Goal: Task Accomplishment & Management: Use online tool/utility

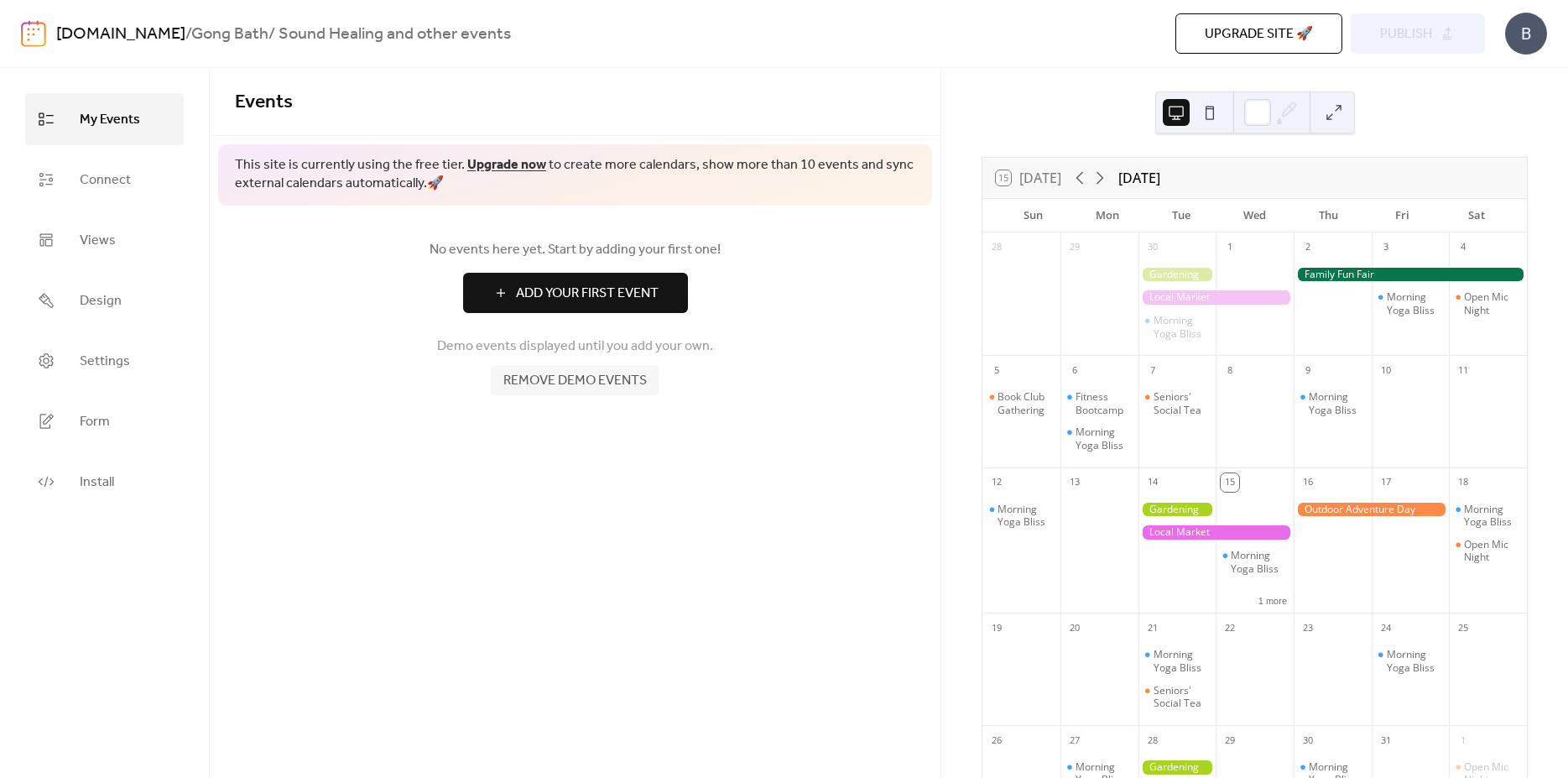
click at [1245, 38] on span "Upgrade site 🚀" at bounding box center [1259, 34] width 108 height 20
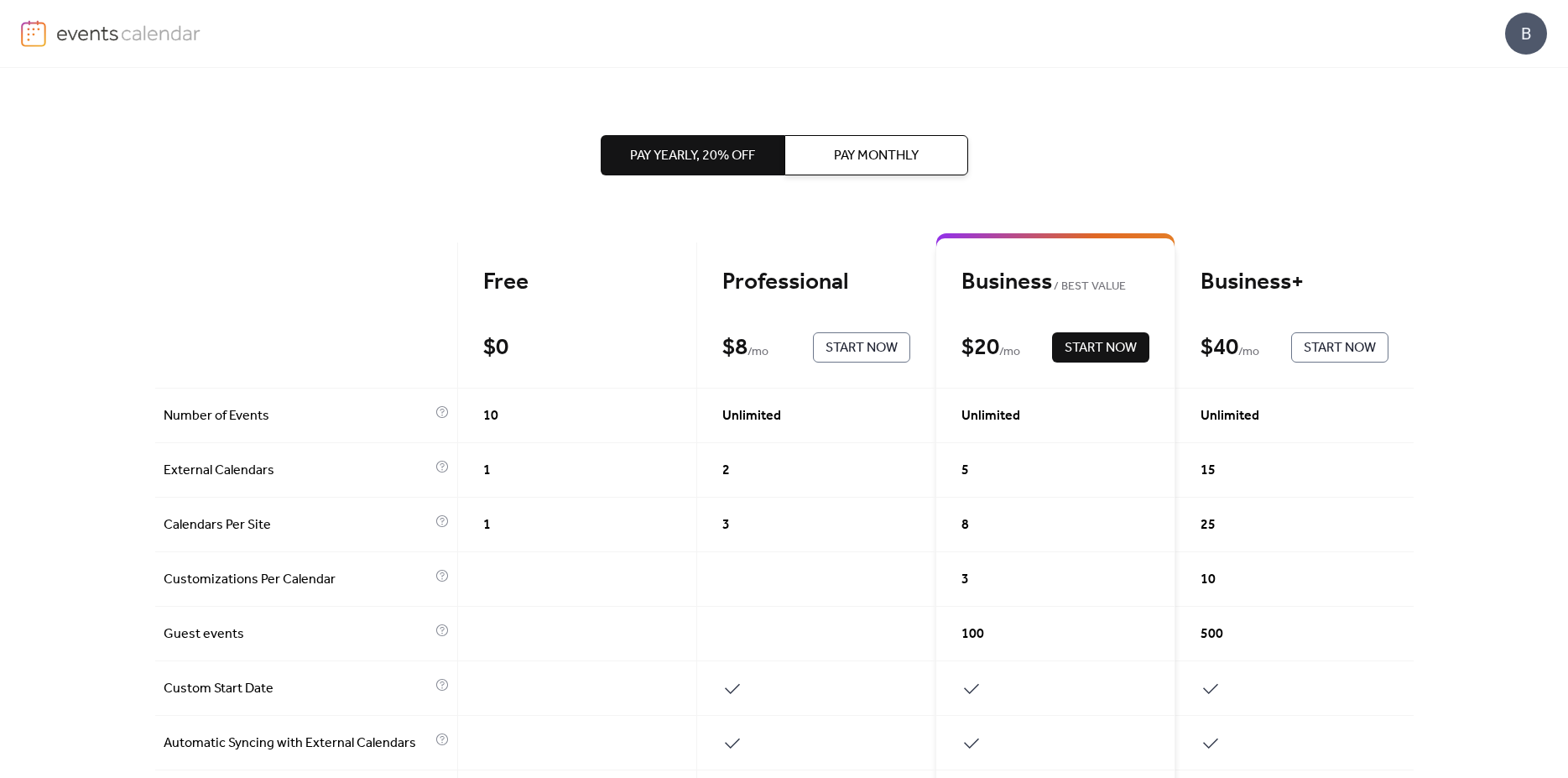
click at [866, 158] on span "Pay Monthly" at bounding box center [877, 155] width 85 height 20
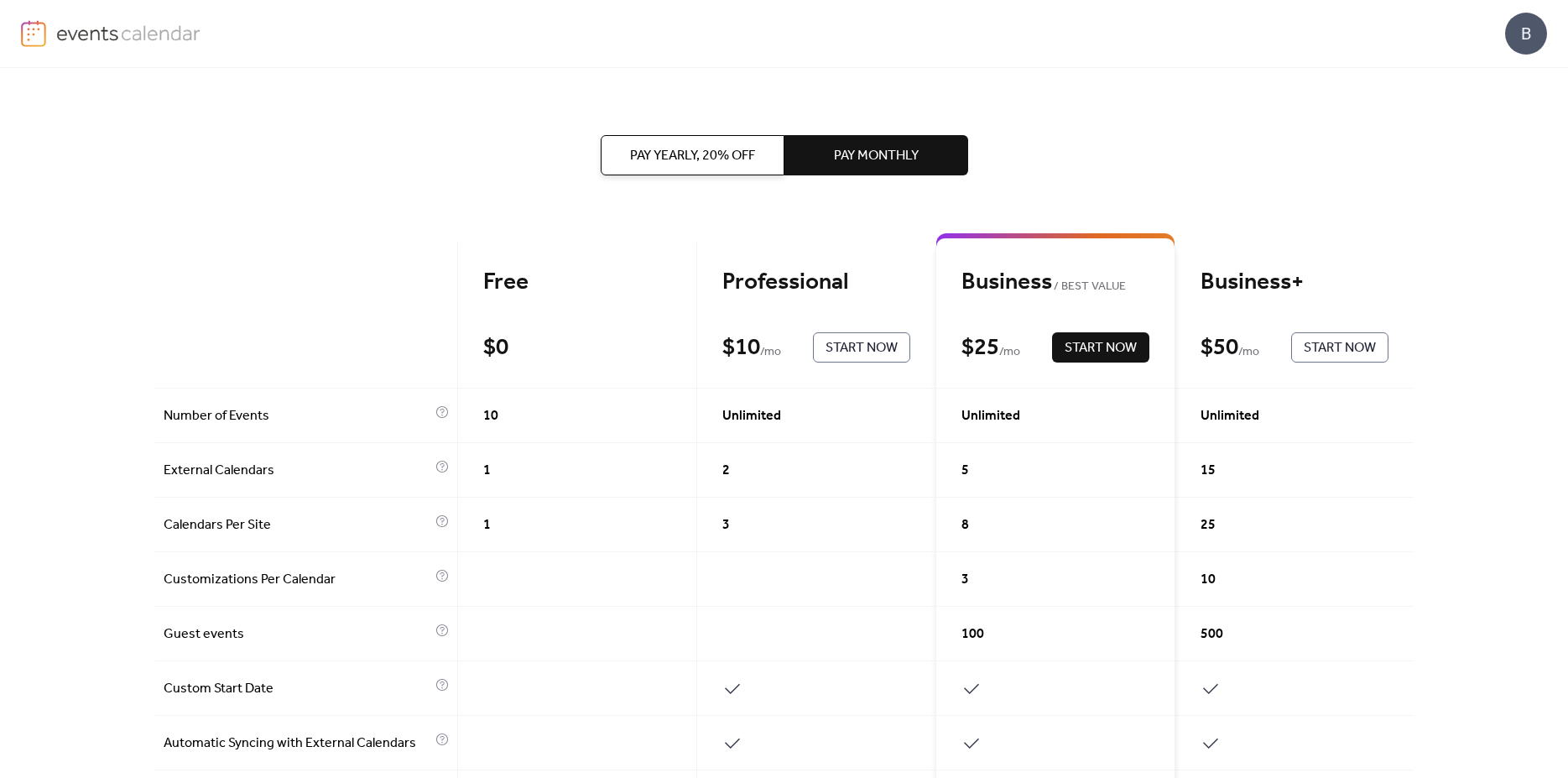
click at [1522, 39] on div "B" at bounding box center [1526, 34] width 42 height 42
click at [34, 33] on img at bounding box center [33, 33] width 25 height 27
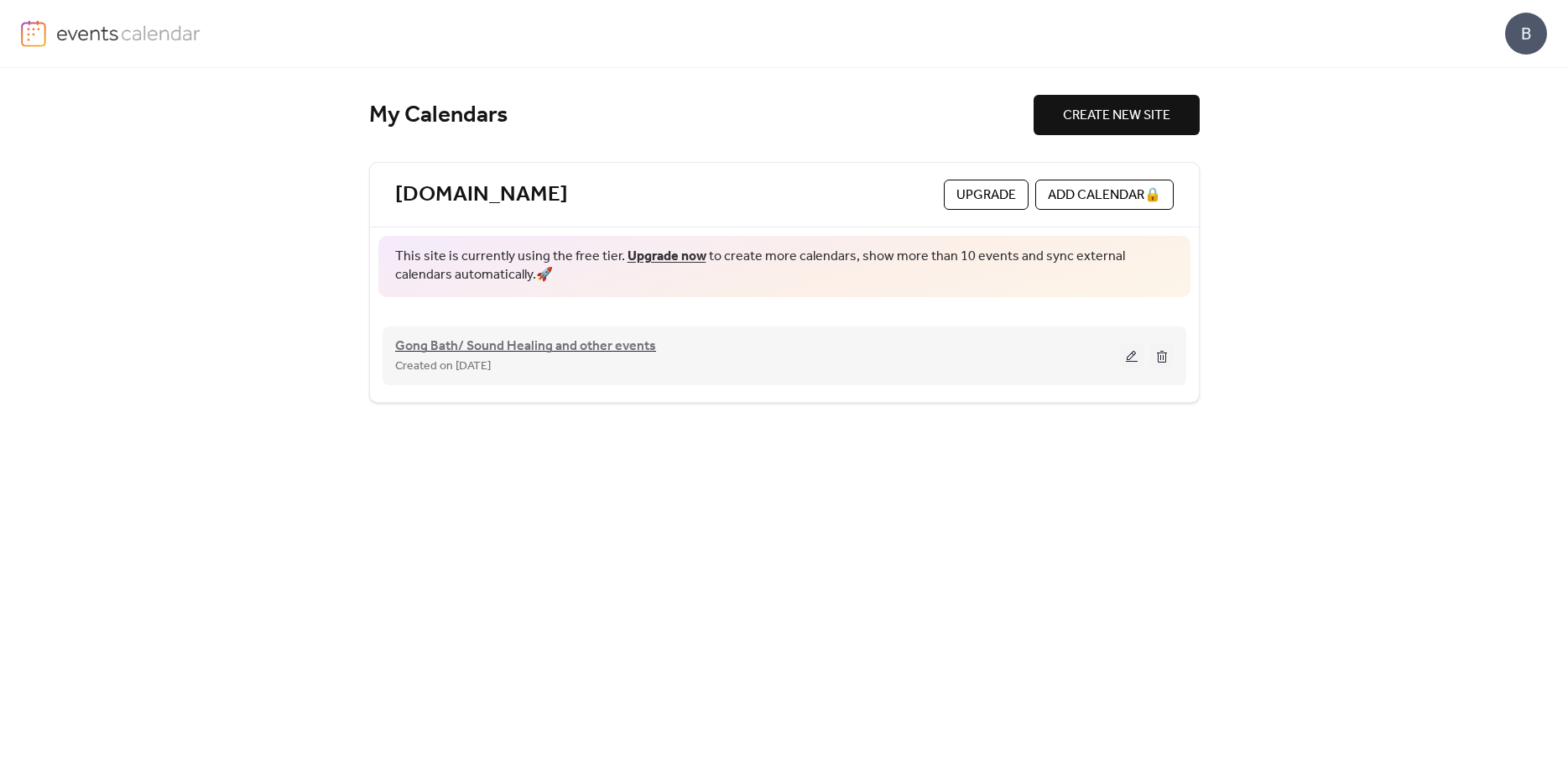
click at [616, 350] on span "Gong Bath/ Sound Healing and other events" at bounding box center [525, 346] width 261 height 20
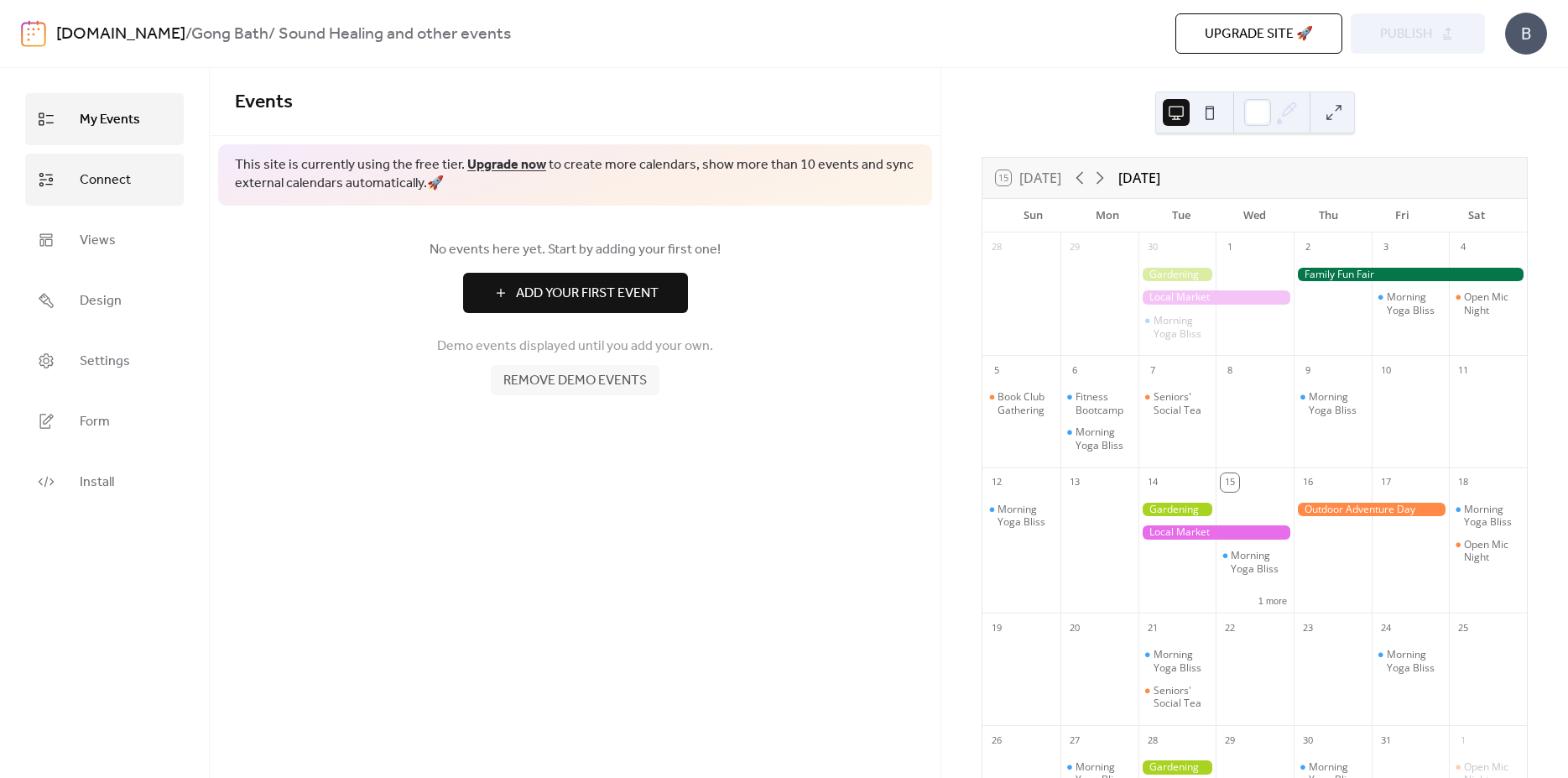
click at [111, 184] on span "Connect" at bounding box center [105, 180] width 51 height 27
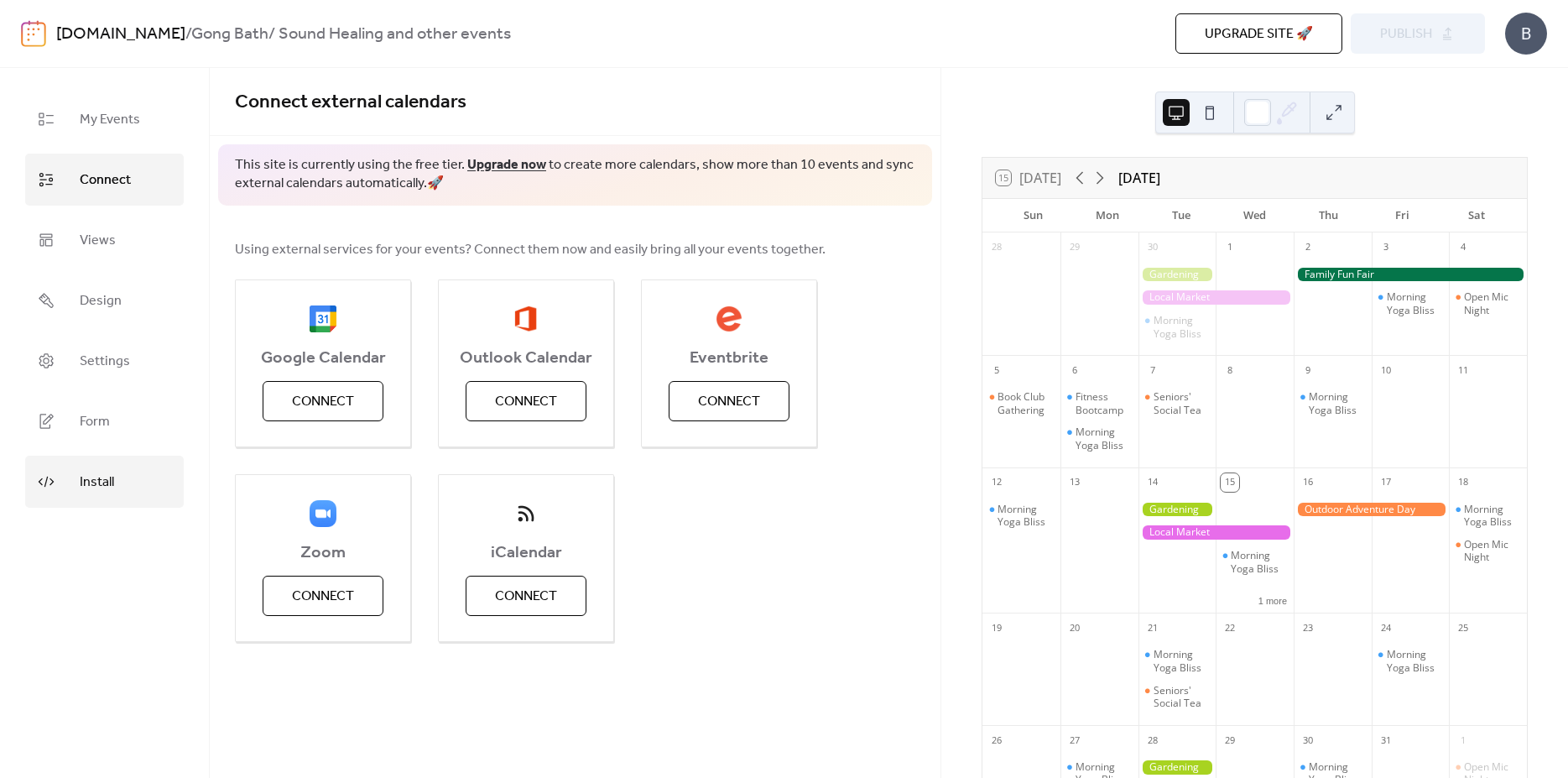
click at [124, 489] on link "Install" at bounding box center [104, 482] width 159 height 52
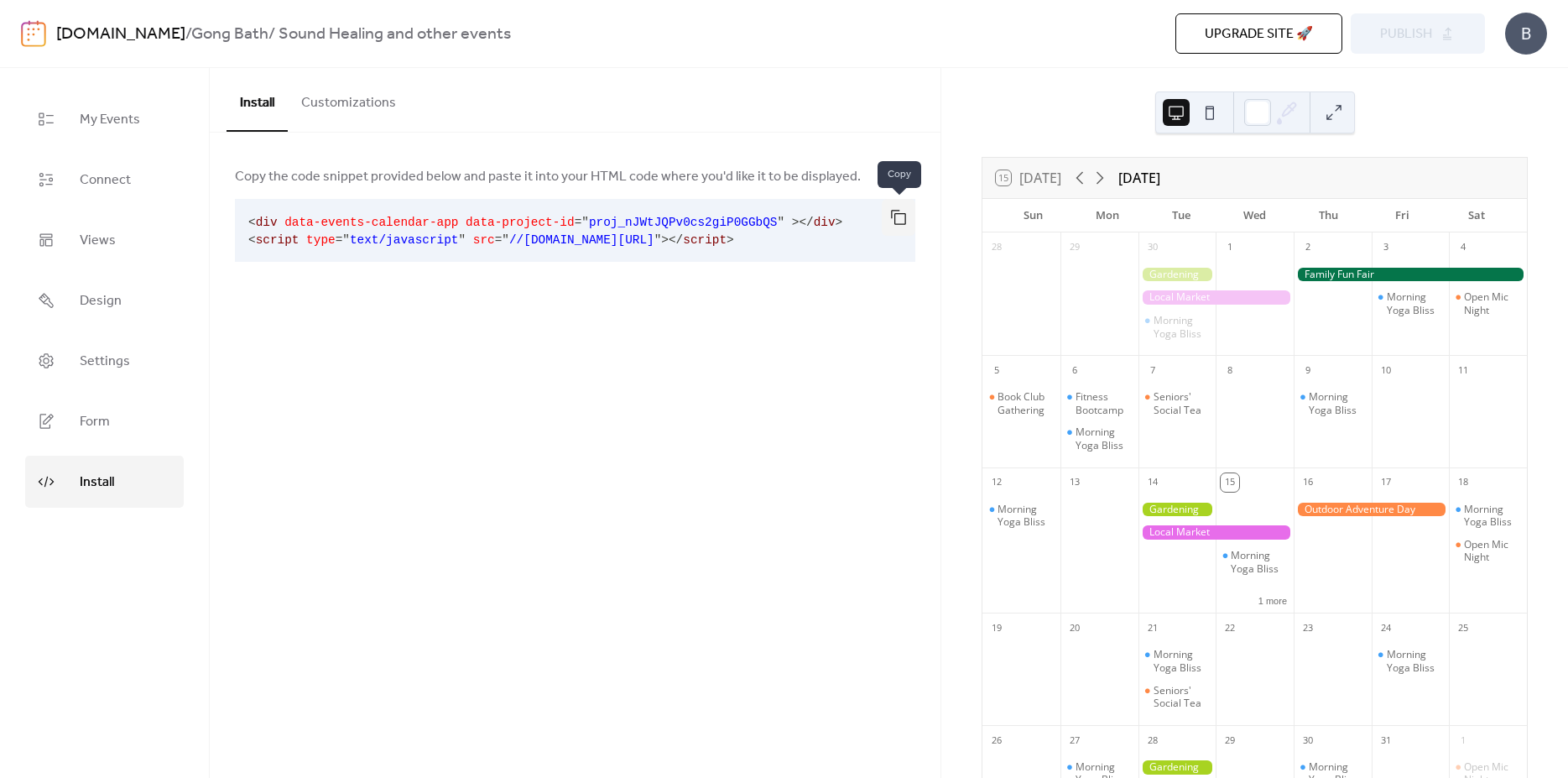
click at [896, 210] on button "button" at bounding box center [898, 217] width 34 height 37
click at [899, 217] on button "button" at bounding box center [898, 217] width 34 height 37
click at [416, 418] on div "Install Customizations Copy the code snippet provided below and paste it into y…" at bounding box center [574, 422] width 730 height 710
click at [338, 107] on button "Customizations" at bounding box center [348, 99] width 121 height 62
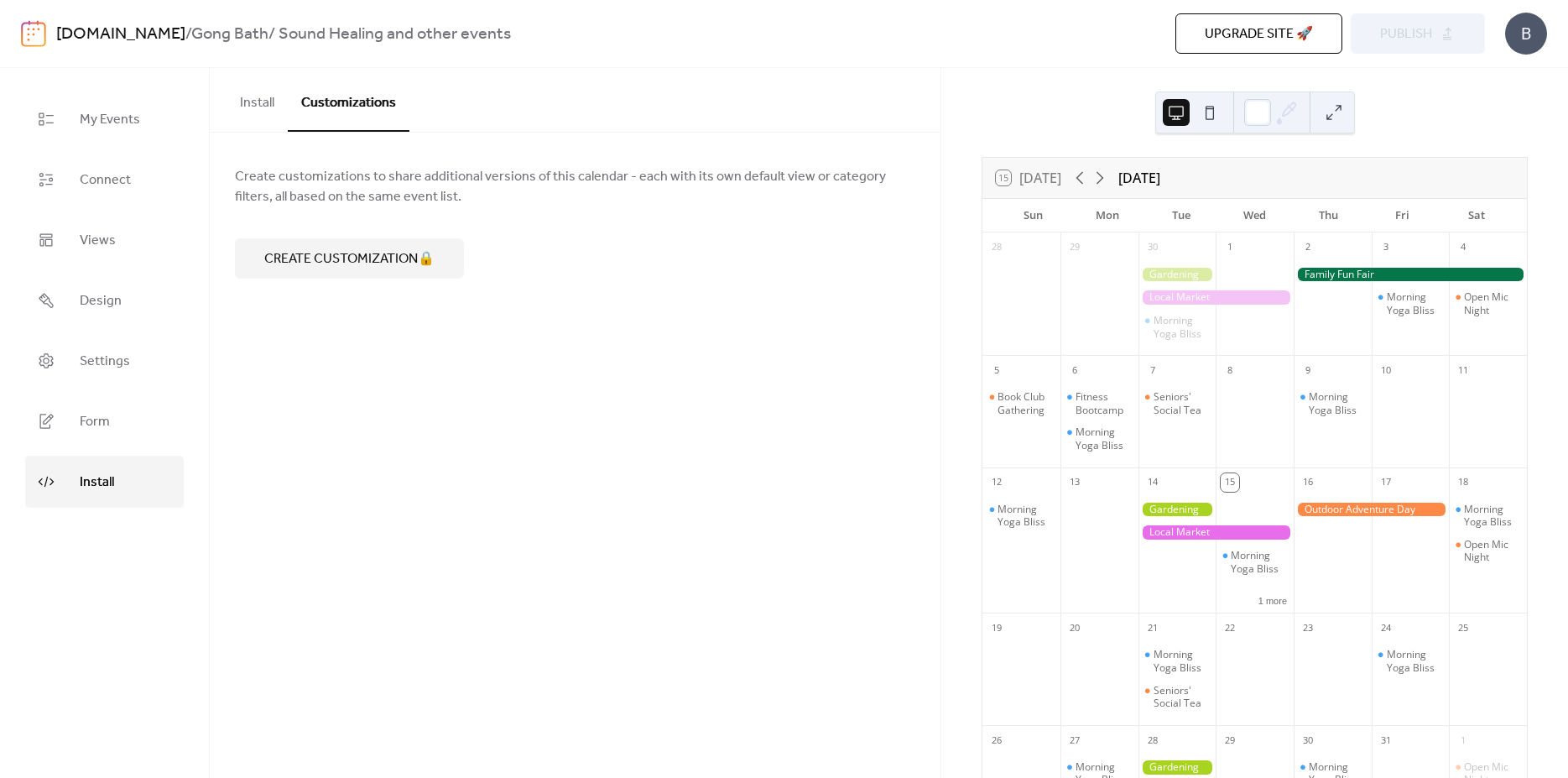
click at [259, 96] on button "Install" at bounding box center [256, 99] width 62 height 62
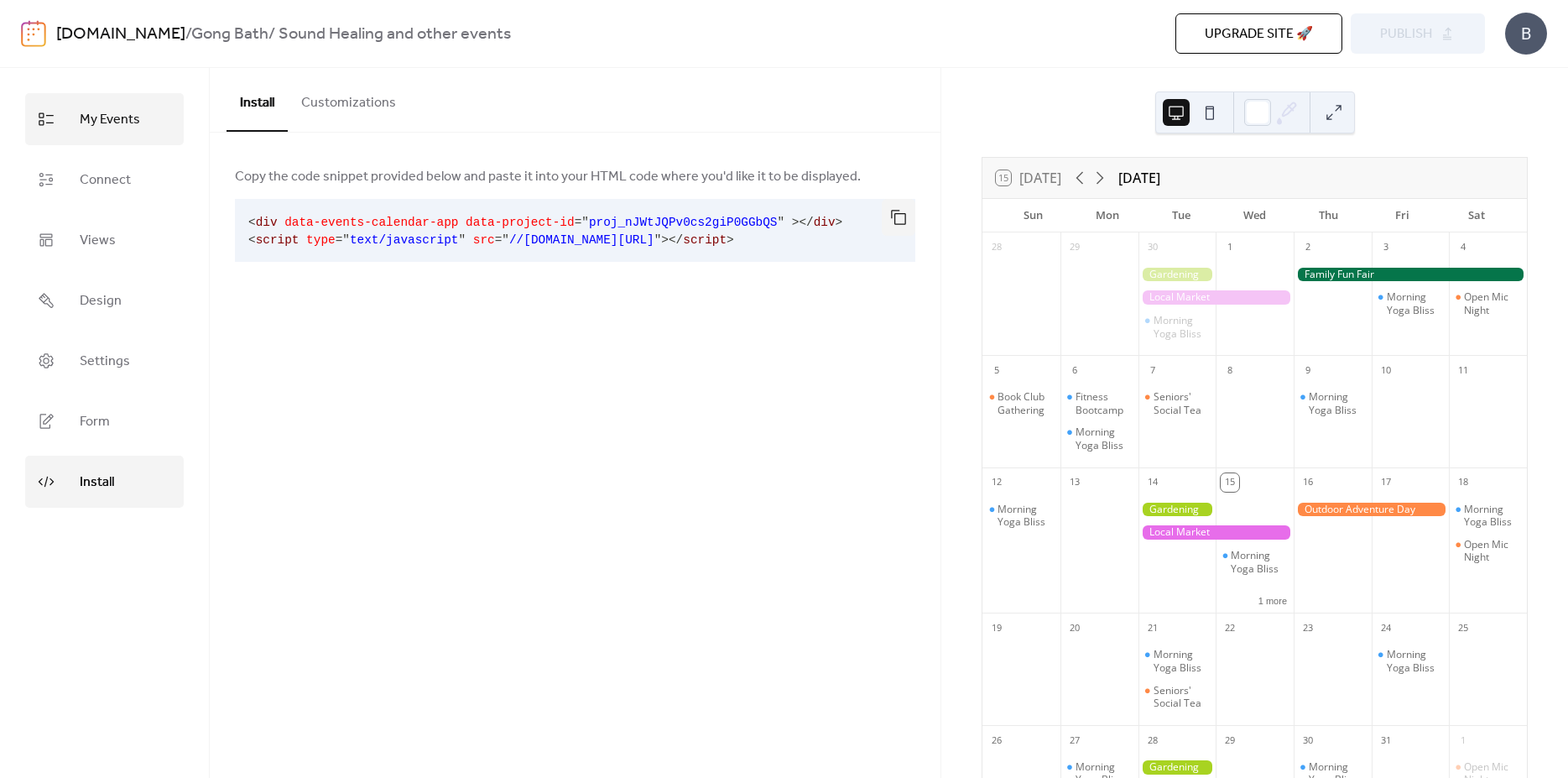
click at [107, 124] on span "My Events" at bounding box center [110, 120] width 61 height 27
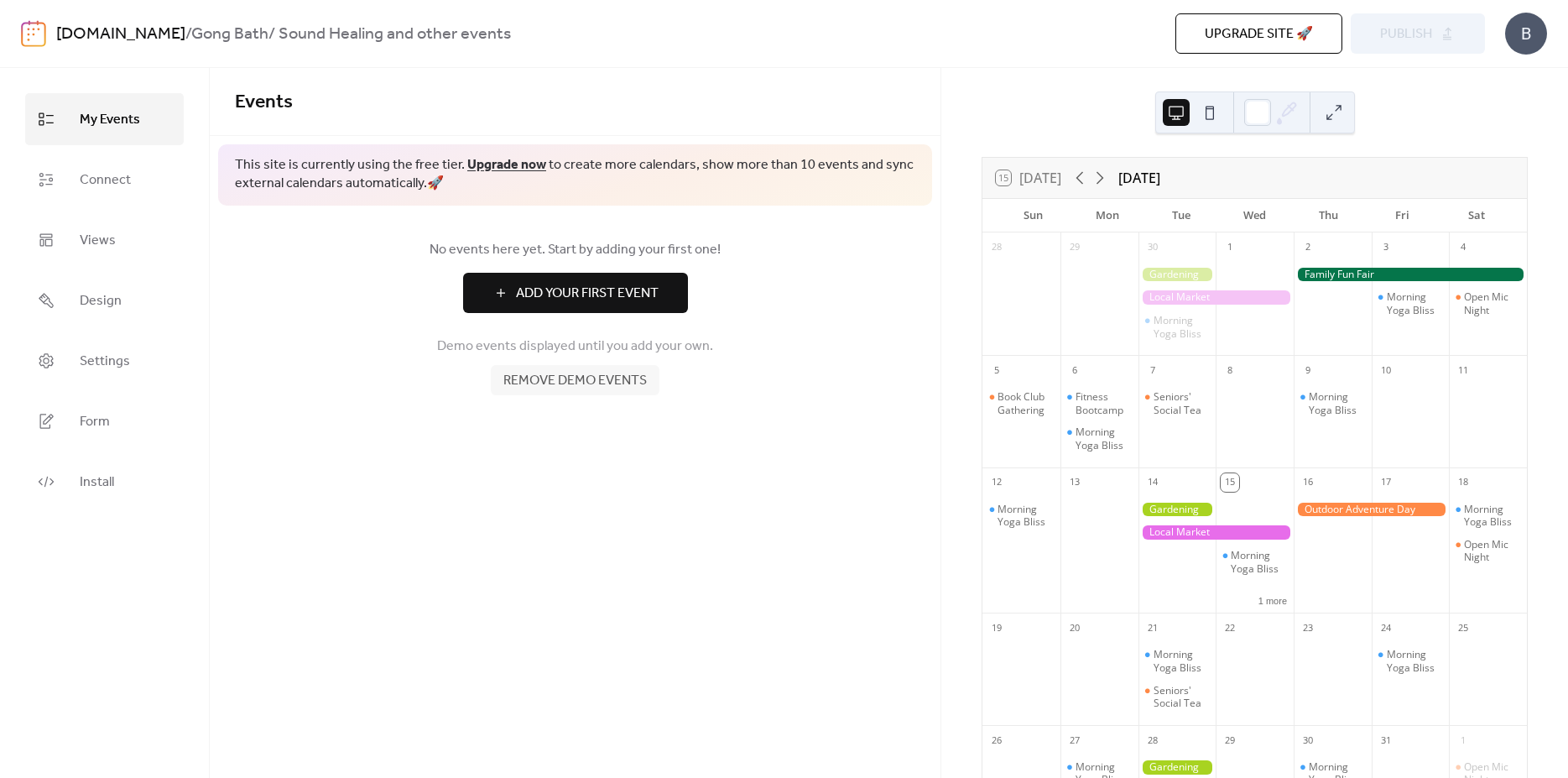
click at [591, 283] on span "Add Your First Event" at bounding box center [587, 293] width 143 height 20
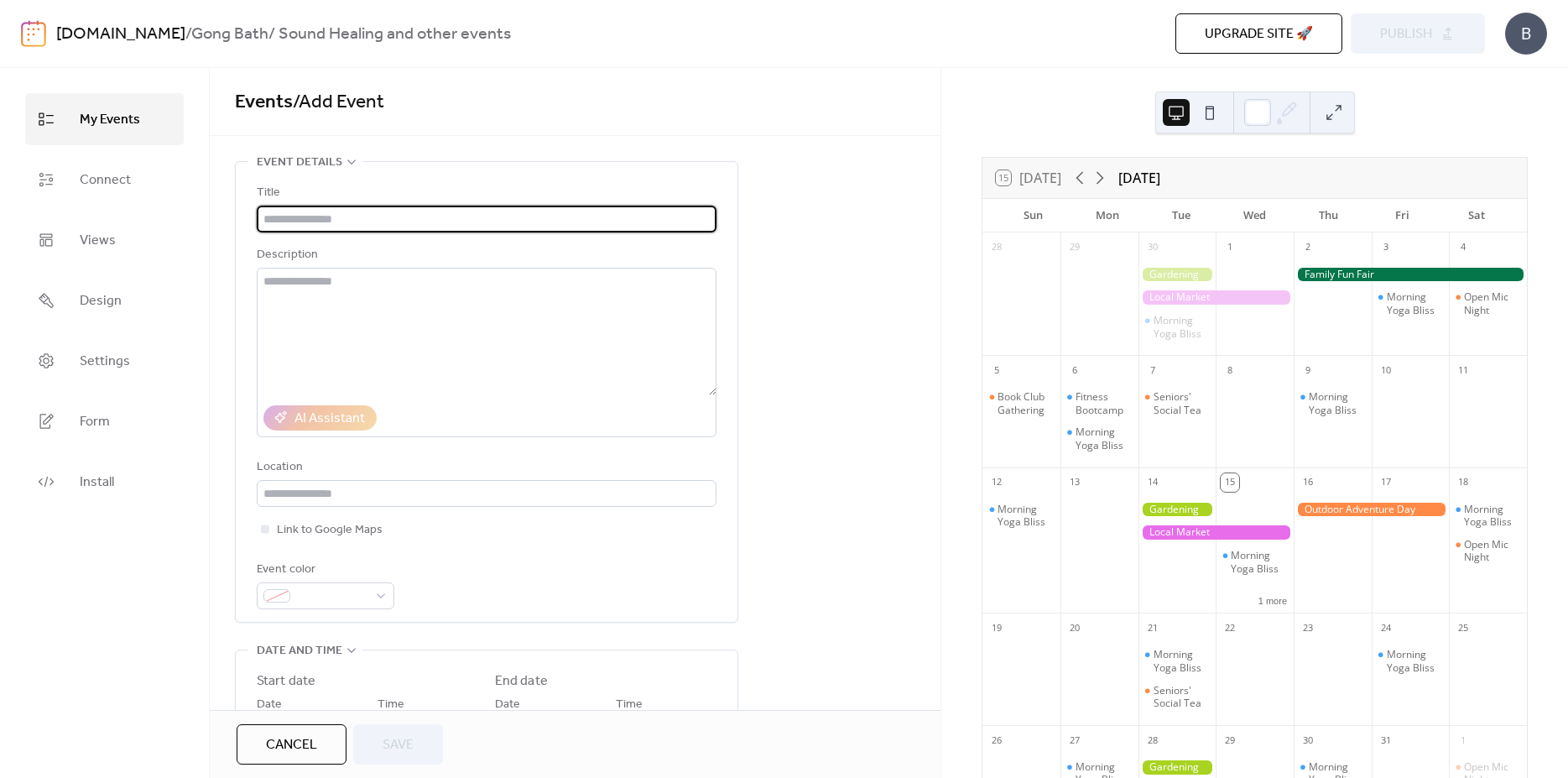
click at [348, 220] on input "text" at bounding box center [486, 218] width 460 height 27
click at [399, 216] on input "**********" at bounding box center [486, 218] width 460 height 27
type input "**********"
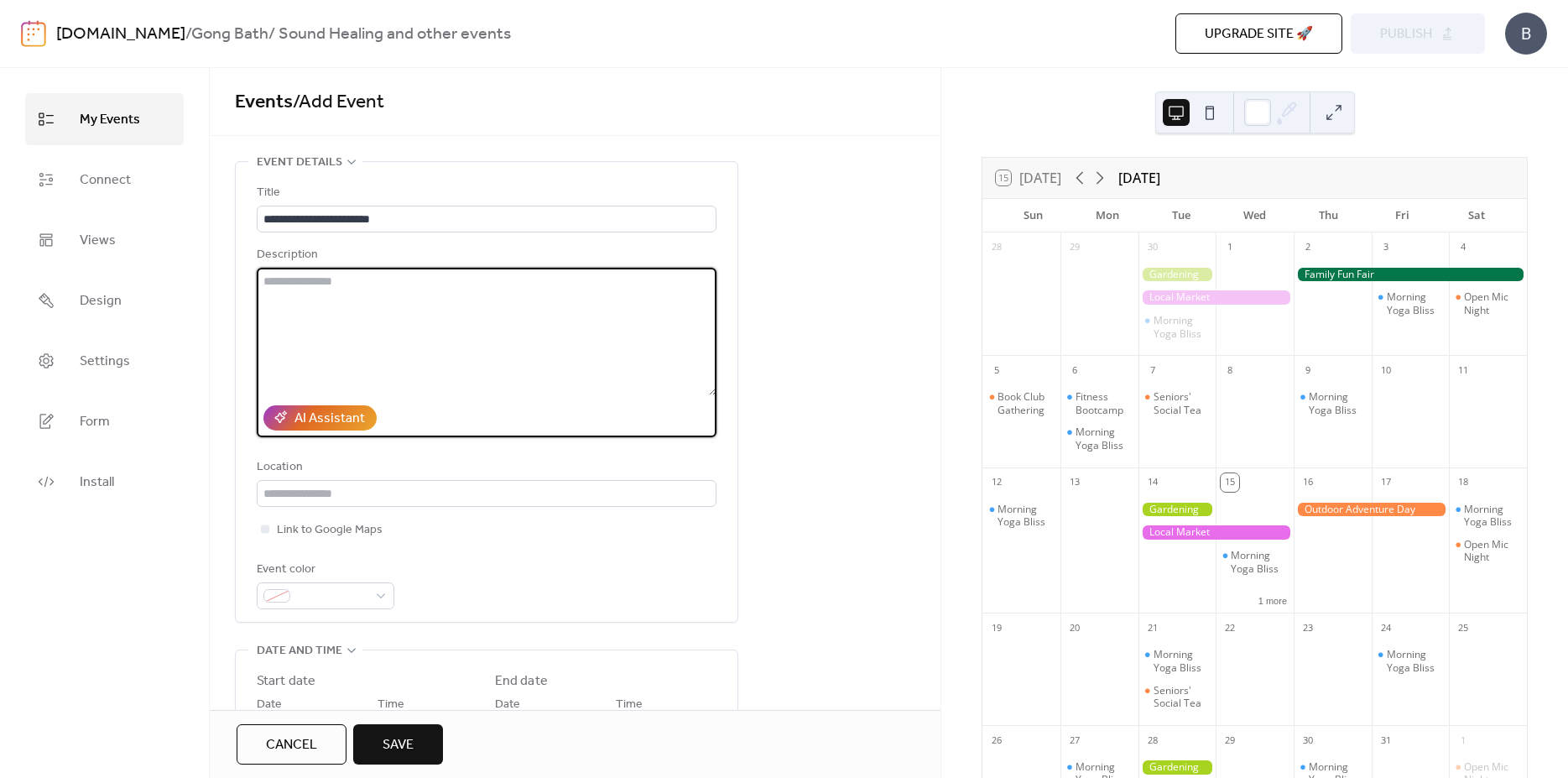
click at [414, 293] on textarea at bounding box center [486, 331] width 460 height 127
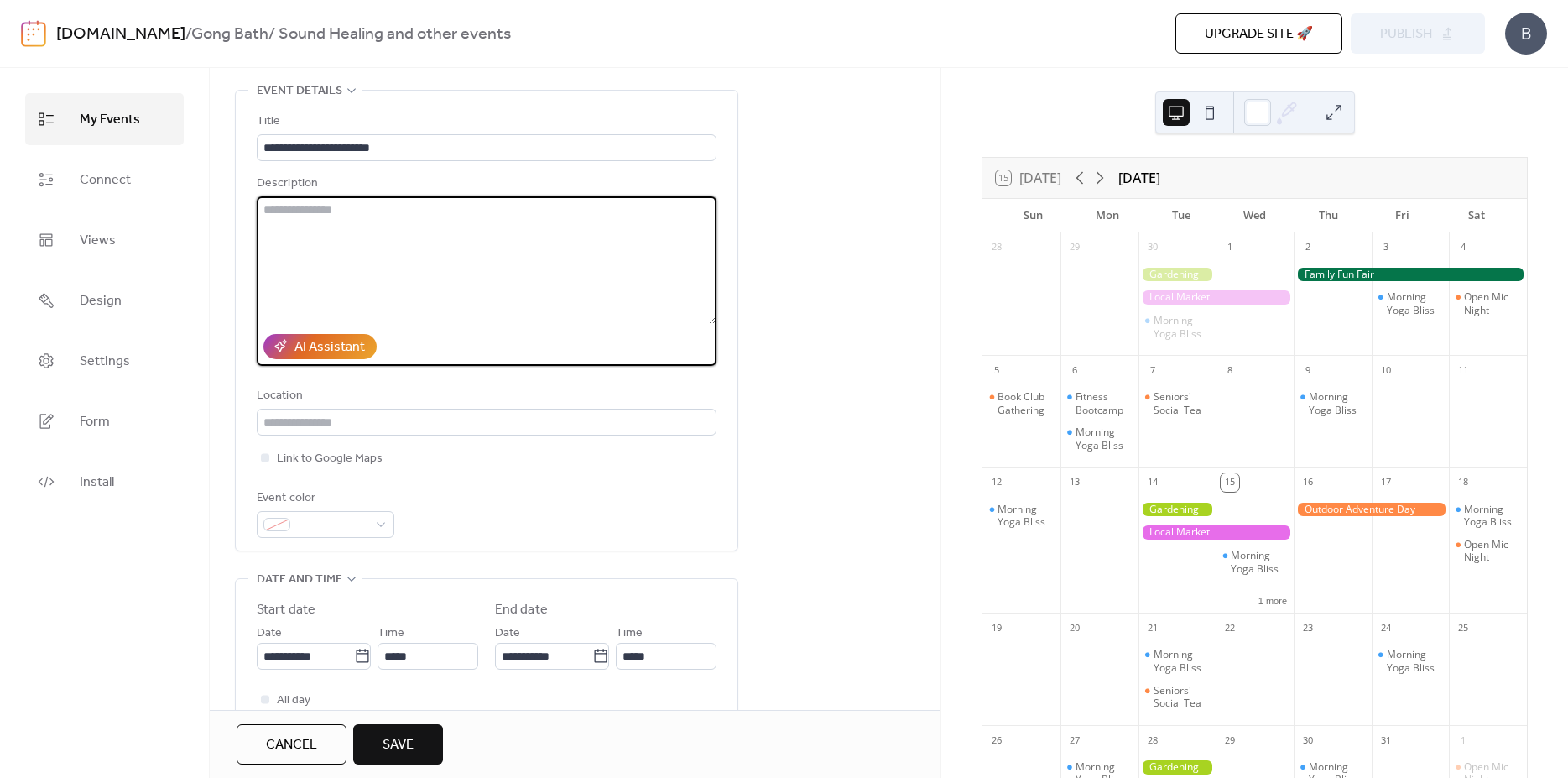
scroll to position [109, 0]
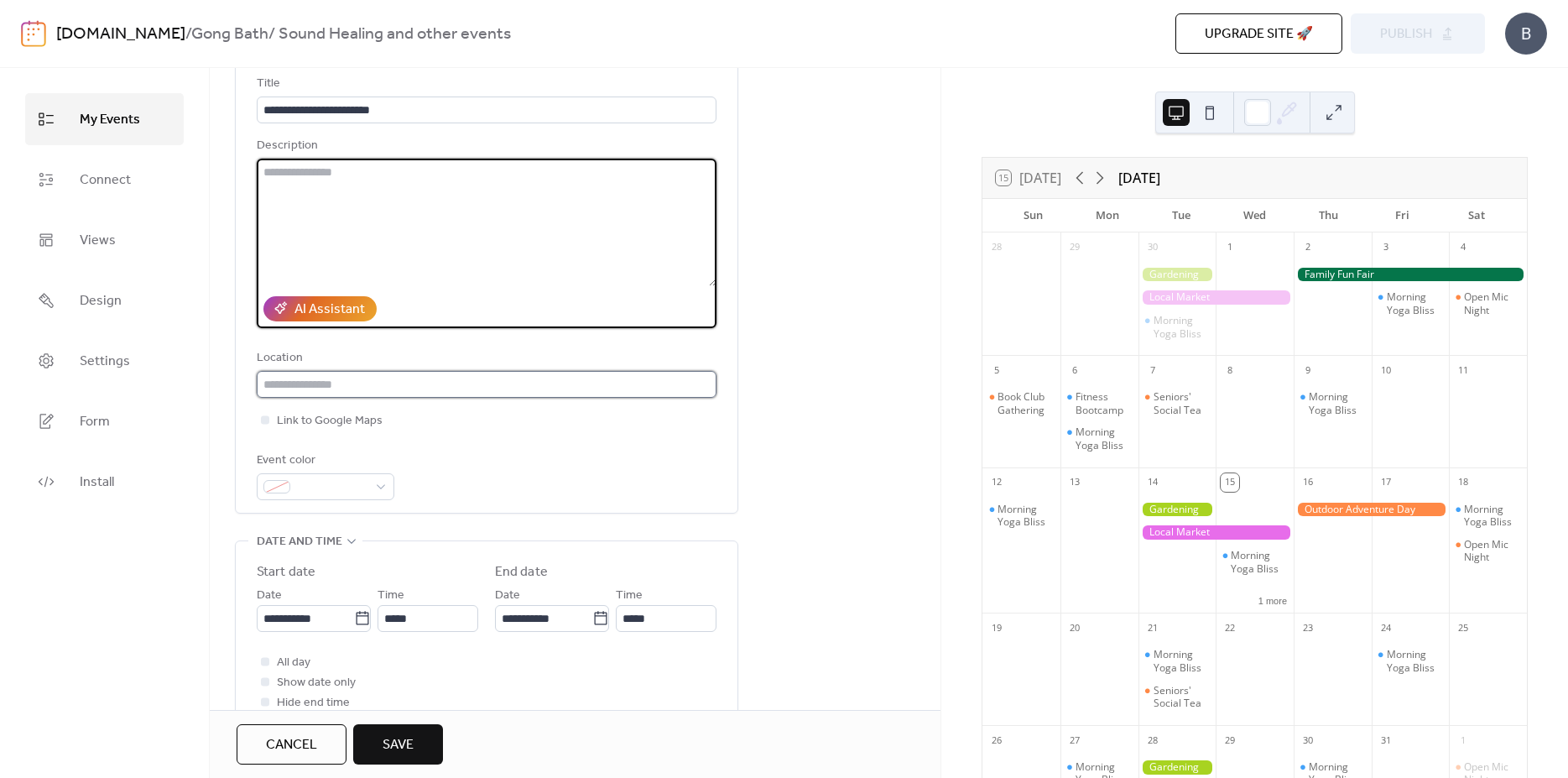
click at [387, 375] on input "text" at bounding box center [486, 384] width 460 height 27
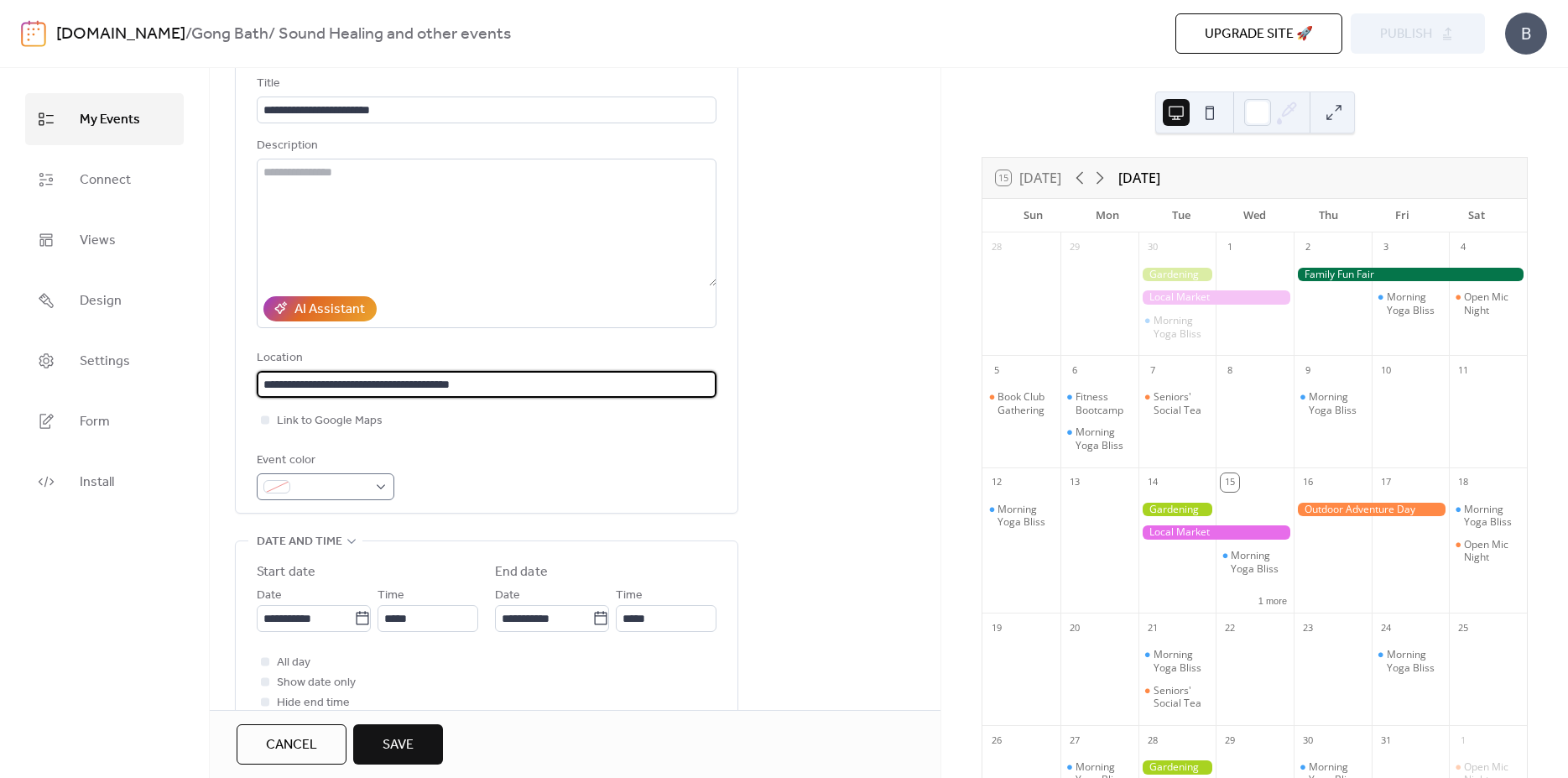
type input "**********"
click at [341, 497] on span at bounding box center [332, 487] width 70 height 20
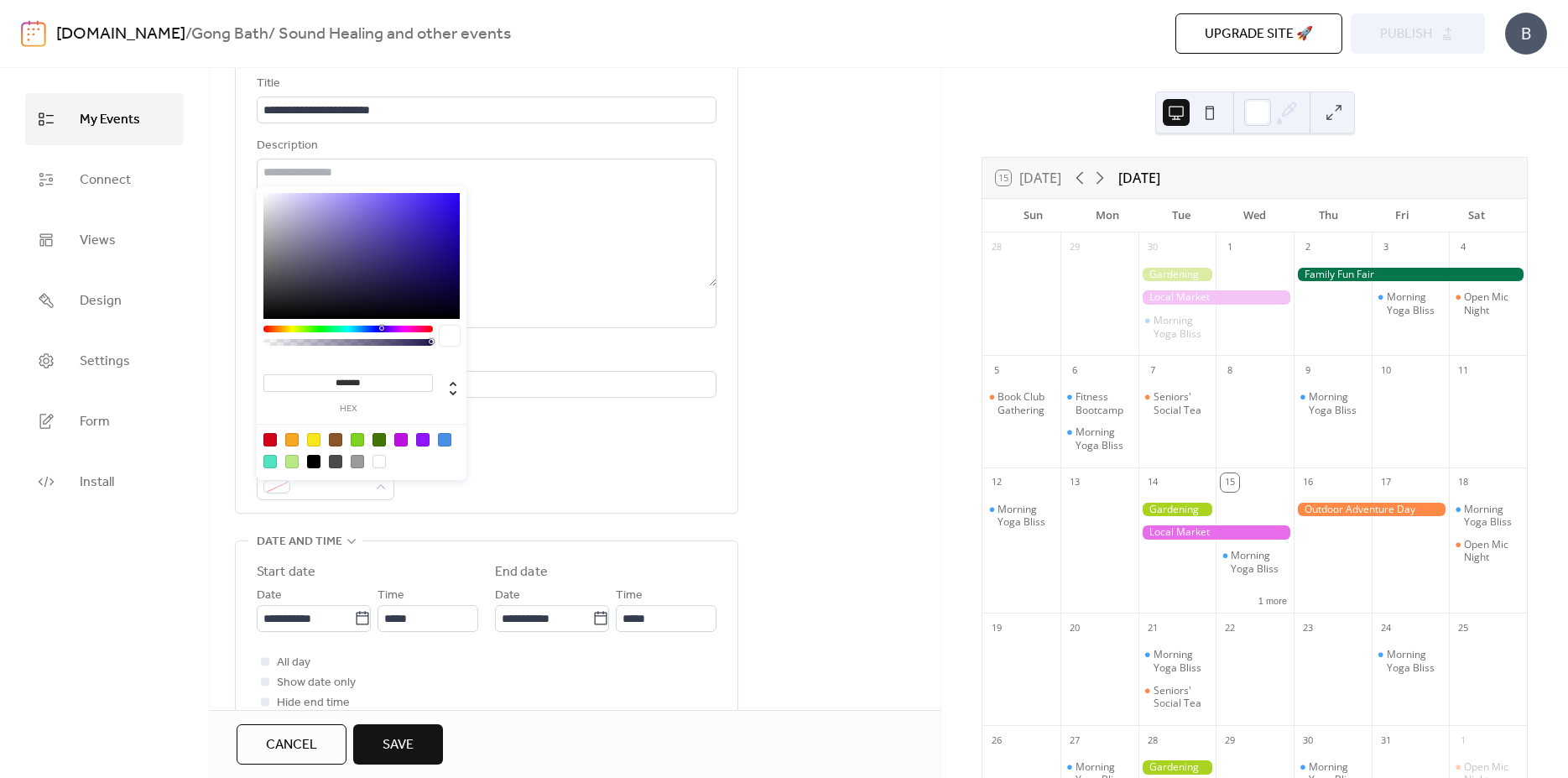
click at [360, 438] on div at bounding box center [357, 439] width 13 height 13
type input "*******"
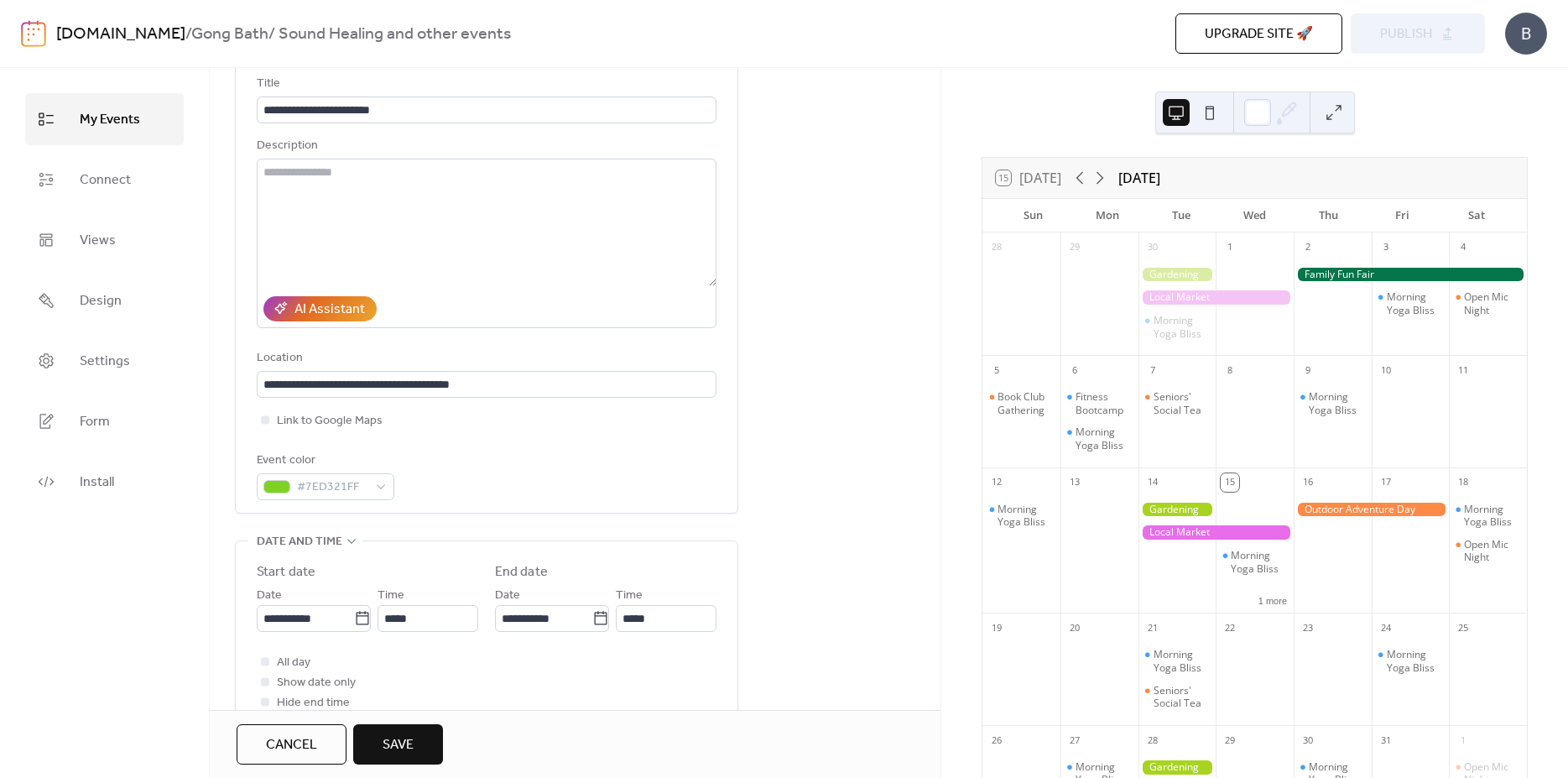
click at [561, 455] on div "**********" at bounding box center [486, 287] width 460 height 426
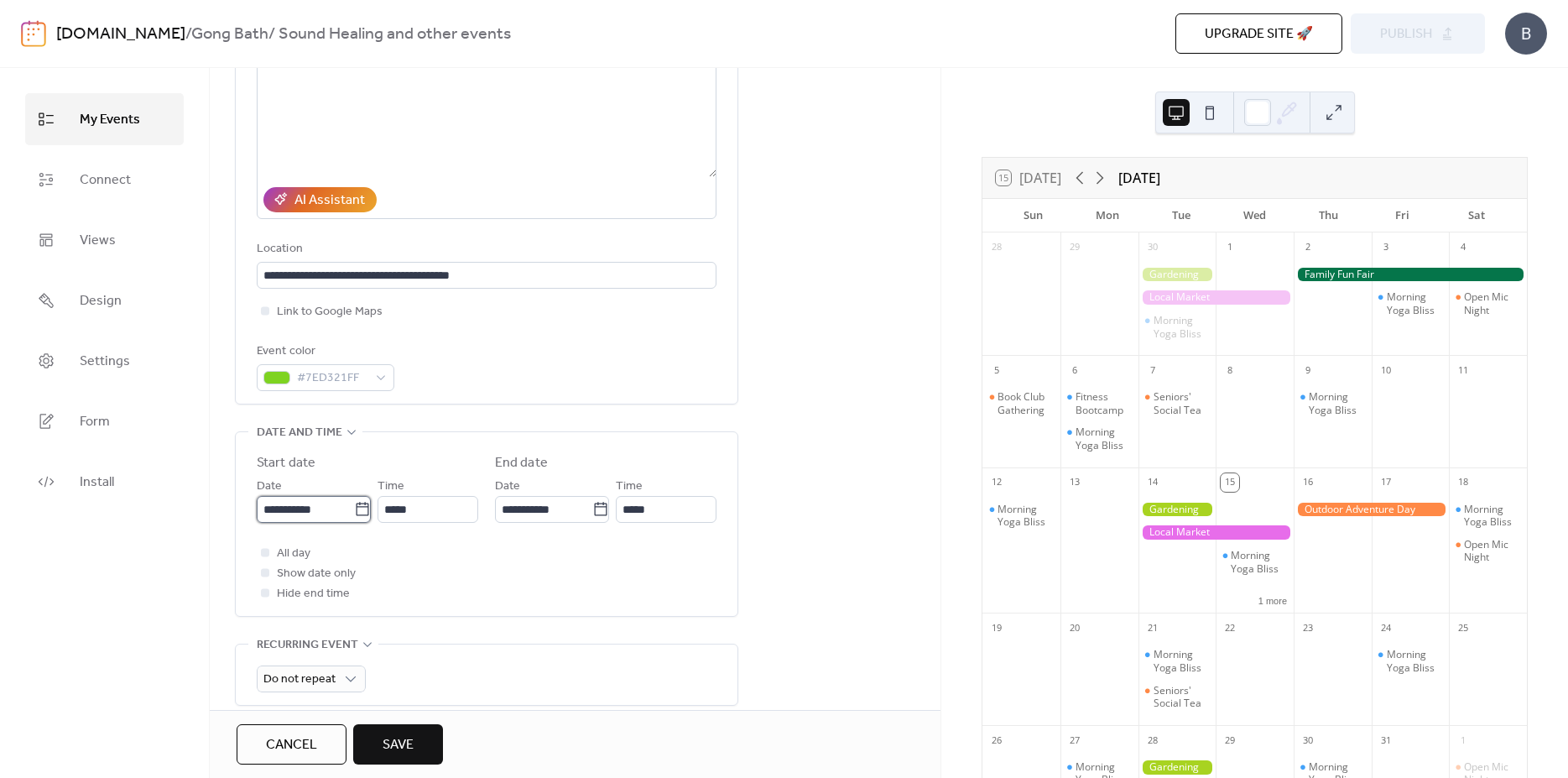
click at [306, 519] on input "**********" at bounding box center [305, 509] width 97 height 27
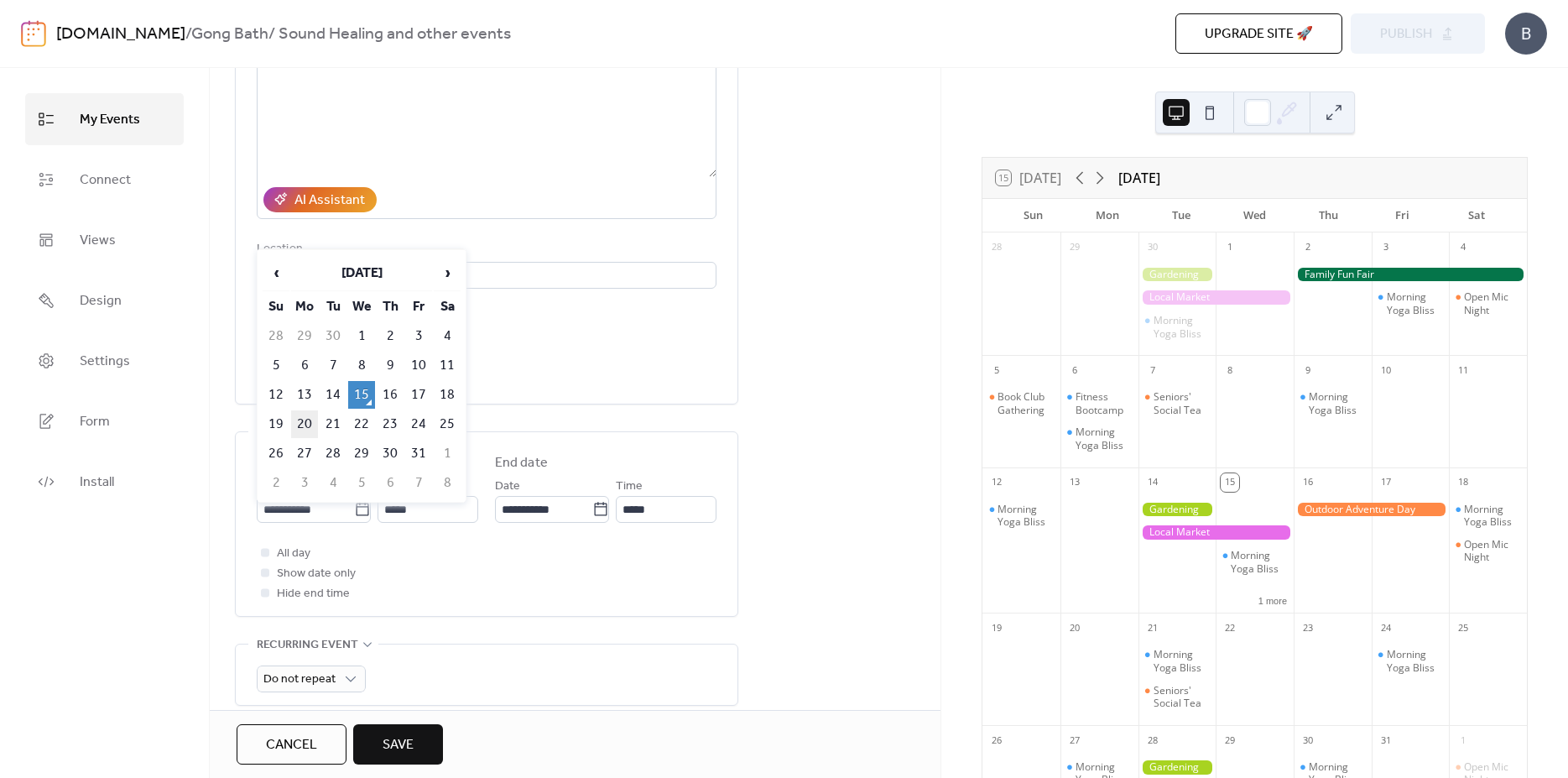
click at [302, 426] on td "20" at bounding box center [304, 425] width 27 height 28
type input "**********"
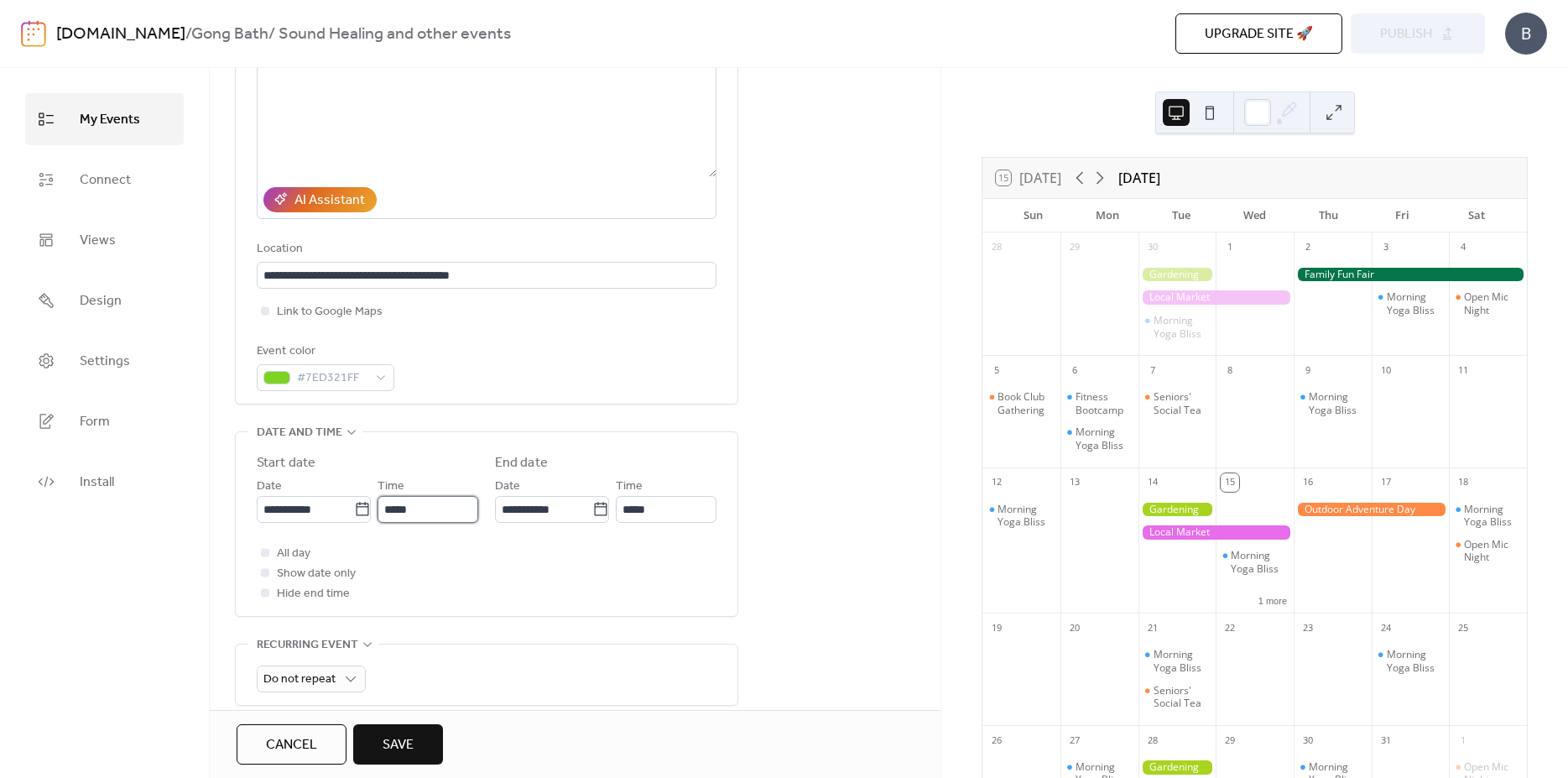
click at [429, 522] on input "*****" at bounding box center [428, 509] width 100 height 27
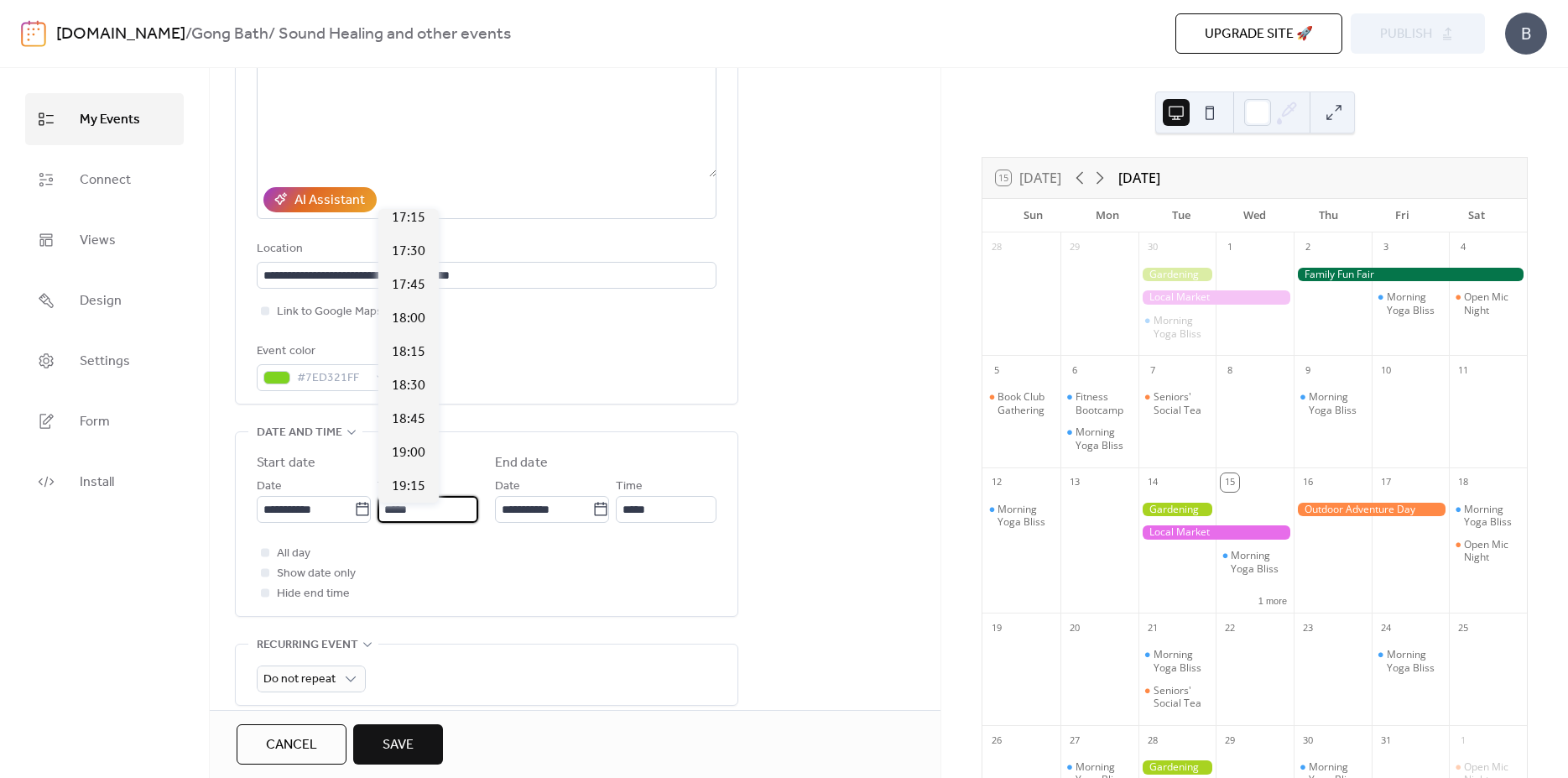
scroll to position [2928, 0]
click at [401, 452] on span "23:30" at bounding box center [408, 452] width 34 height 20
type input "*****"
type input "**********"
type input "*****"
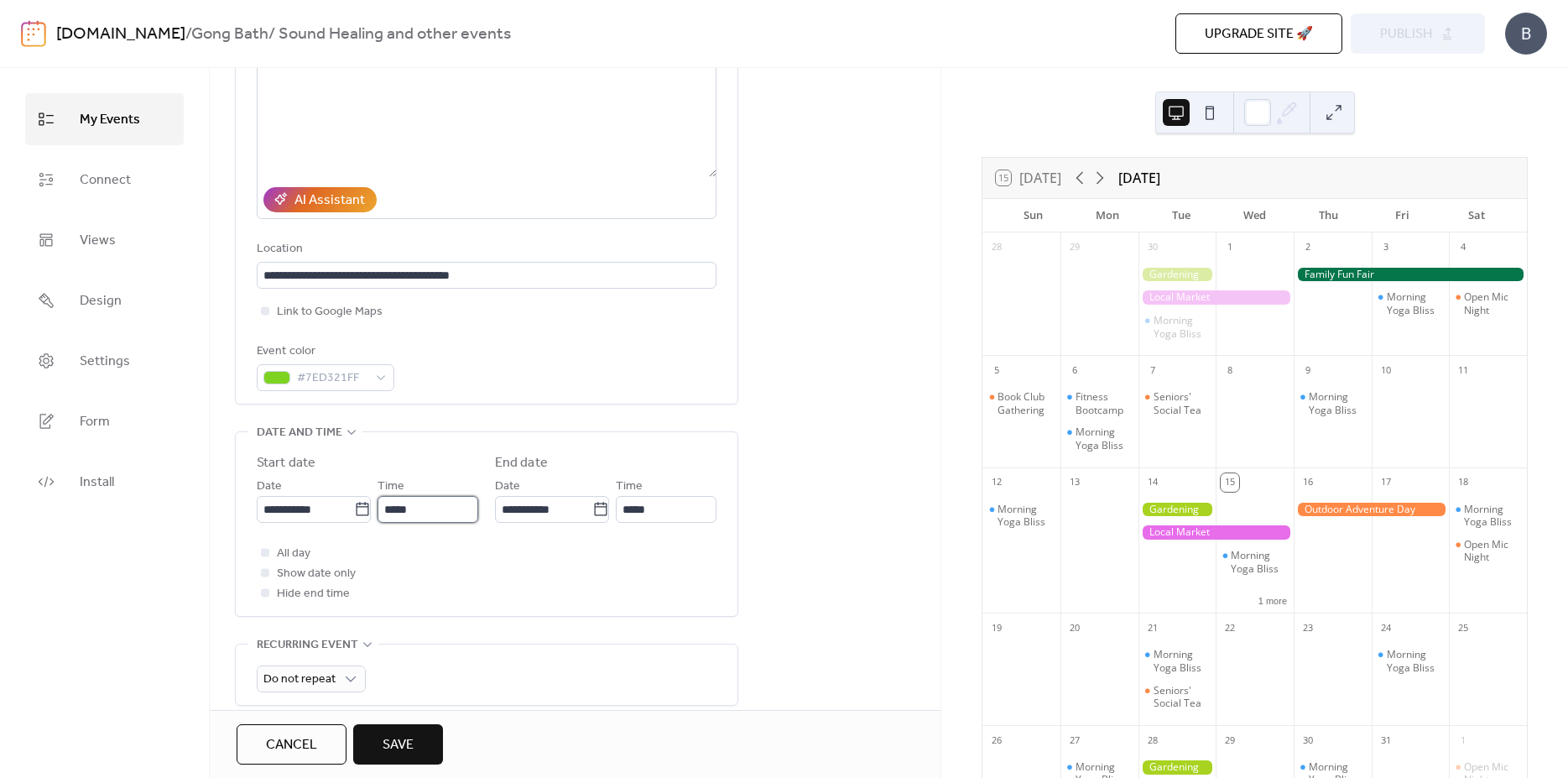
click at [424, 515] on input "*****" at bounding box center [428, 509] width 100 height 27
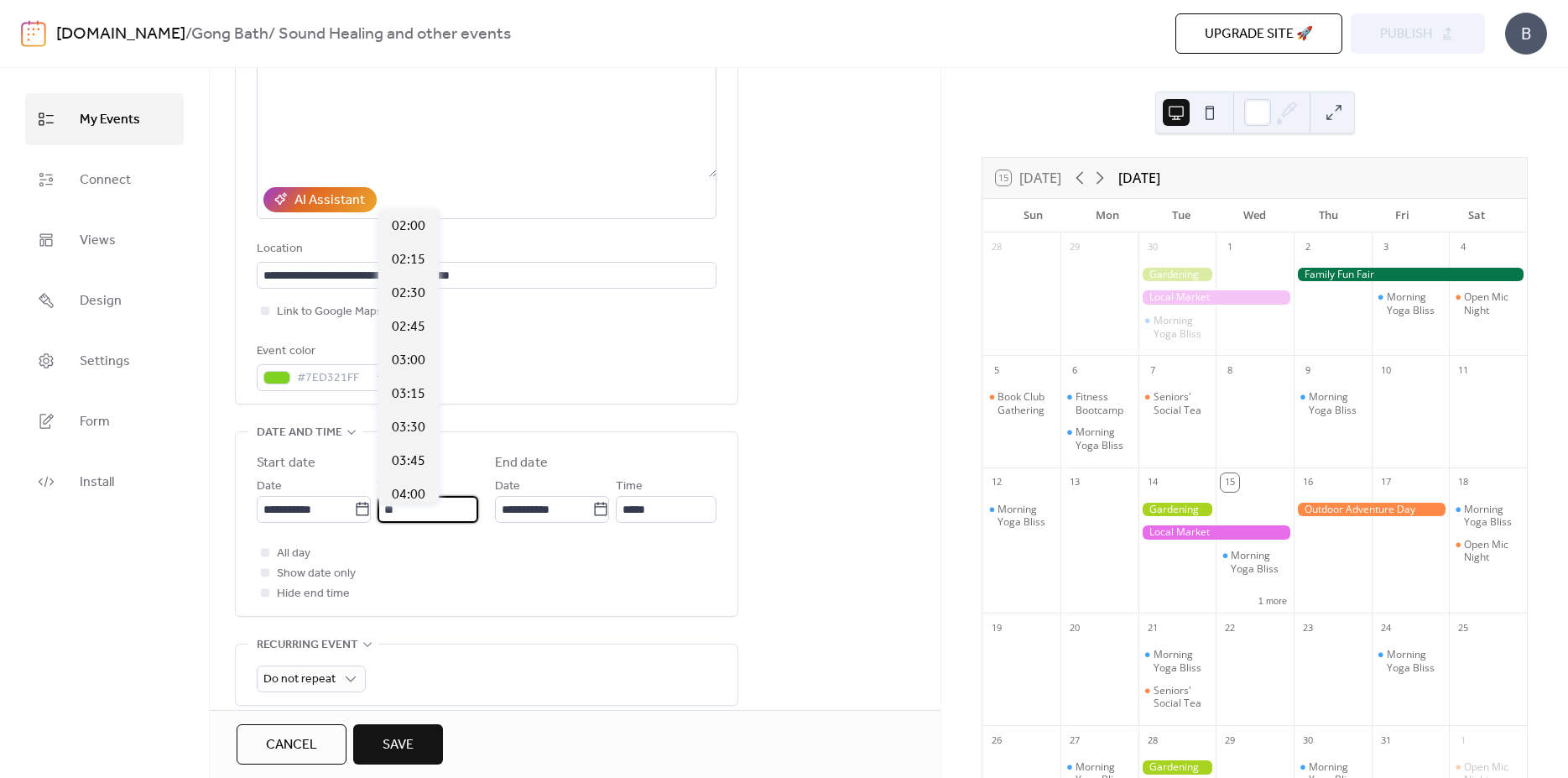
scroll to position [2685, 0]
type input "*****"
click at [542, 519] on input "**********" at bounding box center [543, 509] width 97 height 27
type input "**********"
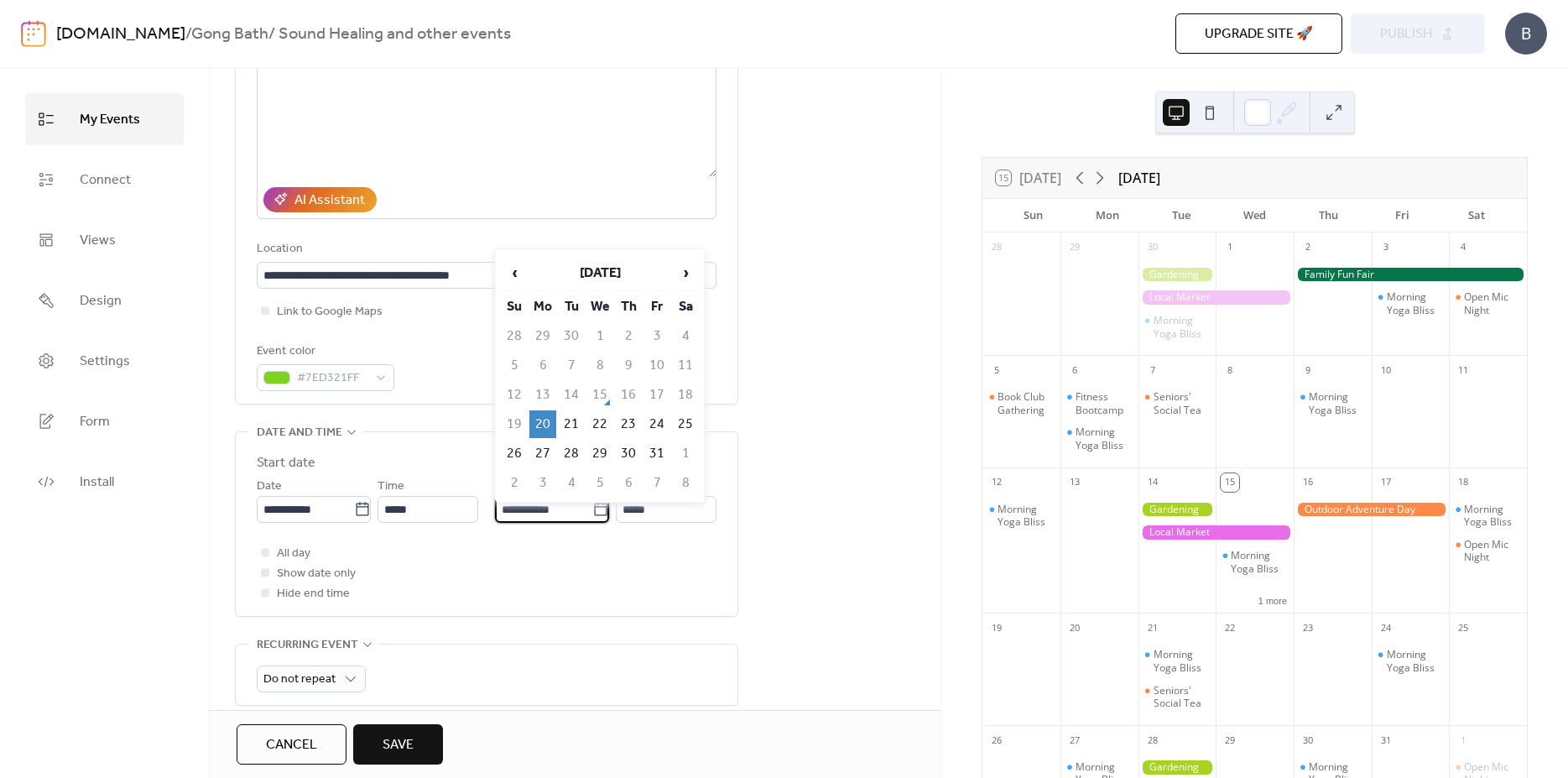
click at [541, 422] on td "20" at bounding box center [542, 425] width 27 height 28
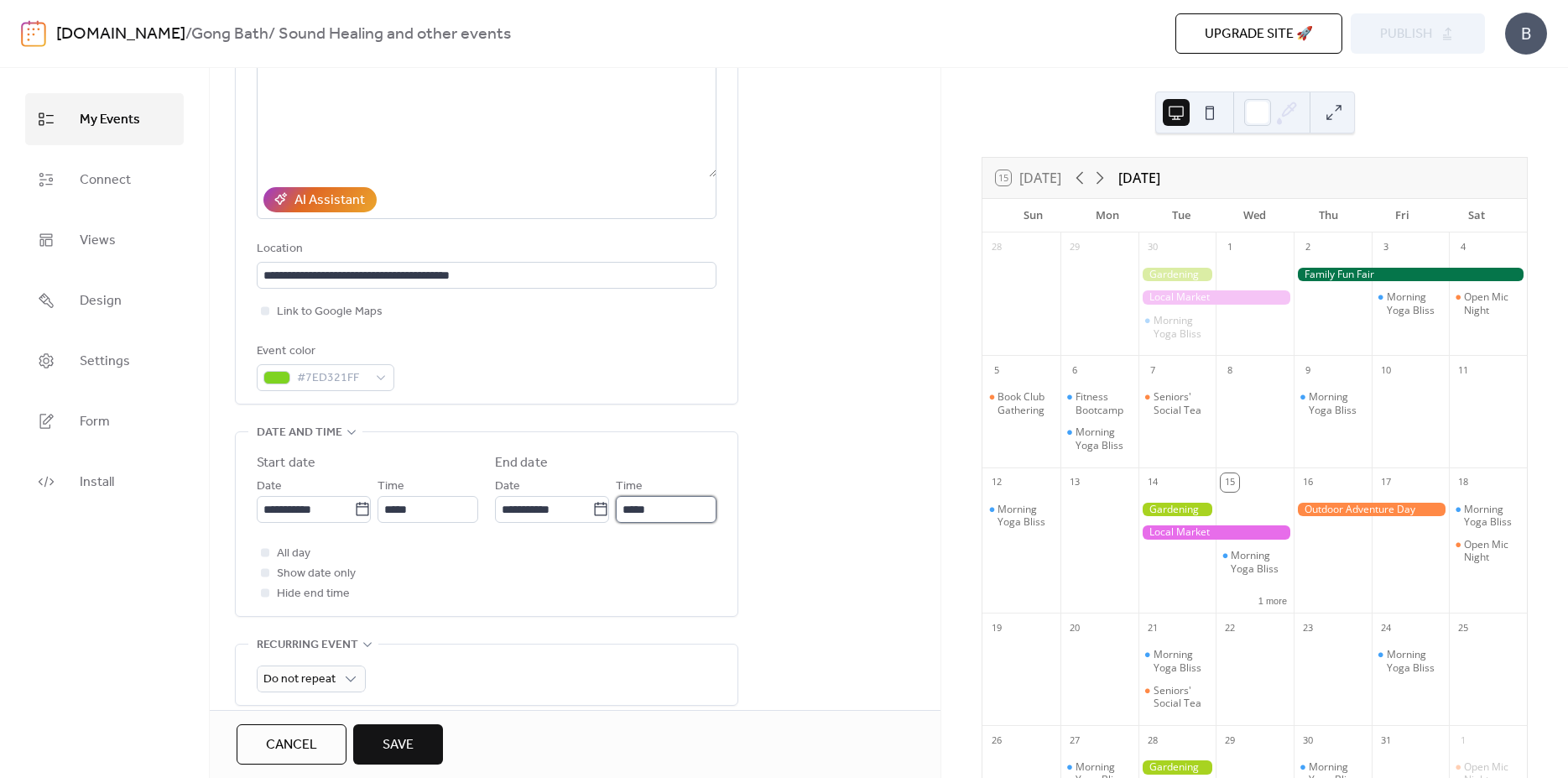
click at [666, 522] on input "*****" at bounding box center [666, 509] width 100 height 27
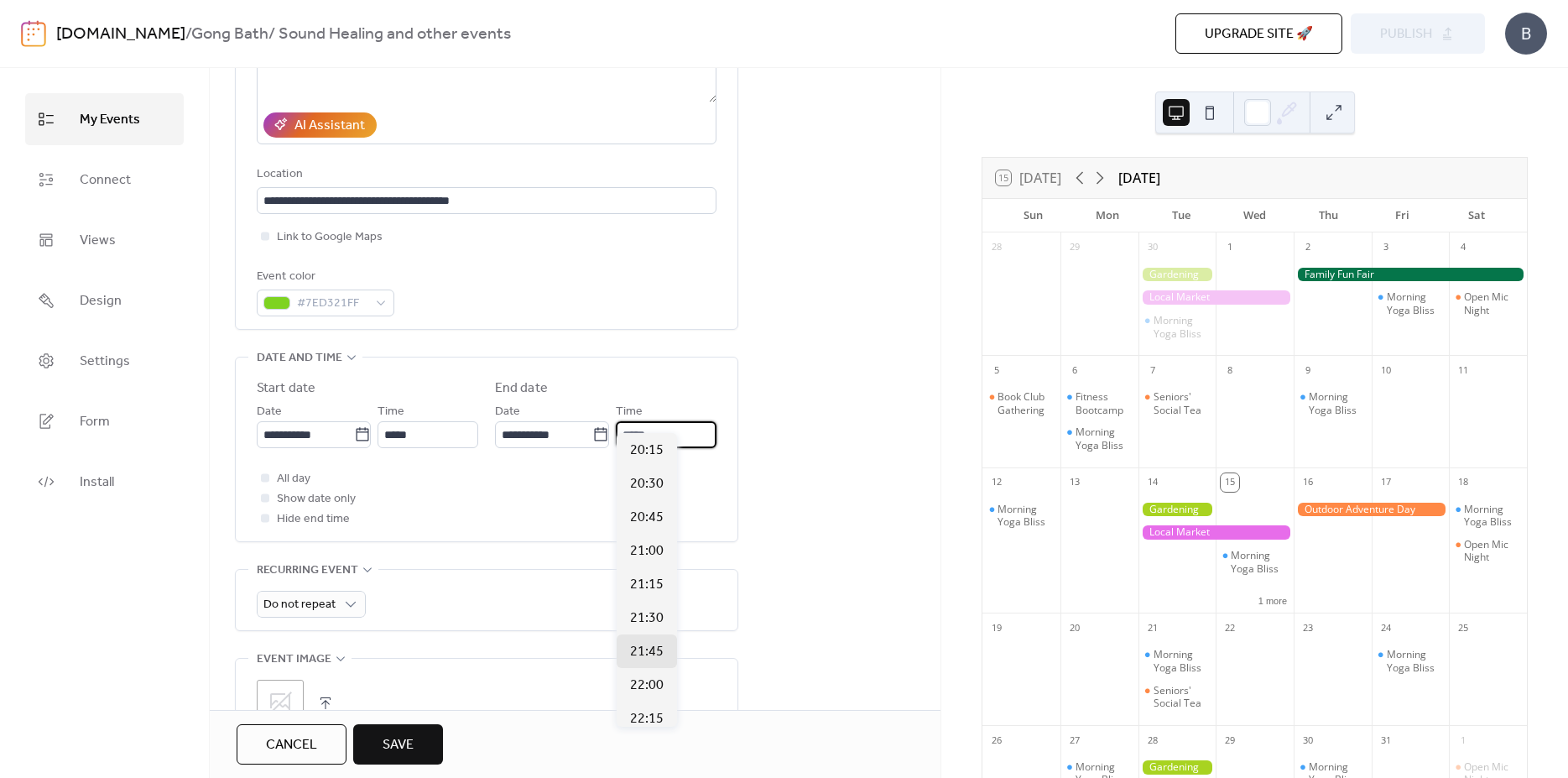
scroll to position [327, 0]
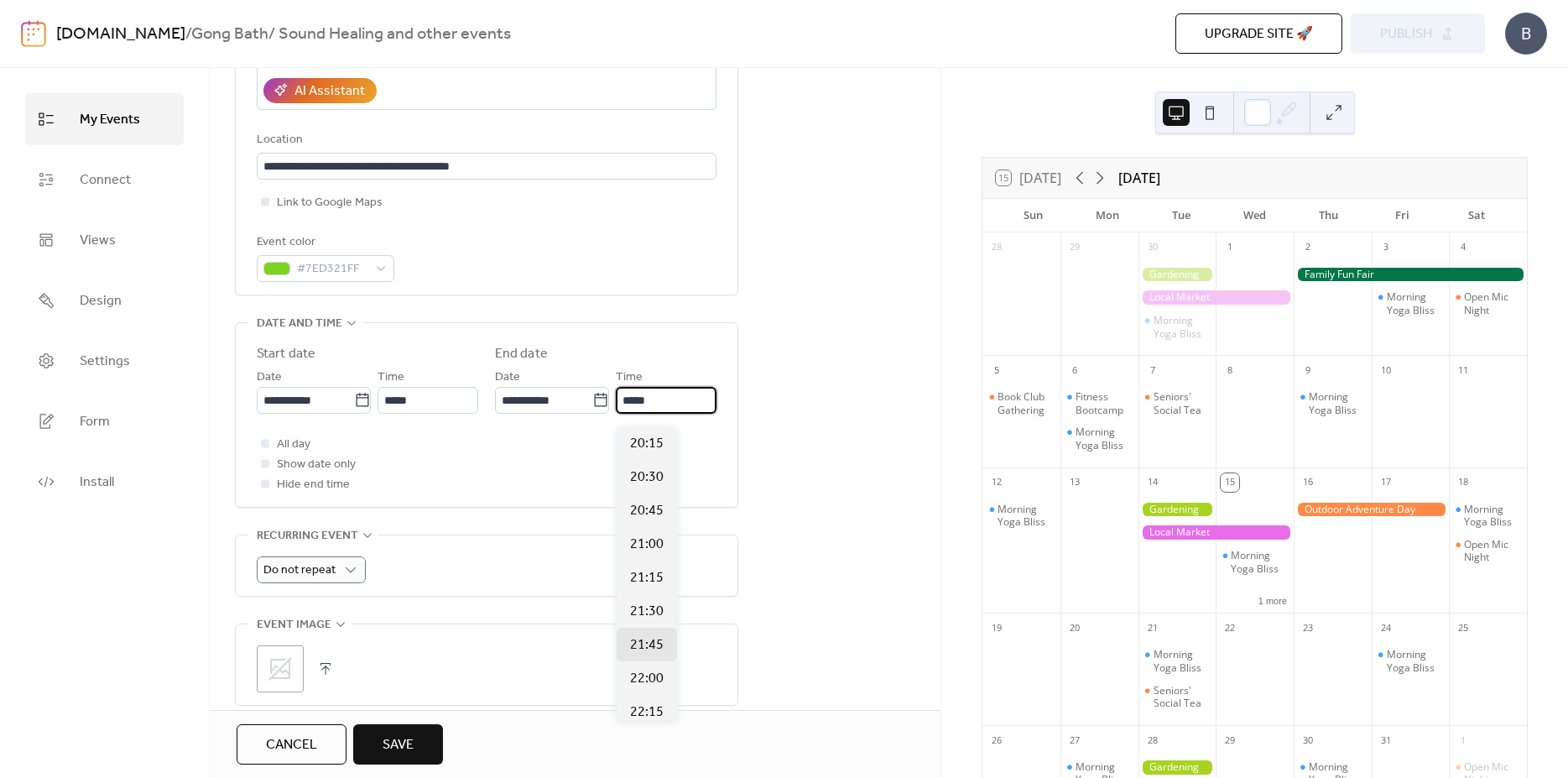
type input "*****"
click at [336, 580] on div "Do not repeat" at bounding box center [311, 569] width 109 height 27
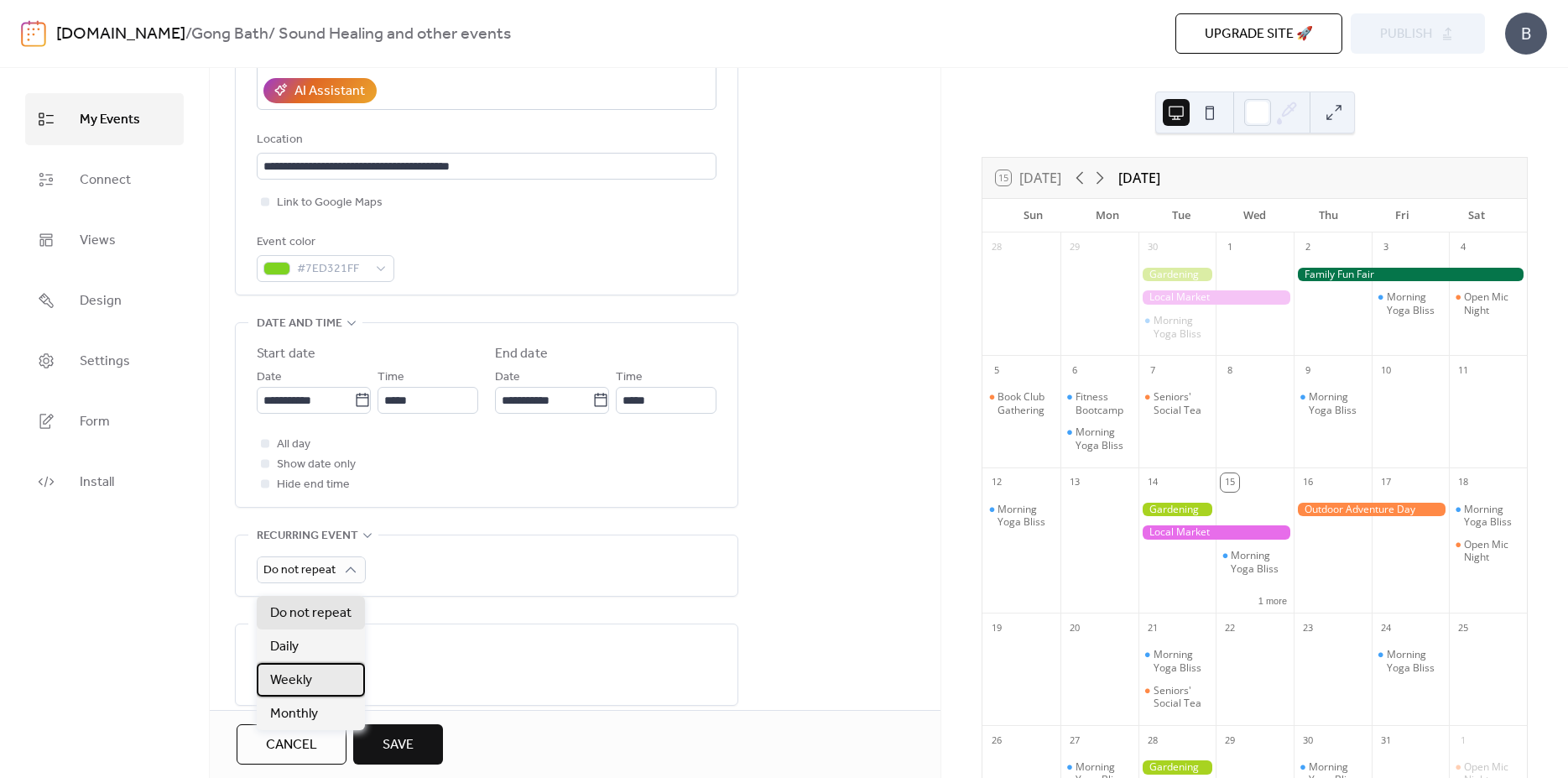
click at [322, 684] on div "Weekly" at bounding box center [310, 679] width 108 height 34
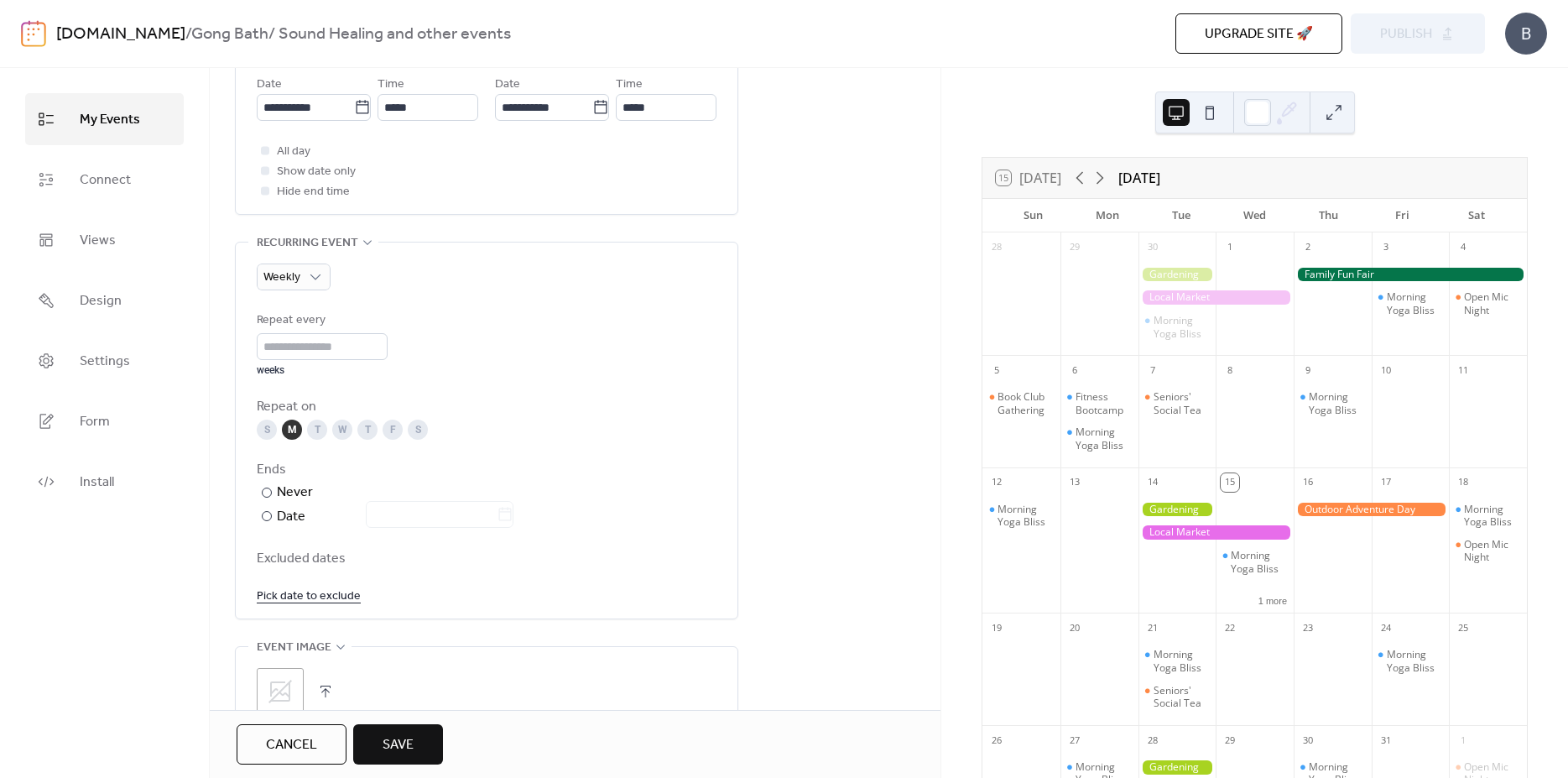
scroll to position [654, 0]
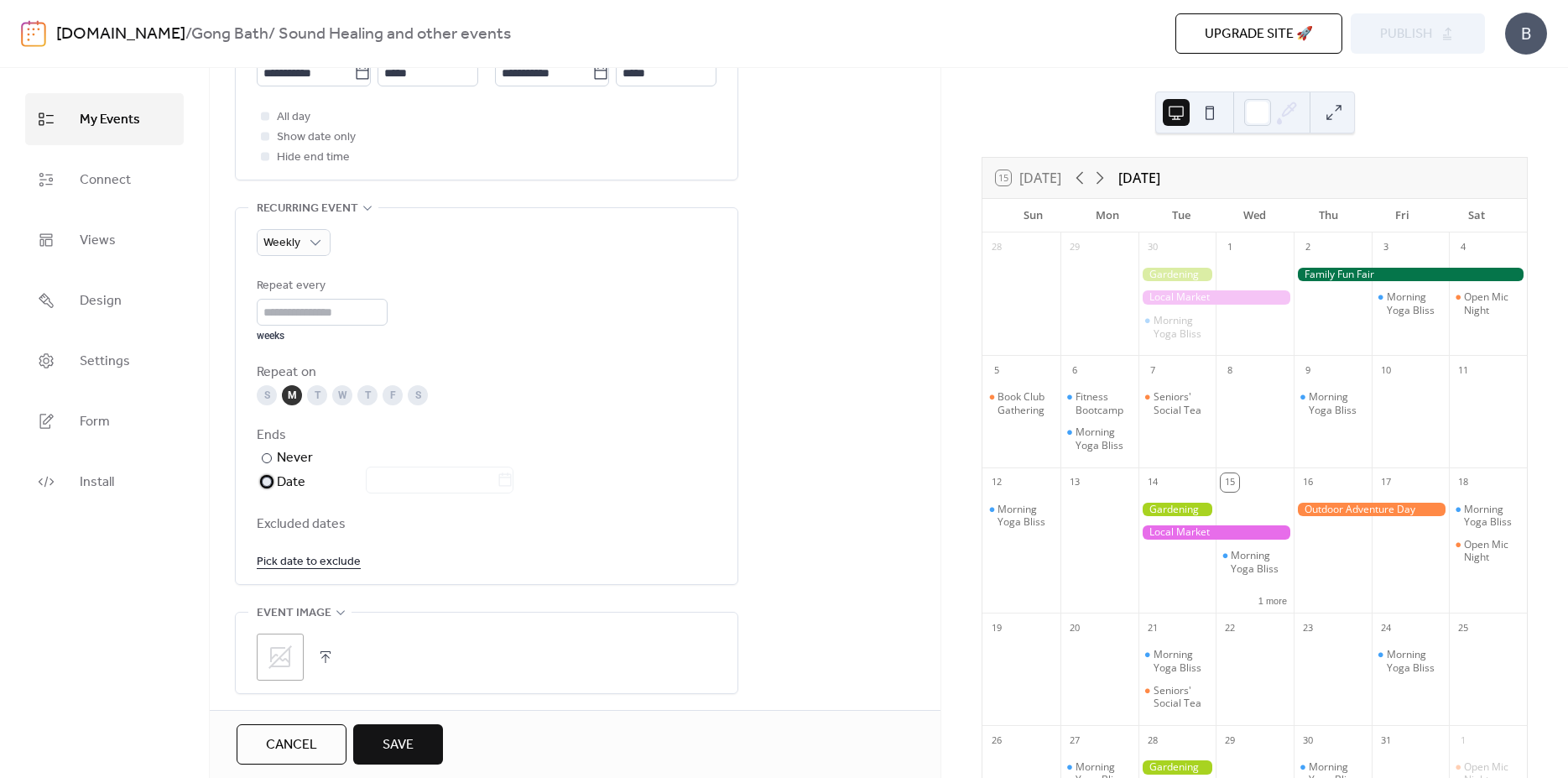
click at [269, 487] on div at bounding box center [267, 482] width 10 height 10
click at [514, 489] on icon at bounding box center [504, 479] width 16 height 16
click at [496, 493] on input "text" at bounding box center [431, 479] width 131 height 27
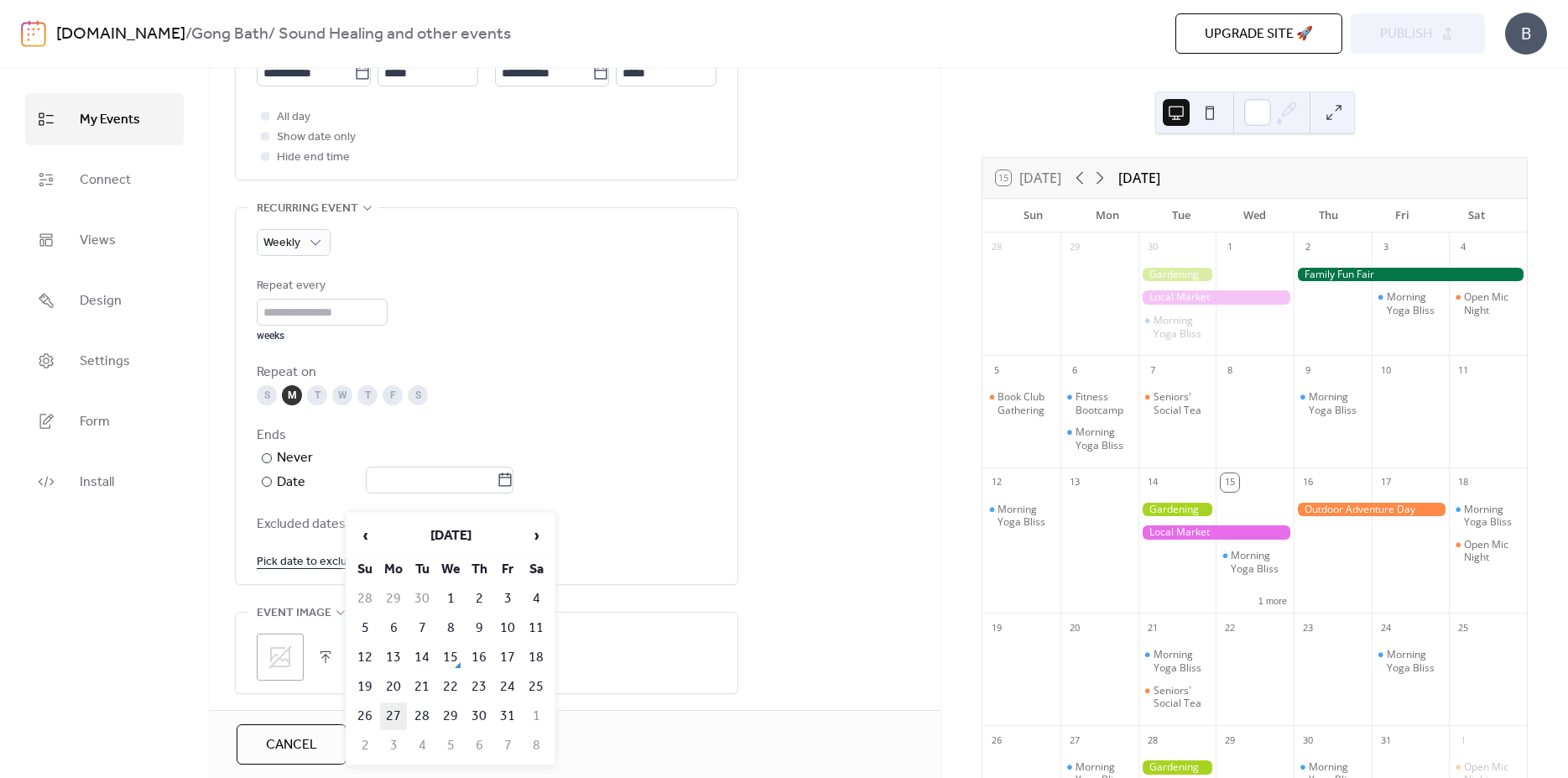
click at [392, 715] on td "27" at bounding box center [393, 716] width 27 height 28
type input "**********"
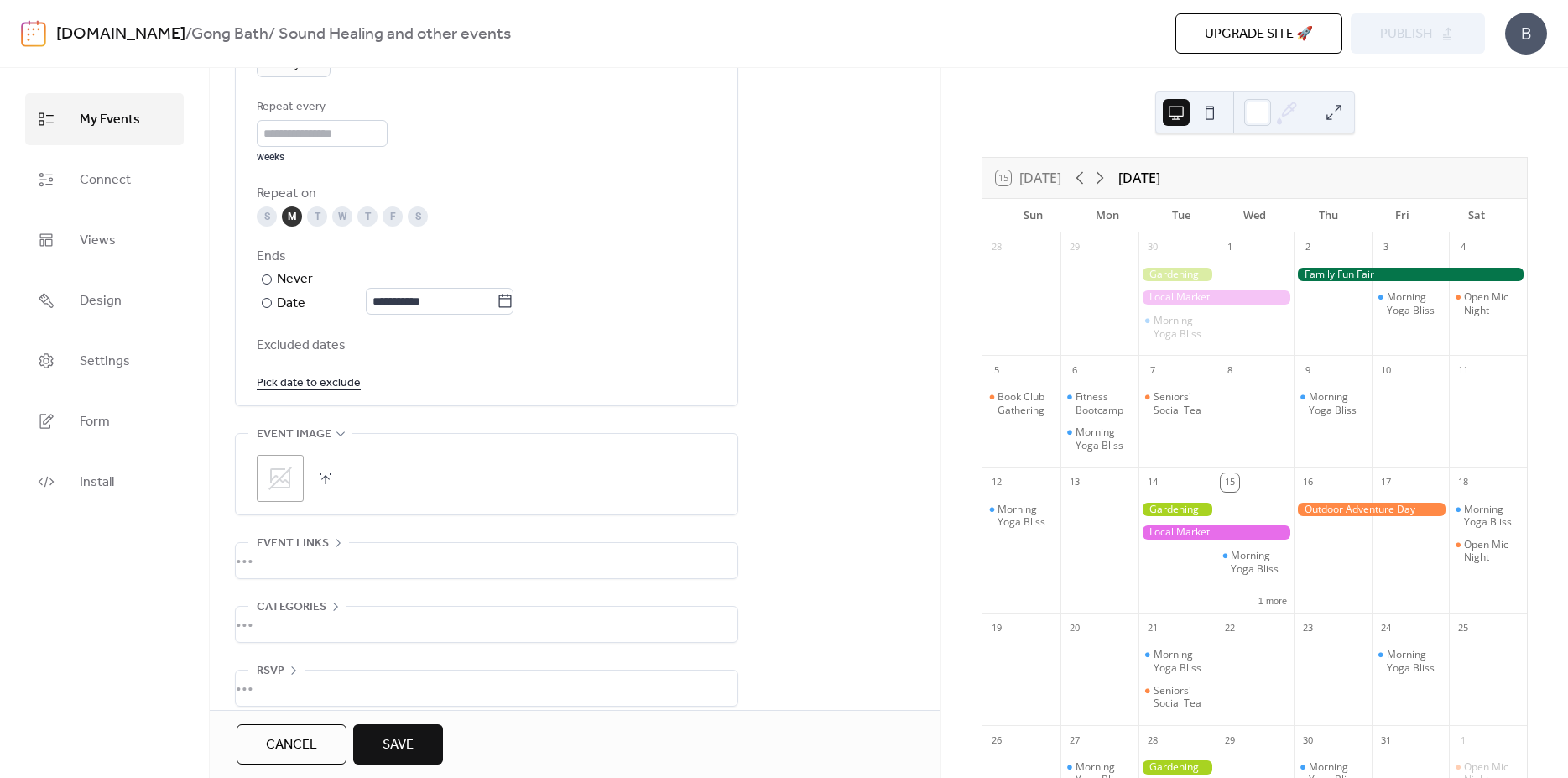
scroll to position [866, 0]
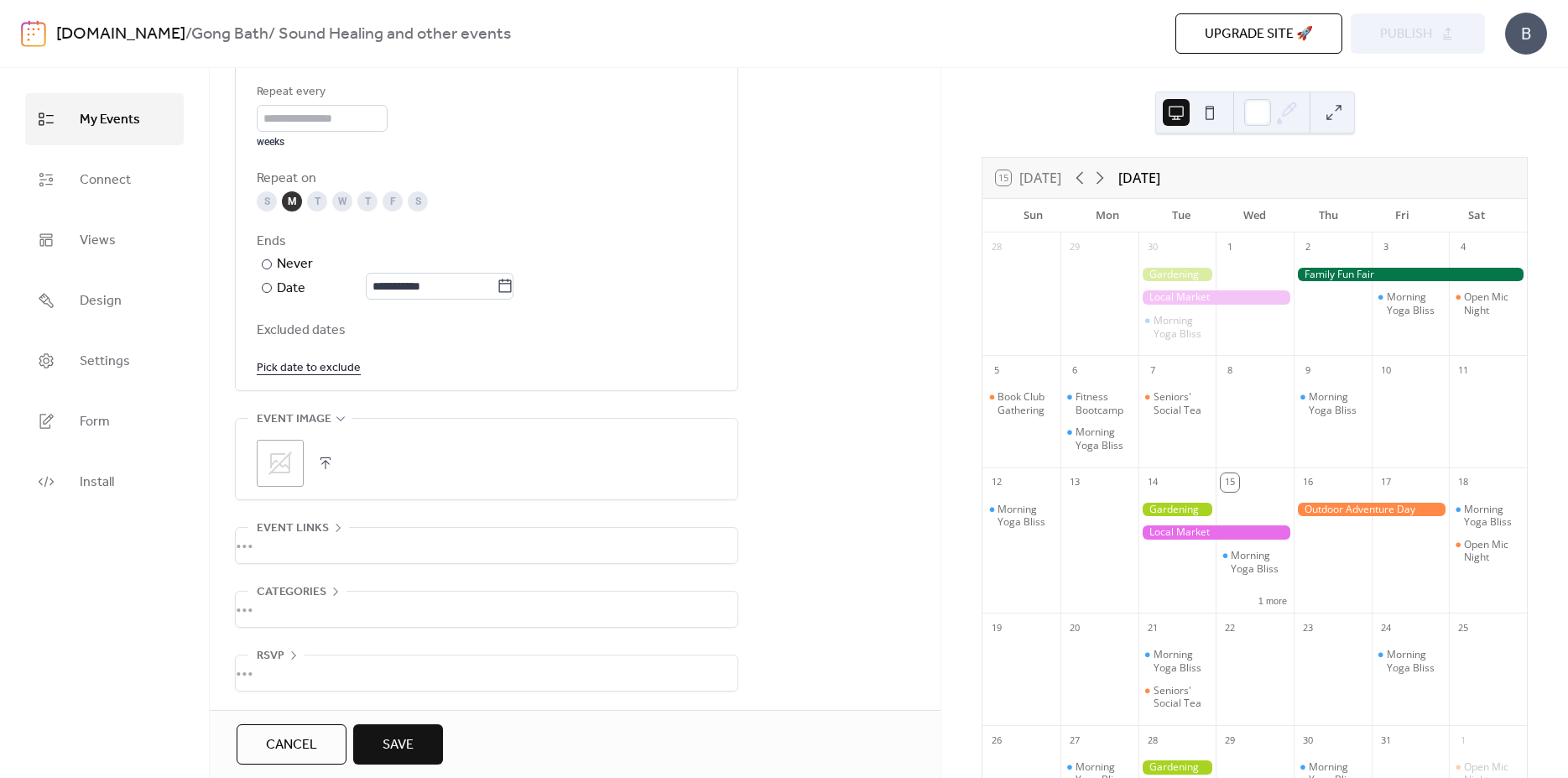
click at [328, 461] on button "button" at bounding box center [325, 463] width 23 height 23
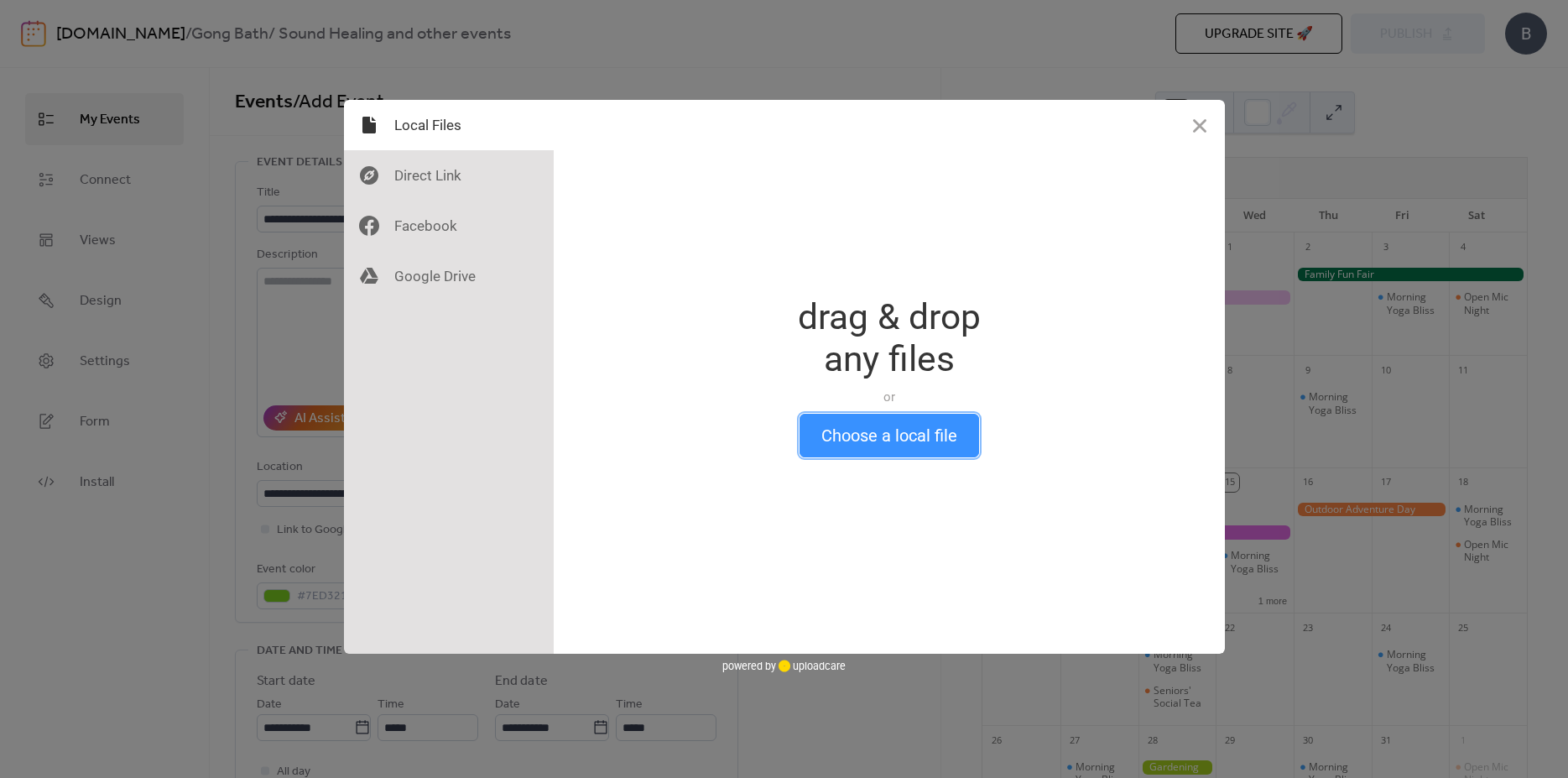
click at [920, 435] on button "Choose a local file" at bounding box center [889, 435] width 179 height 43
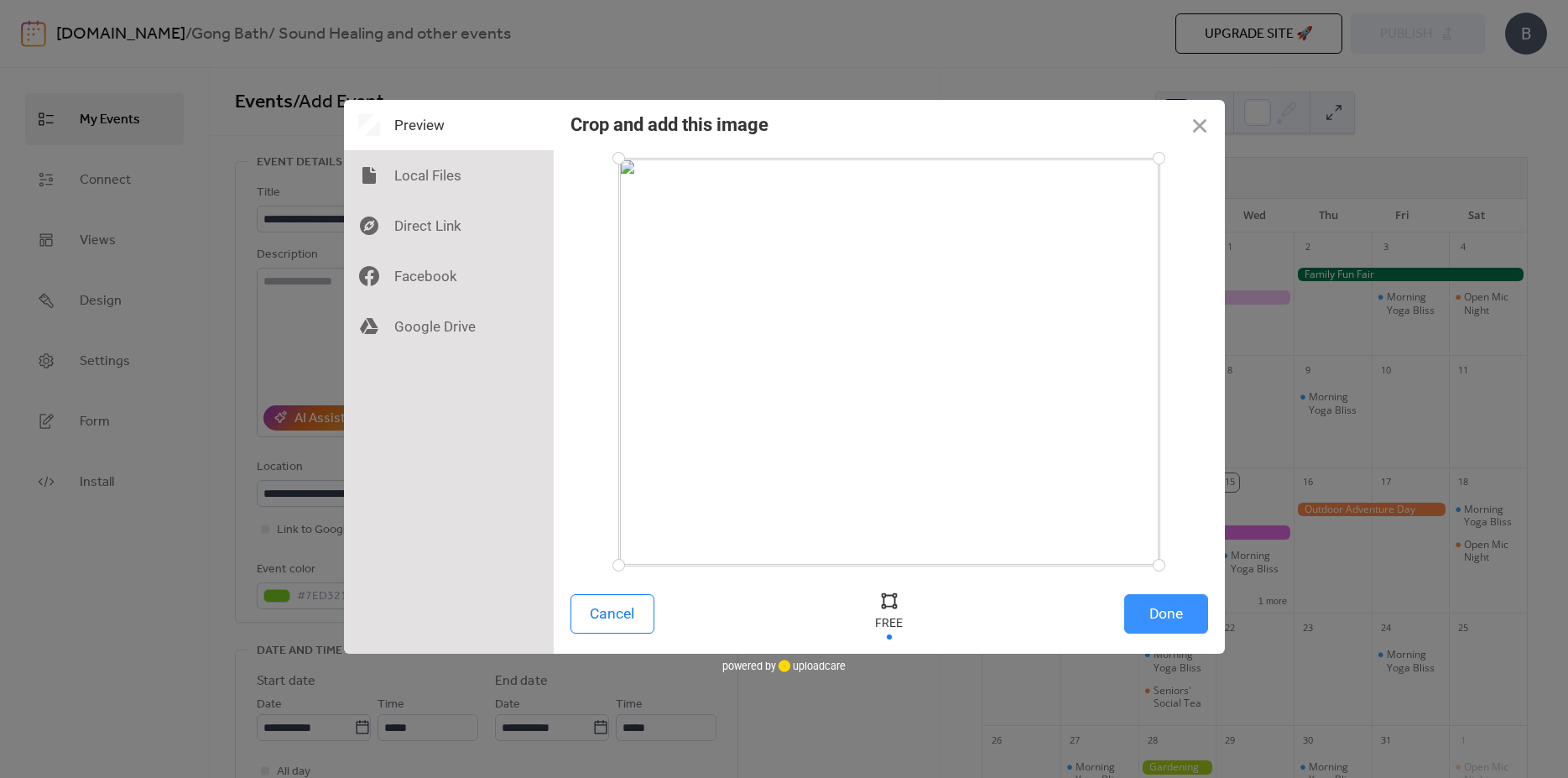
click at [1164, 609] on button "Done" at bounding box center [1166, 614] width 84 height 40
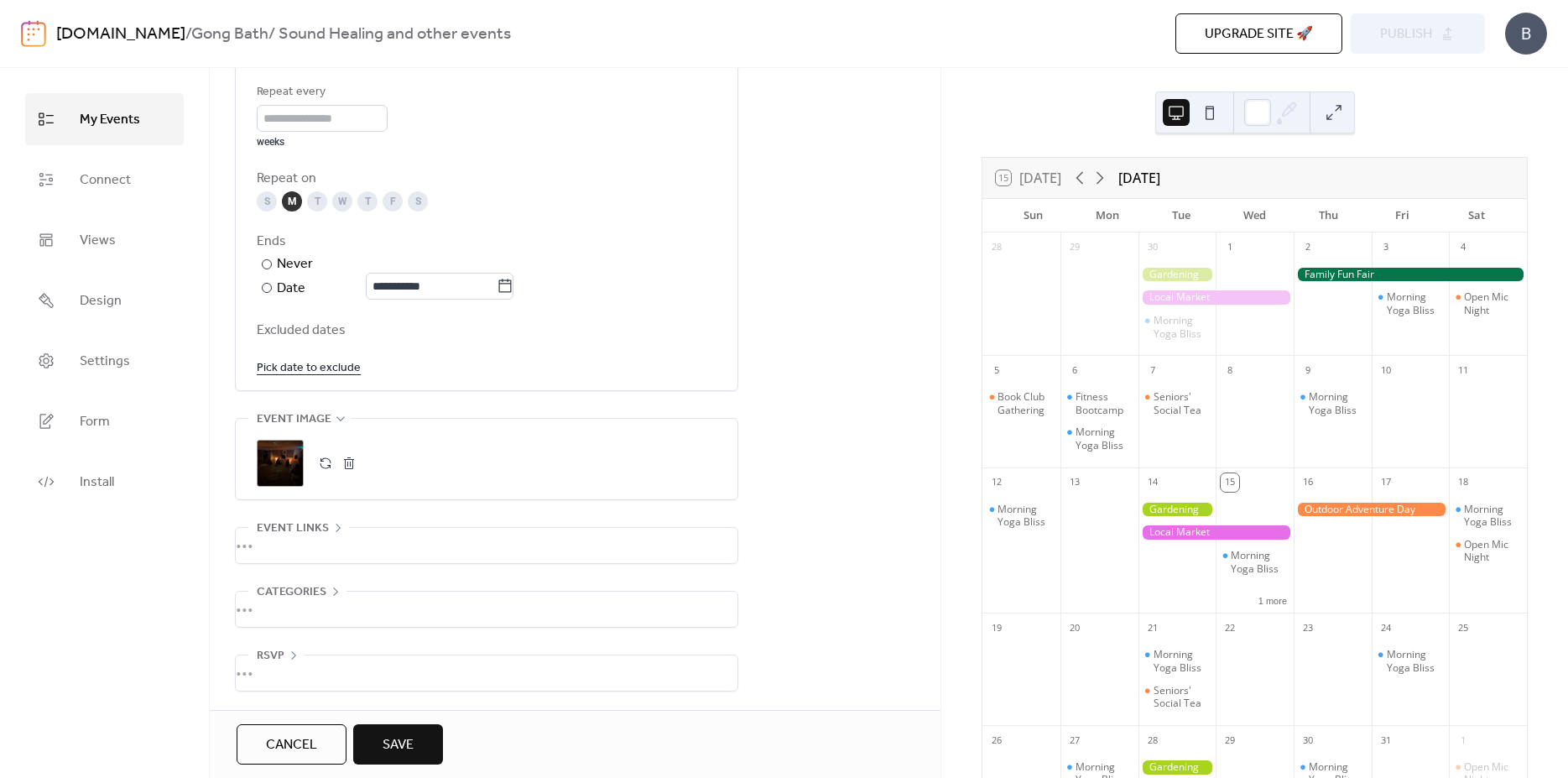
click at [360, 539] on div "•••" at bounding box center [486, 545] width 502 height 36
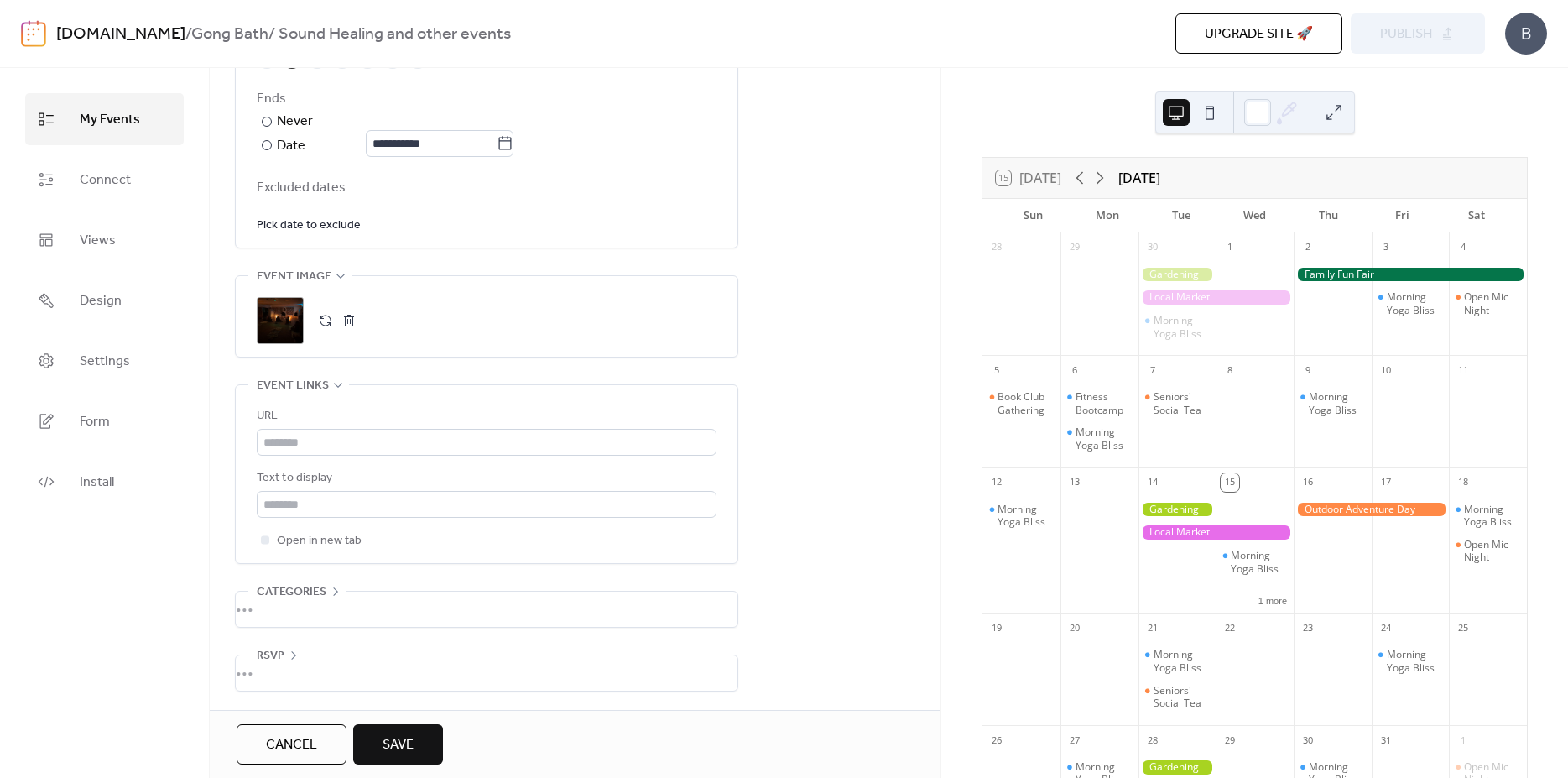
scroll to position [1014, 0]
click at [1323, 272] on div at bounding box center [1409, 275] width 233 height 14
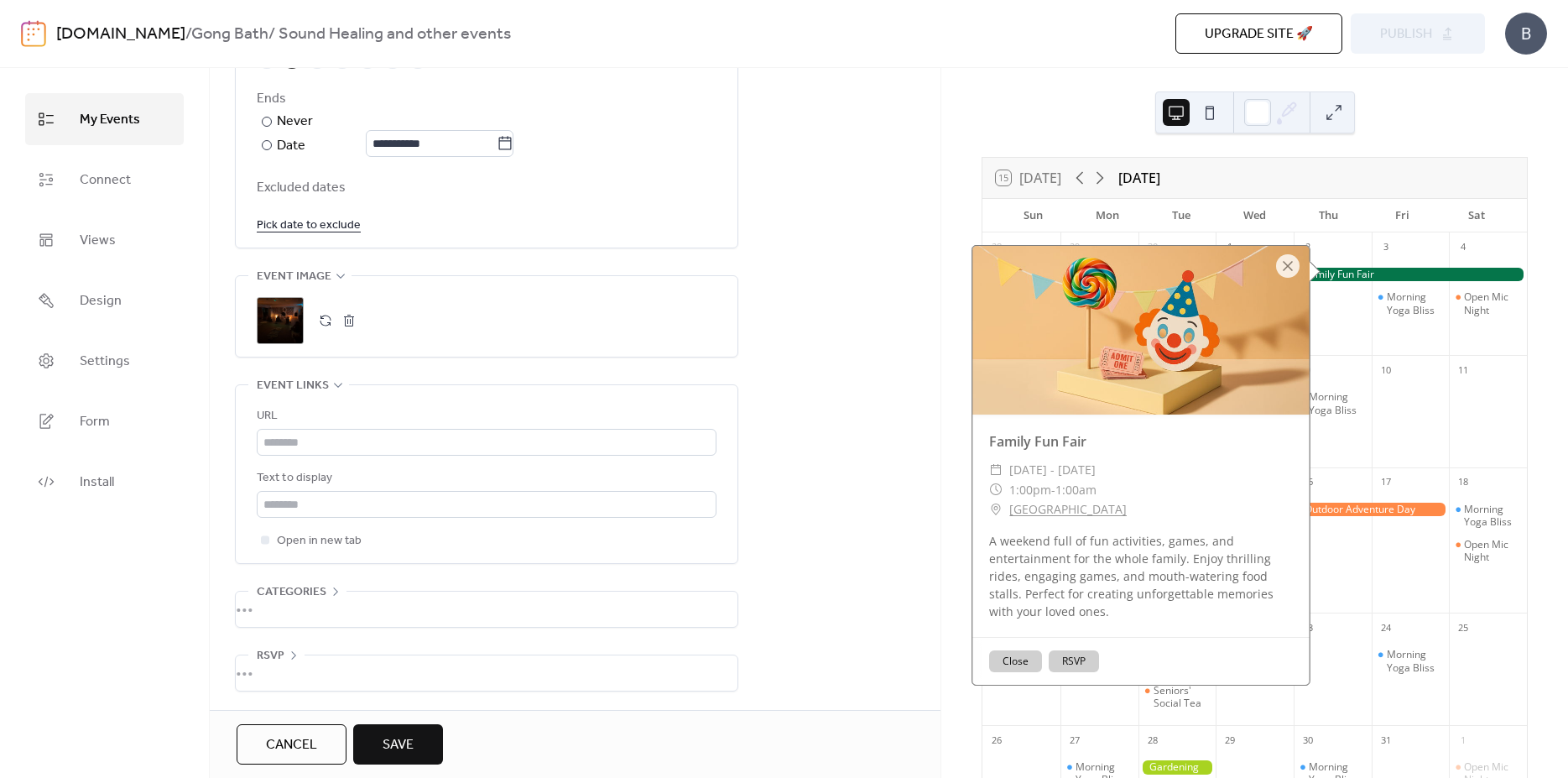
click at [381, 669] on div "•••" at bounding box center [486, 672] width 502 height 36
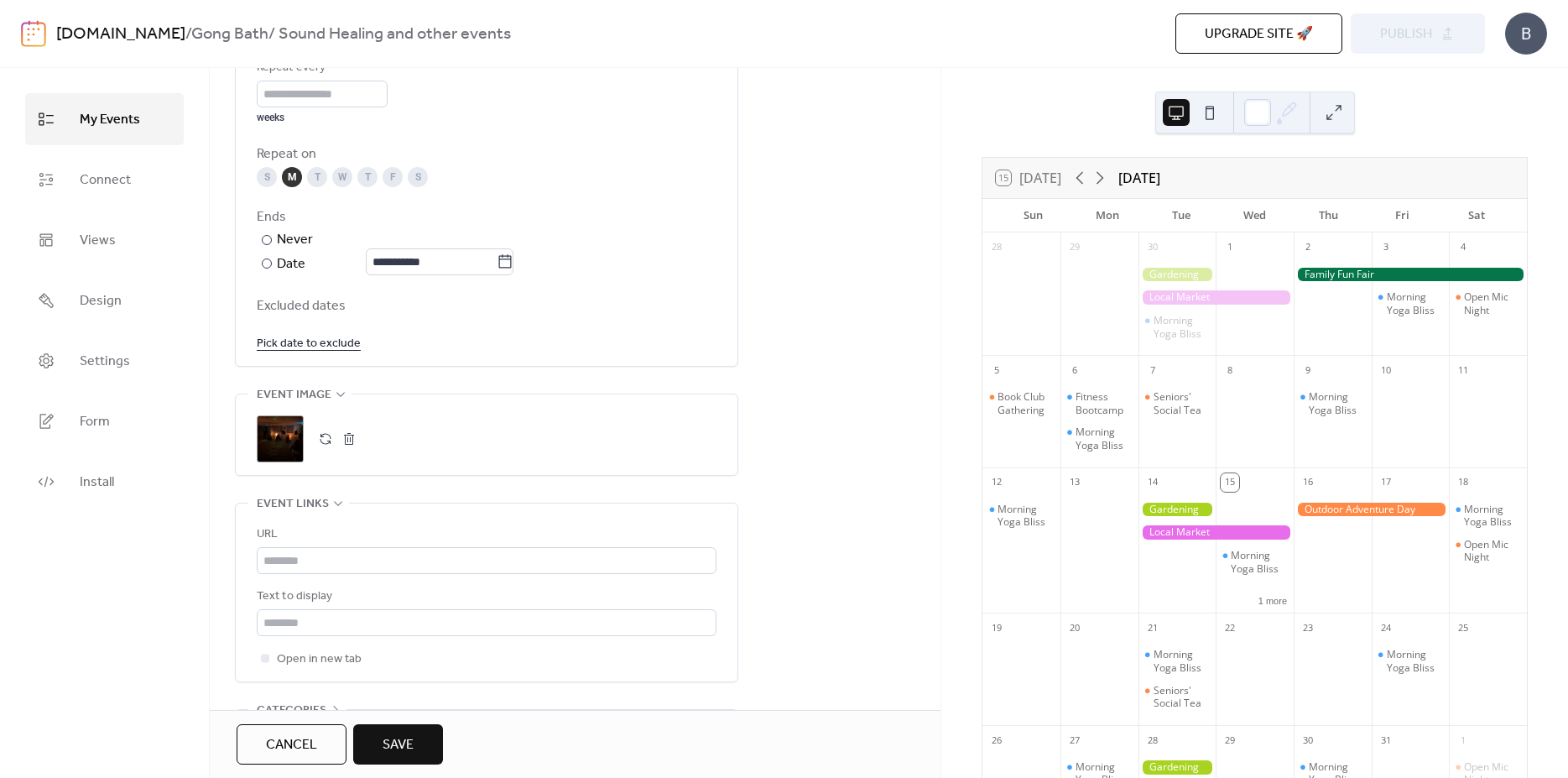
scroll to position [1073, 0]
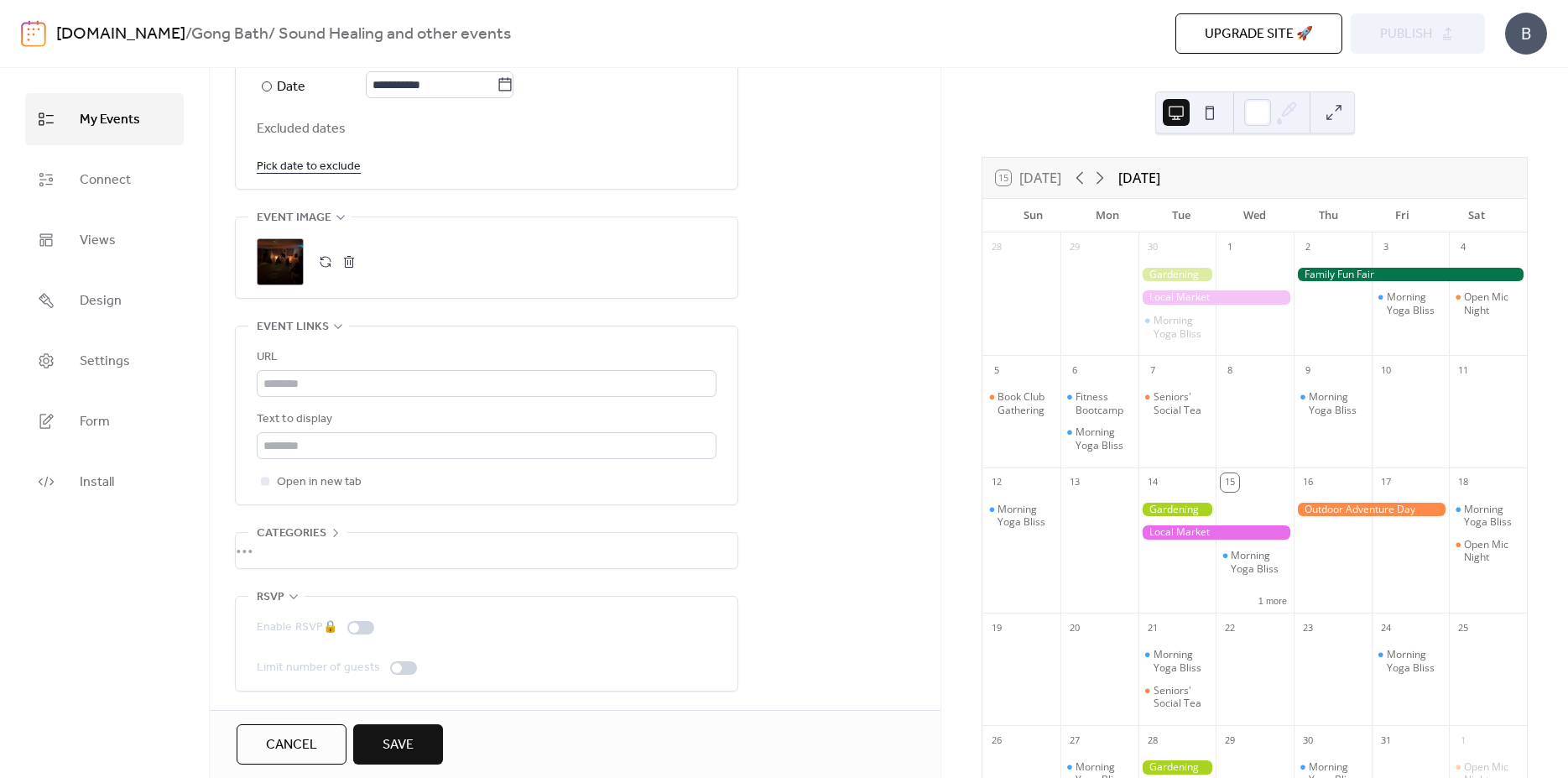
click at [397, 740] on span "Save" at bounding box center [398, 744] width 31 height 20
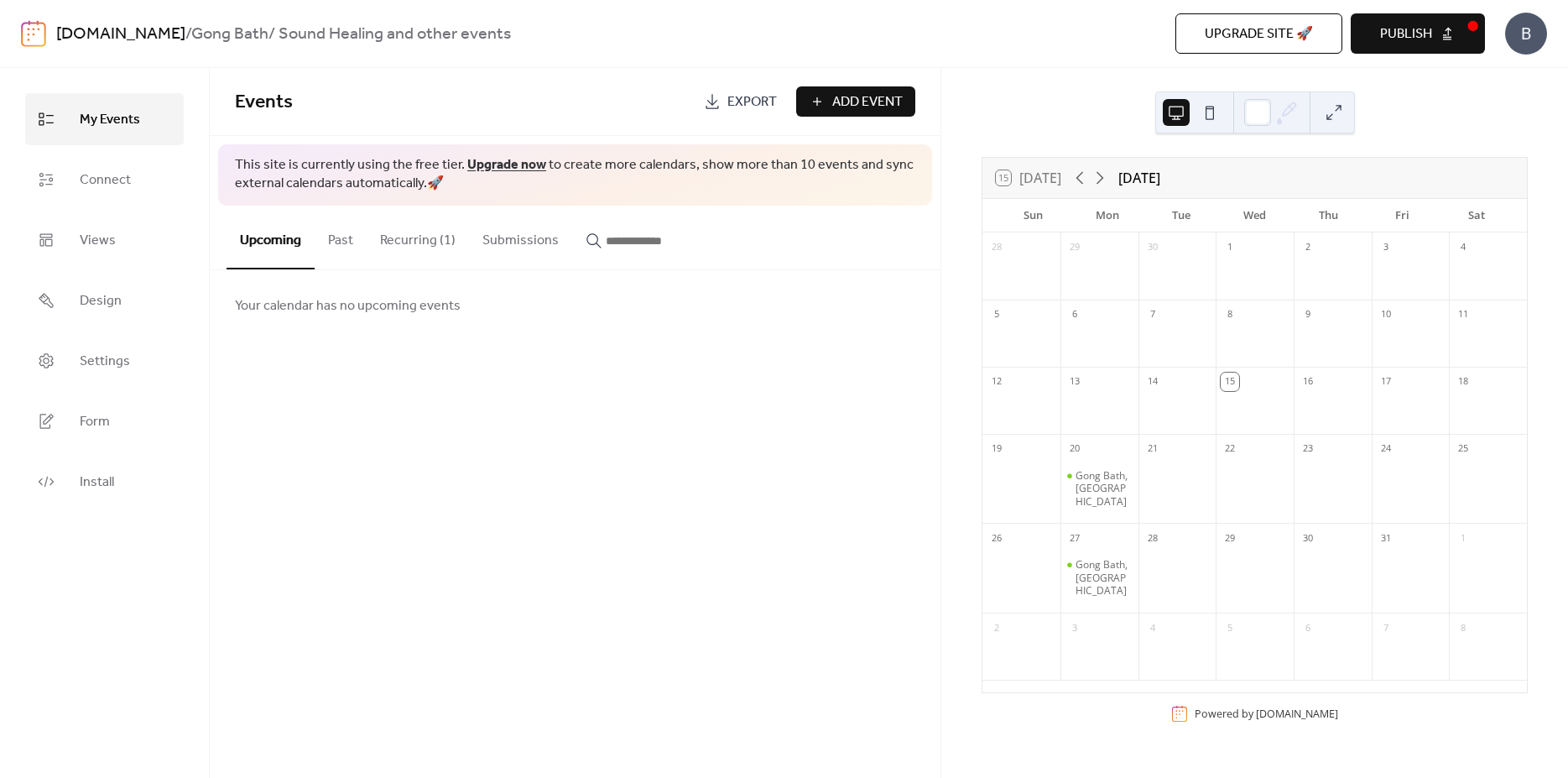
click at [409, 234] on button "Recurring (1)" at bounding box center [418, 237] width 102 height 62
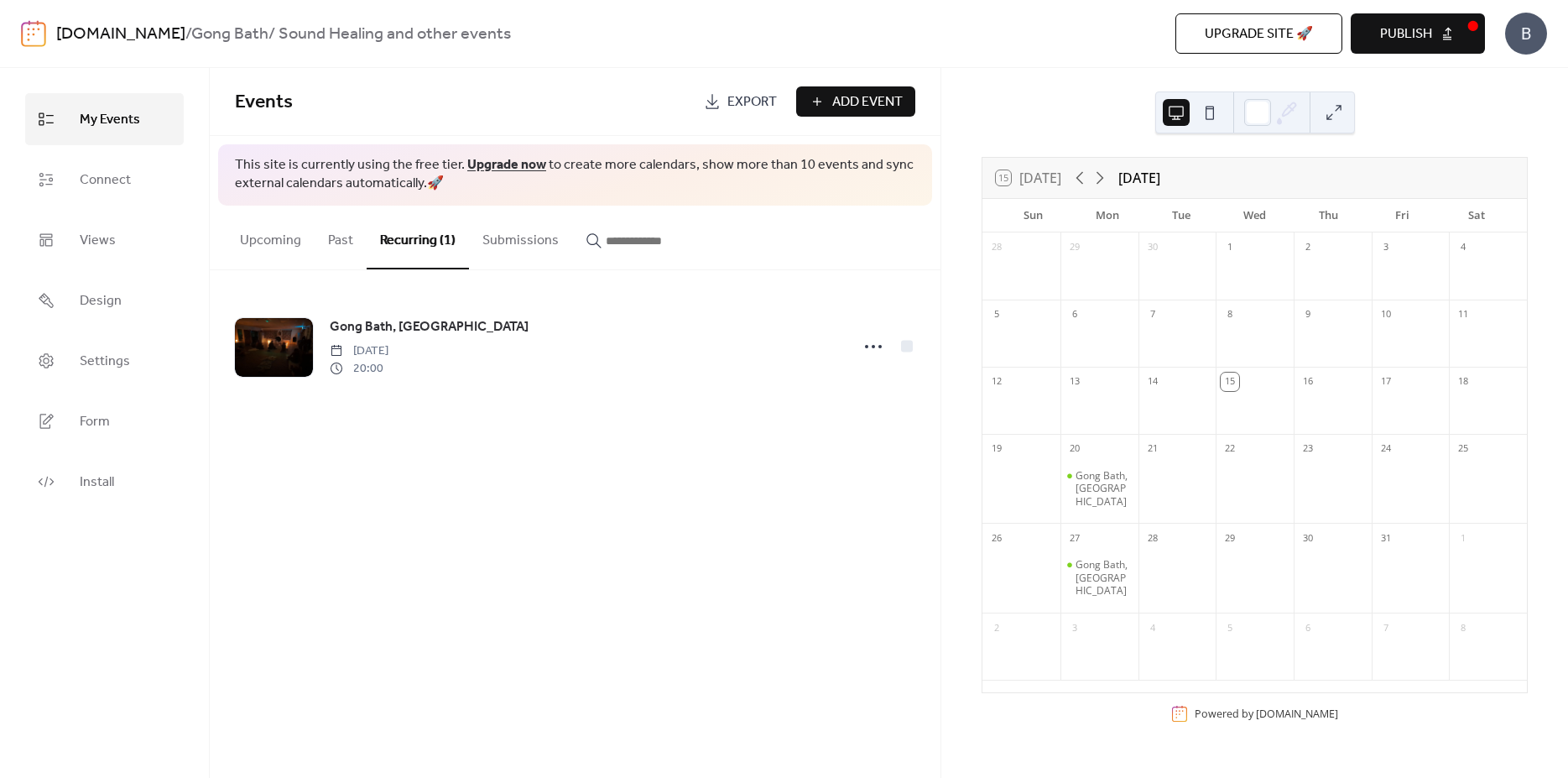
click at [273, 238] on button "Upcoming" at bounding box center [270, 237] width 88 height 62
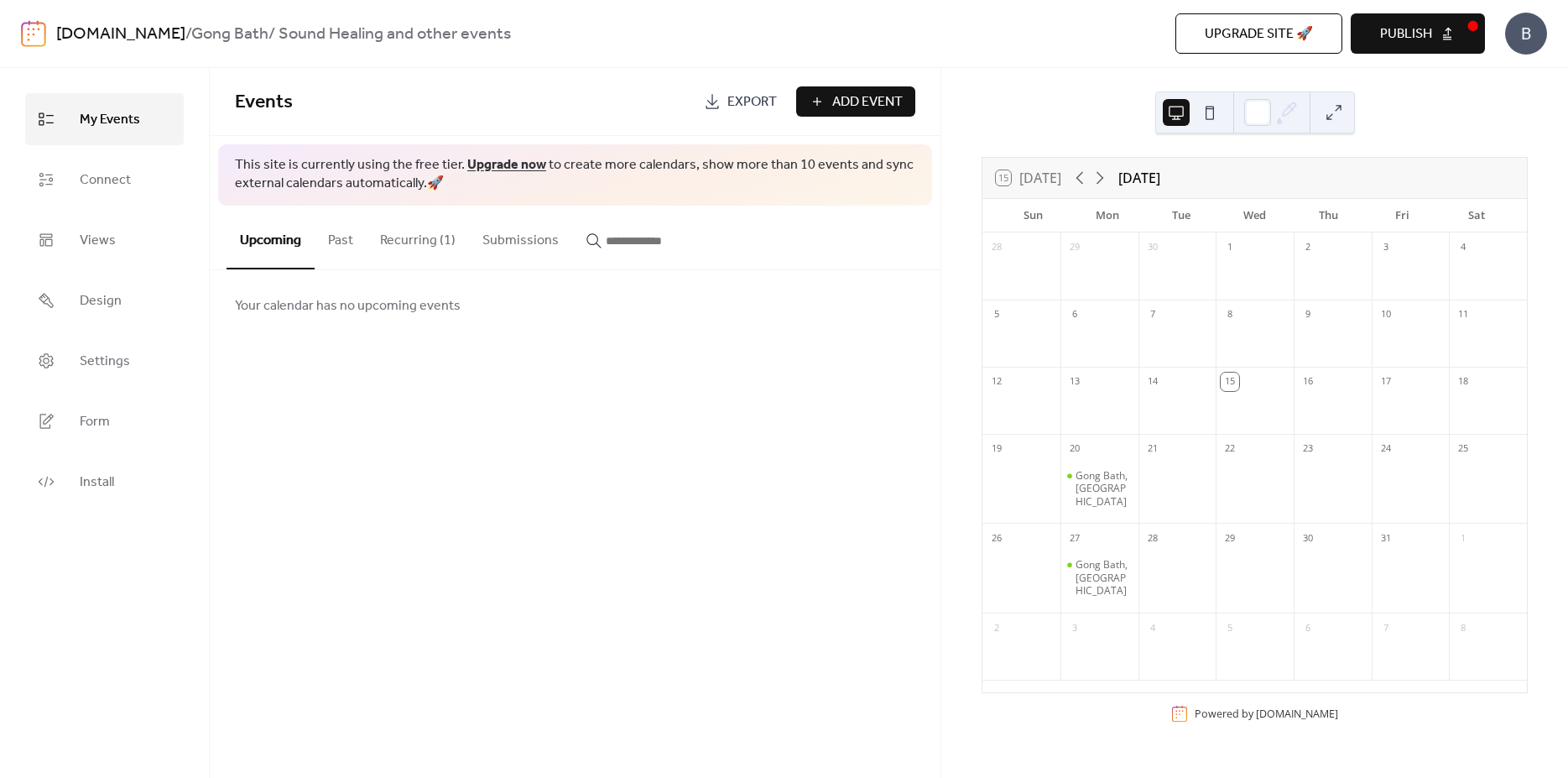
click at [413, 251] on button "Recurring (1)" at bounding box center [418, 237] width 102 height 62
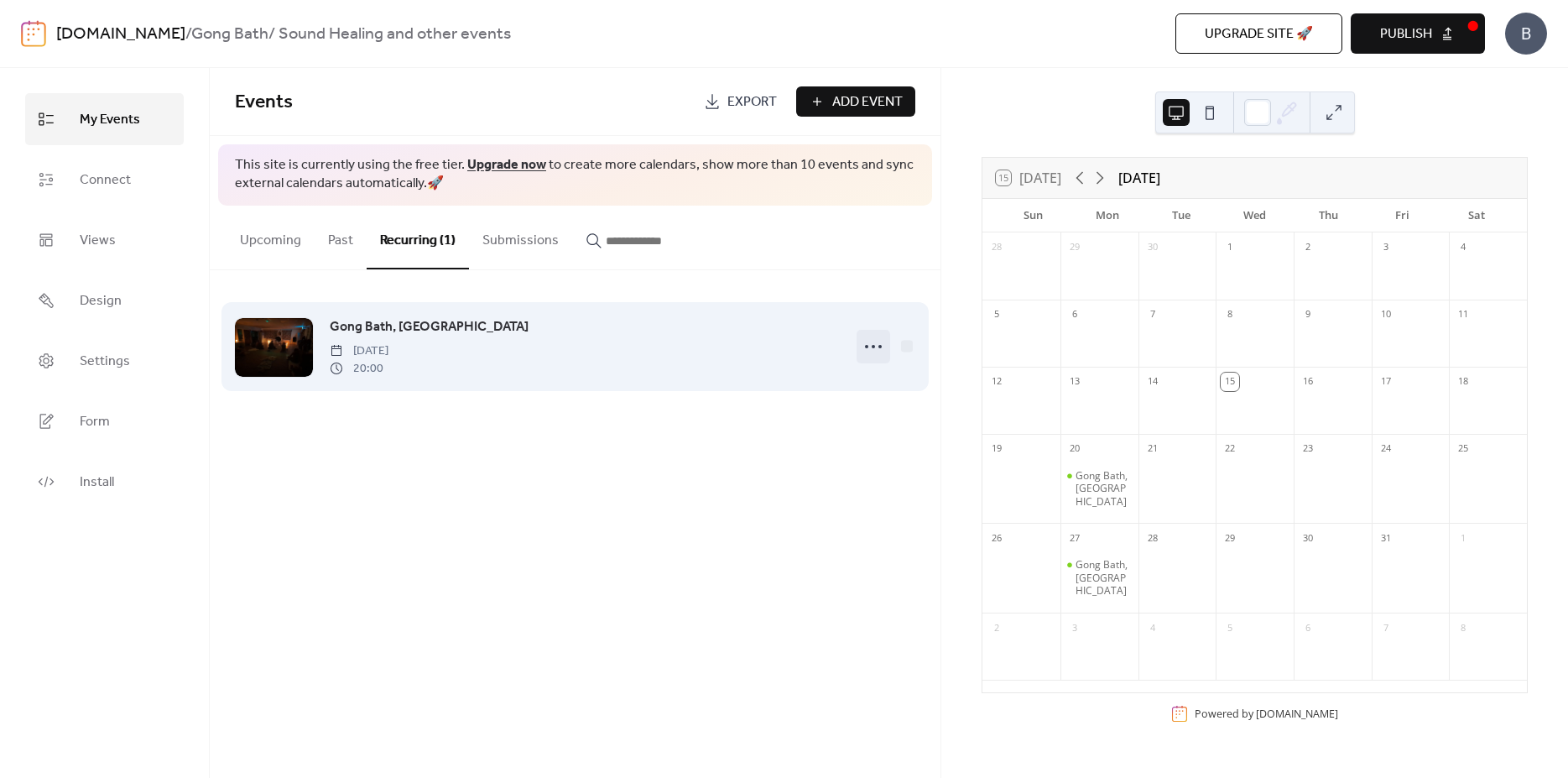
click at [870, 353] on icon at bounding box center [873, 346] width 27 height 27
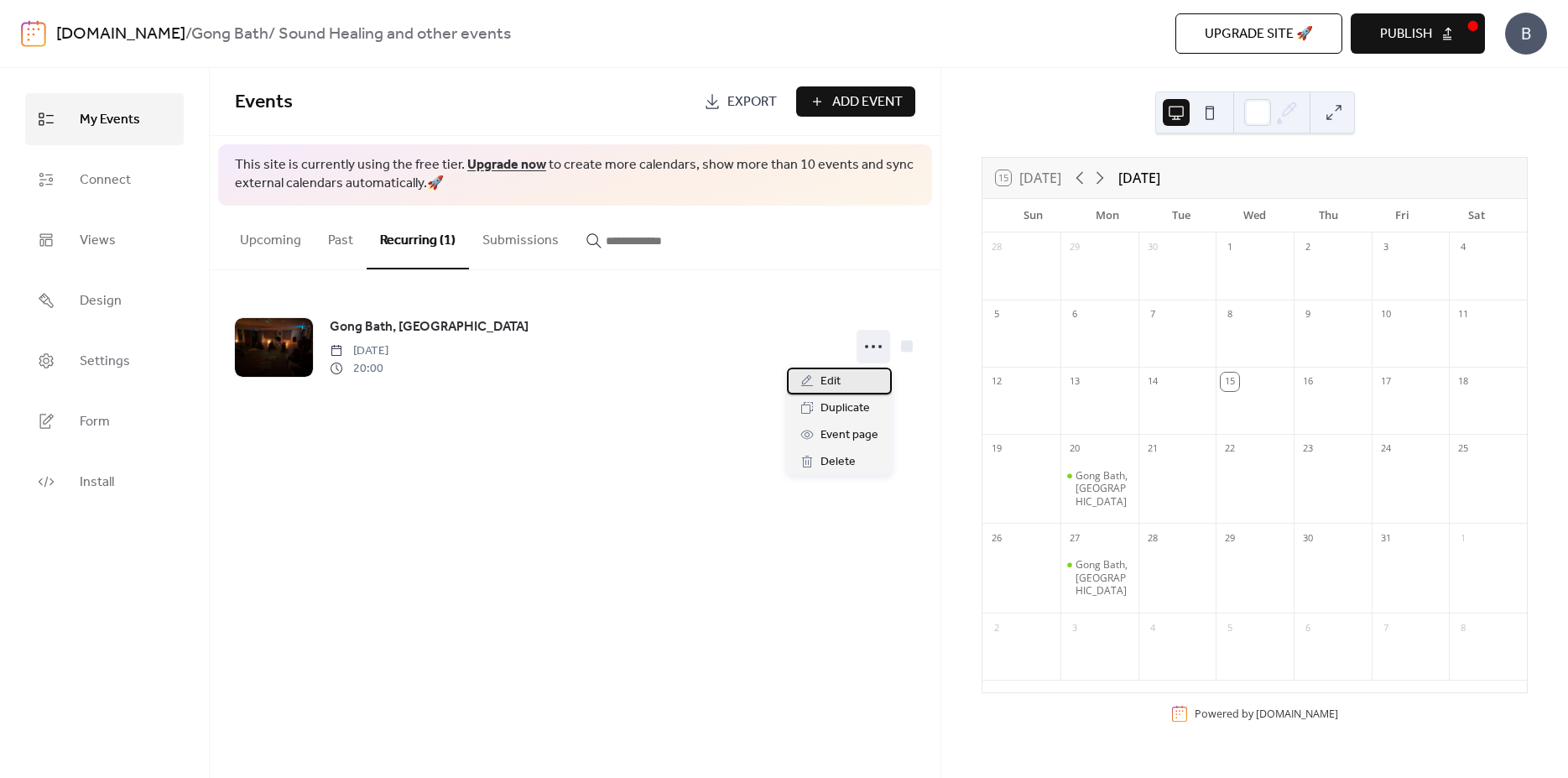
click at [847, 379] on div "Edit" at bounding box center [839, 380] width 105 height 27
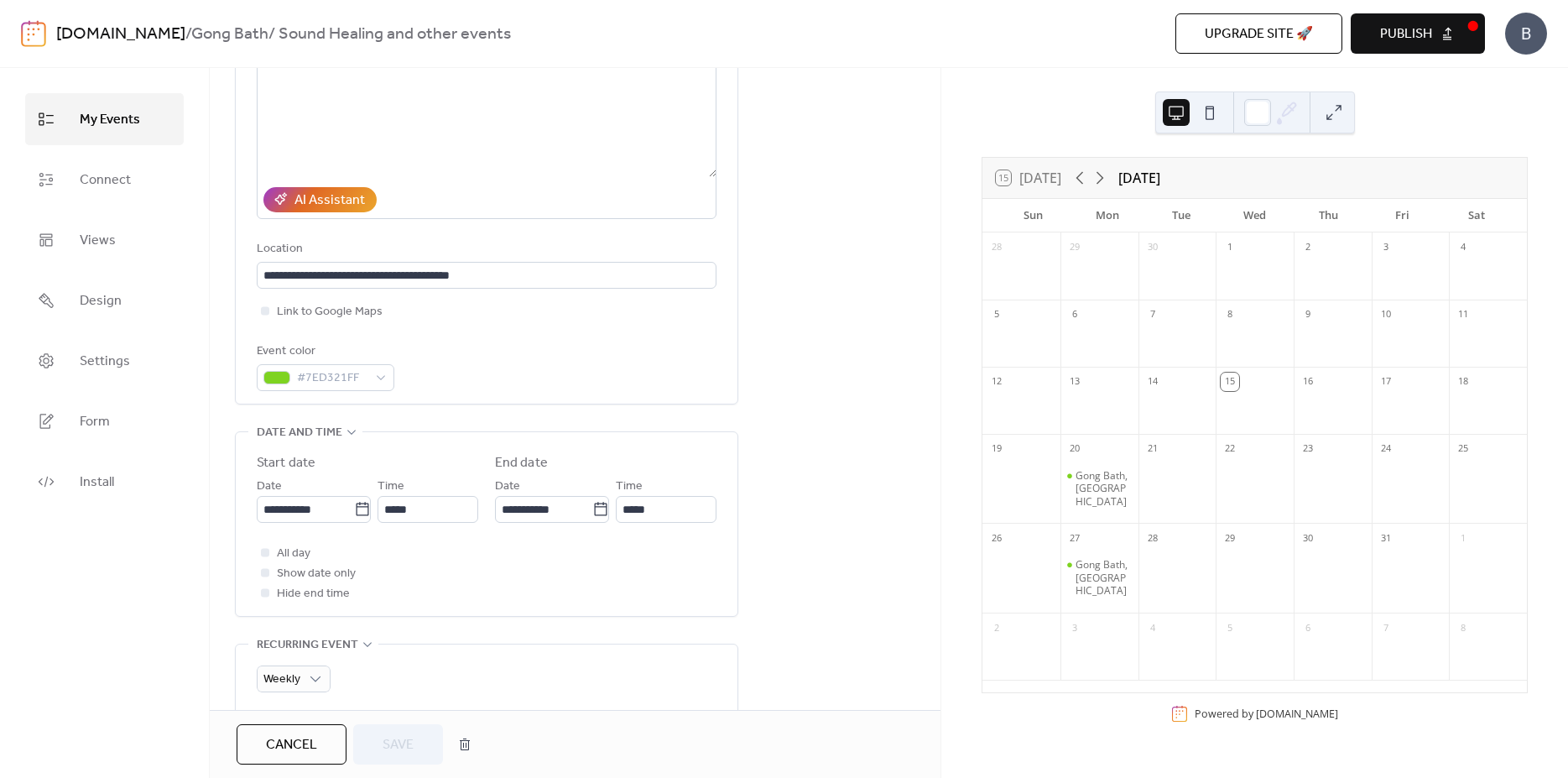
scroll to position [327, 0]
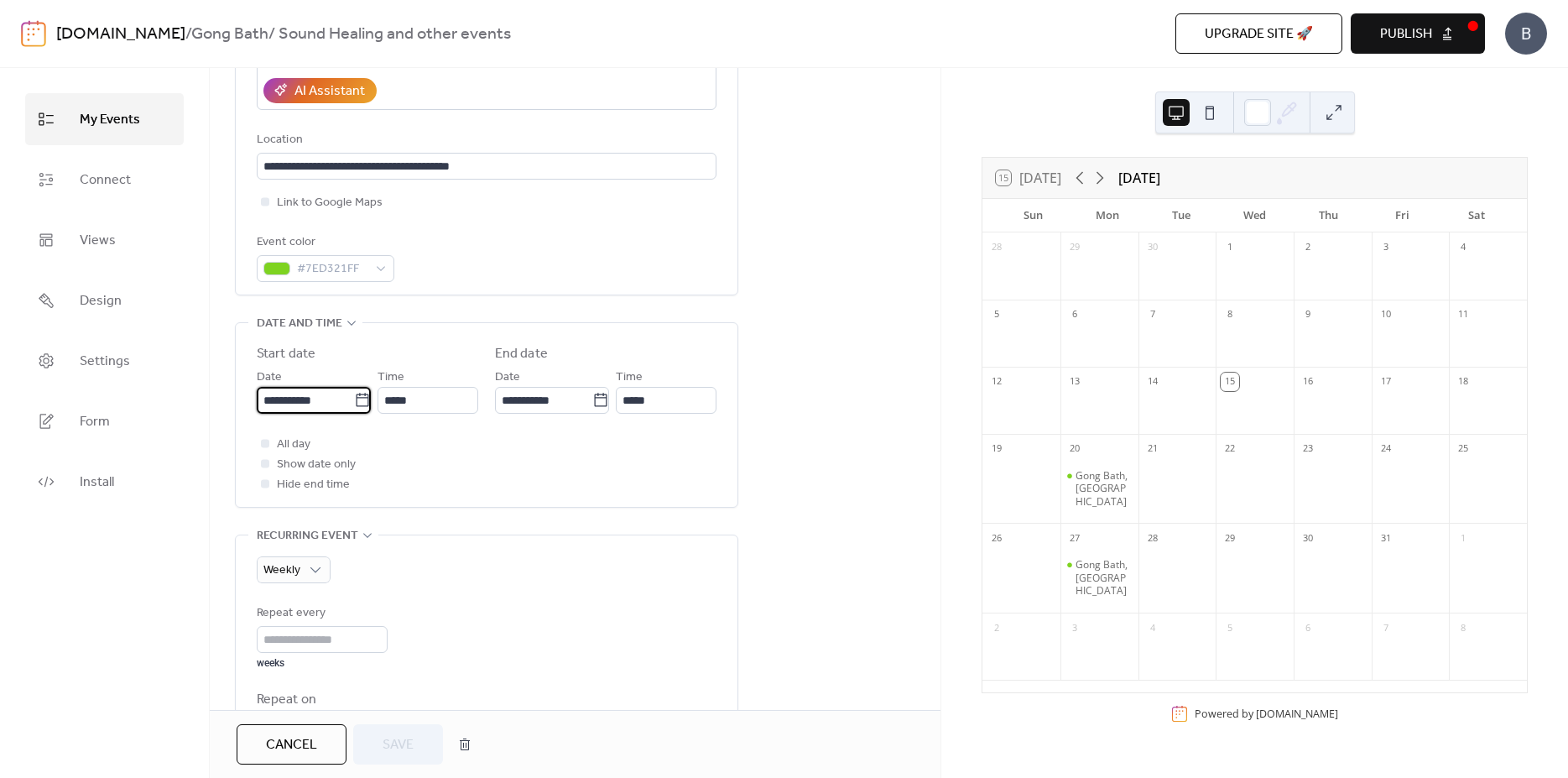
click at [295, 402] on input "**********" at bounding box center [305, 399] width 97 height 27
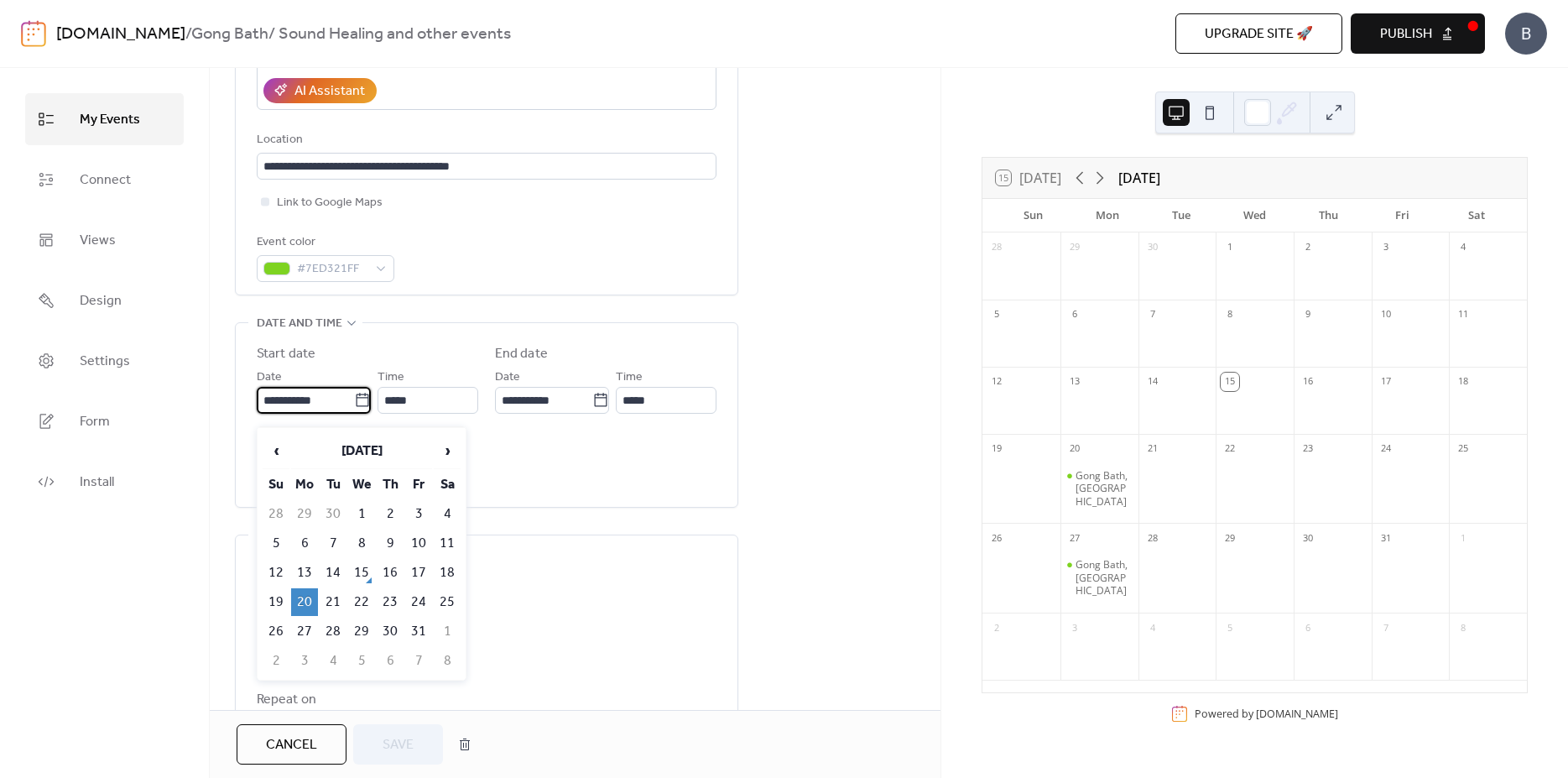
click at [139, 601] on div "My Events Connect Views Design Settings Form Install" at bounding box center [105, 422] width 210 height 710
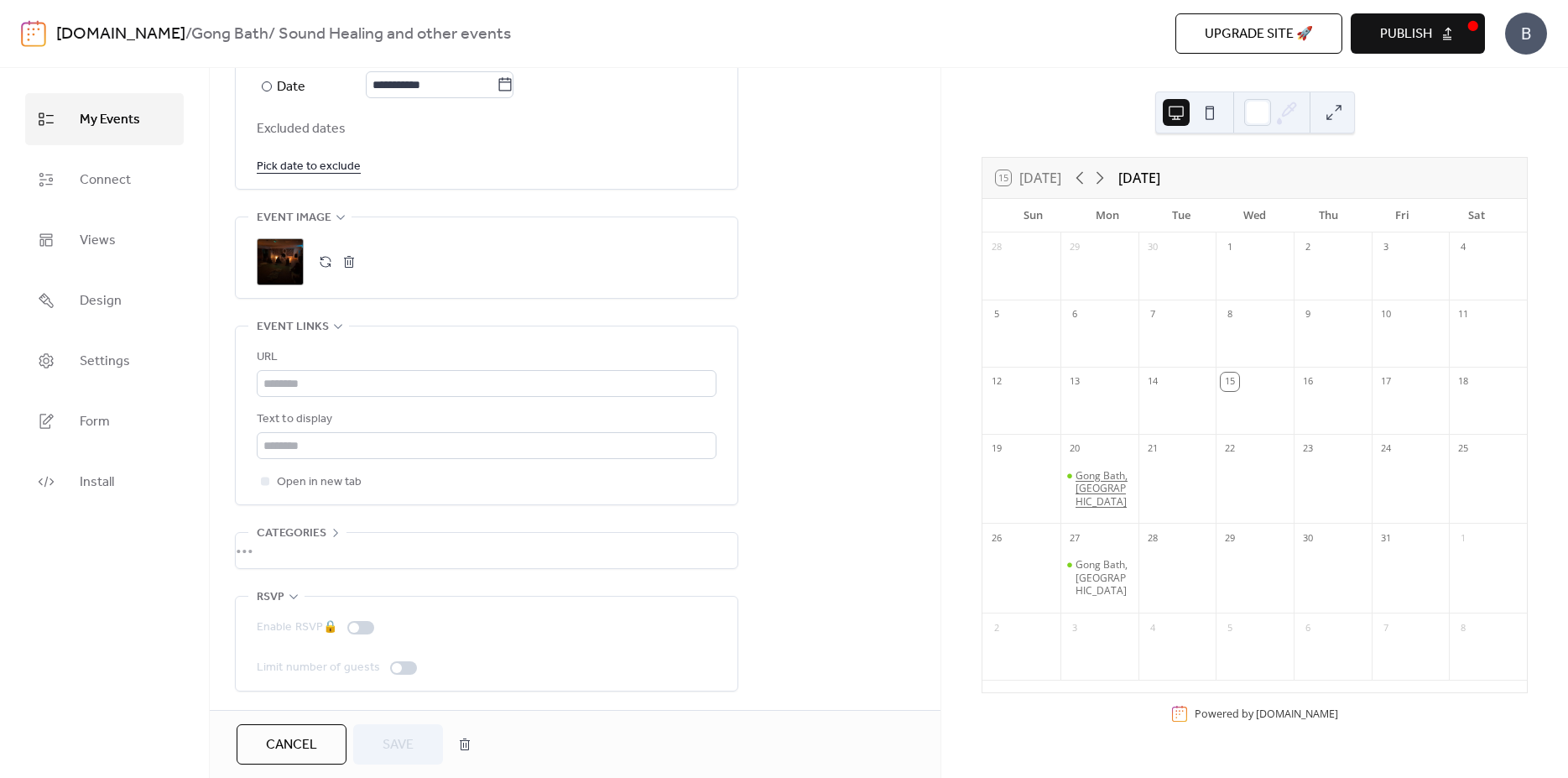
scroll to position [6, 0]
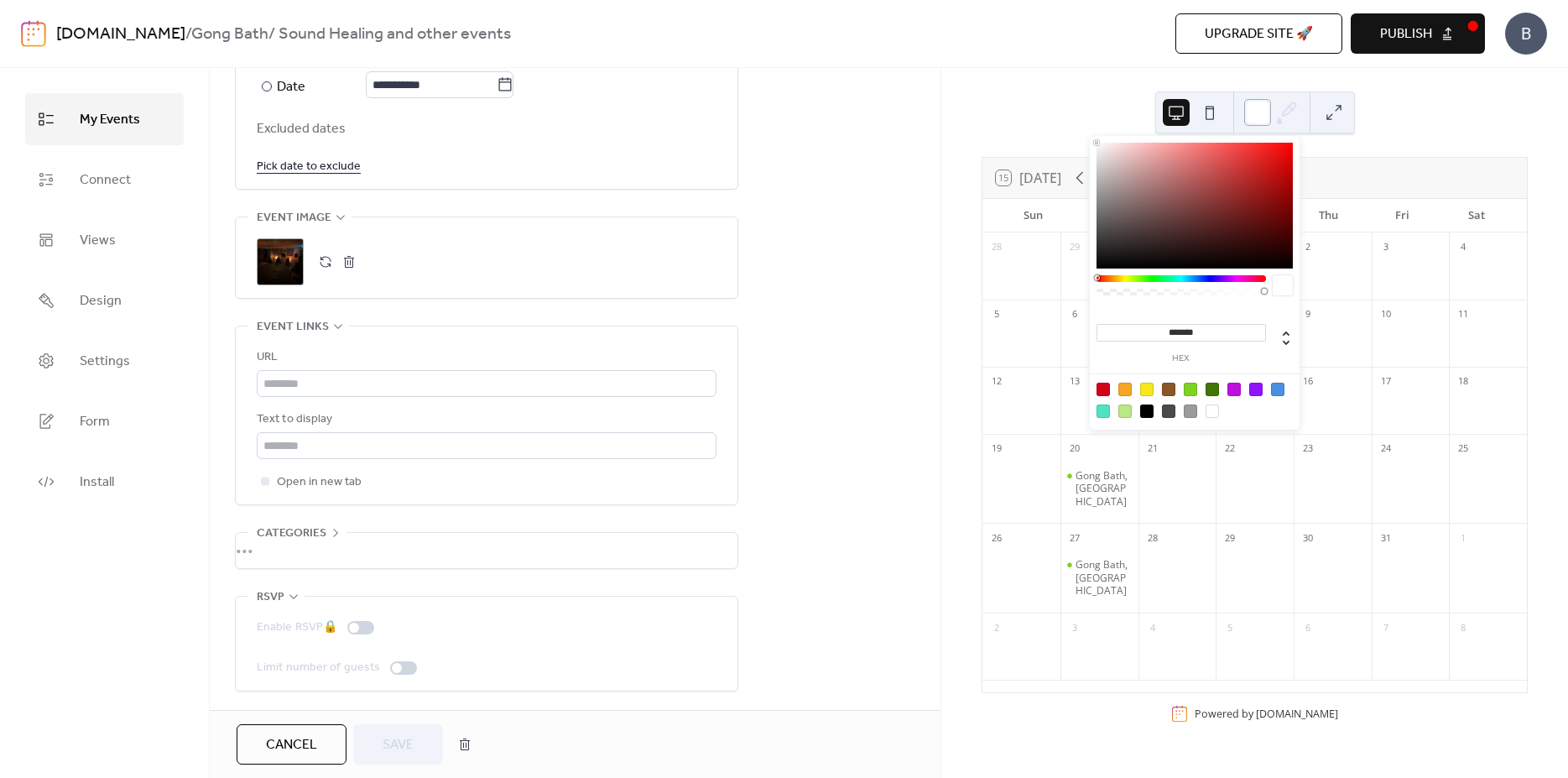
click at [1268, 113] on div at bounding box center [1257, 112] width 27 height 27
click at [1118, 414] on div at bounding box center [1124, 411] width 13 height 13
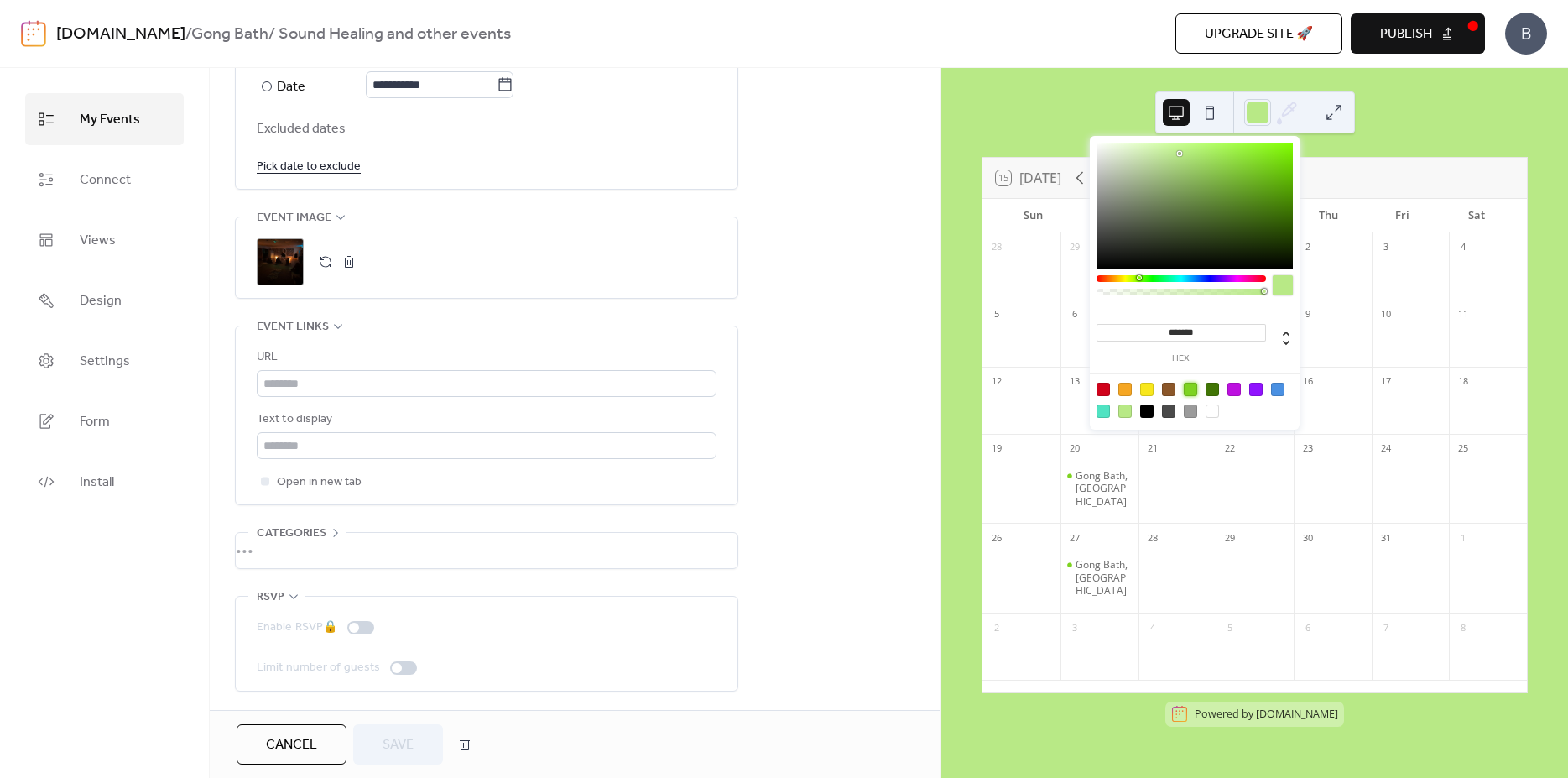
click at [1193, 386] on div at bounding box center [1189, 389] width 13 height 13
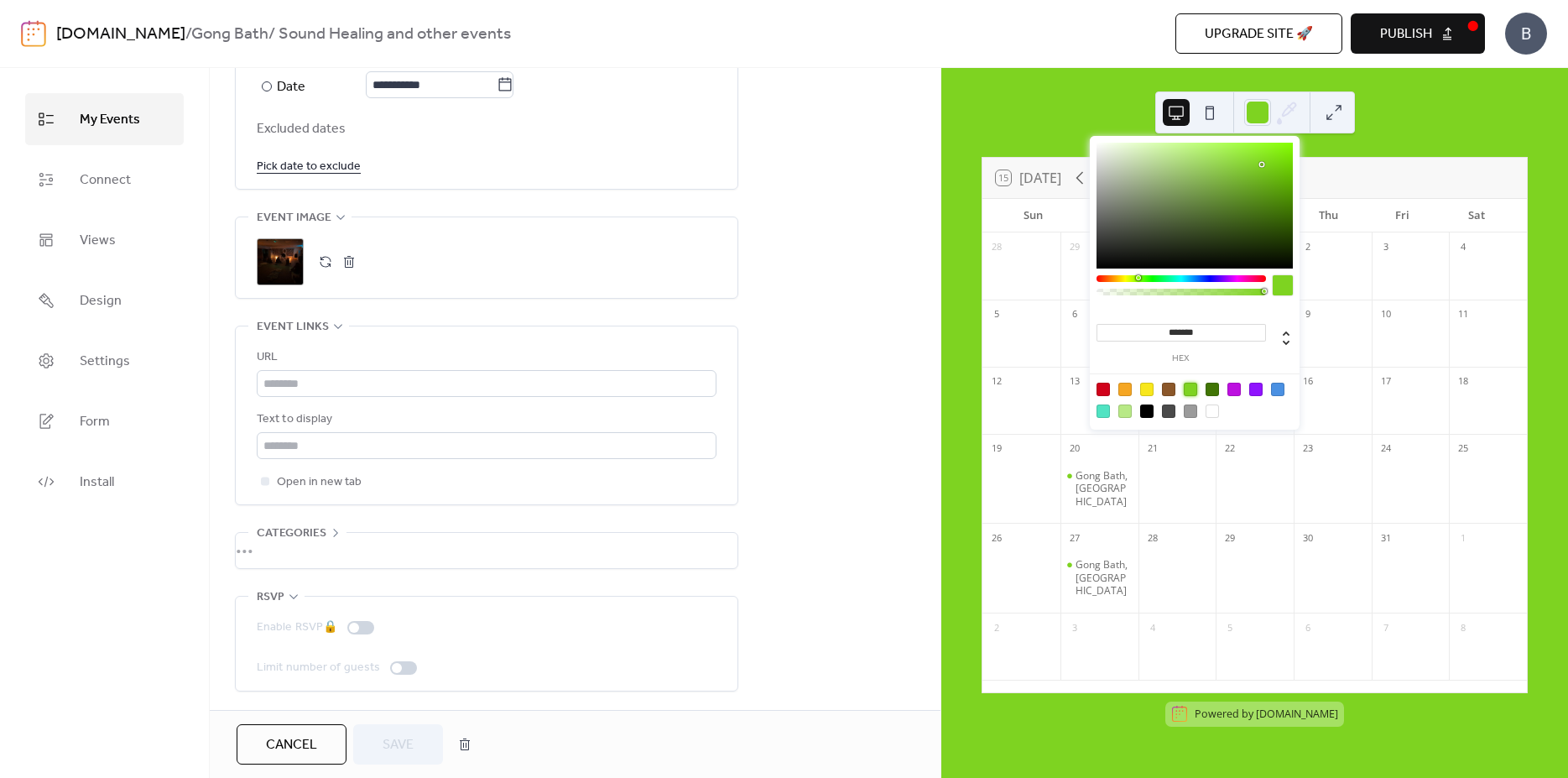
click at [1219, 388] on div at bounding box center [1195, 399] width 213 height 53
click at [1206, 389] on div at bounding box center [1212, 389] width 13 height 13
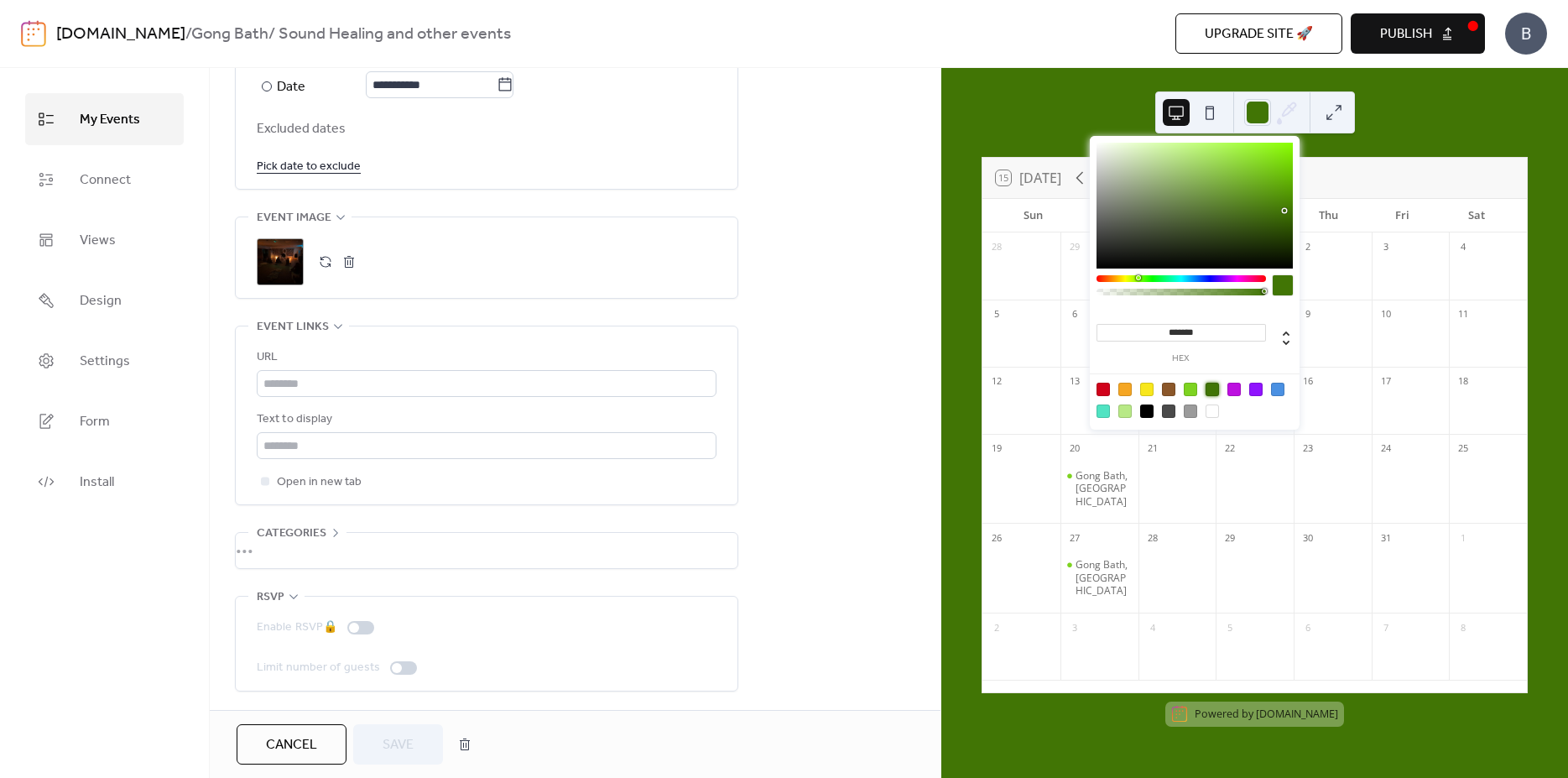
click at [1146, 391] on div at bounding box center [1146, 389] width 13 height 13
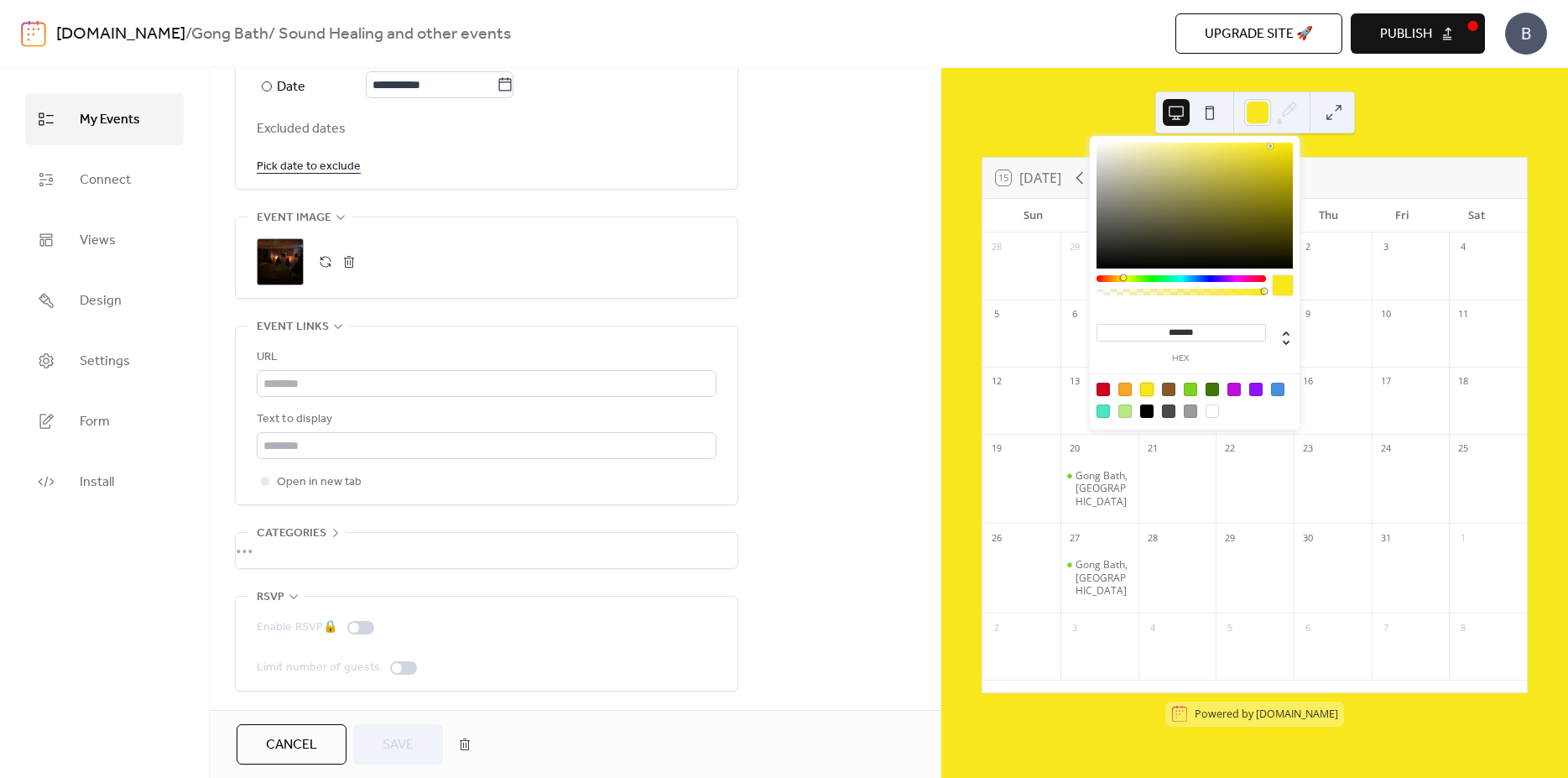
click at [1209, 412] on div at bounding box center [1212, 411] width 13 height 13
type input "*******"
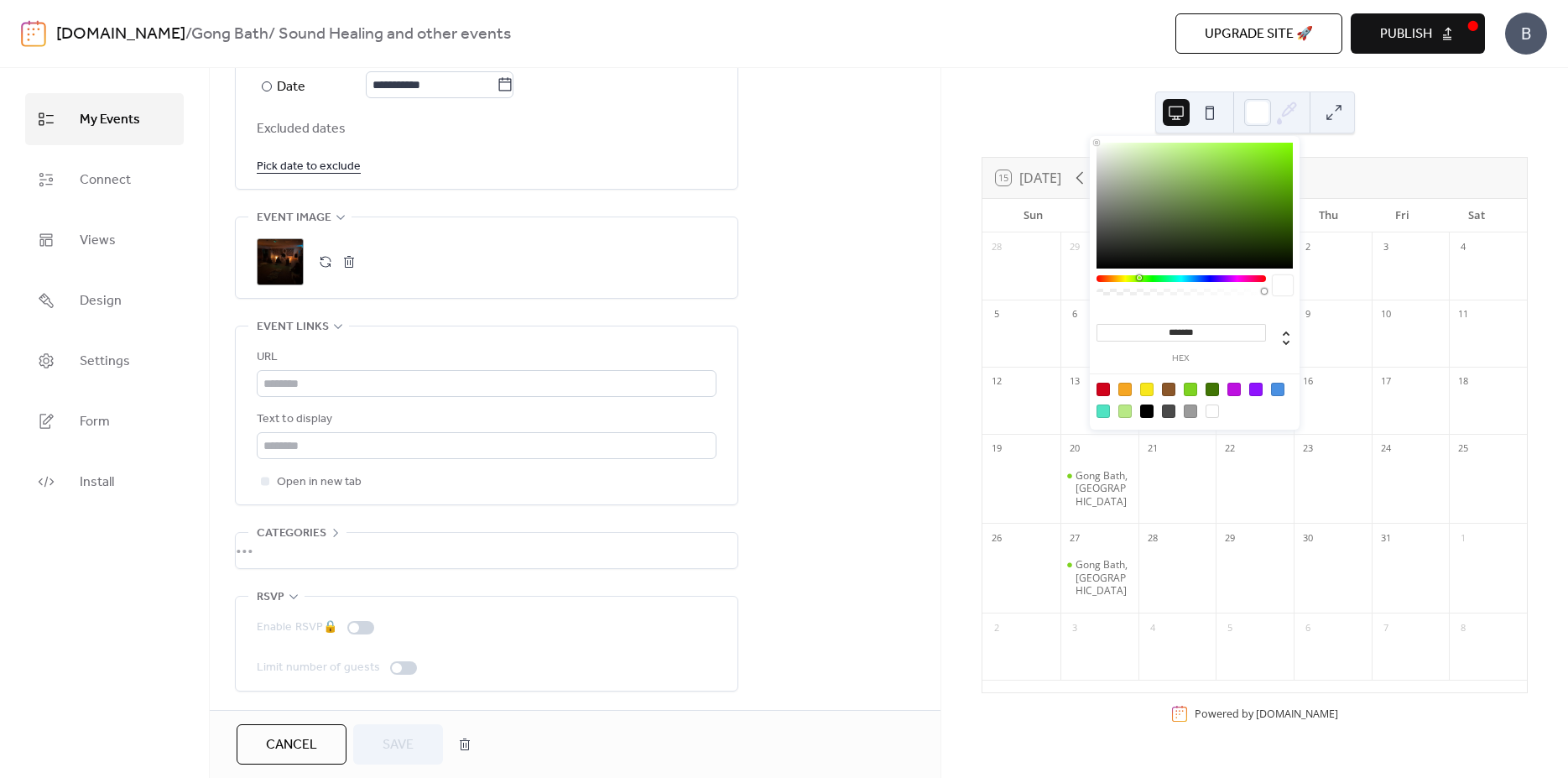
click at [1289, 116] on icon at bounding box center [1286, 112] width 25 height 25
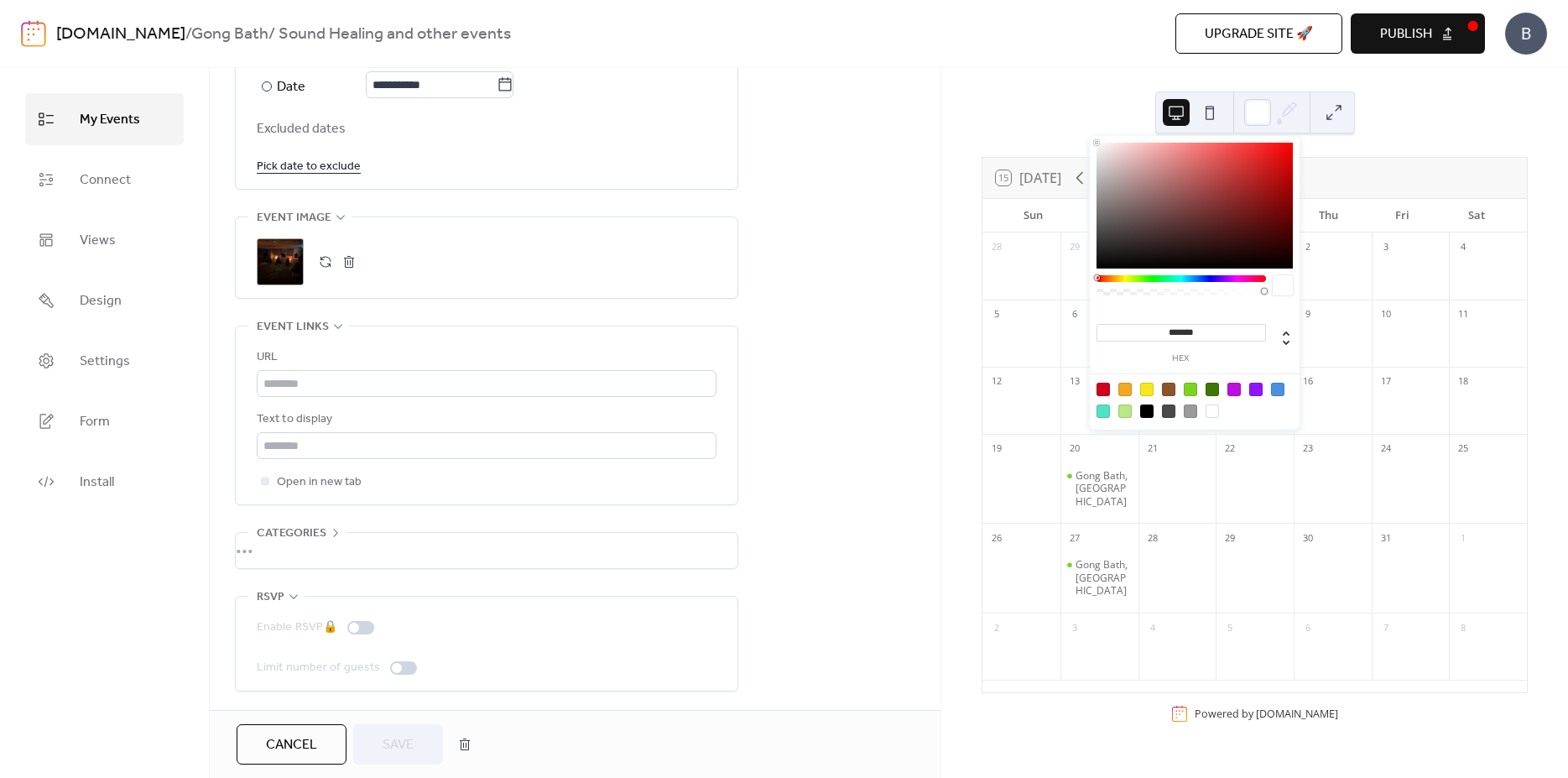
click at [1148, 411] on div at bounding box center [1146, 411] width 13 height 13
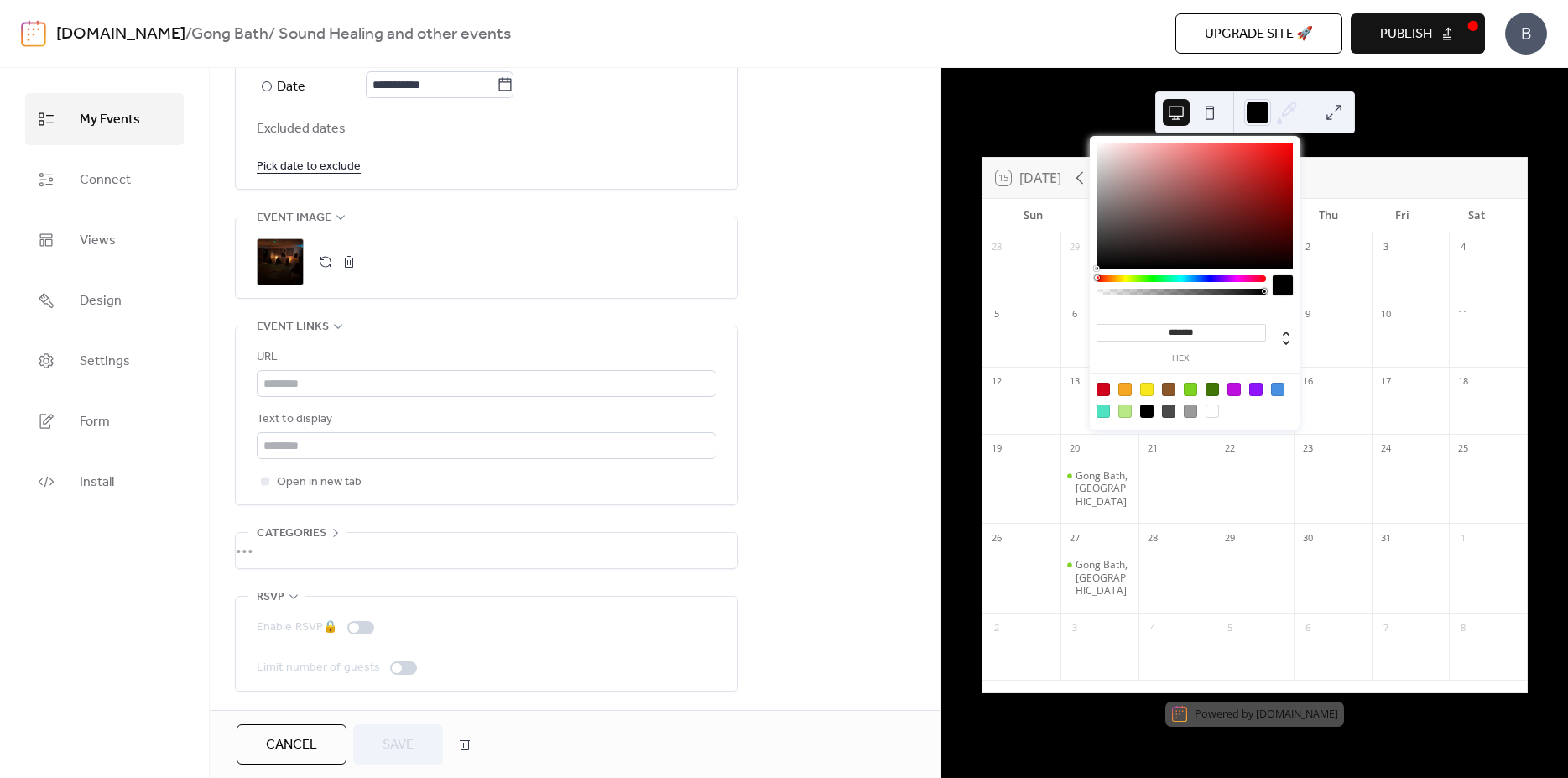
click at [1216, 409] on div at bounding box center [1212, 411] width 13 height 13
type input "*******"
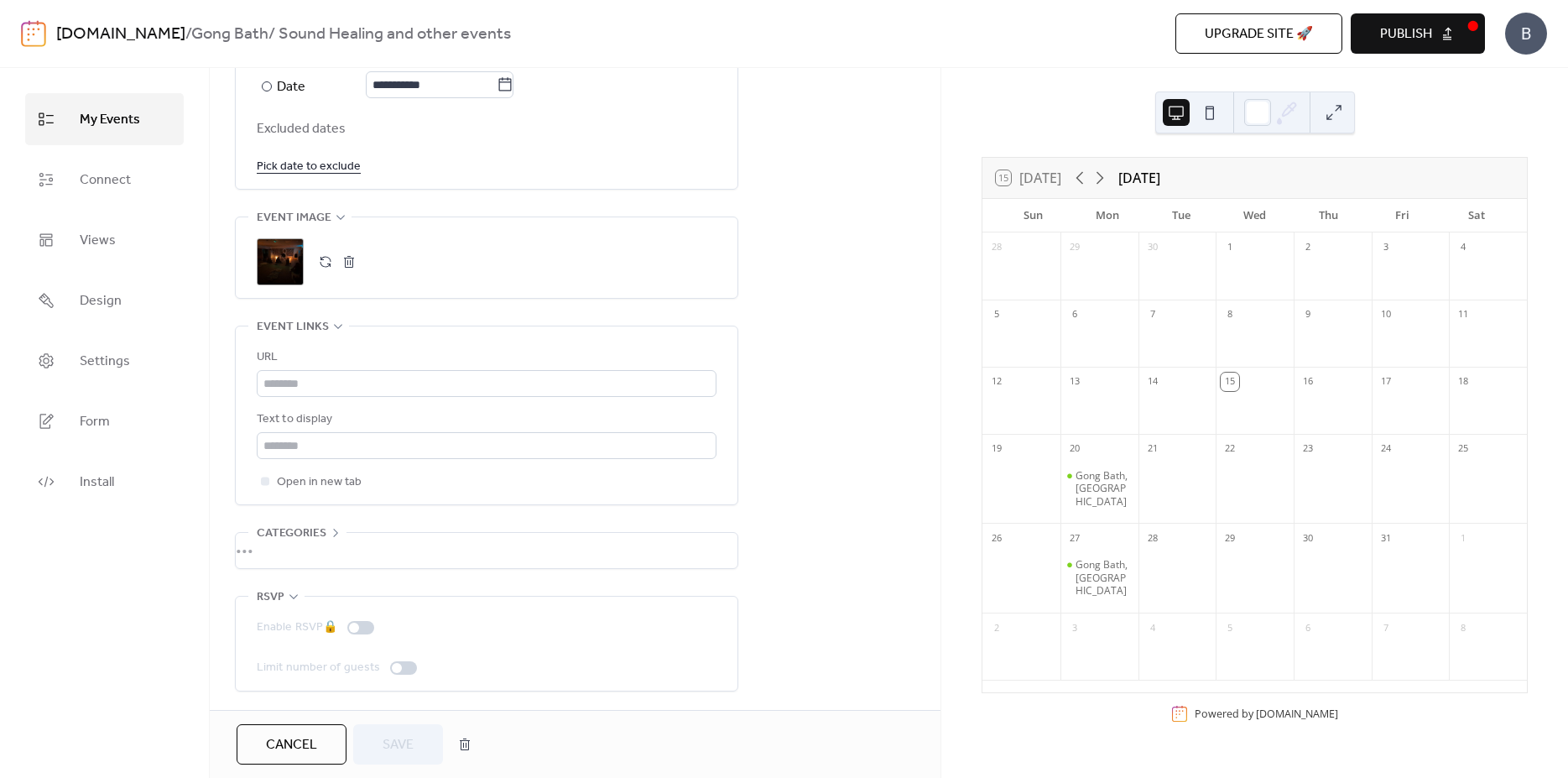
click at [1325, 112] on button at bounding box center [1333, 112] width 27 height 27
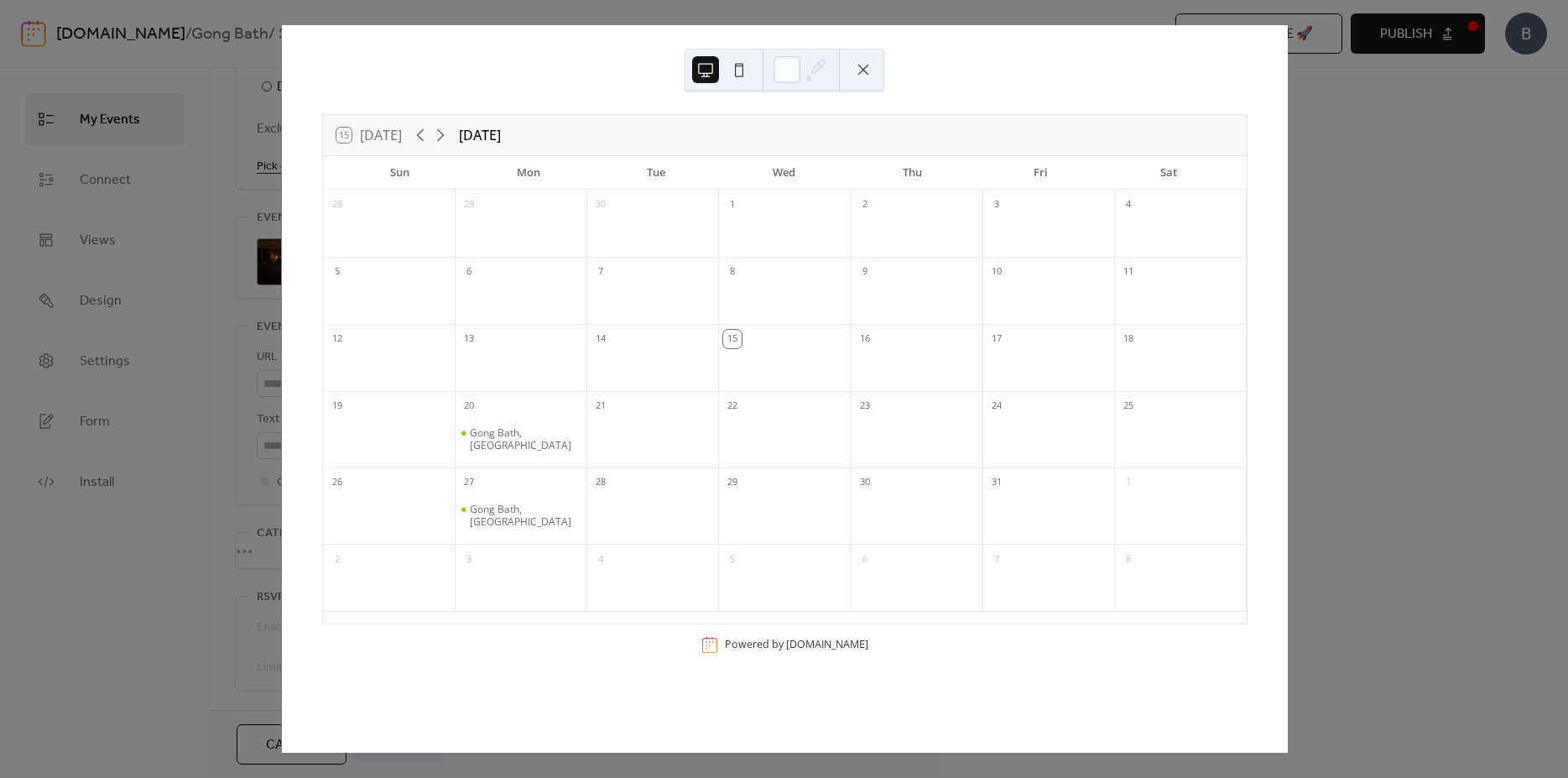
click at [861, 71] on button at bounding box center [863, 69] width 27 height 27
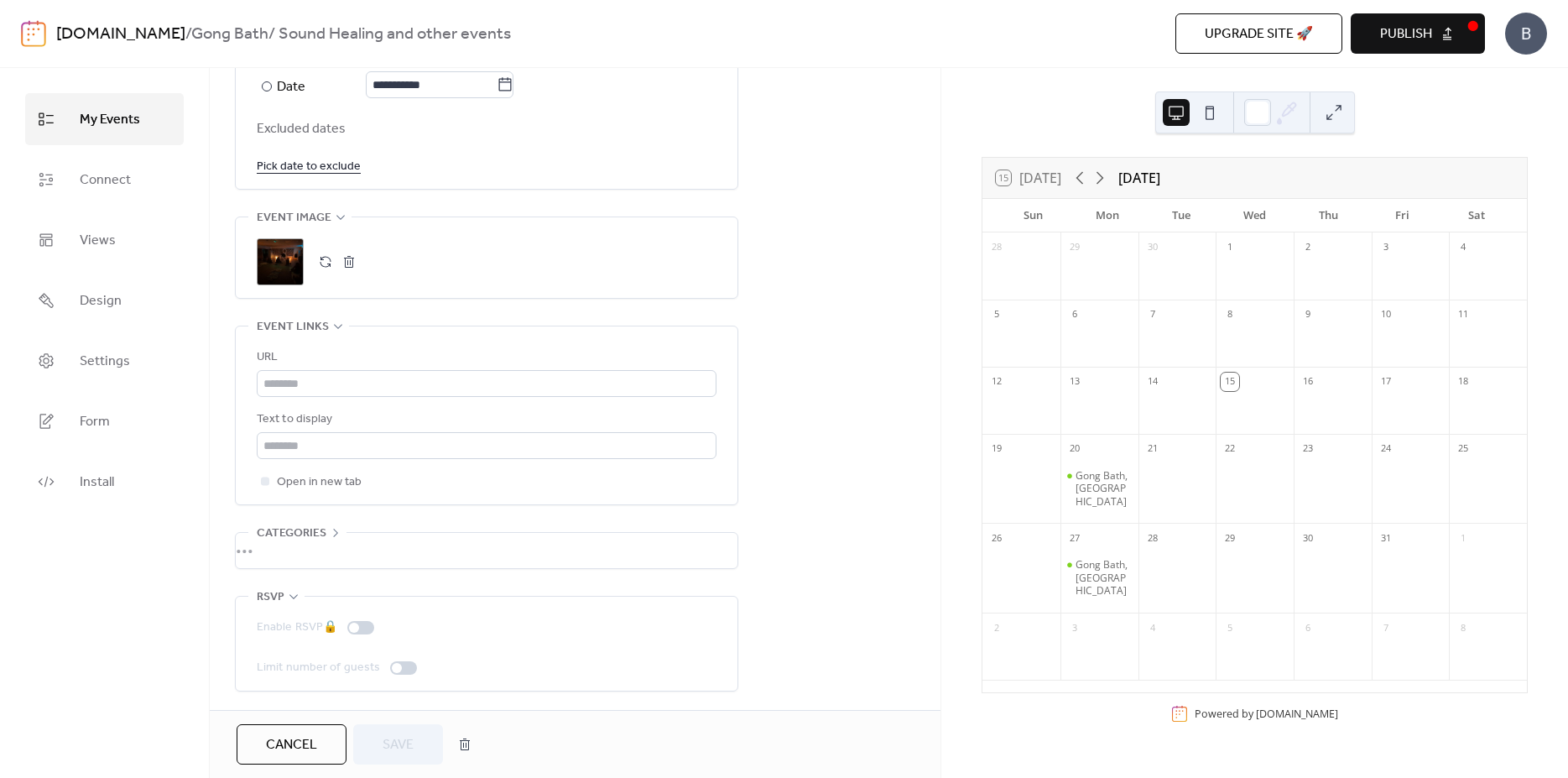
click at [1424, 33] on span "Publish" at bounding box center [1406, 34] width 52 height 20
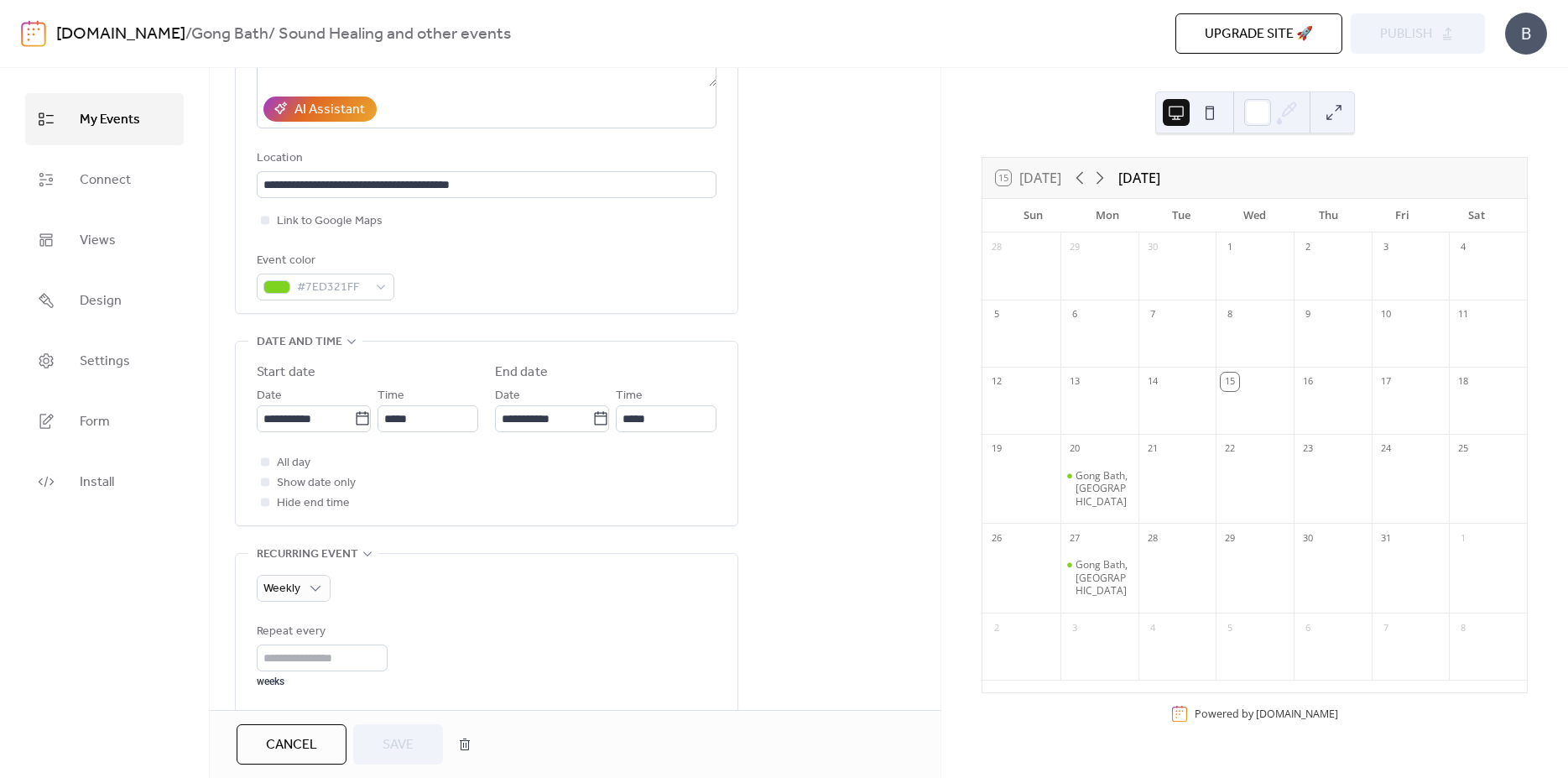
scroll to position [0, 0]
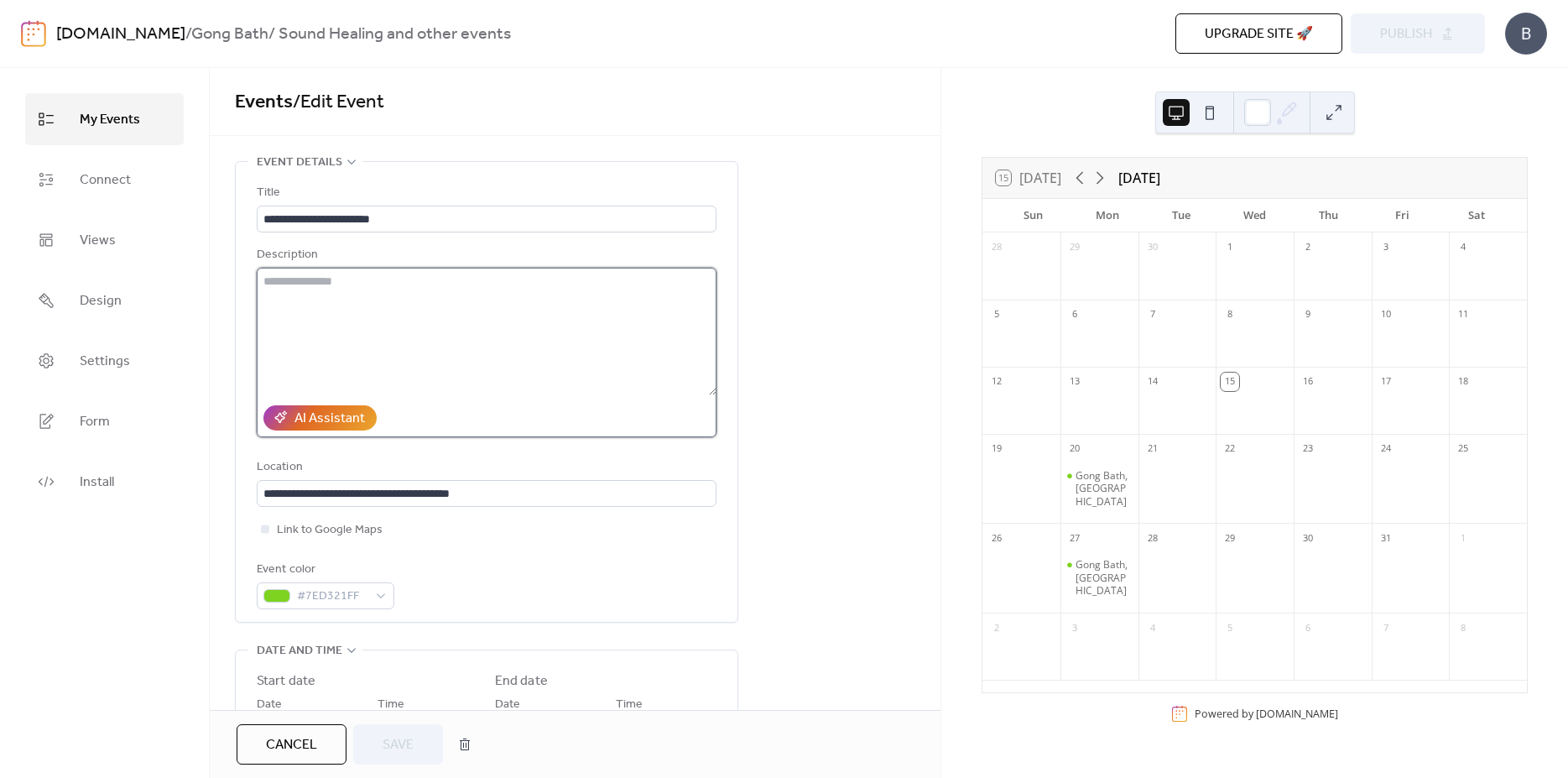
click at [339, 295] on textarea at bounding box center [486, 331] width 460 height 127
click at [110, 181] on span "Connect" at bounding box center [105, 180] width 51 height 27
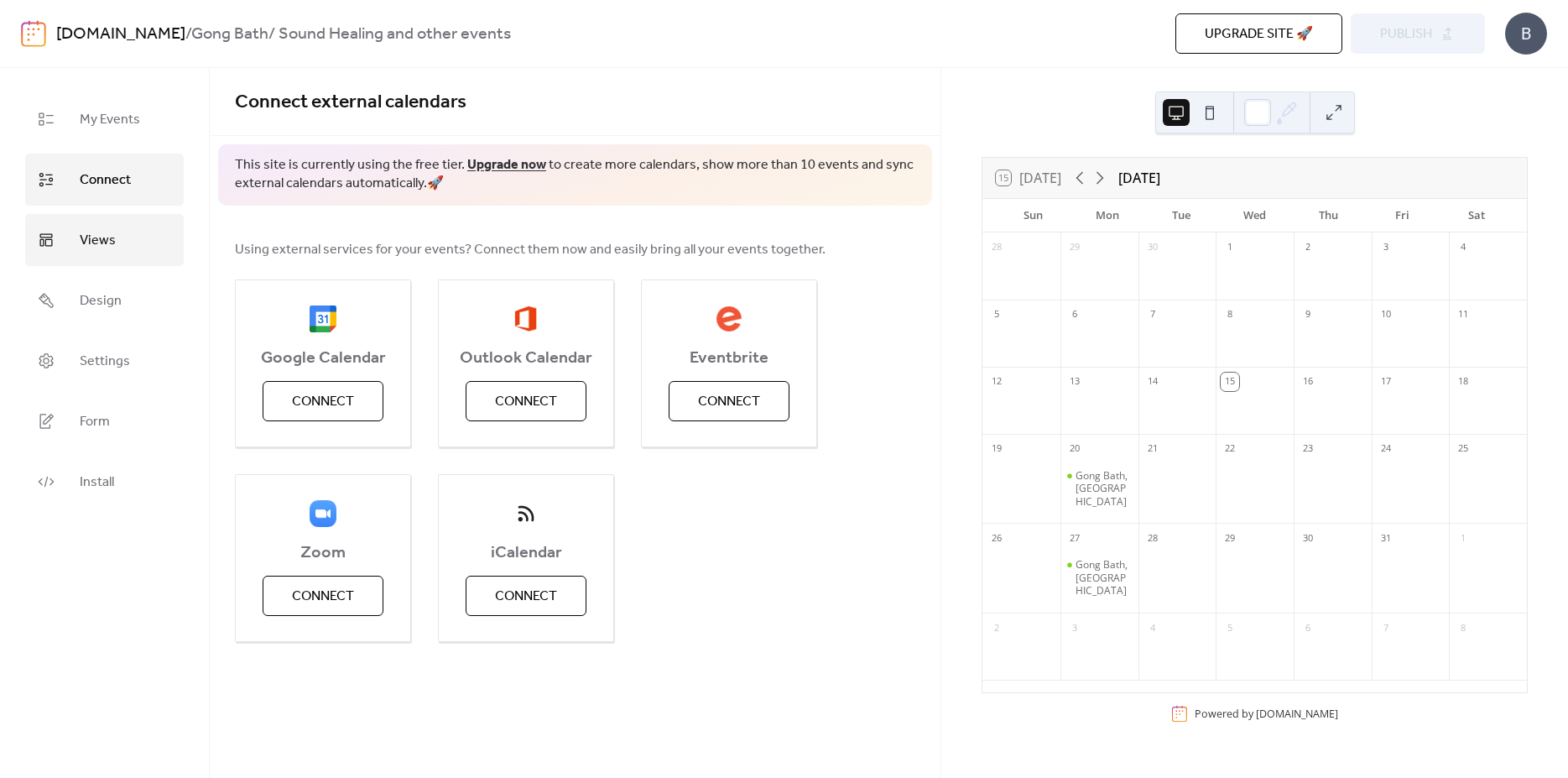
click at [106, 258] on link "Views" at bounding box center [104, 240] width 159 height 52
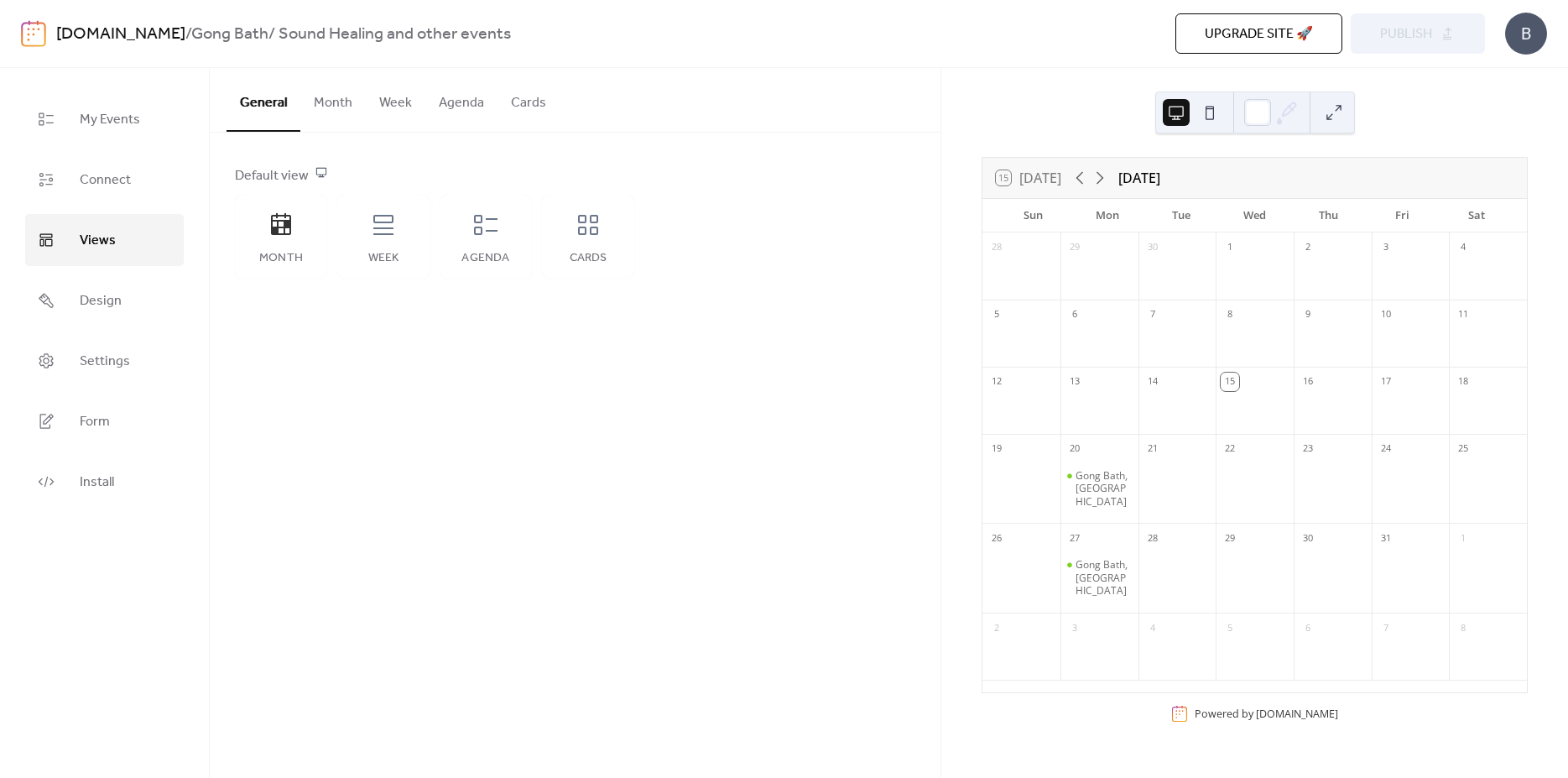
click at [383, 100] on button "Week" at bounding box center [395, 99] width 60 height 62
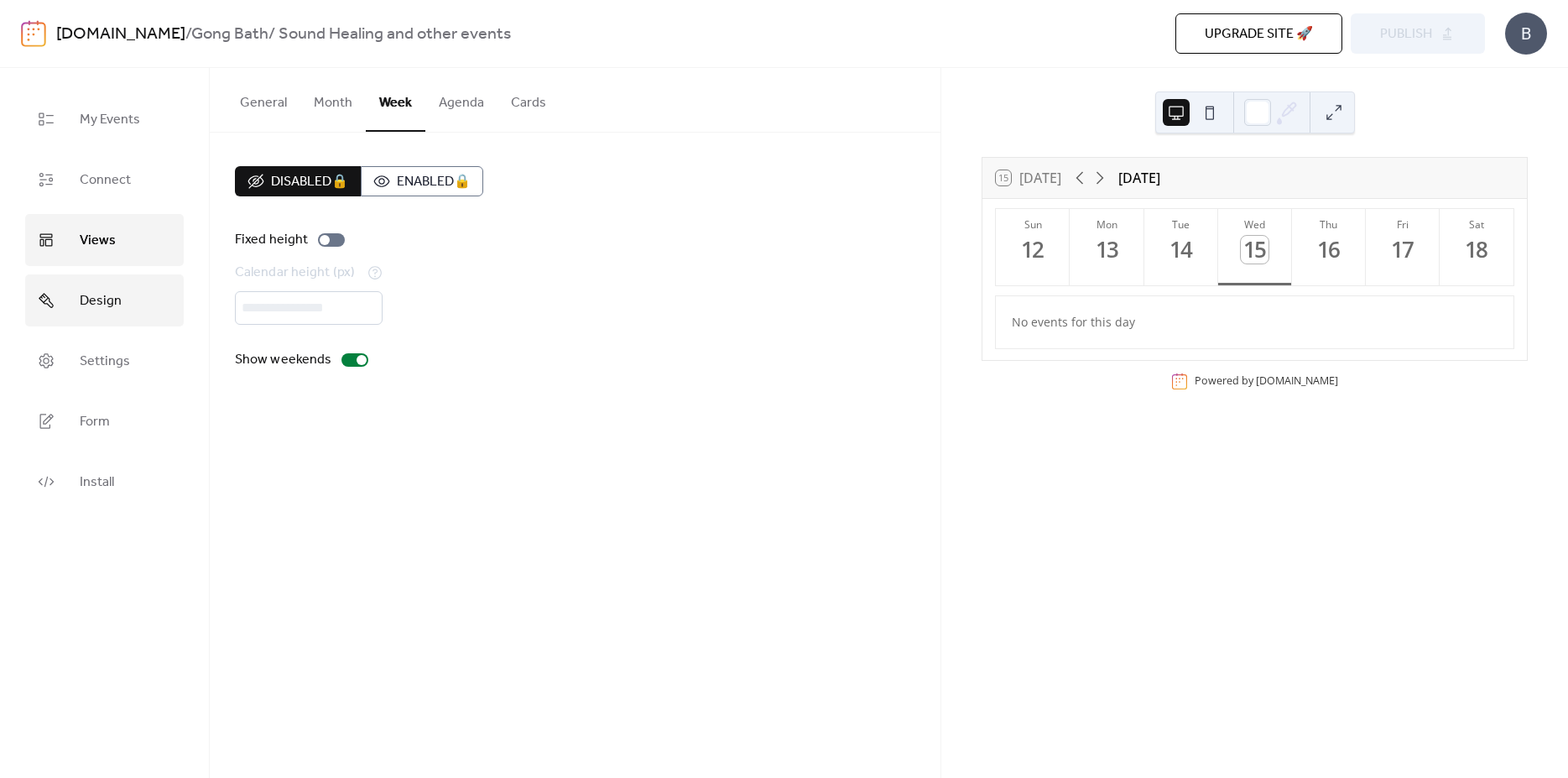
click at [93, 311] on span "Design" at bounding box center [100, 301] width 42 height 27
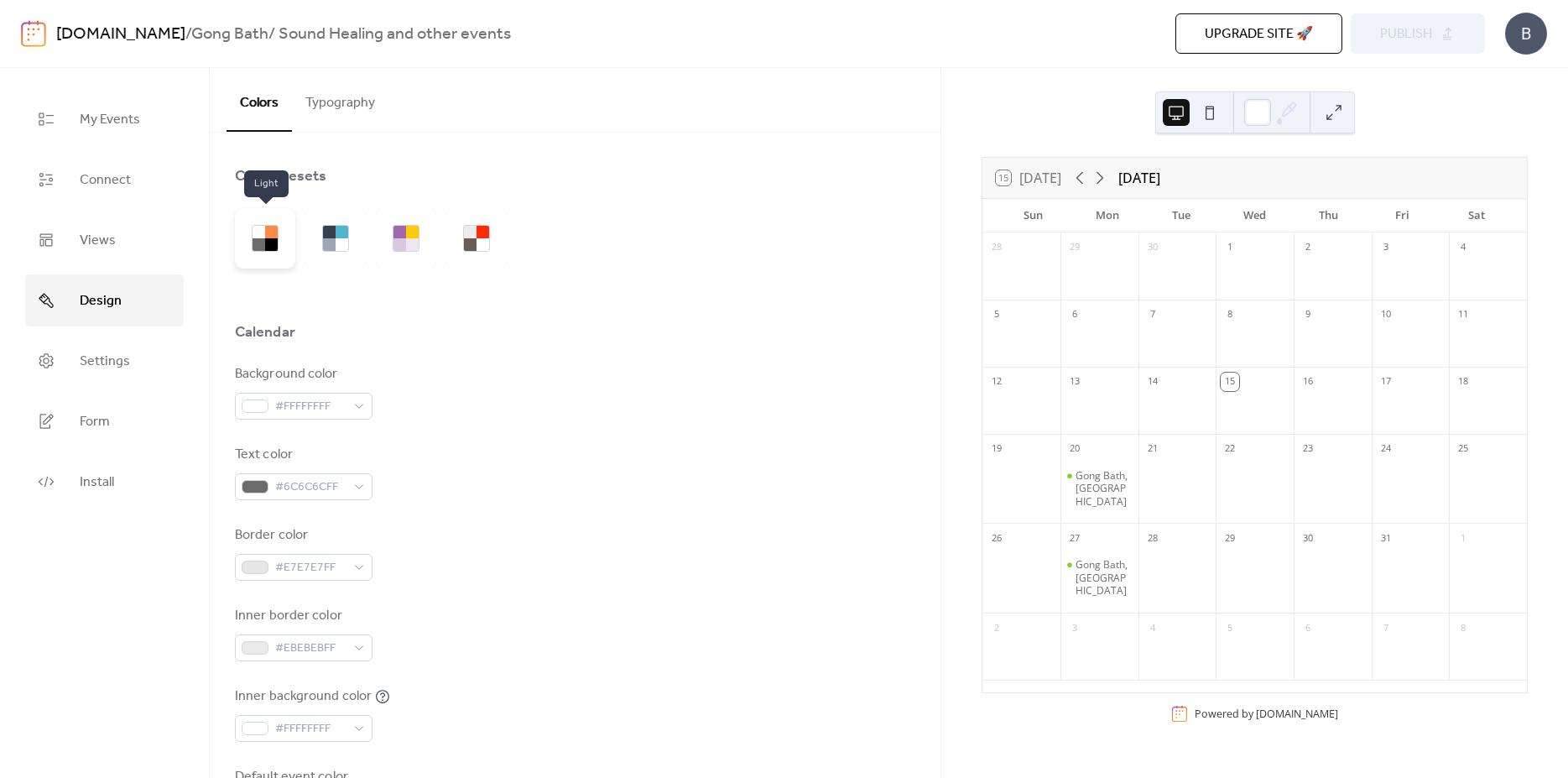
click at [272, 240] on div at bounding box center [271, 244] width 13 height 13
click at [334, 242] on div at bounding box center [329, 244] width 13 height 13
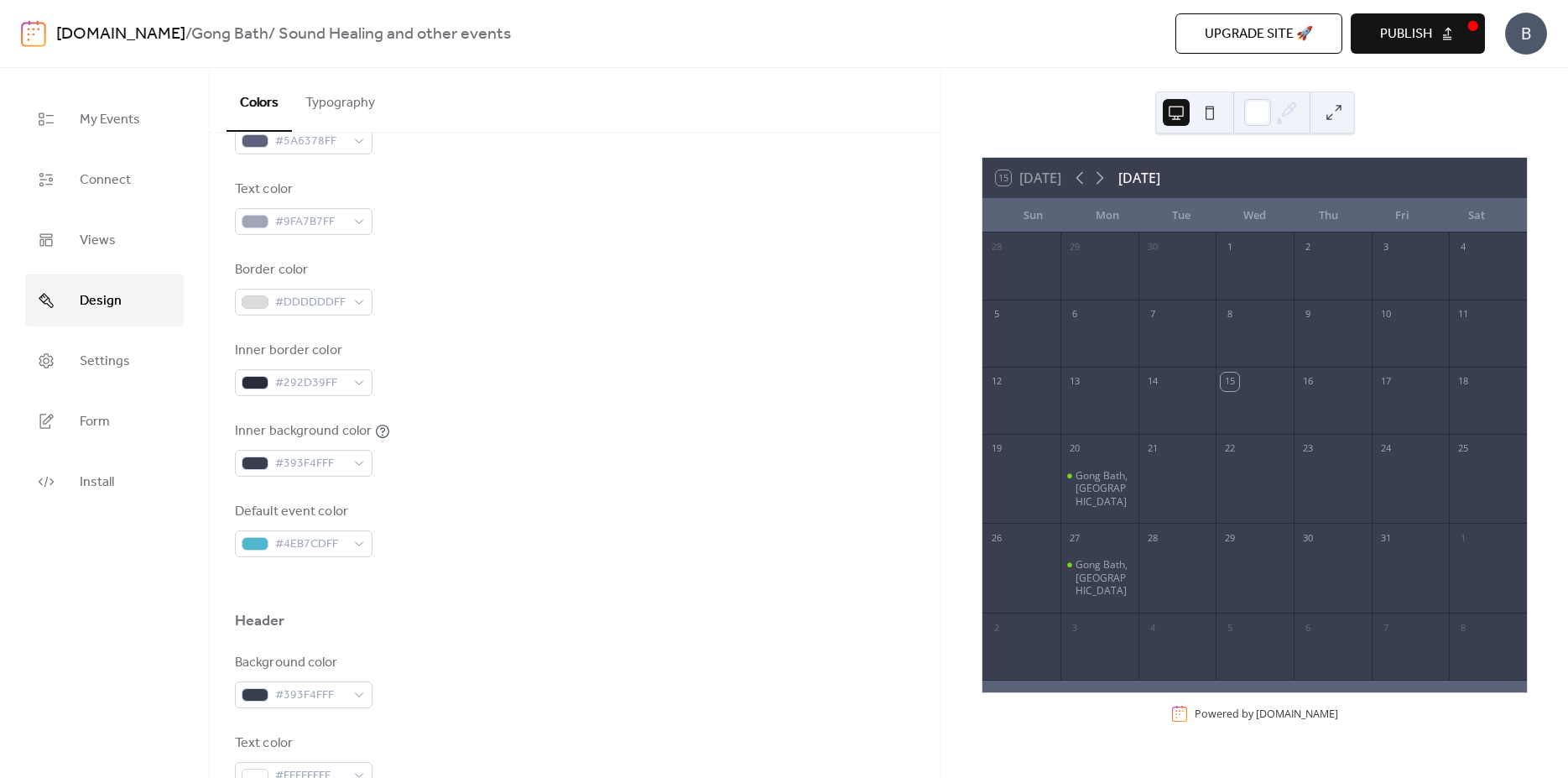
scroll to position [327, 0]
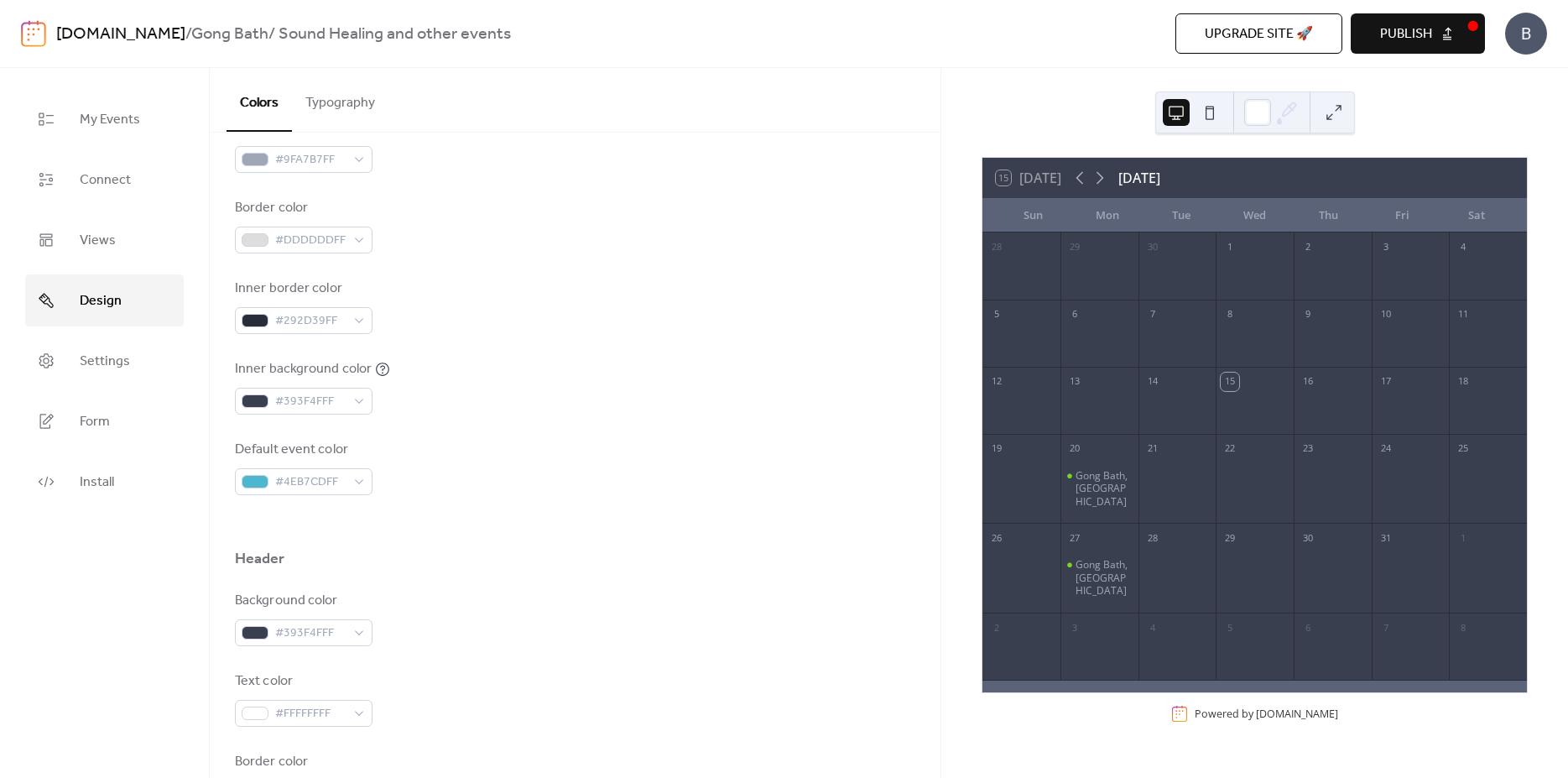
click at [1404, 35] on span "Publish" at bounding box center [1406, 34] width 52 height 20
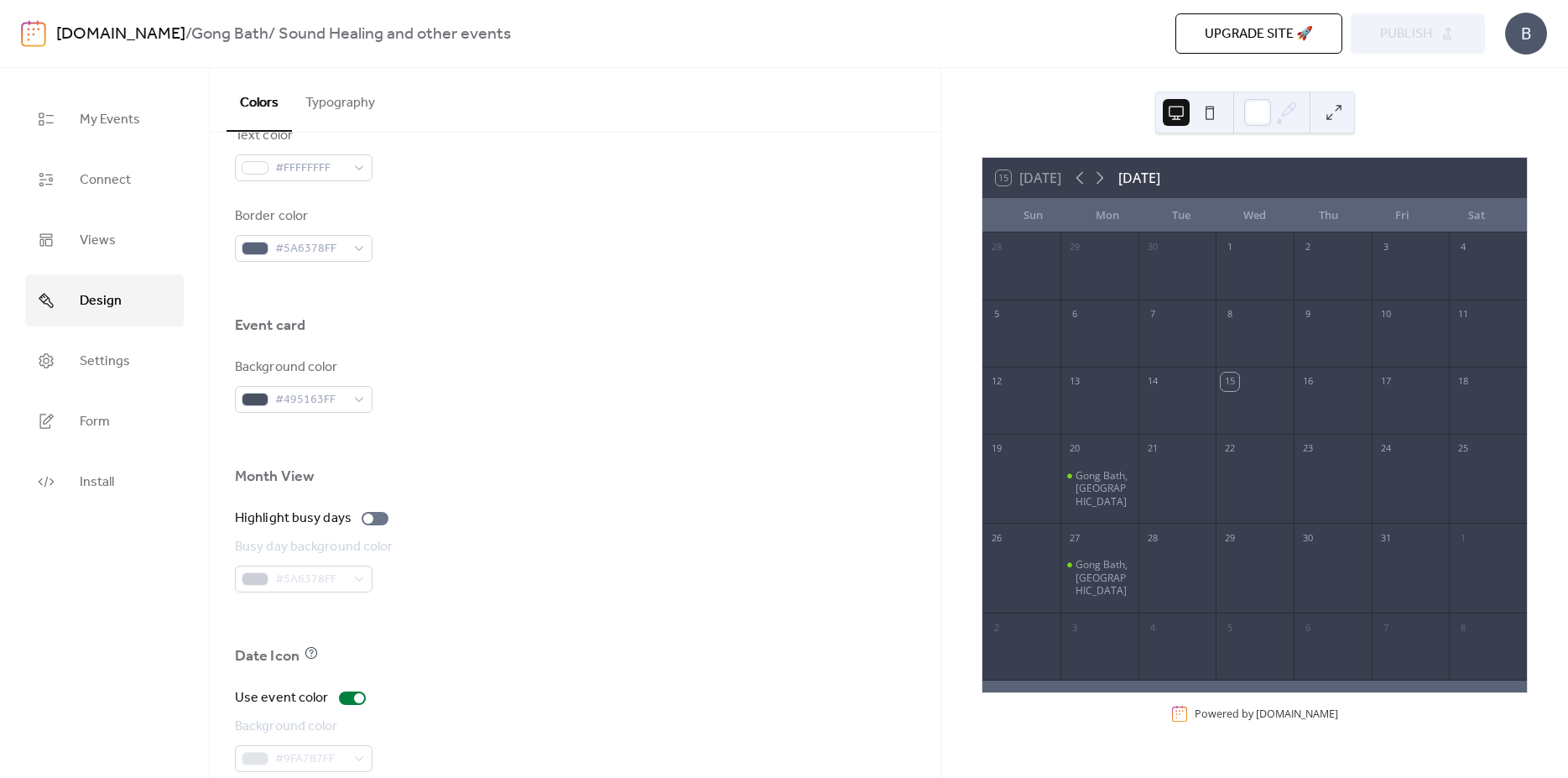
scroll to position [981, 0]
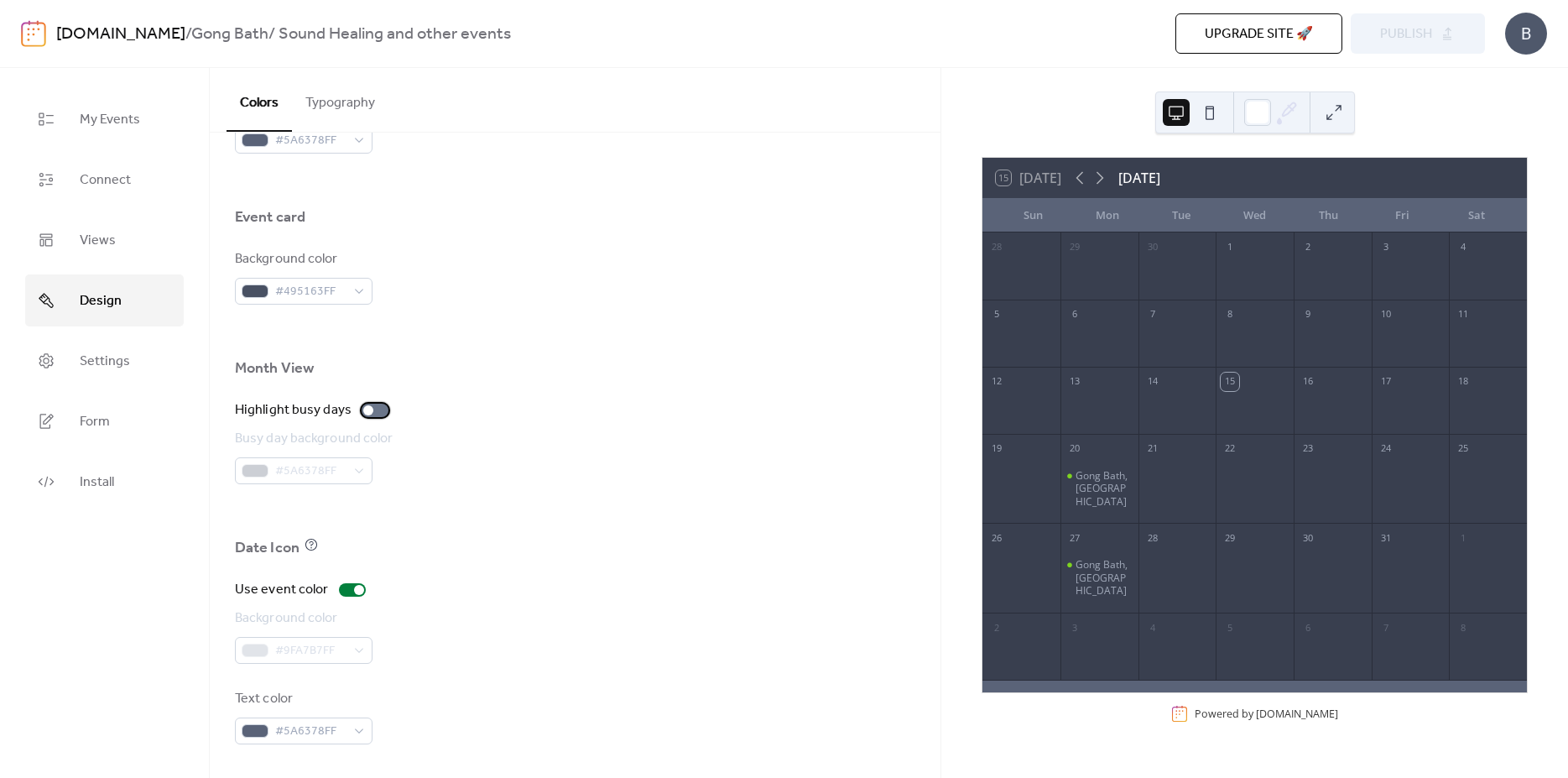
click at [373, 408] on div at bounding box center [374, 410] width 27 height 13
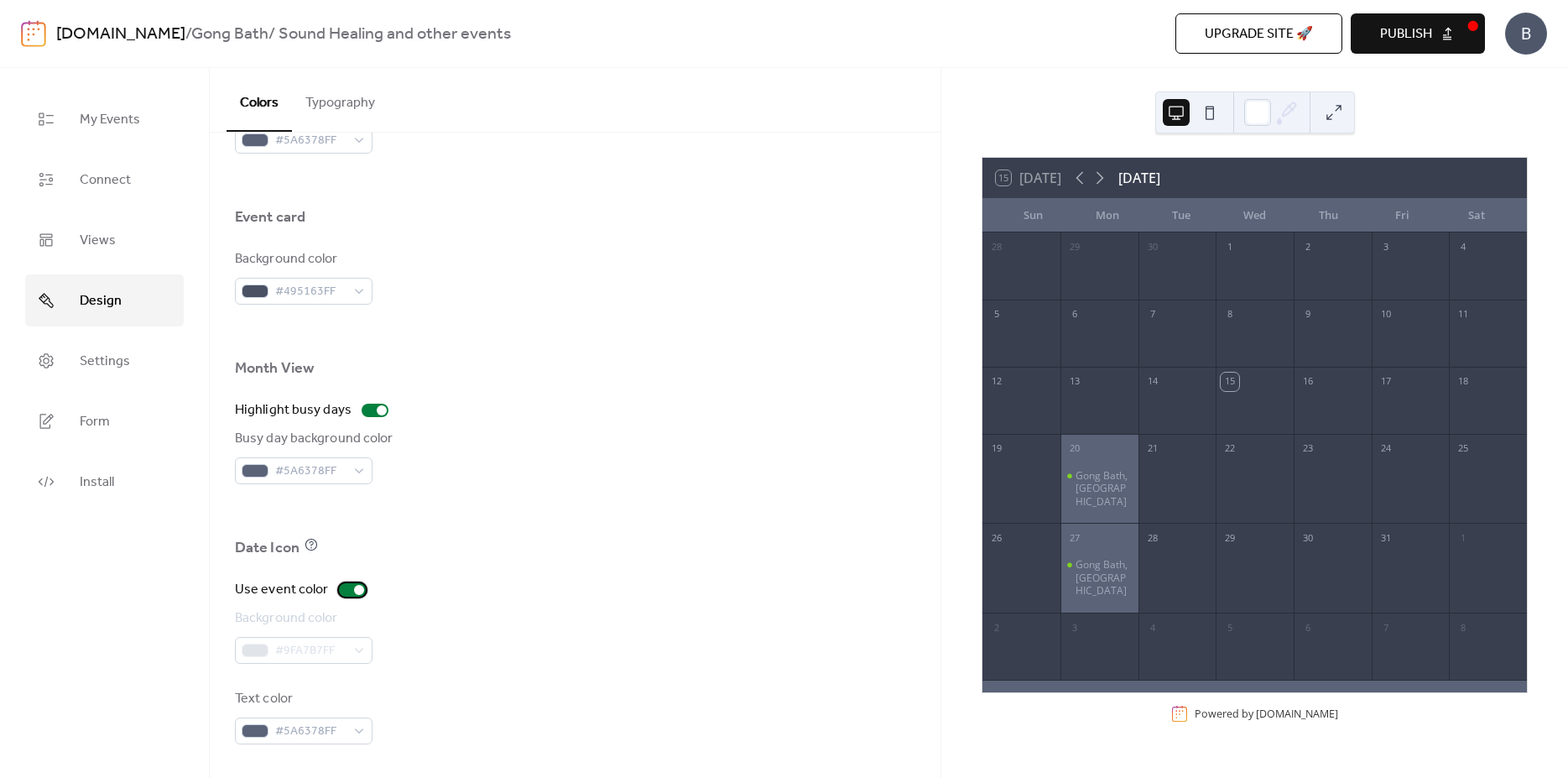
click at [349, 593] on div at bounding box center [352, 589] width 27 height 13
click at [349, 591] on div at bounding box center [352, 589] width 27 height 13
click at [1405, 34] on span "Publish" at bounding box center [1406, 34] width 52 height 20
click at [100, 362] on span "Settings" at bounding box center [105, 361] width 50 height 27
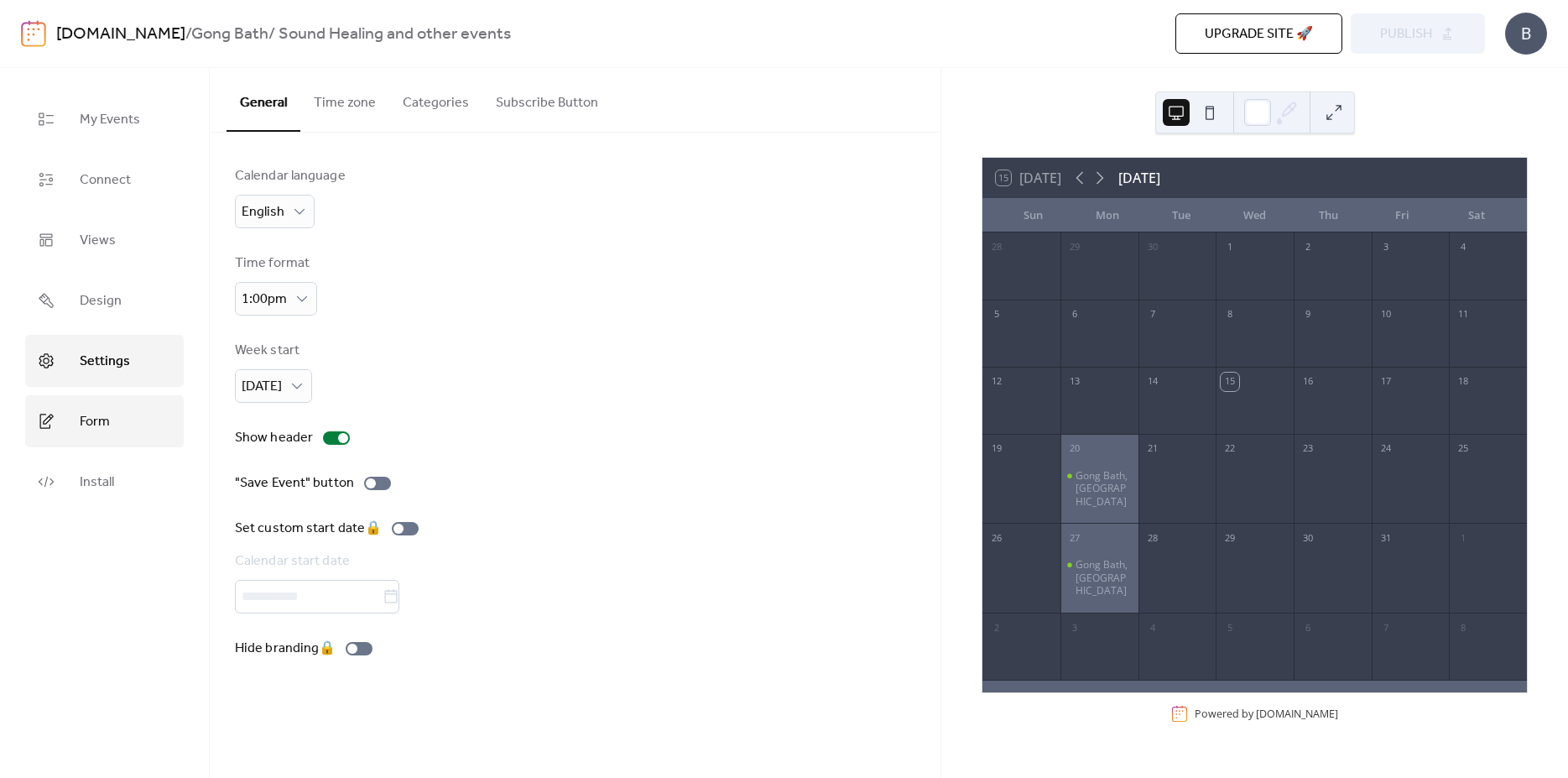
click at [84, 428] on span "Form" at bounding box center [94, 422] width 30 height 27
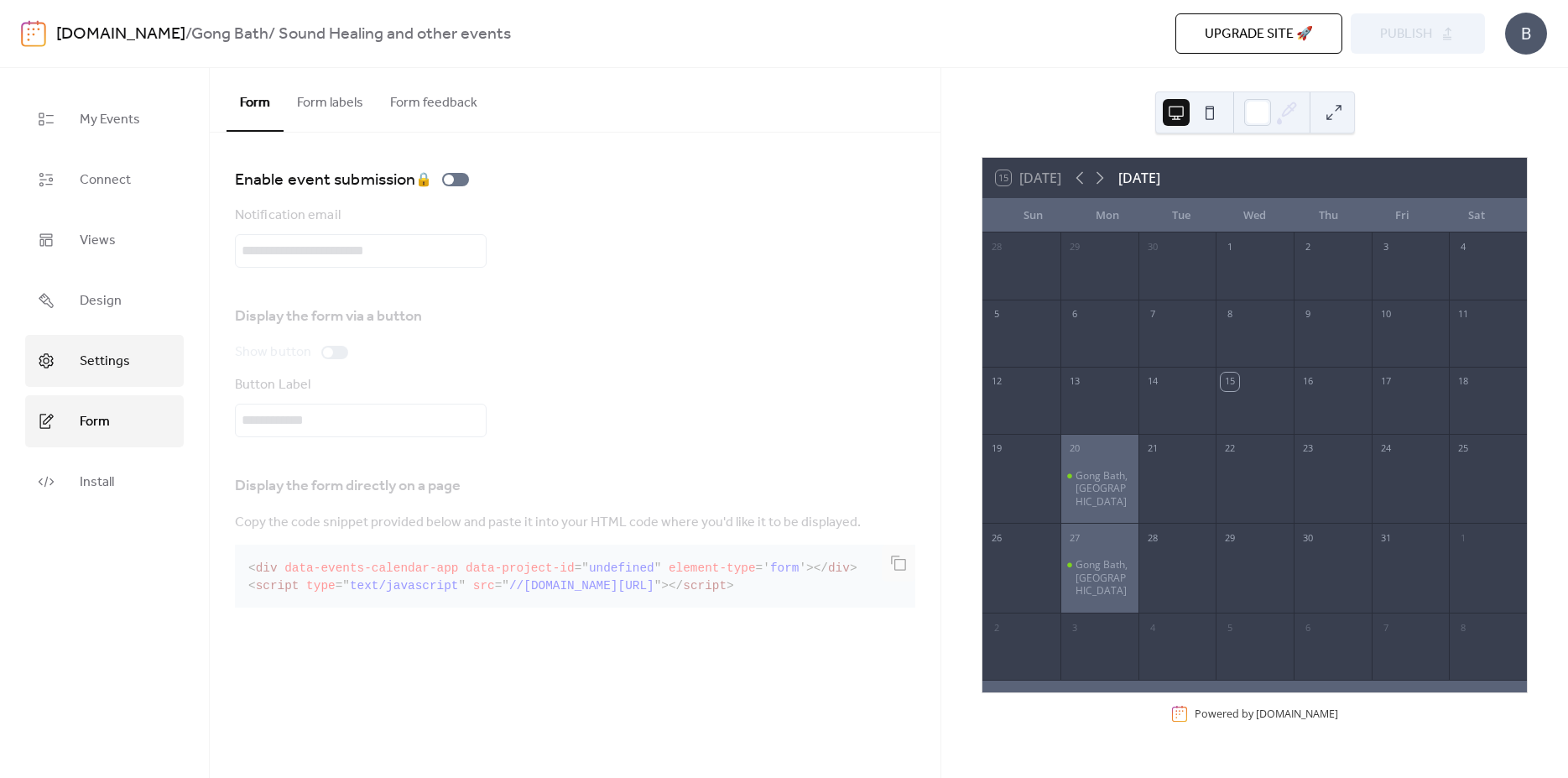
click at [96, 366] on span "Settings" at bounding box center [105, 361] width 50 height 27
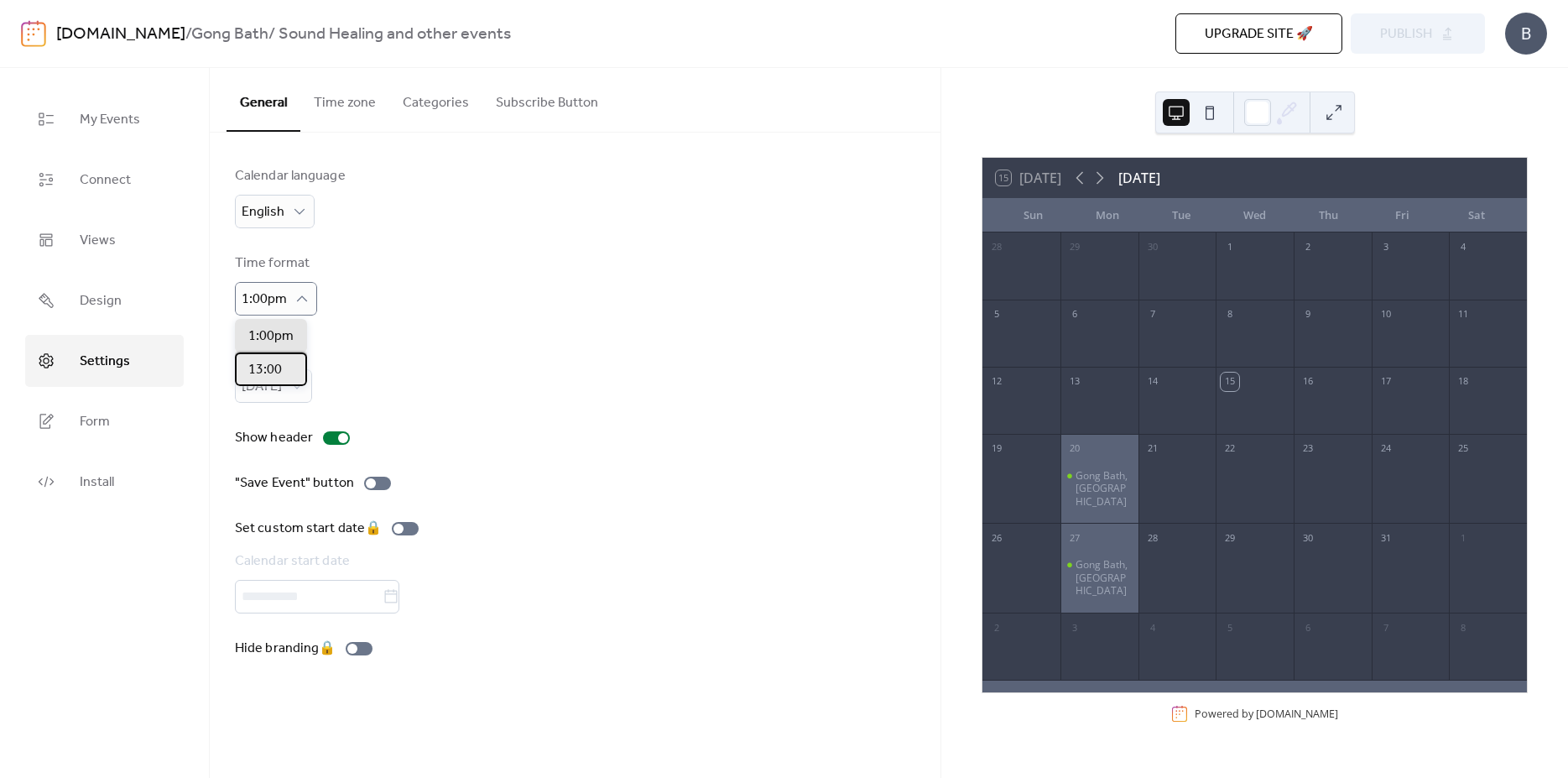
click at [277, 372] on span "13:00" at bounding box center [265, 369] width 34 height 20
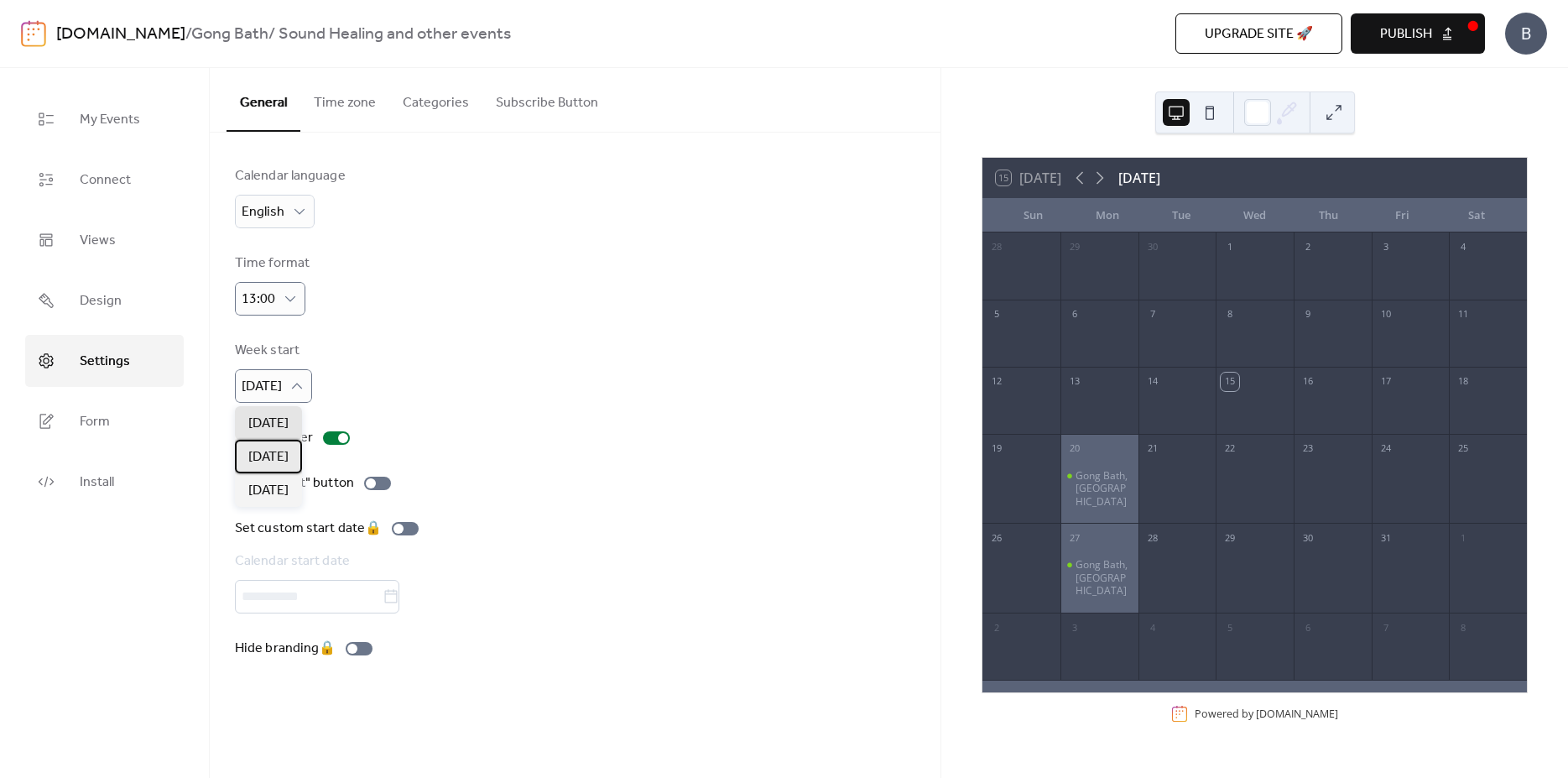
click at [275, 453] on span "[DATE]" at bounding box center [269, 457] width 40 height 20
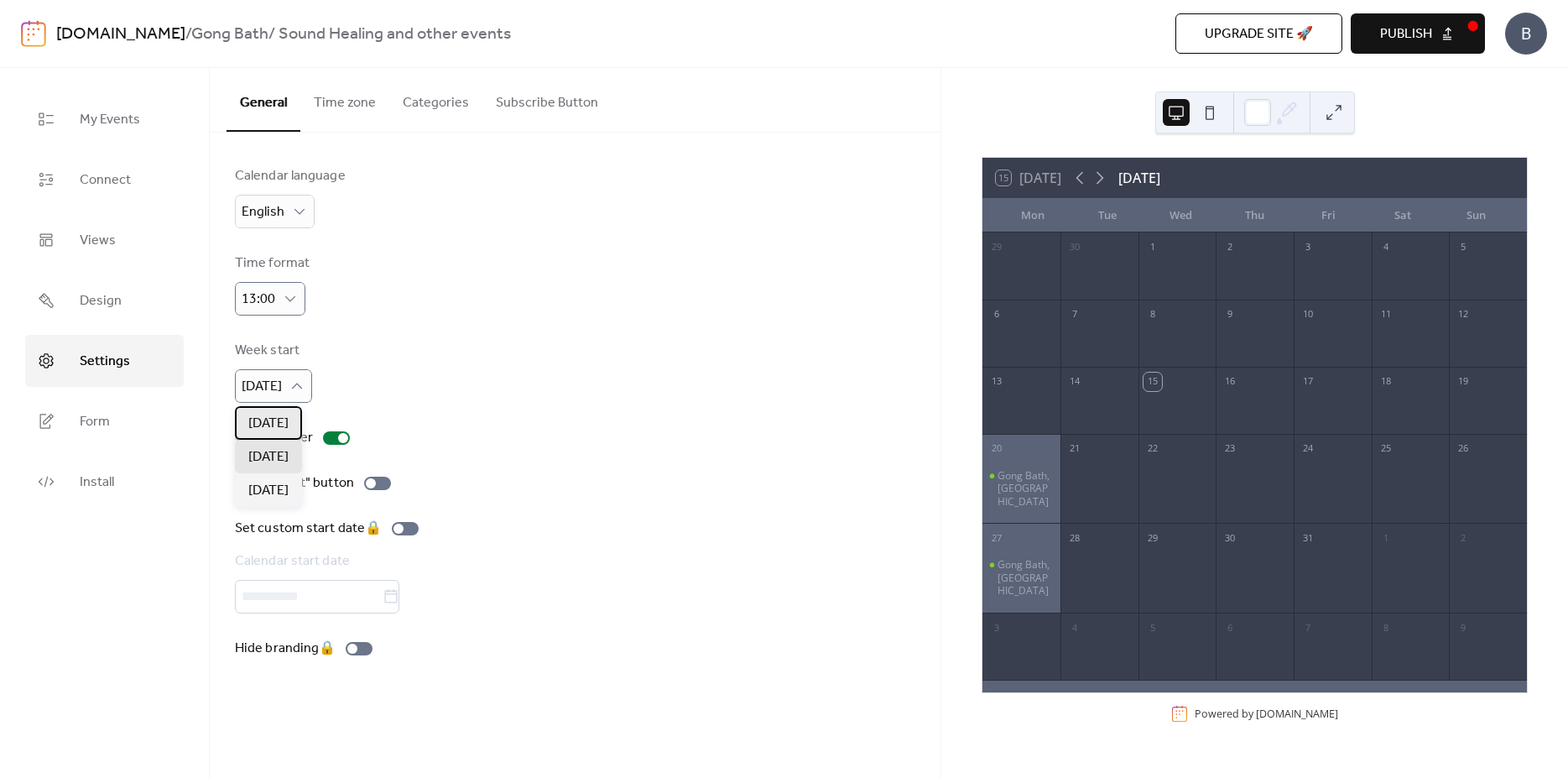
click at [288, 425] on span "[DATE]" at bounding box center [269, 423] width 40 height 20
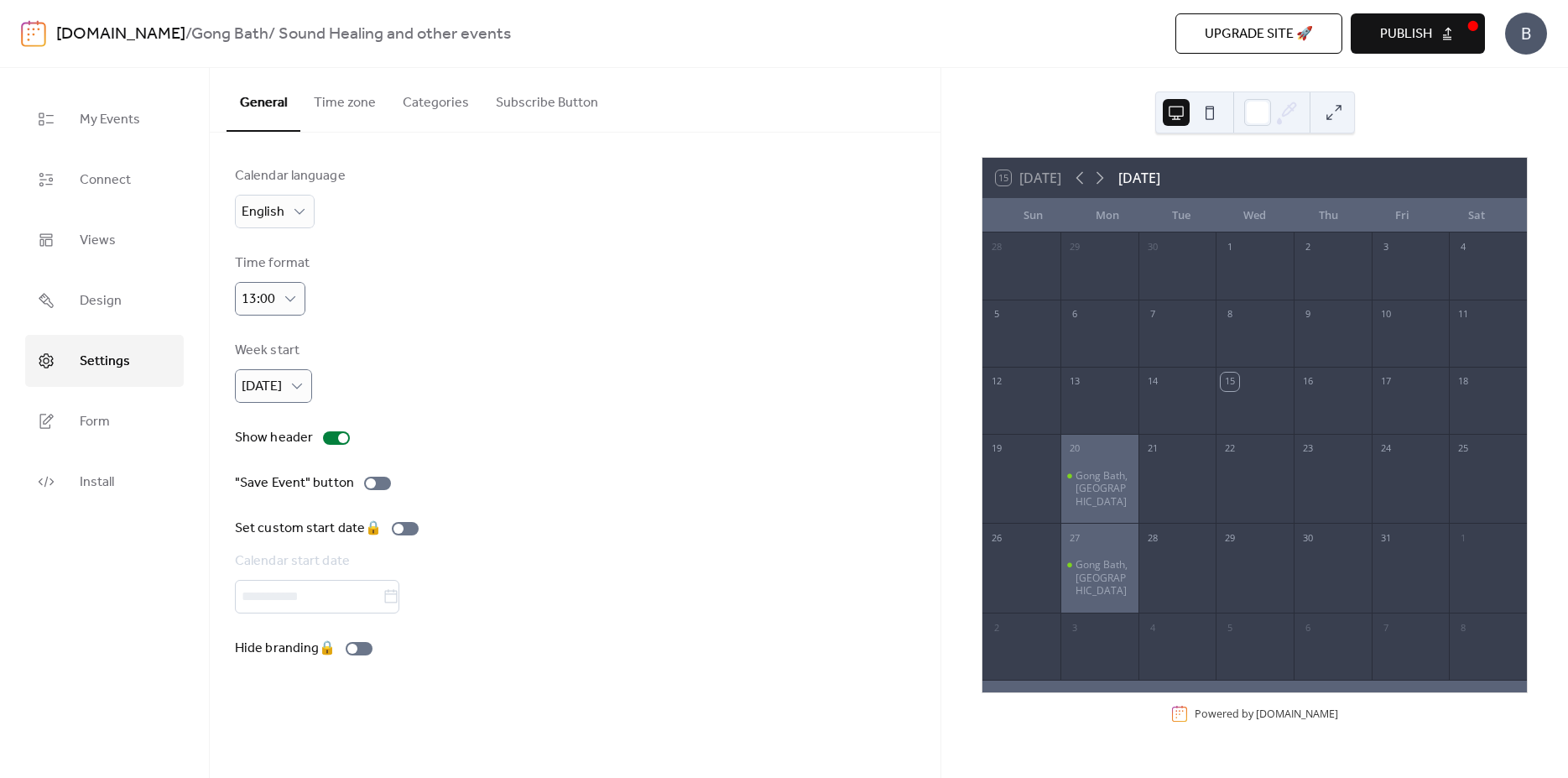
click at [606, 377] on div "Week start [DATE]" at bounding box center [574, 372] width 680 height 62
click at [379, 484] on div at bounding box center [377, 483] width 27 height 13
click at [352, 101] on button "Time zone" at bounding box center [345, 99] width 89 height 62
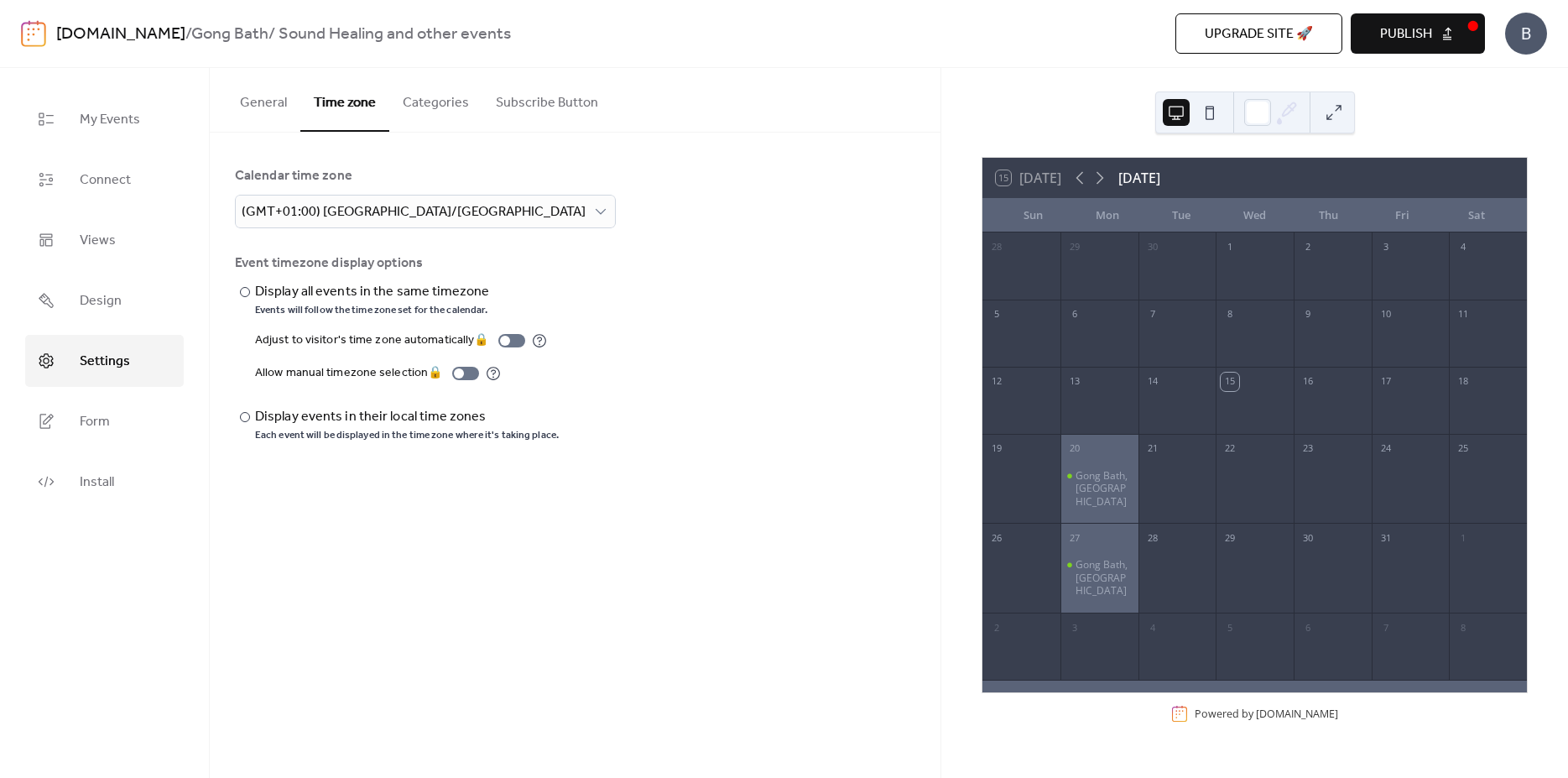
click at [436, 106] on button "Categories" at bounding box center [435, 99] width 93 height 62
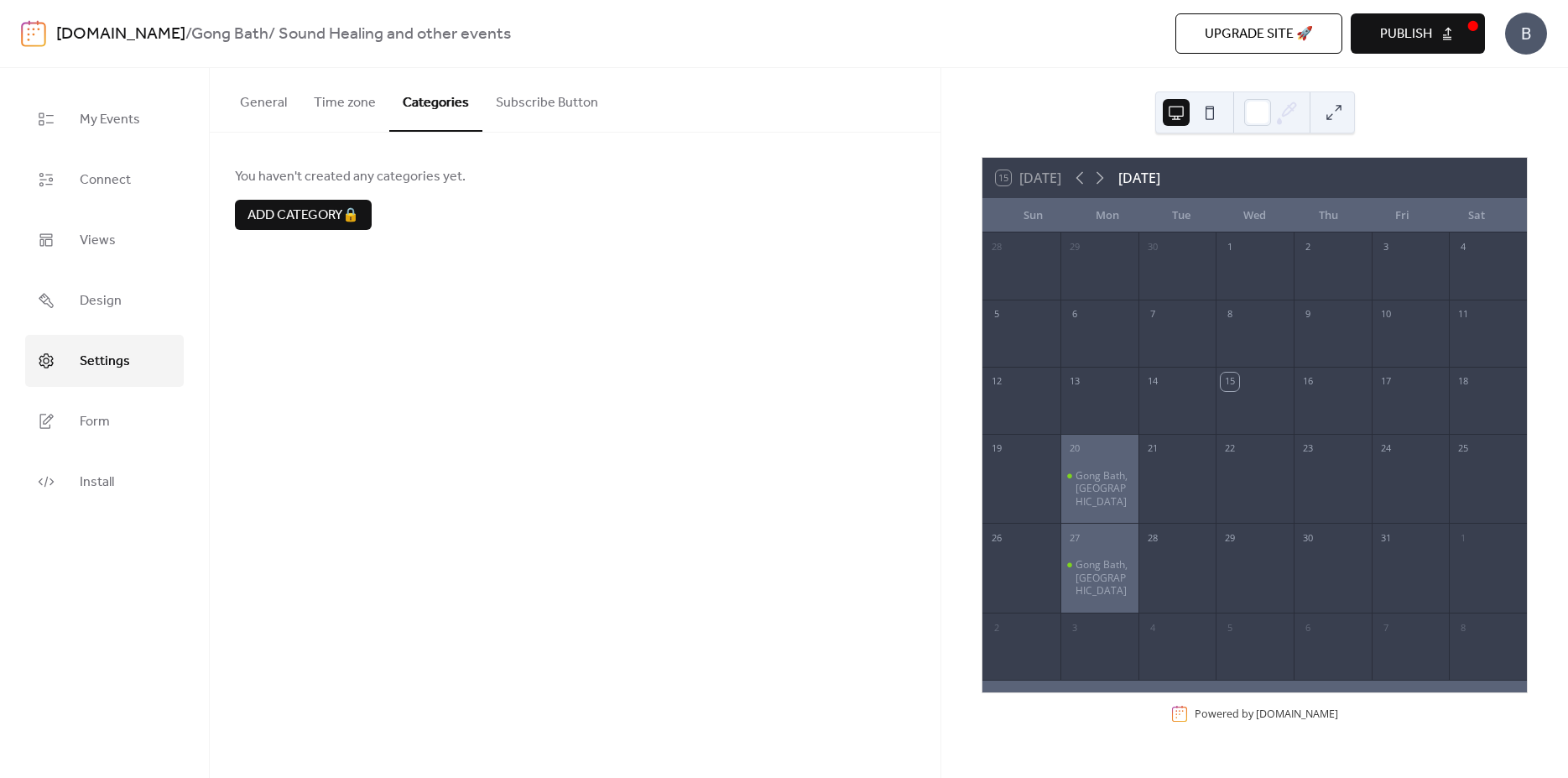
click at [552, 107] on button "Subscribe Button" at bounding box center [547, 99] width 129 height 62
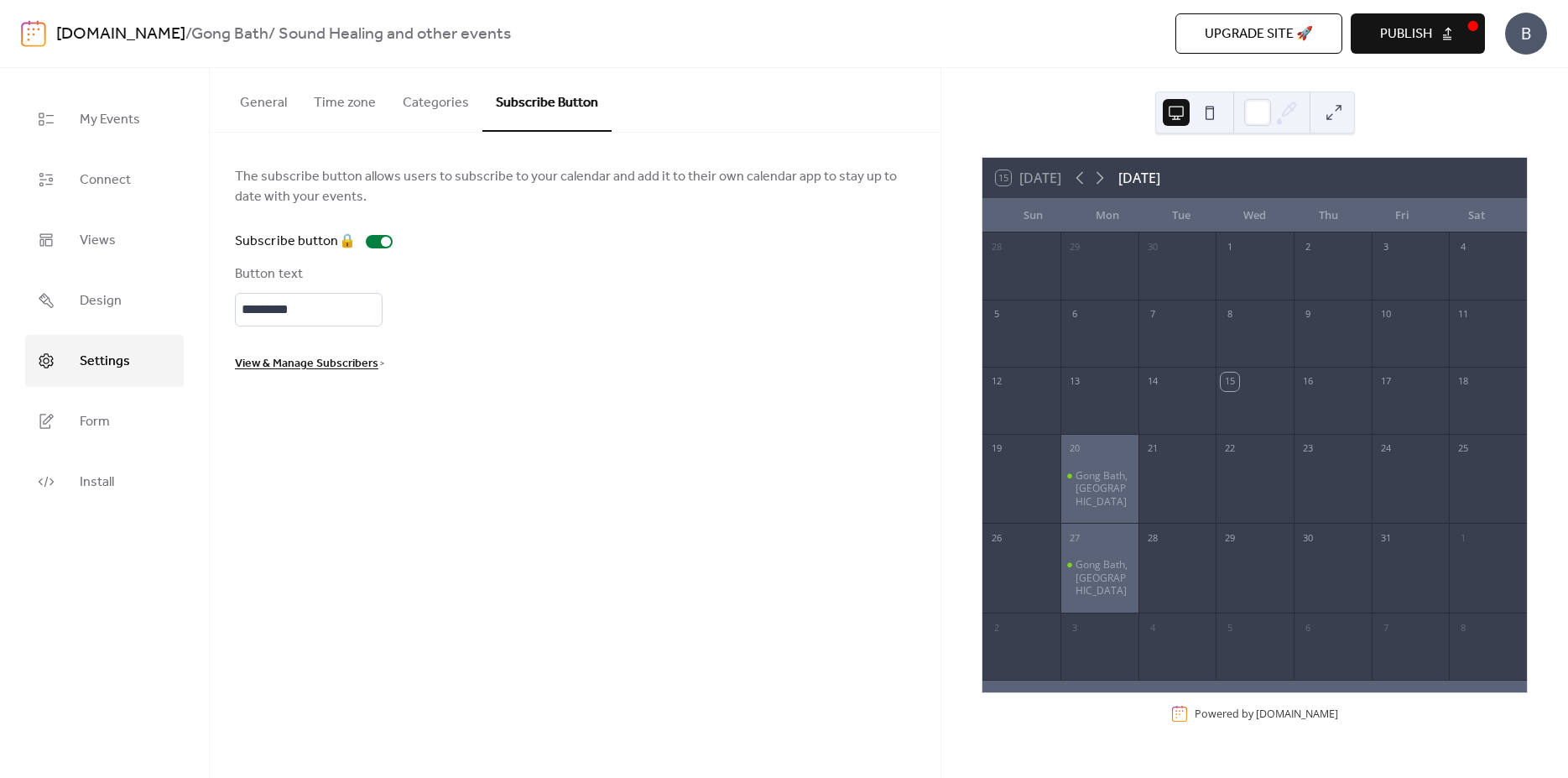
click at [1384, 32] on span "Publish" at bounding box center [1406, 34] width 52 height 20
click at [82, 422] on span "Form" at bounding box center [94, 422] width 30 height 27
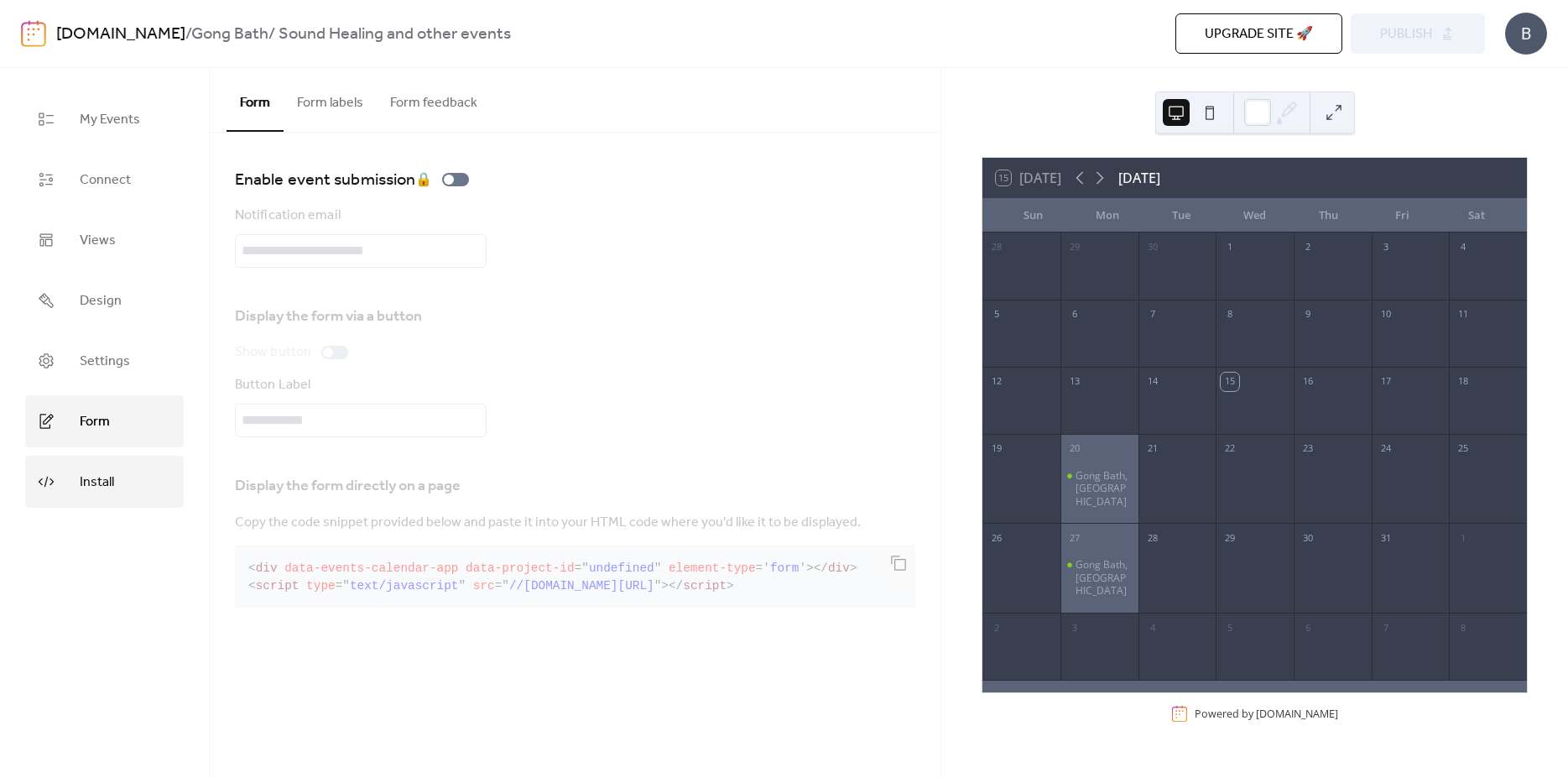
click at [99, 482] on span "Install" at bounding box center [97, 482] width 35 height 27
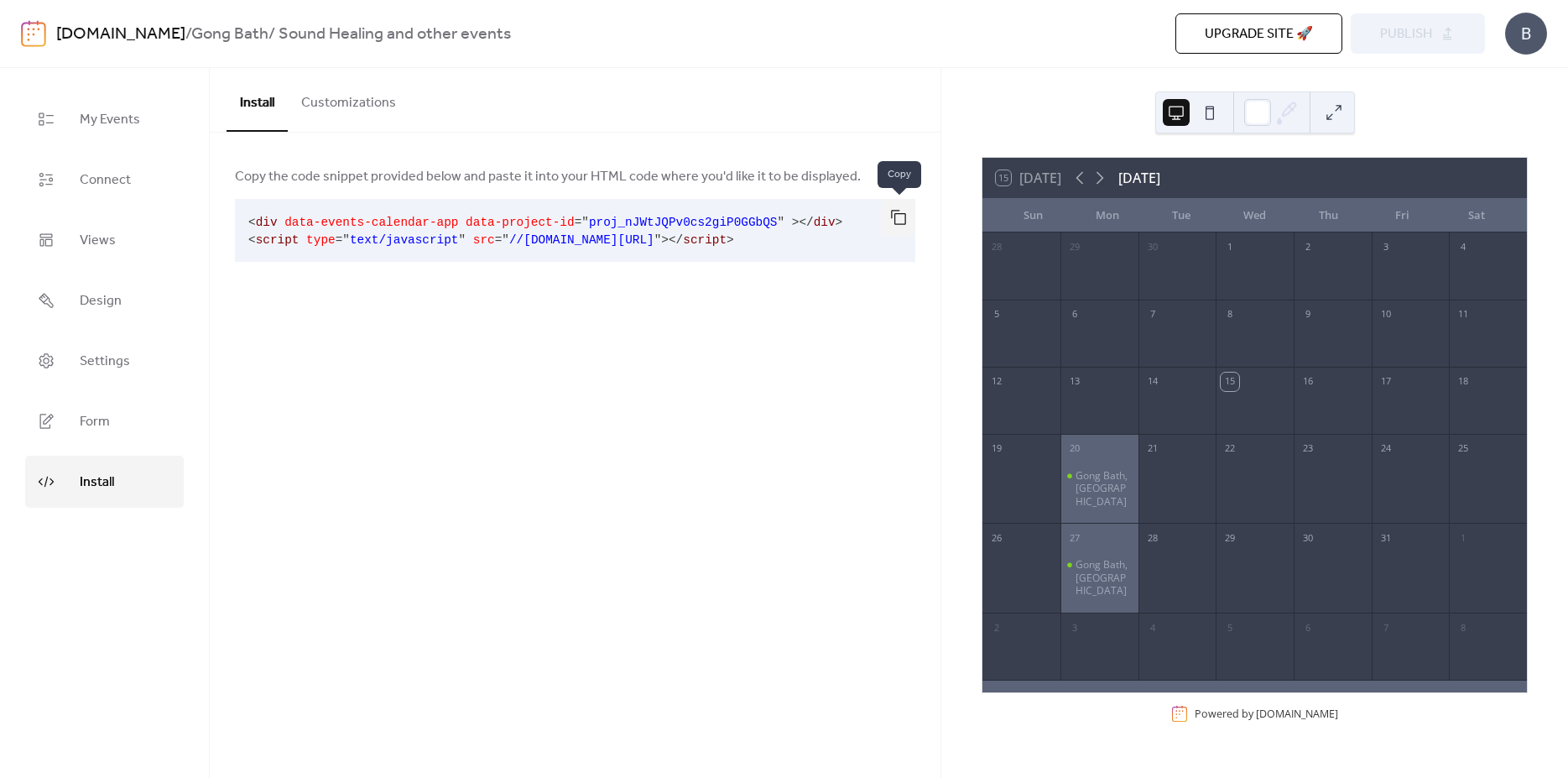
click at [900, 222] on button "button" at bounding box center [898, 217] width 34 height 37
click at [898, 220] on button "button" at bounding box center [898, 217] width 34 height 37
click at [441, 276] on div at bounding box center [574, 275] width 680 height 27
click at [900, 217] on button "button" at bounding box center [898, 217] width 34 height 37
click at [1524, 30] on div "B" at bounding box center [1526, 34] width 42 height 42
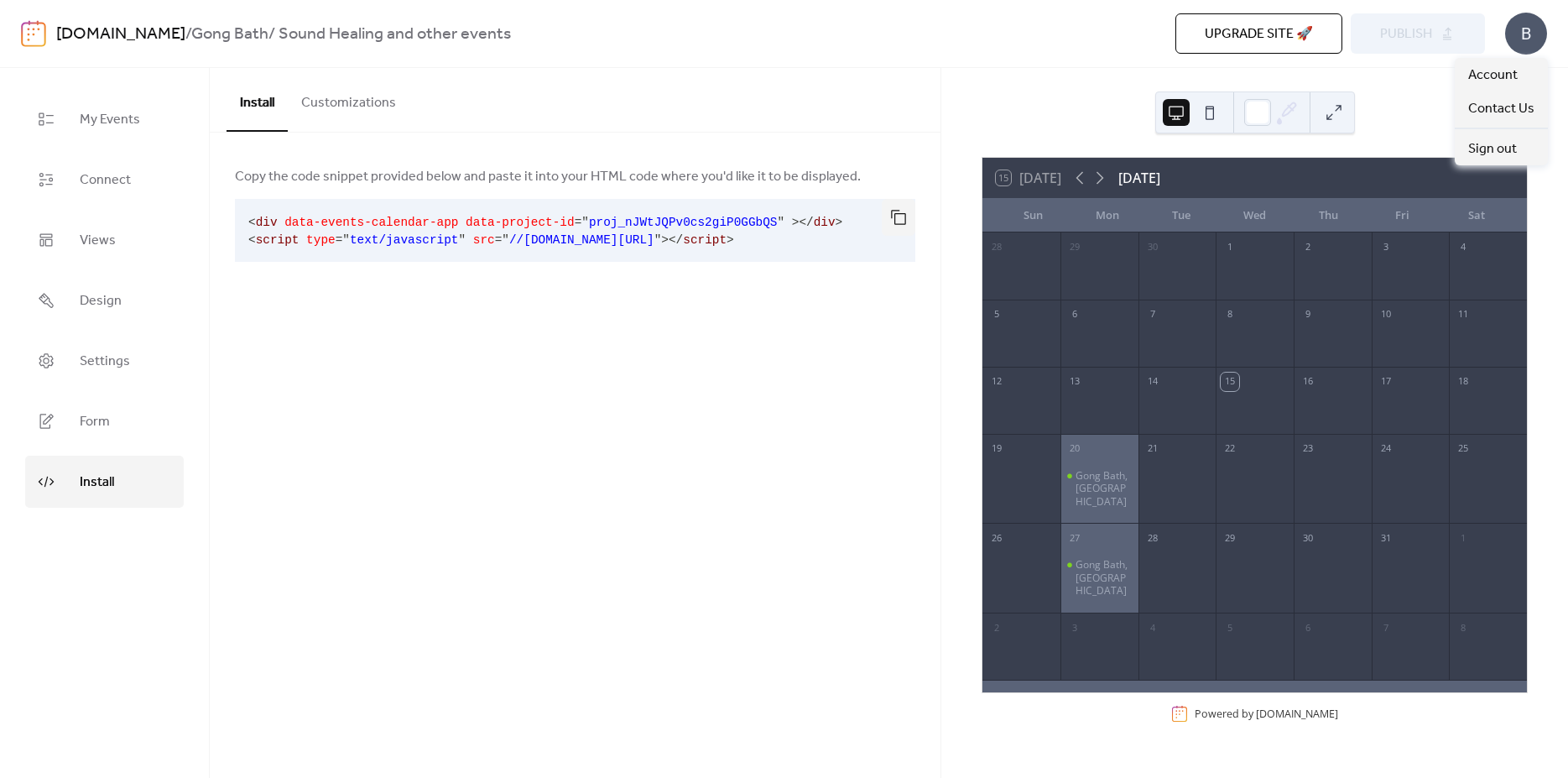
click at [545, 90] on div "Install Customizations" at bounding box center [574, 100] width 730 height 65
click at [108, 121] on span "My Events" at bounding box center [110, 120] width 61 height 27
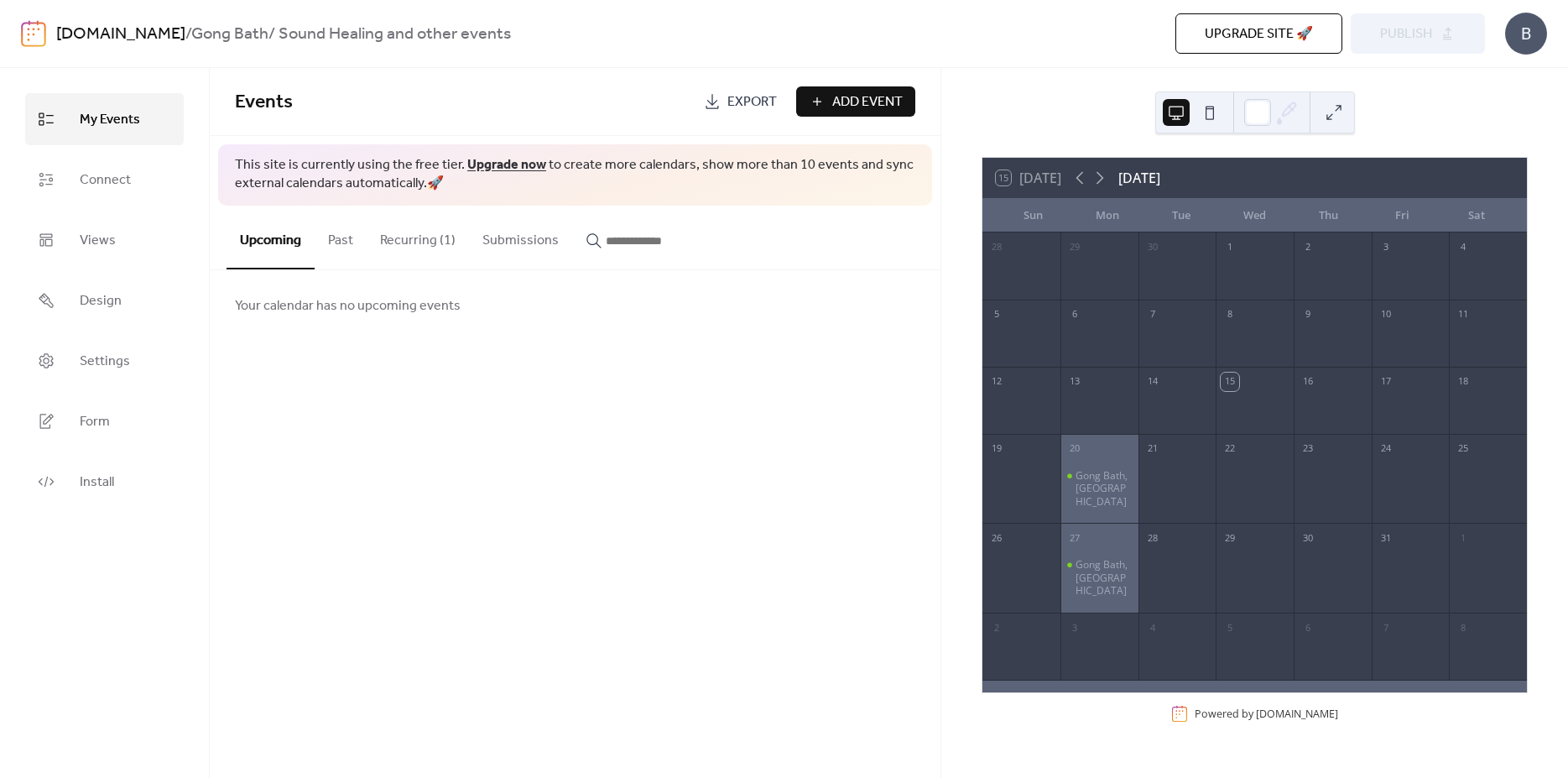
click at [759, 105] on span "Export" at bounding box center [752, 102] width 49 height 20
click at [450, 528] on div "Events Export Add Event This site is currently using the free tier. Upgrade now…" at bounding box center [574, 422] width 730 height 710
click at [109, 183] on span "Connect" at bounding box center [105, 180] width 51 height 27
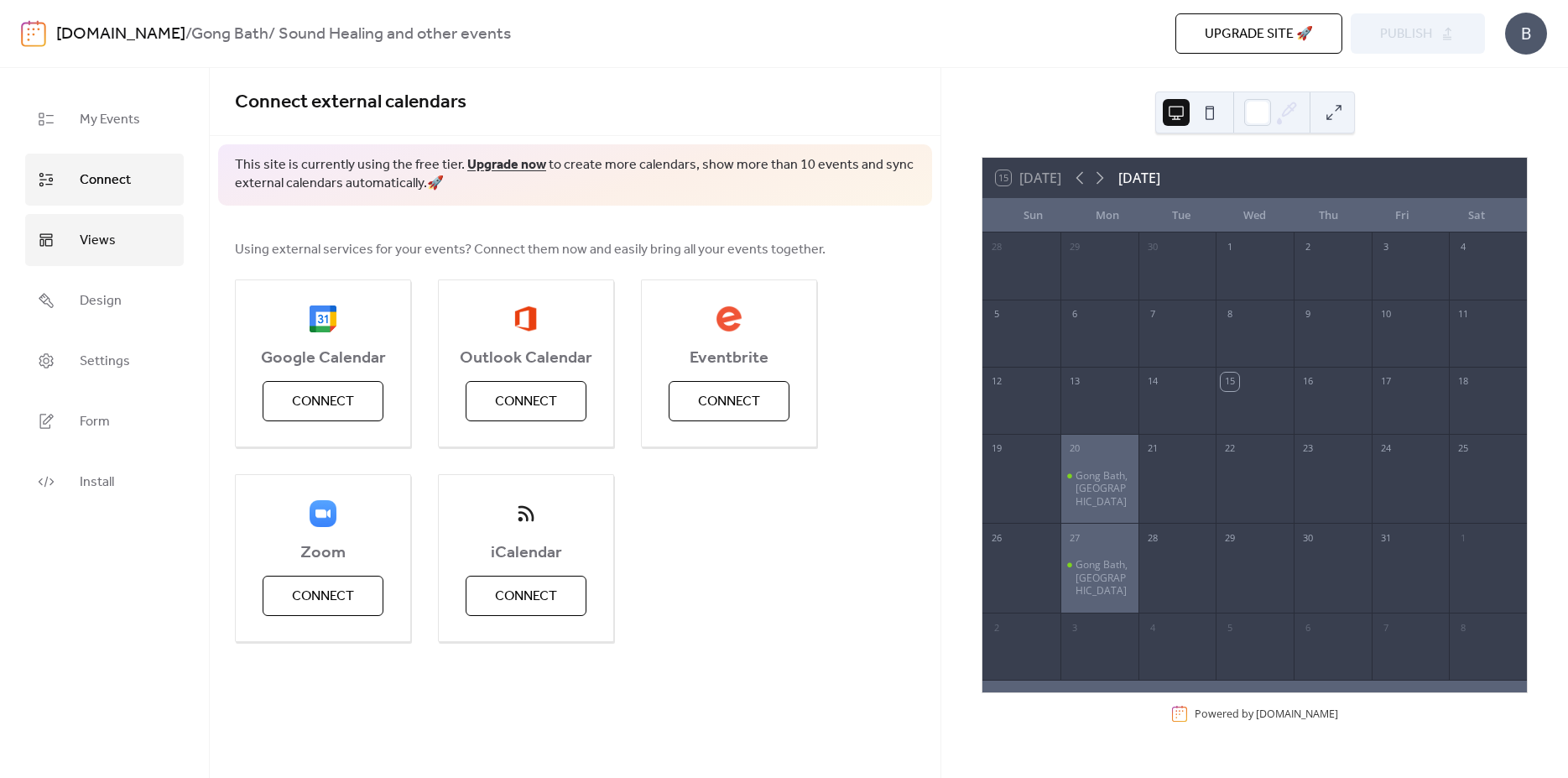
click at [95, 243] on span "Views" at bounding box center [98, 240] width 36 height 27
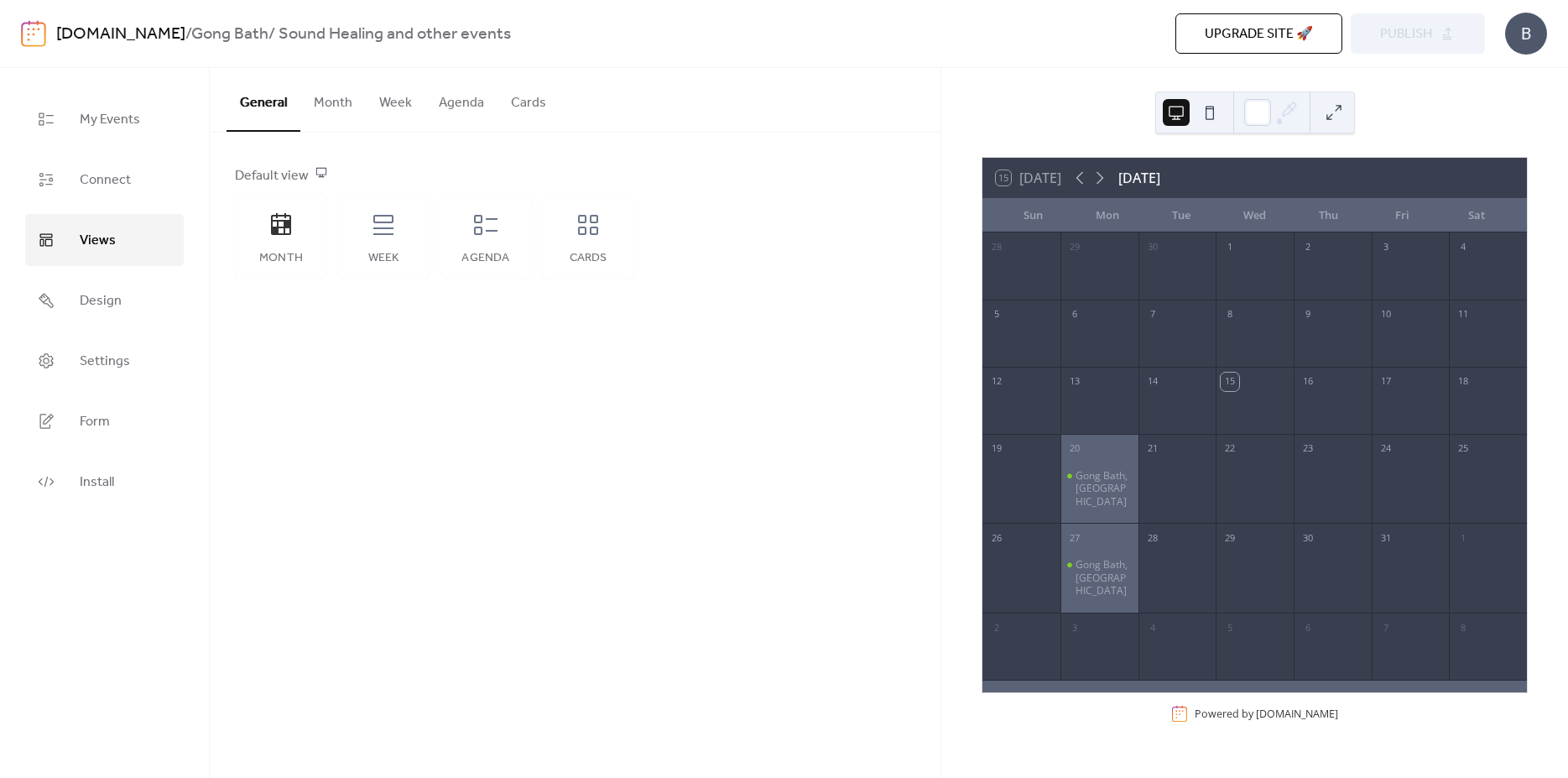
click at [519, 108] on button "Cards" at bounding box center [528, 99] width 62 height 62
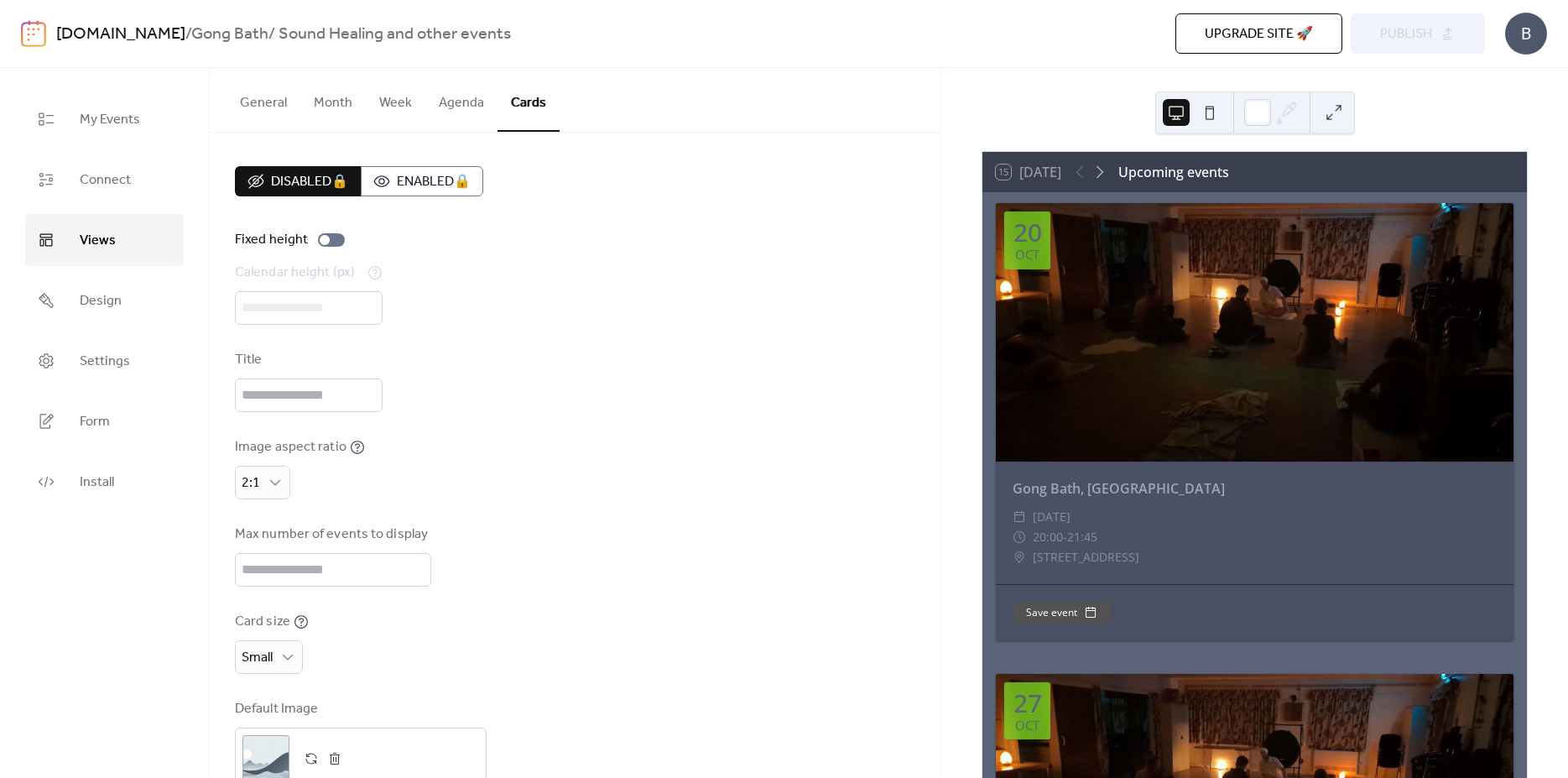
click at [471, 106] on button "Agenda" at bounding box center [461, 99] width 72 height 62
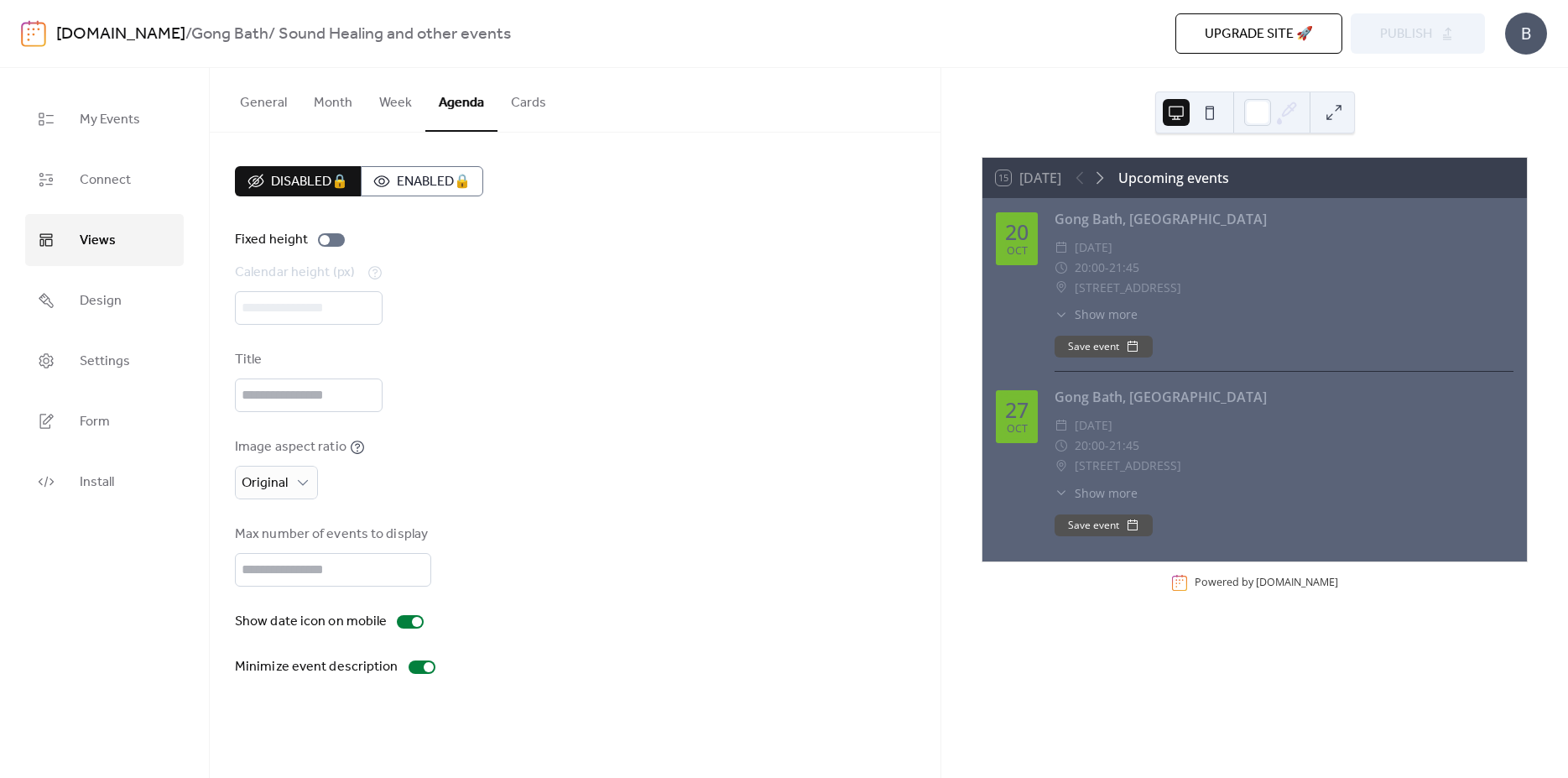
click at [392, 95] on button "Week" at bounding box center [395, 99] width 60 height 62
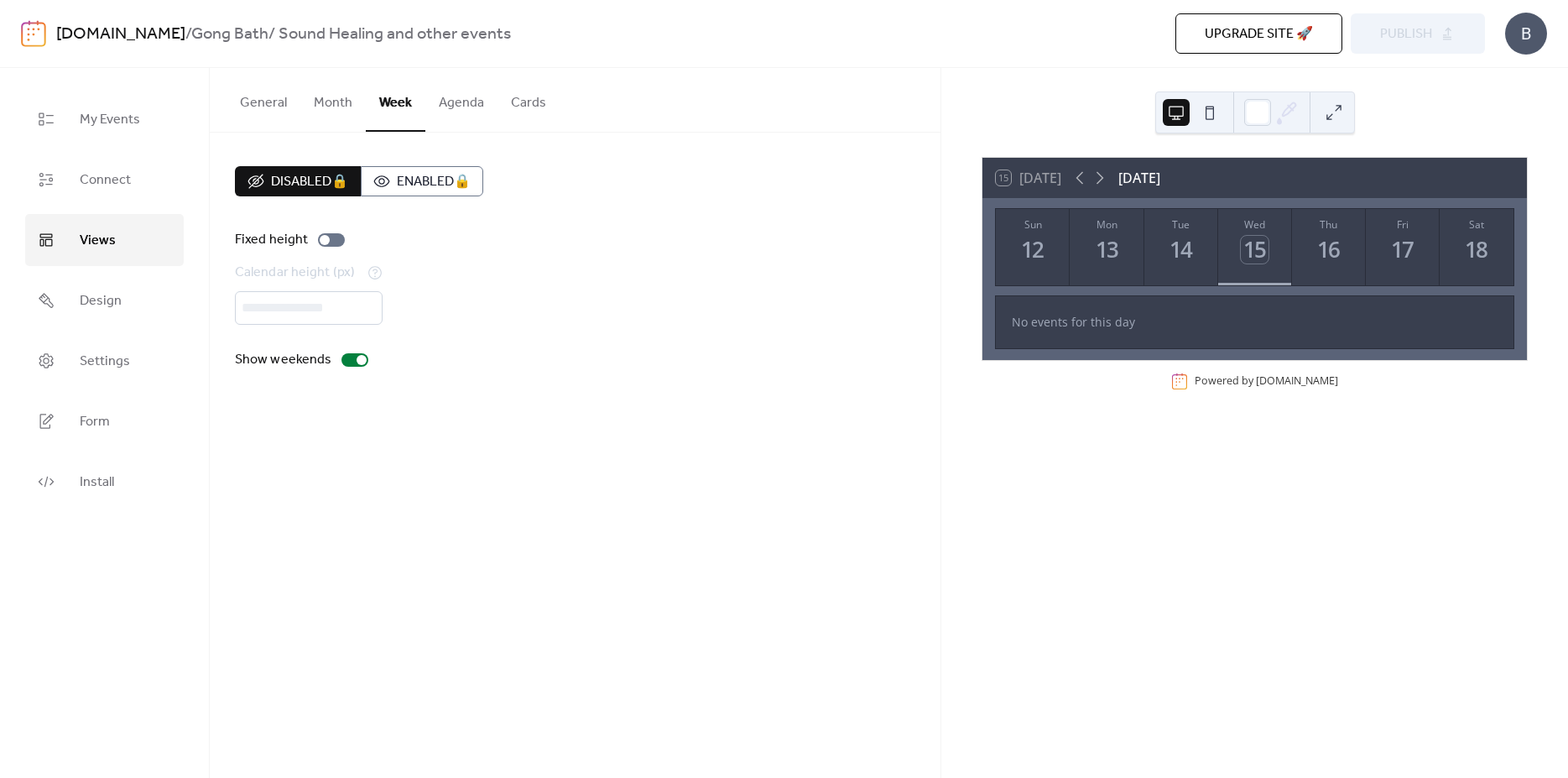
click at [326, 100] on button "Month" at bounding box center [334, 99] width 66 height 62
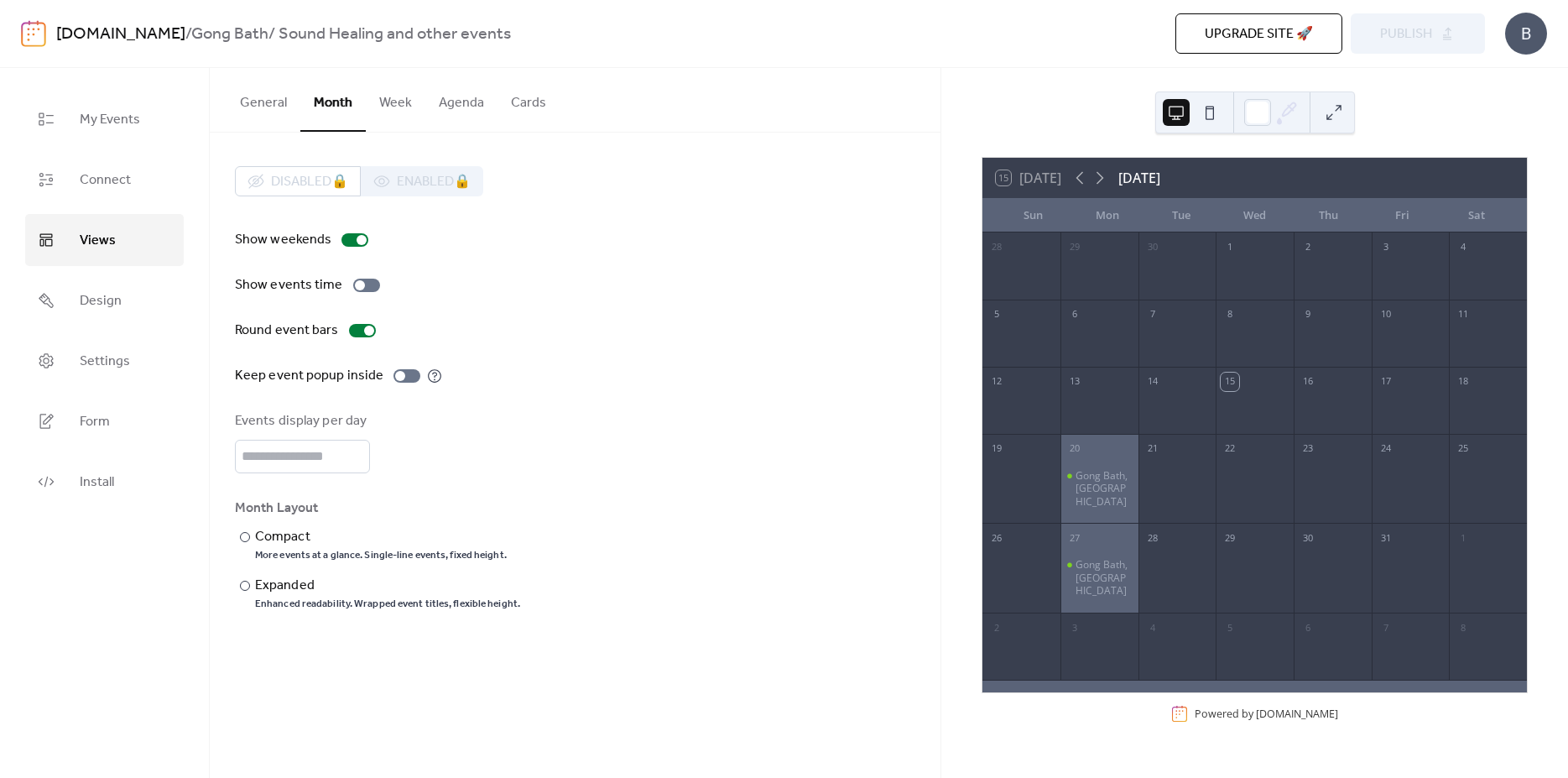
click at [395, 101] on button "Week" at bounding box center [395, 99] width 60 height 62
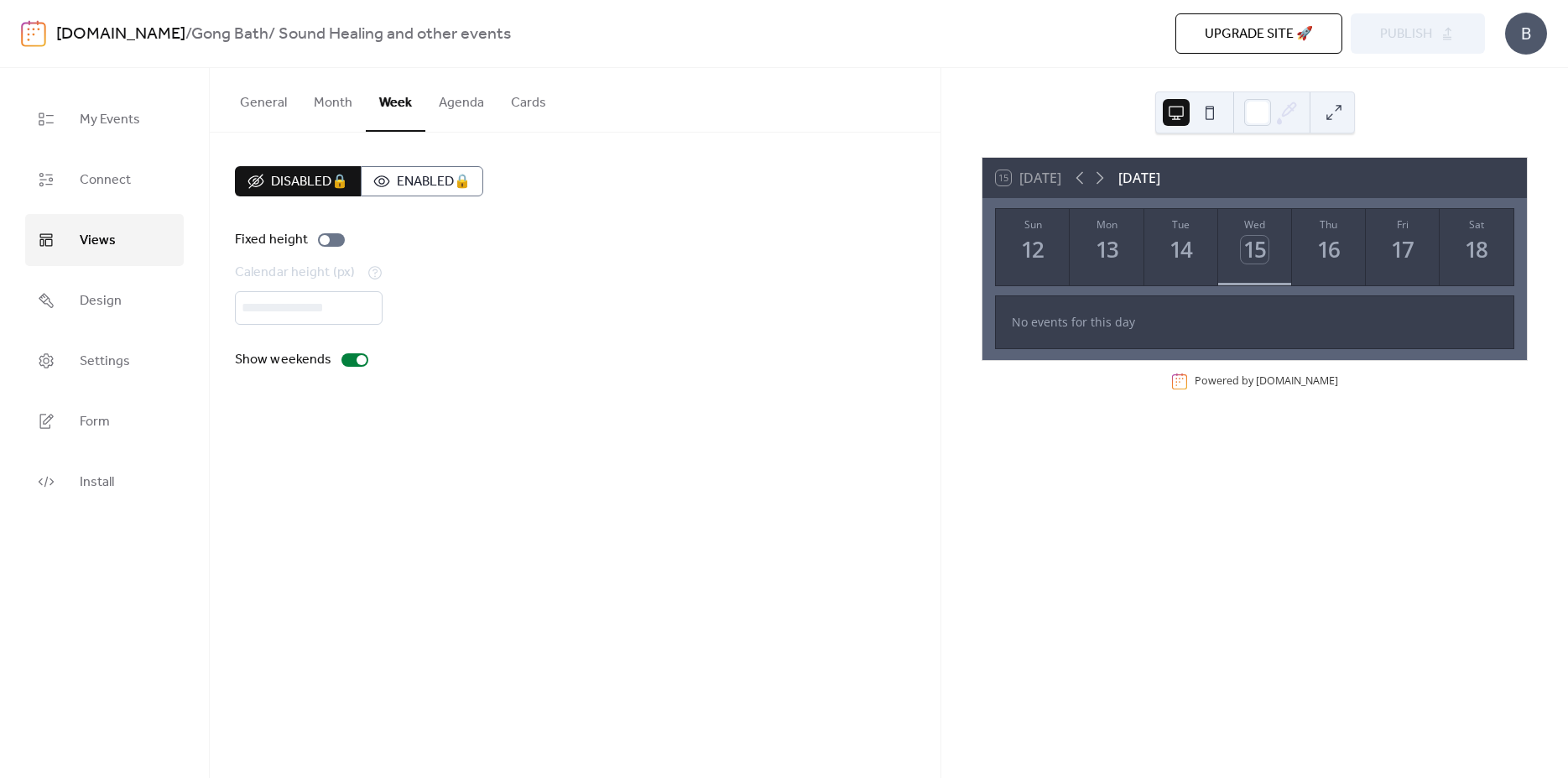
click at [343, 107] on button "Month" at bounding box center [334, 99] width 66 height 62
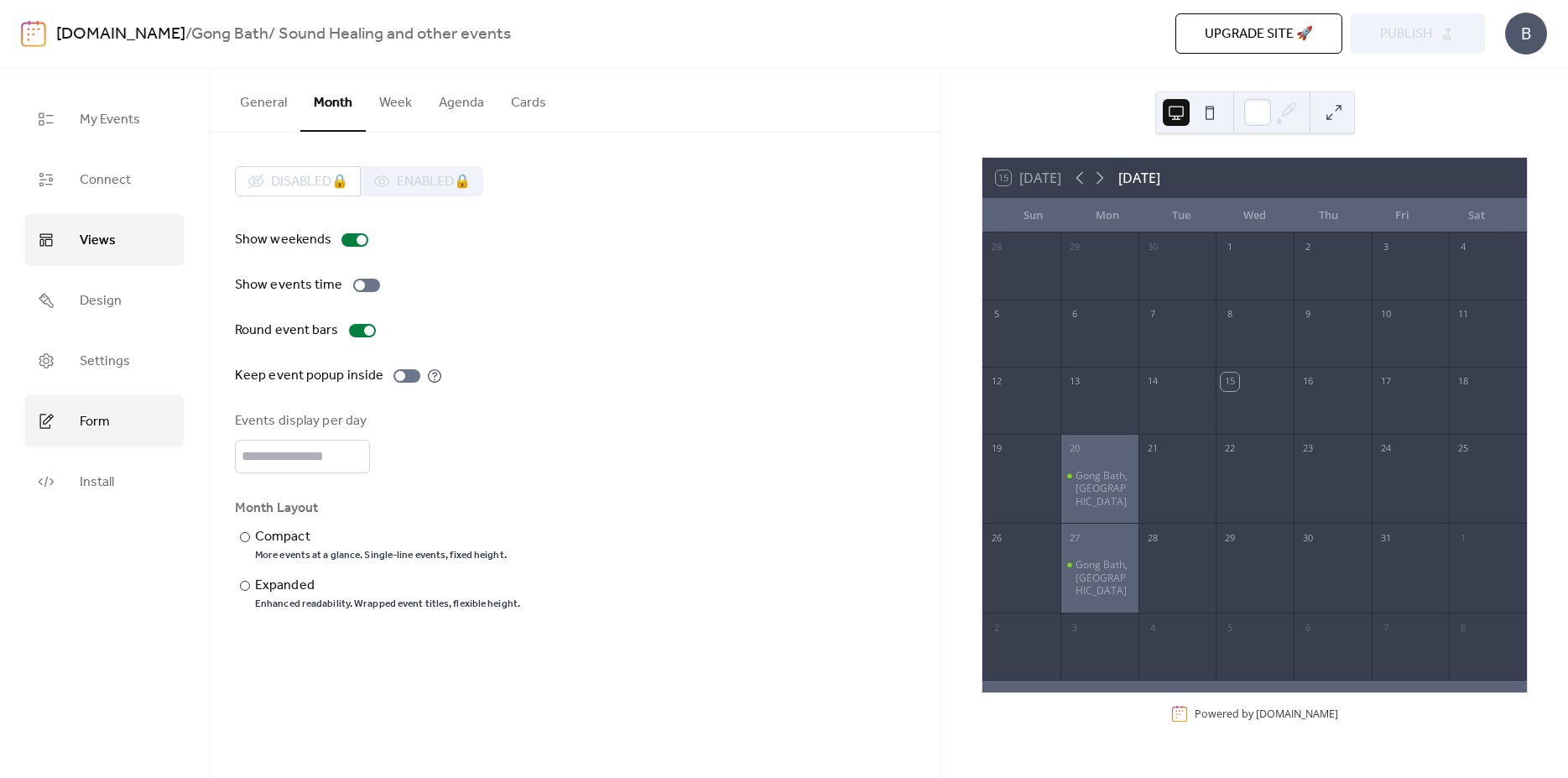
click at [97, 421] on span "Form" at bounding box center [94, 422] width 30 height 27
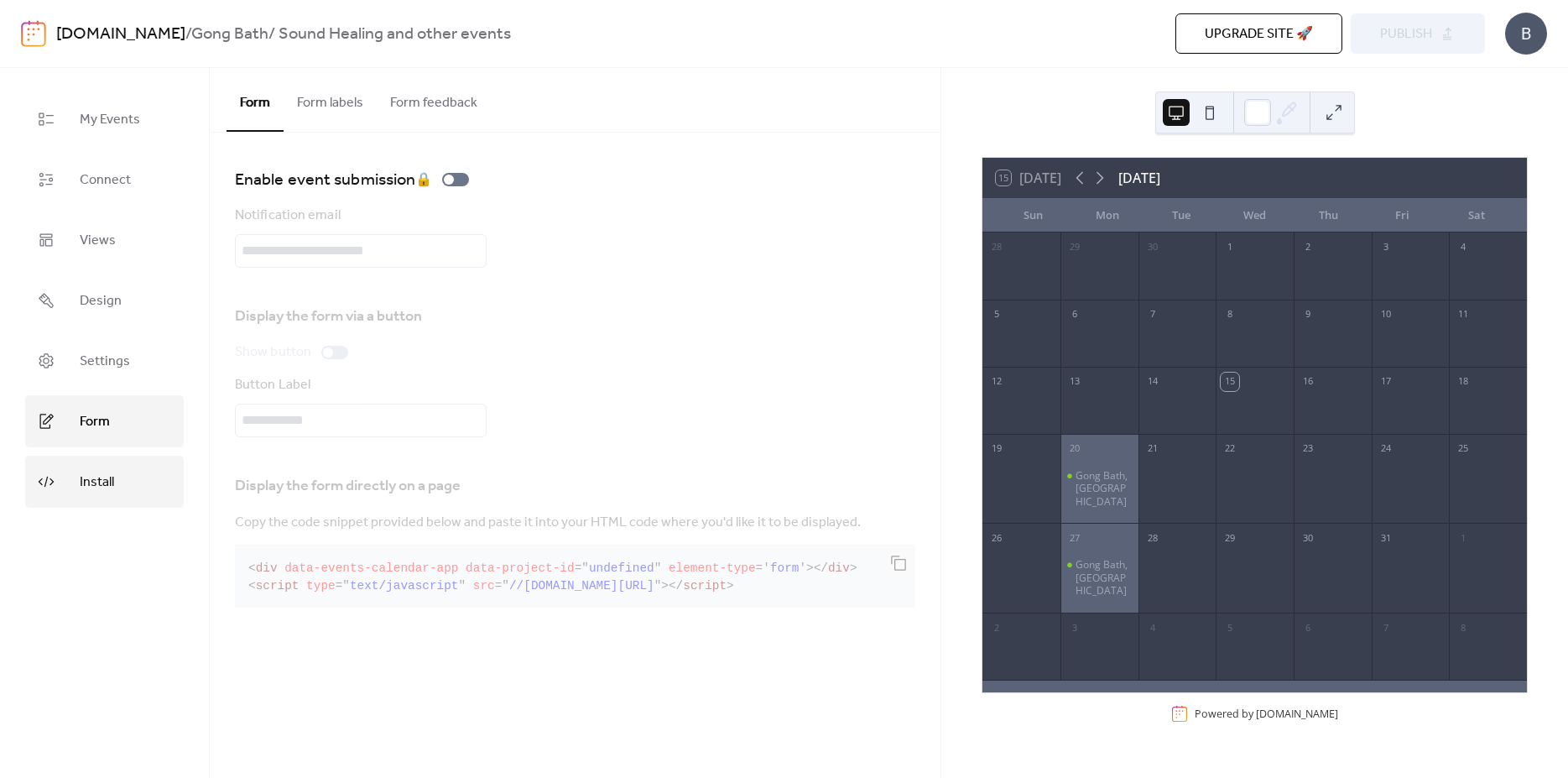
click at [108, 477] on span "Install" at bounding box center [97, 482] width 35 height 27
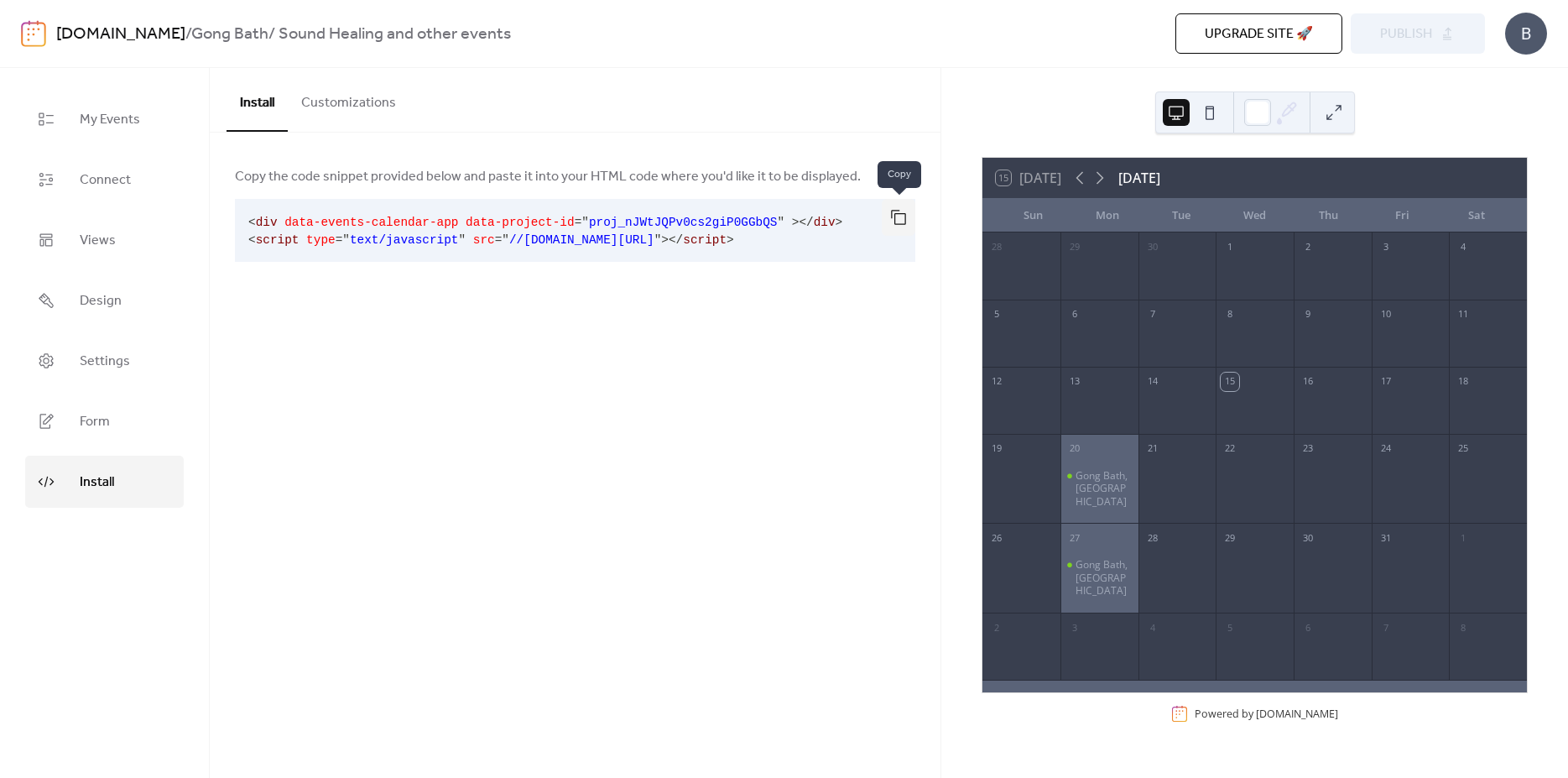
click at [901, 217] on button "button" at bounding box center [898, 217] width 34 height 37
click at [903, 220] on button "button" at bounding box center [898, 217] width 34 height 37
click at [1523, 33] on div "B" at bounding box center [1526, 34] width 42 height 42
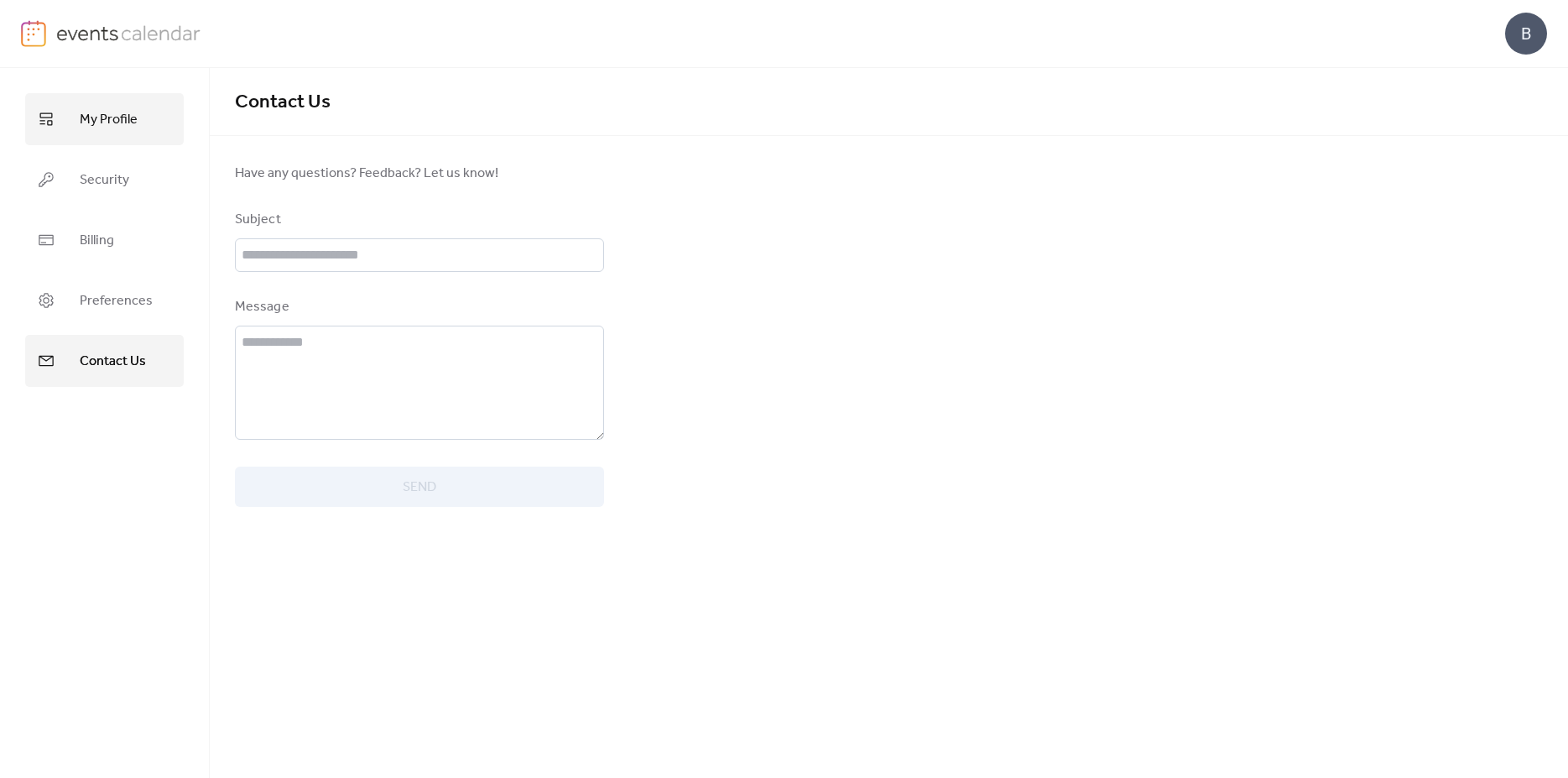
click at [117, 127] on span "My Profile" at bounding box center [108, 120] width 58 height 27
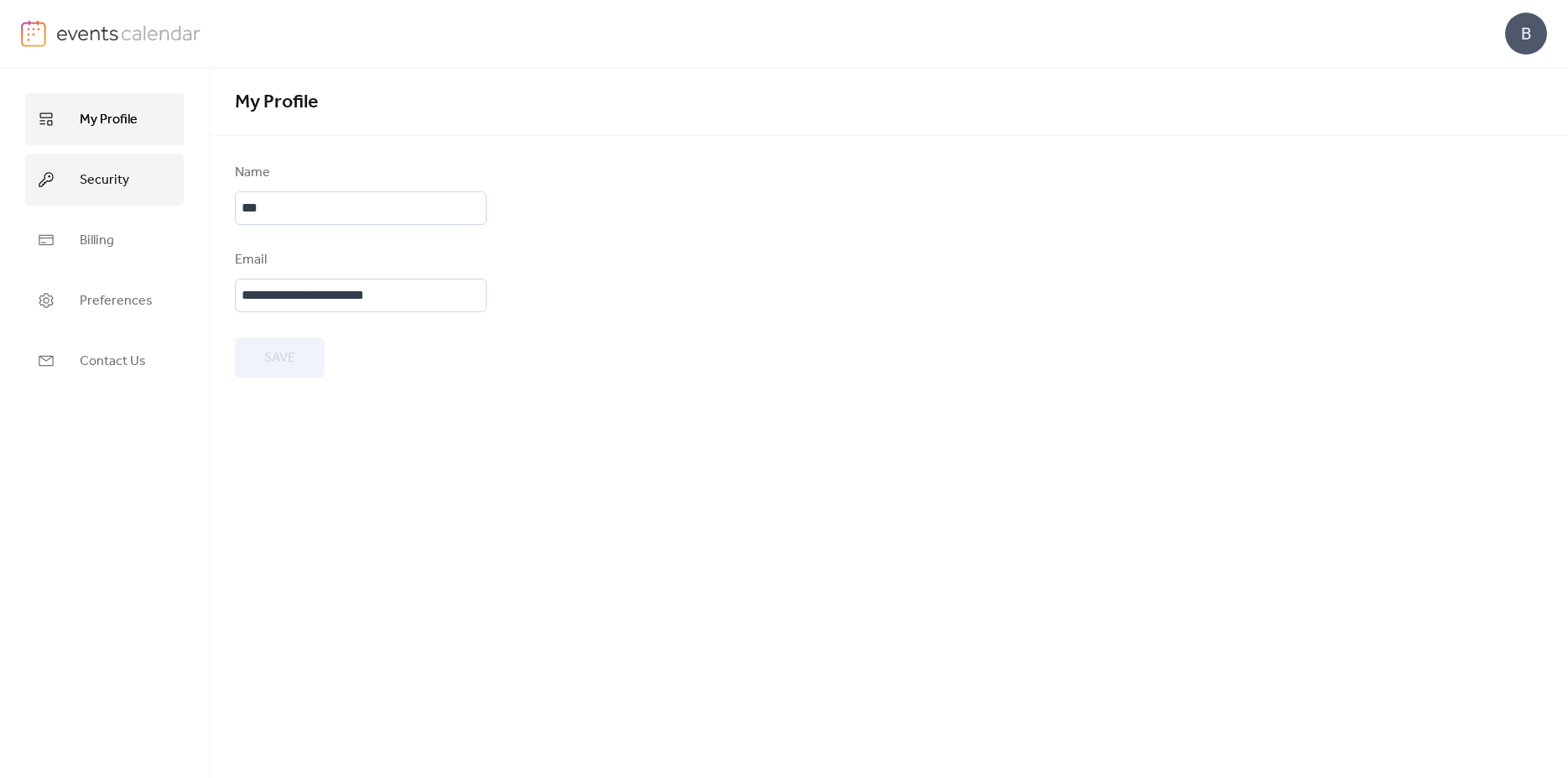
click at [112, 176] on span "Security" at bounding box center [104, 180] width 49 height 27
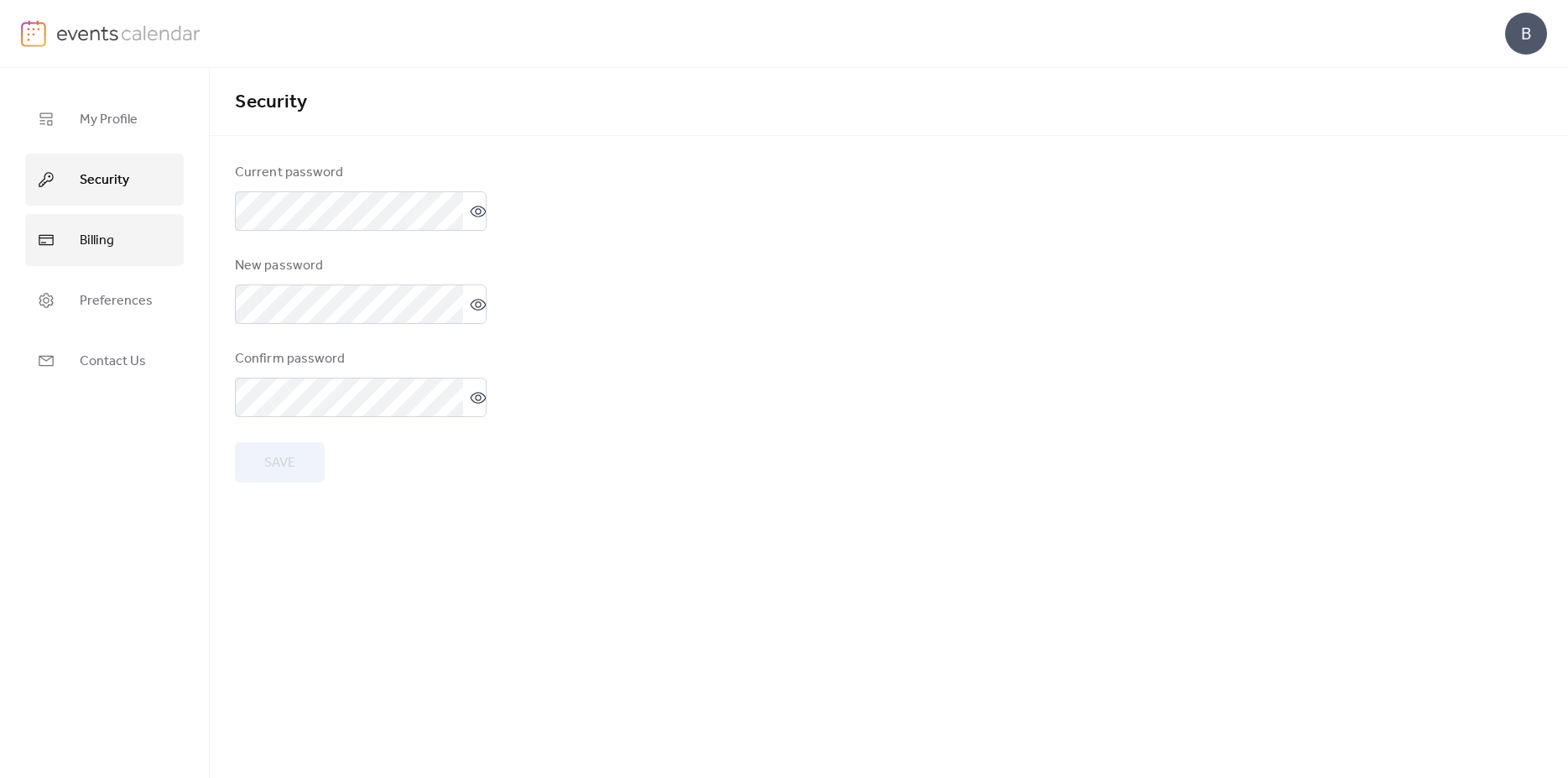
click at [103, 247] on span "Billing" at bounding box center [97, 240] width 35 height 27
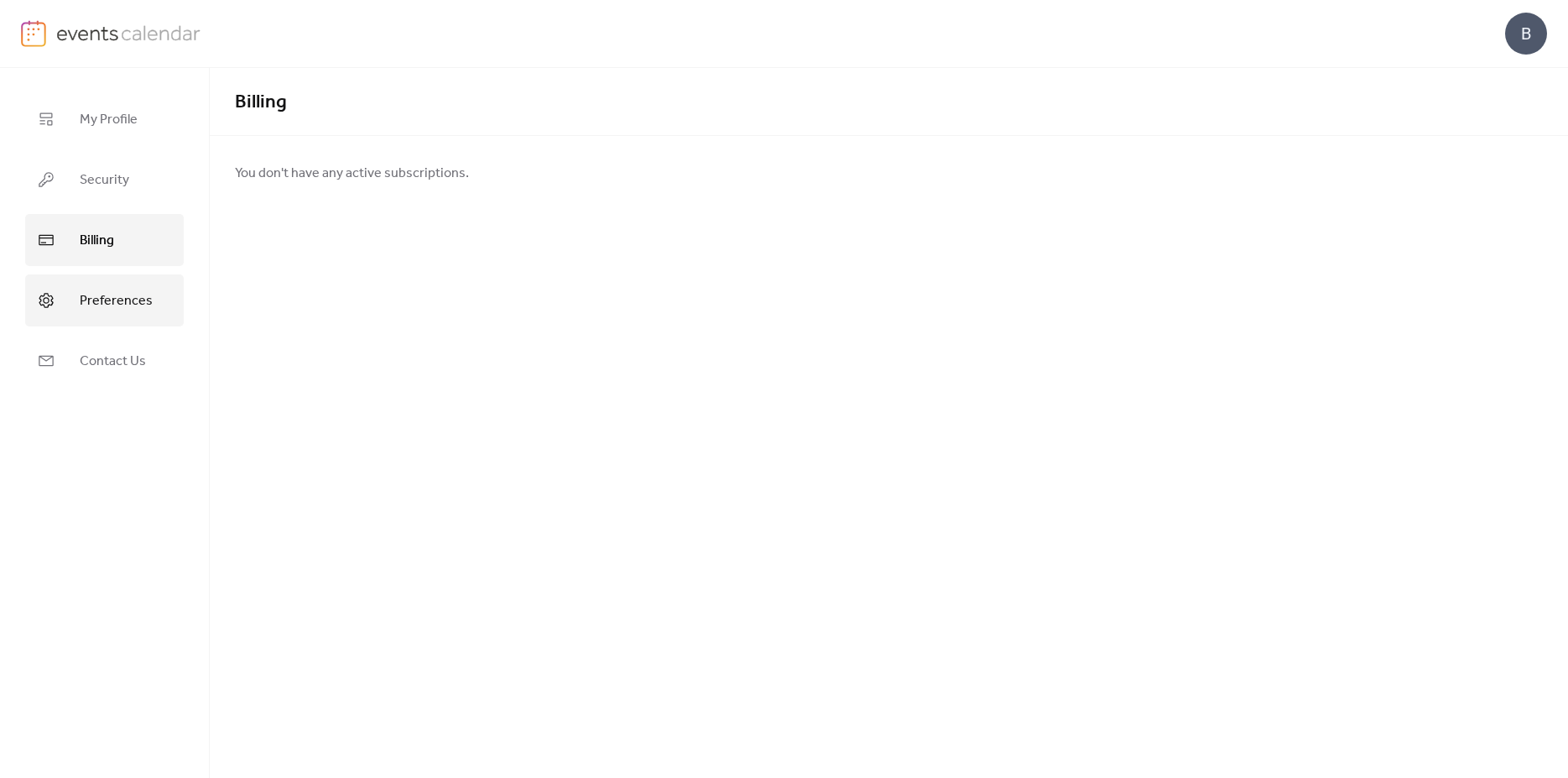
click at [109, 295] on span "Preferences" at bounding box center [116, 301] width 73 height 27
click at [117, 364] on span "Contact Us" at bounding box center [113, 361] width 66 height 27
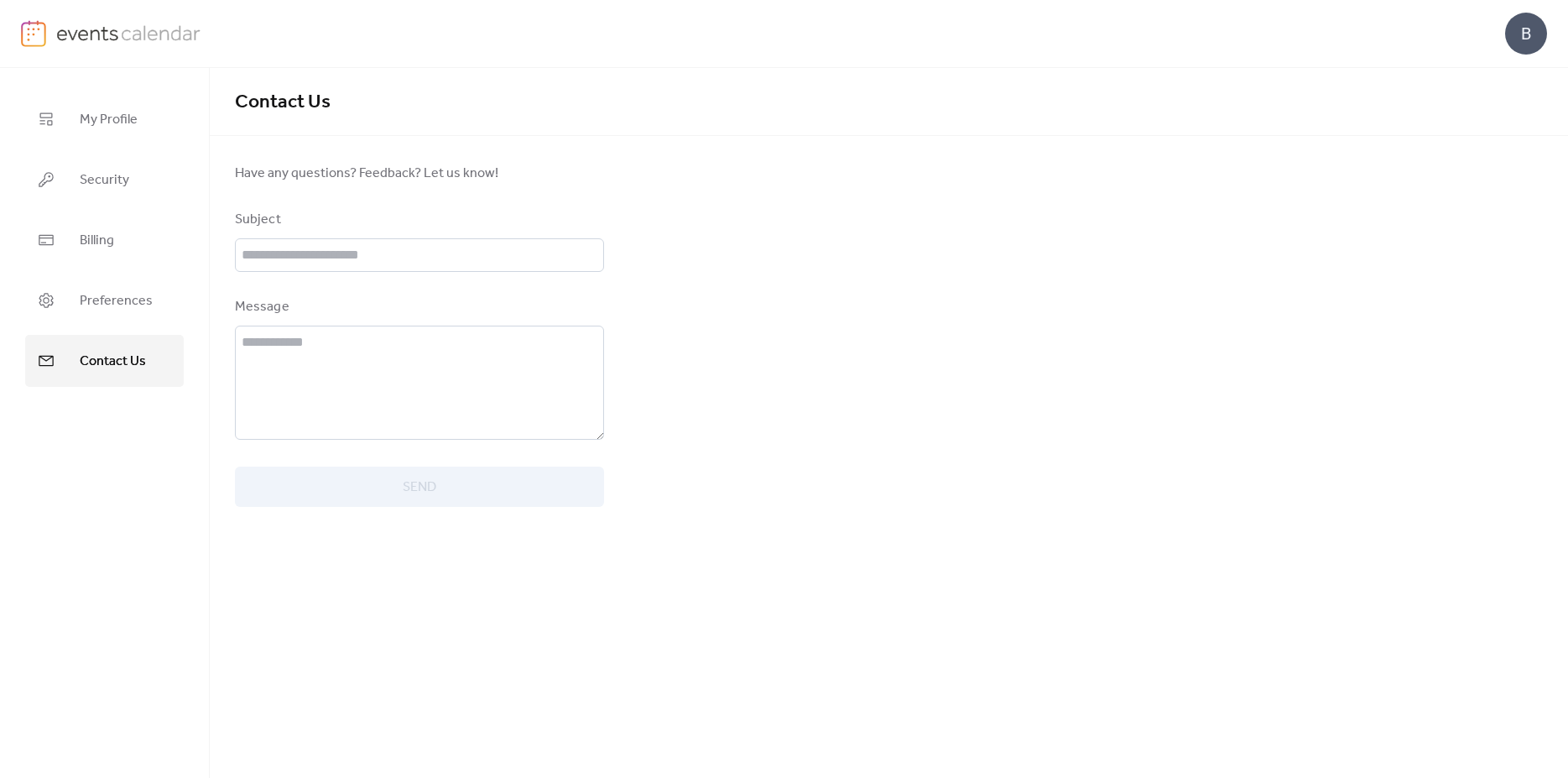
click at [110, 32] on img at bounding box center [129, 32] width 146 height 25
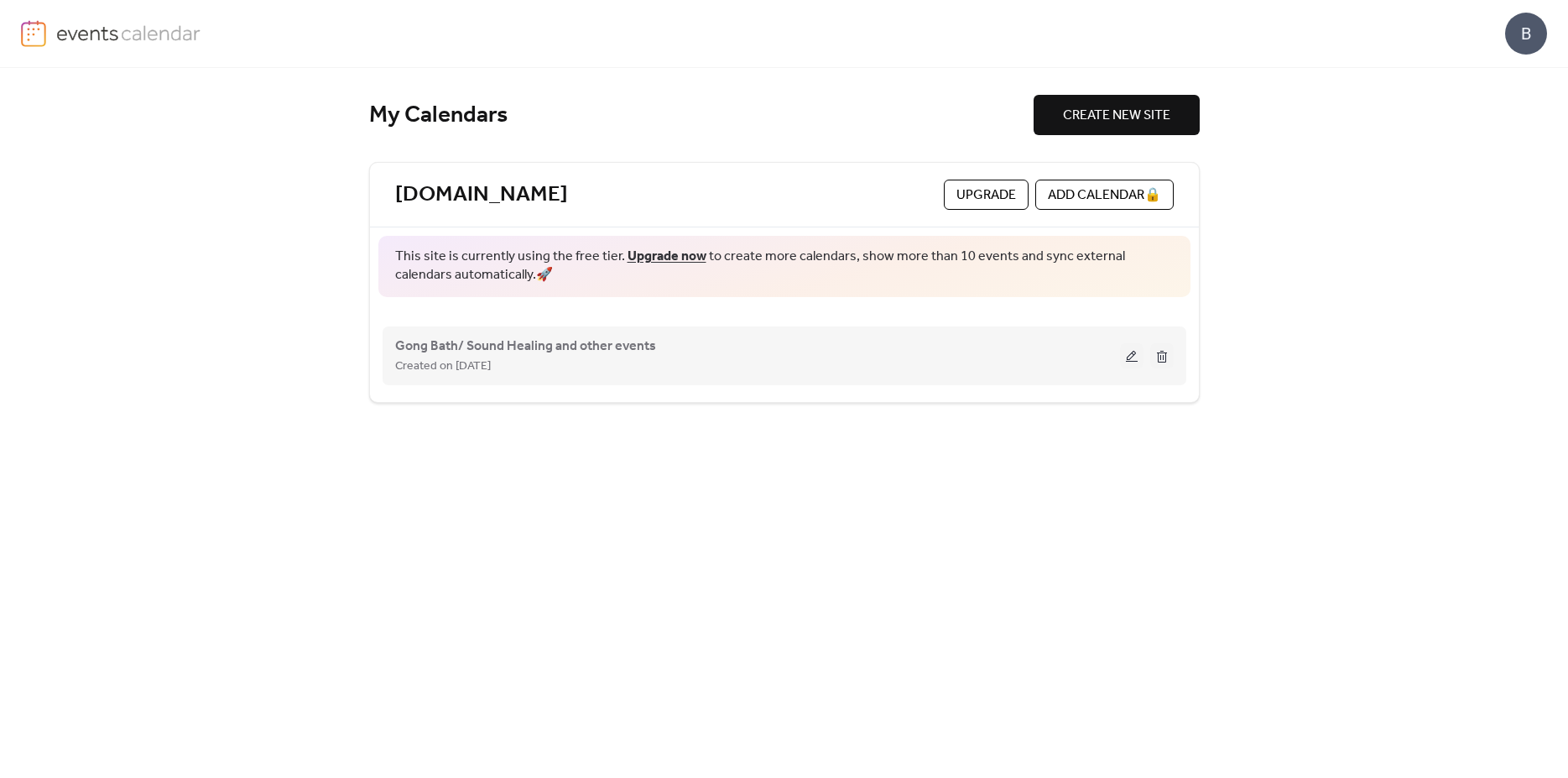
click at [1130, 357] on button at bounding box center [1131, 355] width 23 height 25
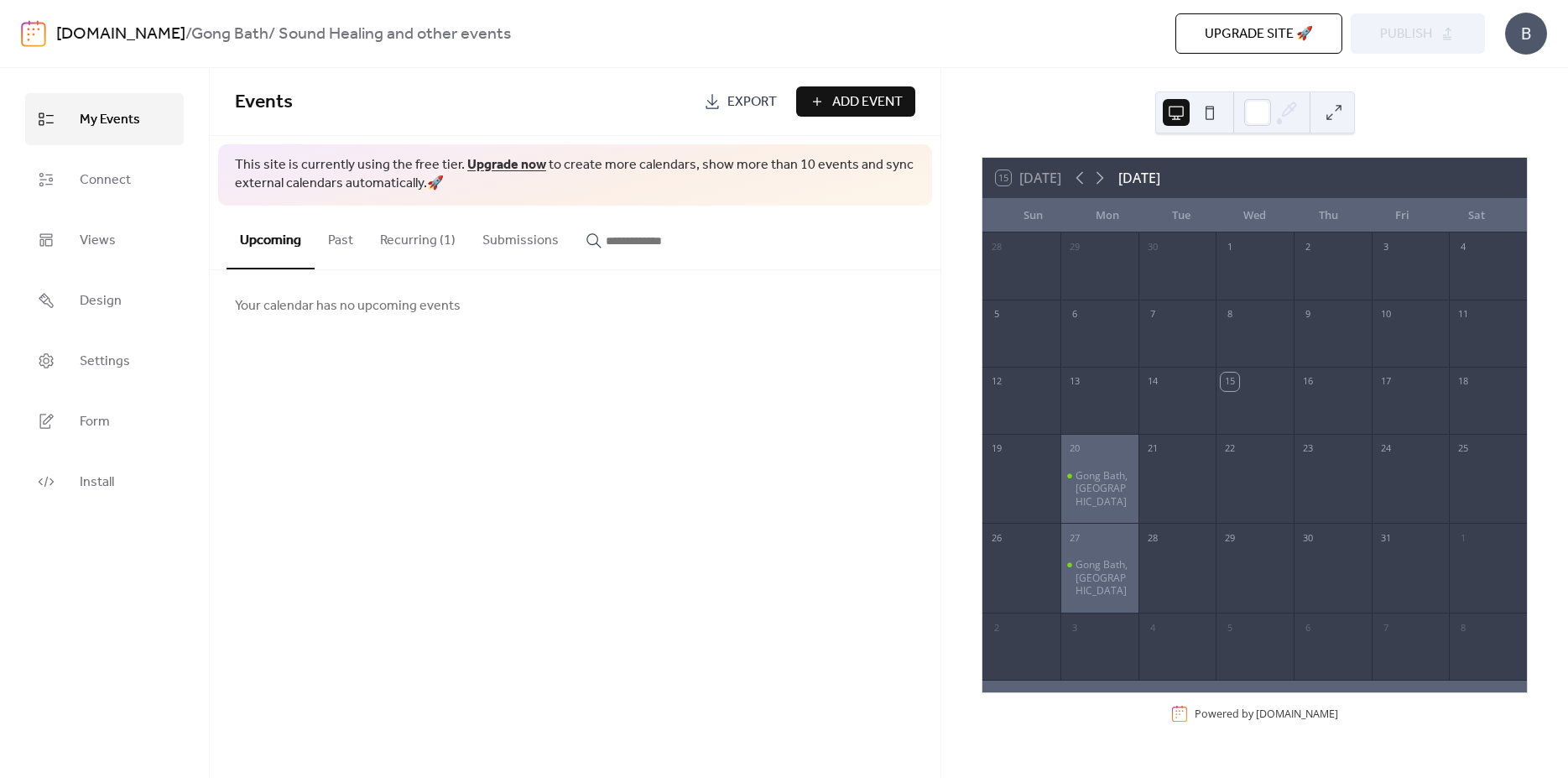
click at [1208, 120] on button at bounding box center [1209, 112] width 27 height 27
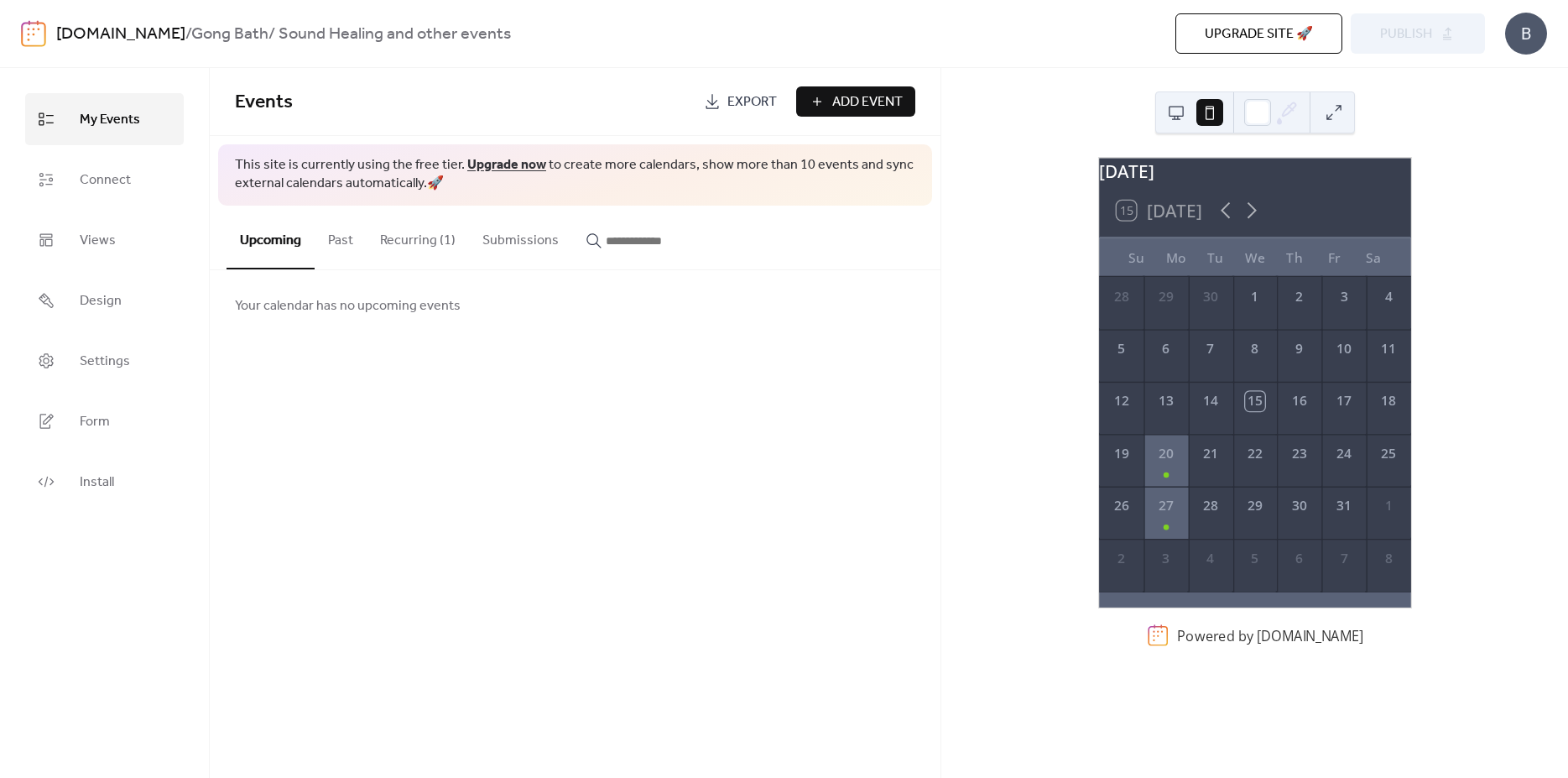
click at [1178, 113] on button at bounding box center [1176, 112] width 27 height 27
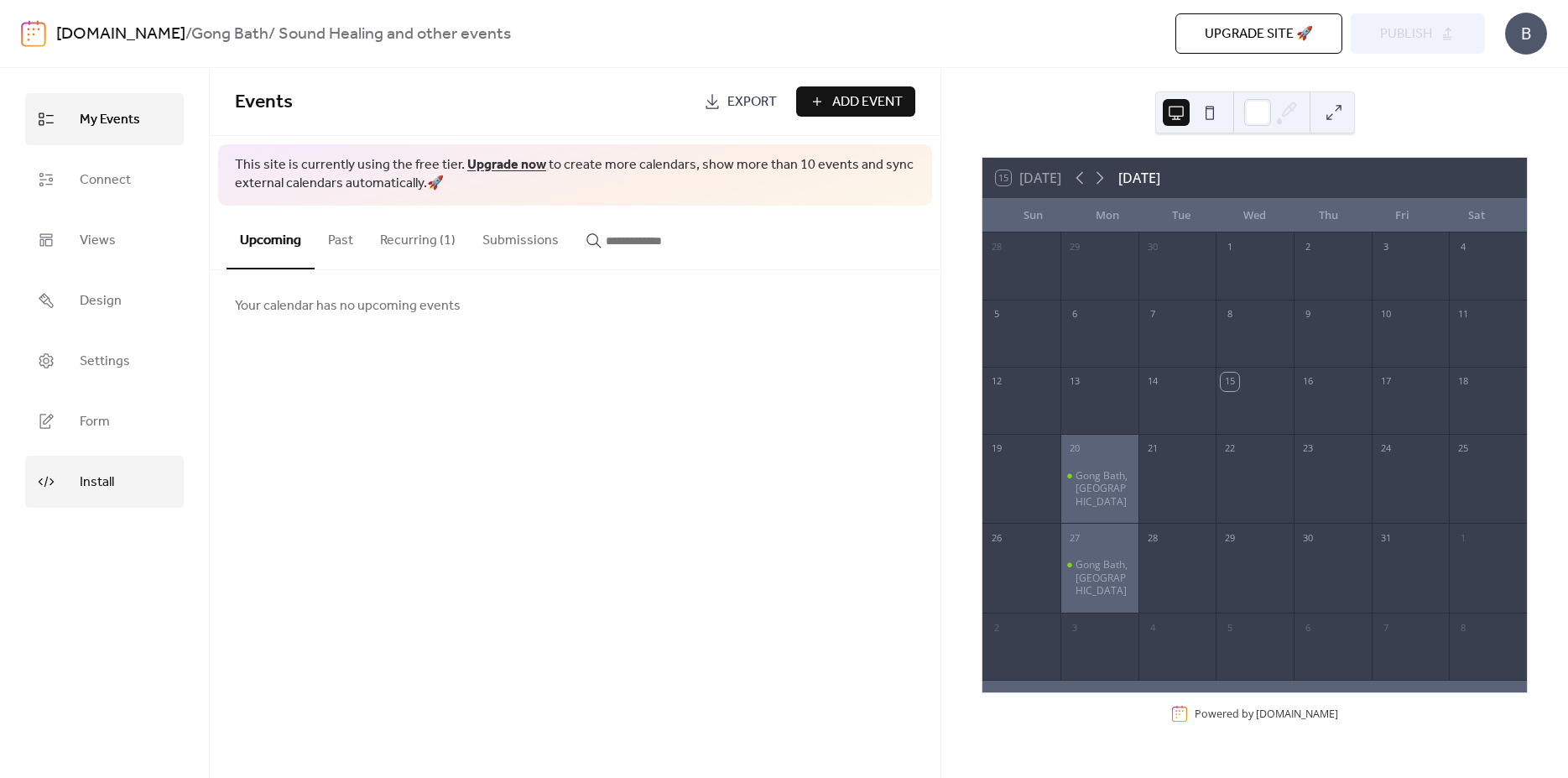
click at [98, 480] on span "Install" at bounding box center [97, 482] width 35 height 27
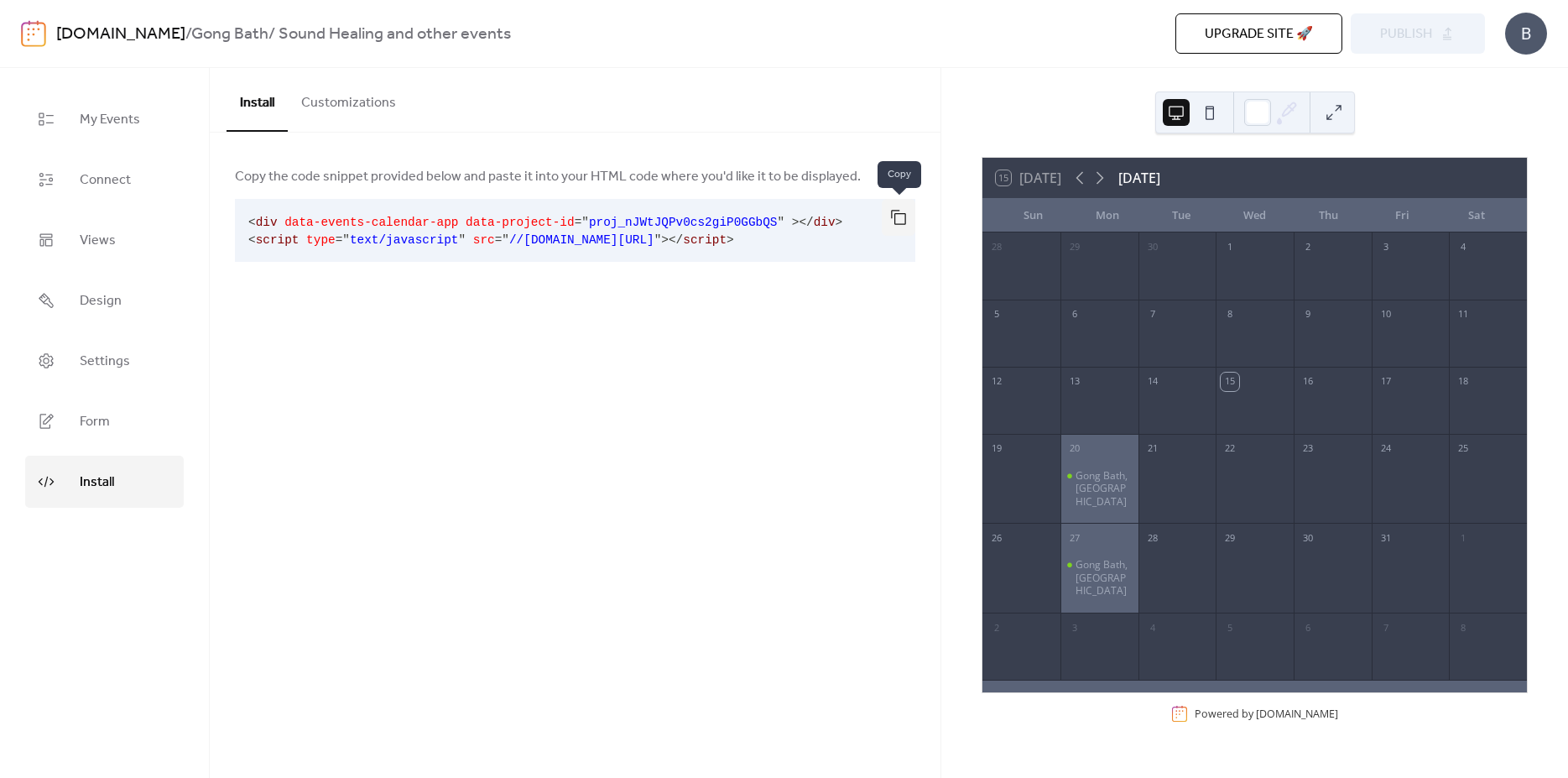
click at [891, 217] on button "button" at bounding box center [898, 217] width 34 height 37
click at [107, 119] on span "My Events" at bounding box center [110, 120] width 61 height 27
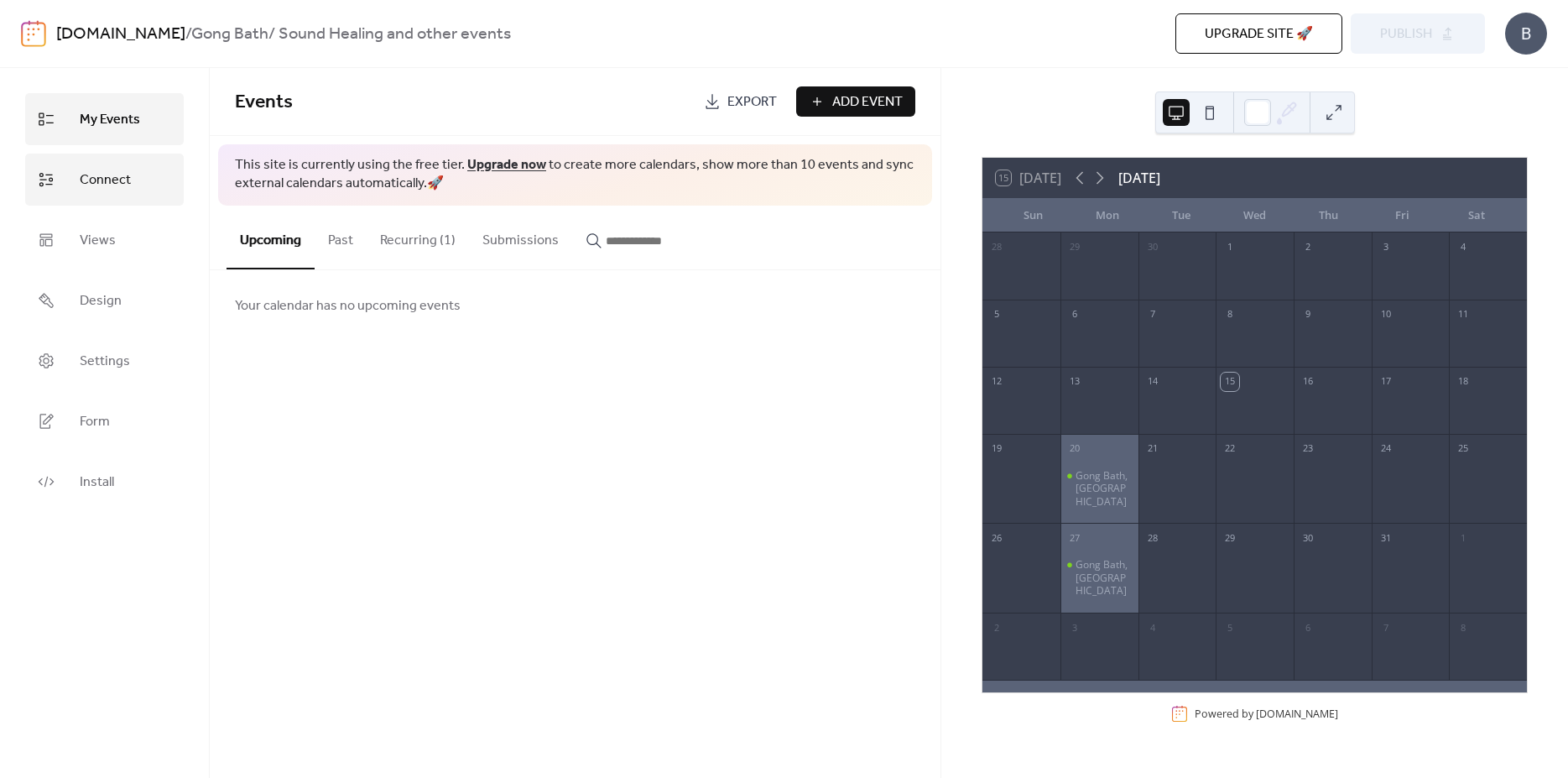
click at [98, 185] on span "Connect" at bounding box center [105, 180] width 51 height 27
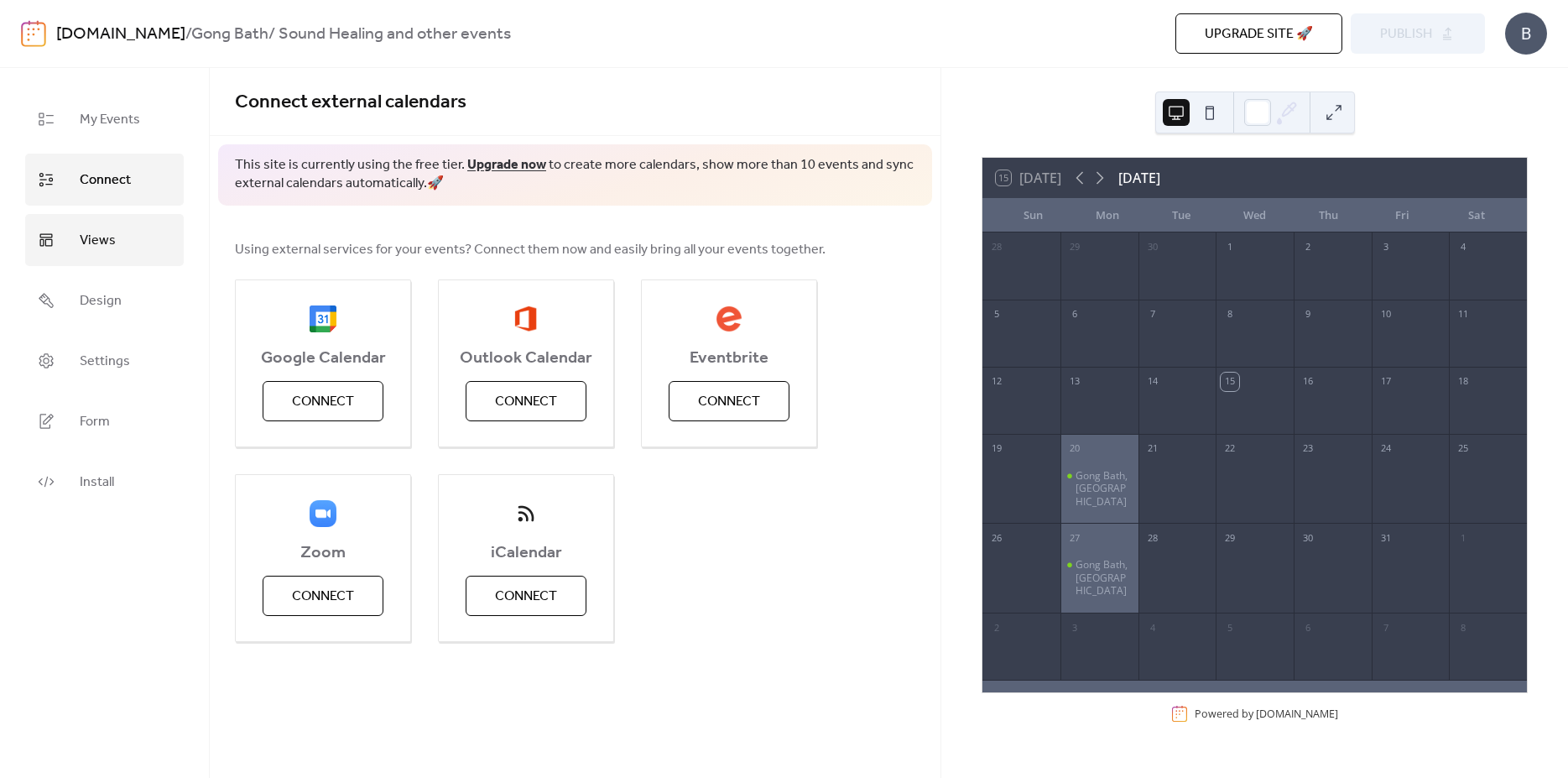
click at [104, 241] on span "Views" at bounding box center [98, 240] width 36 height 27
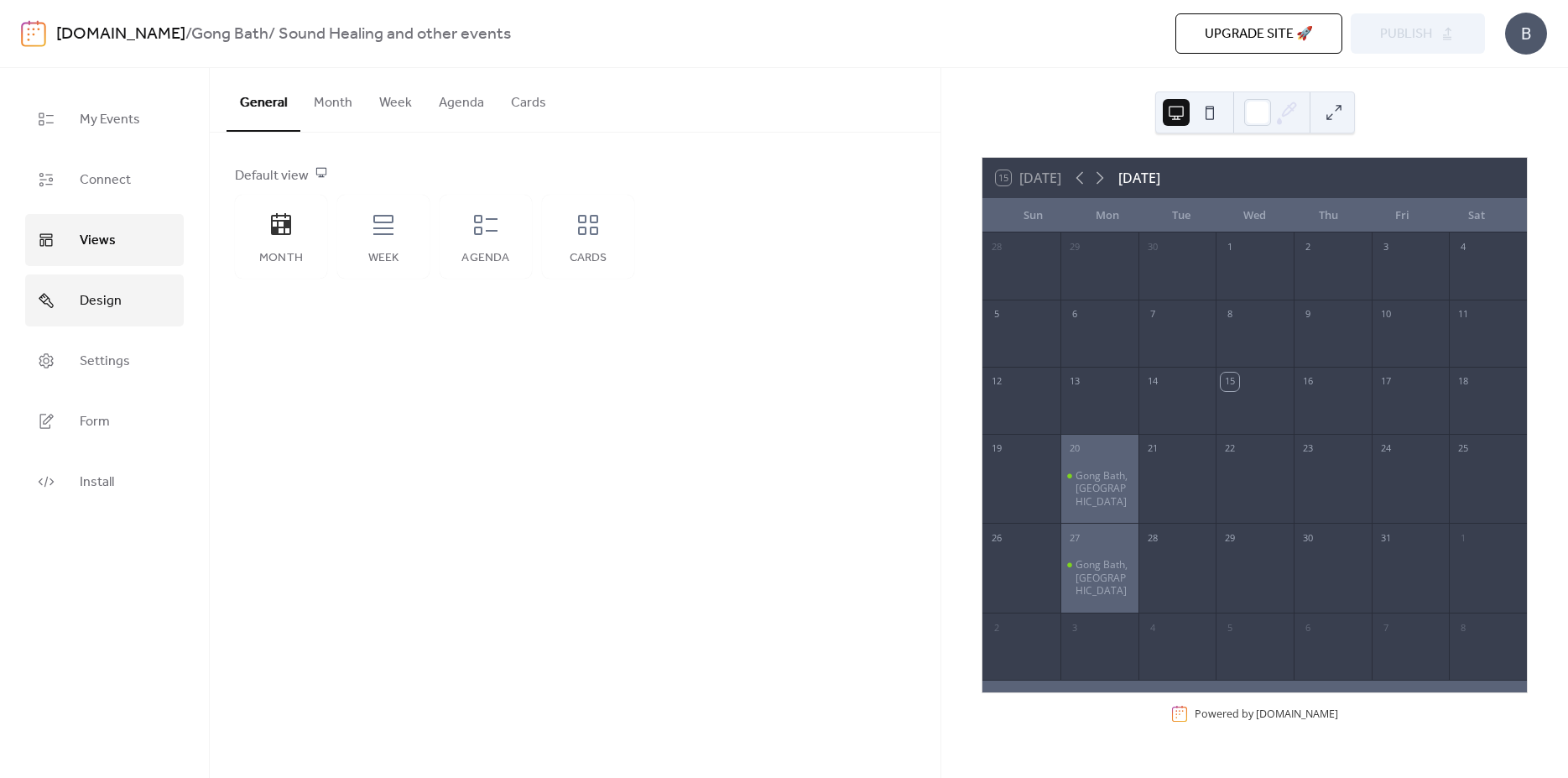
click at [103, 303] on span "Design" at bounding box center [100, 301] width 42 height 27
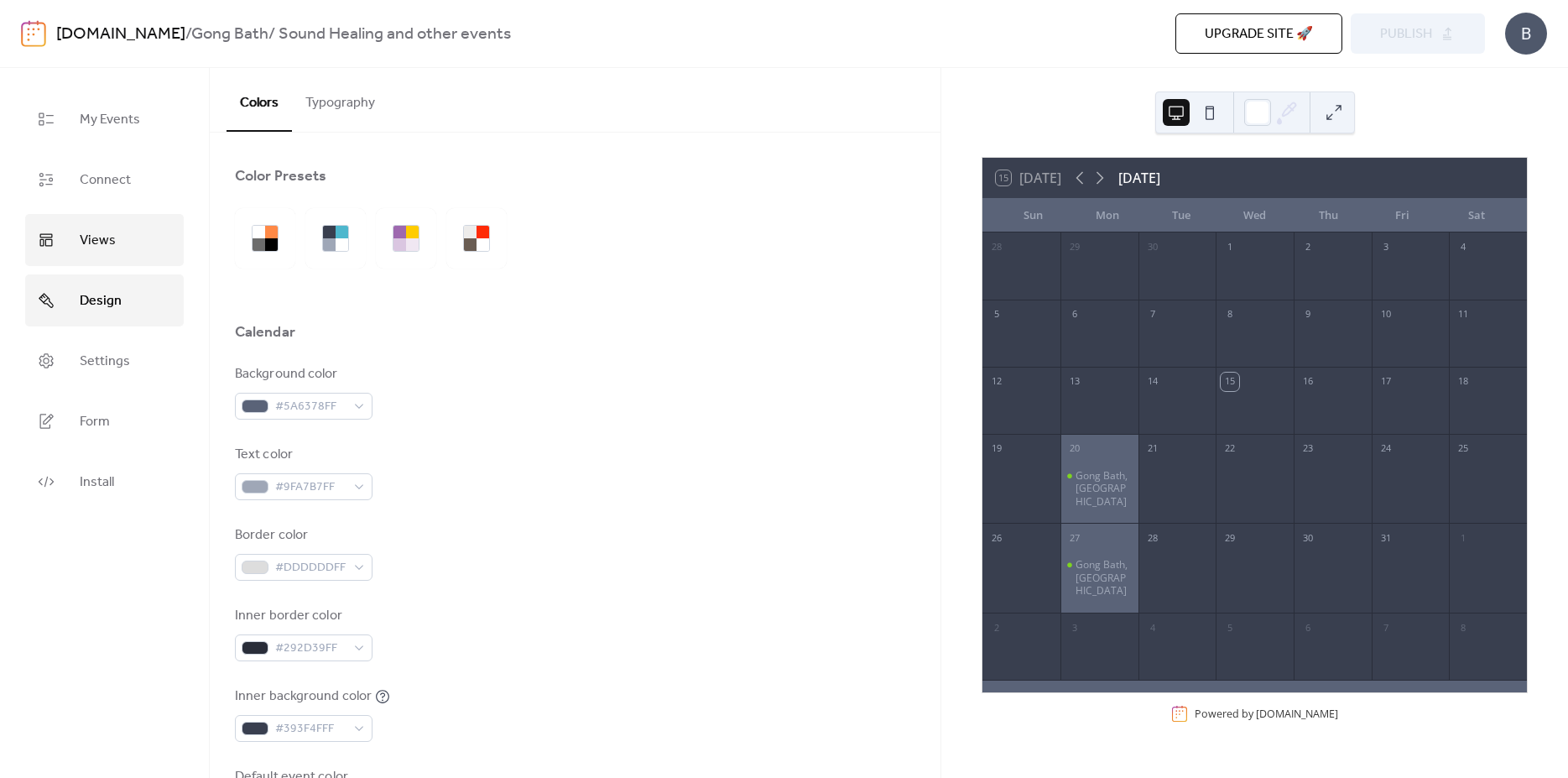
click at [92, 252] on span "Views" at bounding box center [98, 240] width 36 height 27
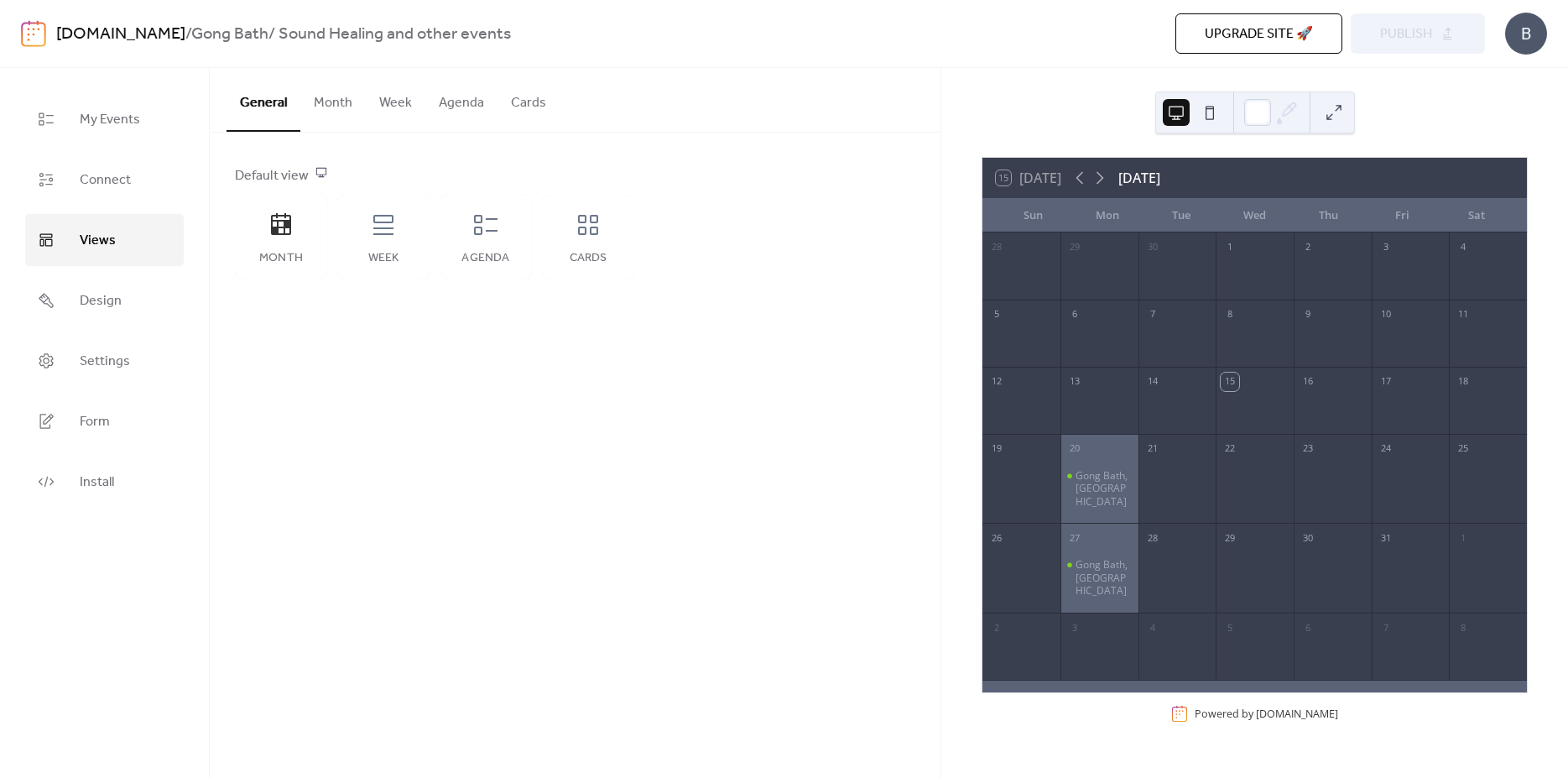
click at [519, 107] on button "Cards" at bounding box center [528, 99] width 62 height 62
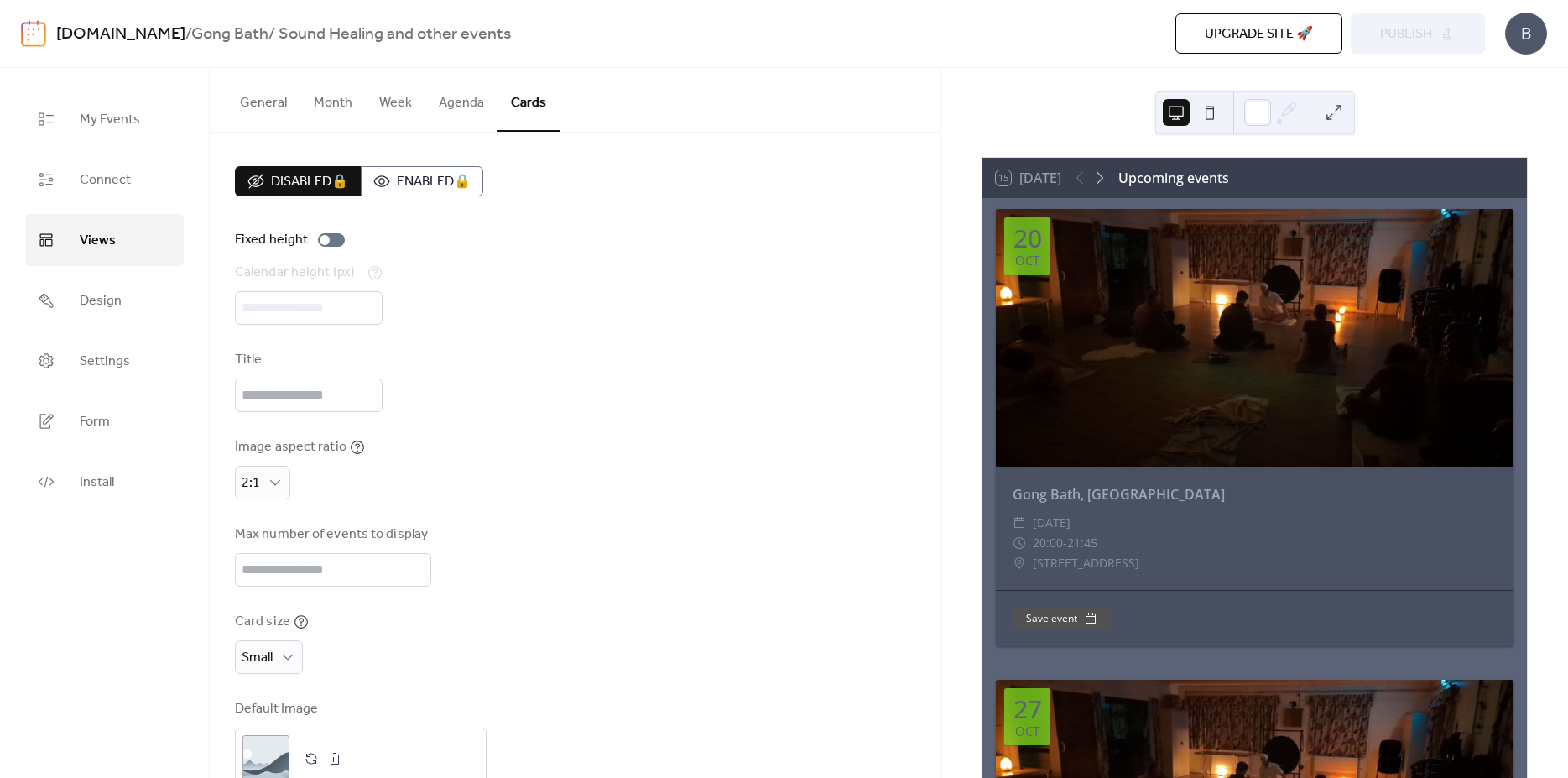
click at [1173, 259] on div at bounding box center [1254, 338] width 517 height 258
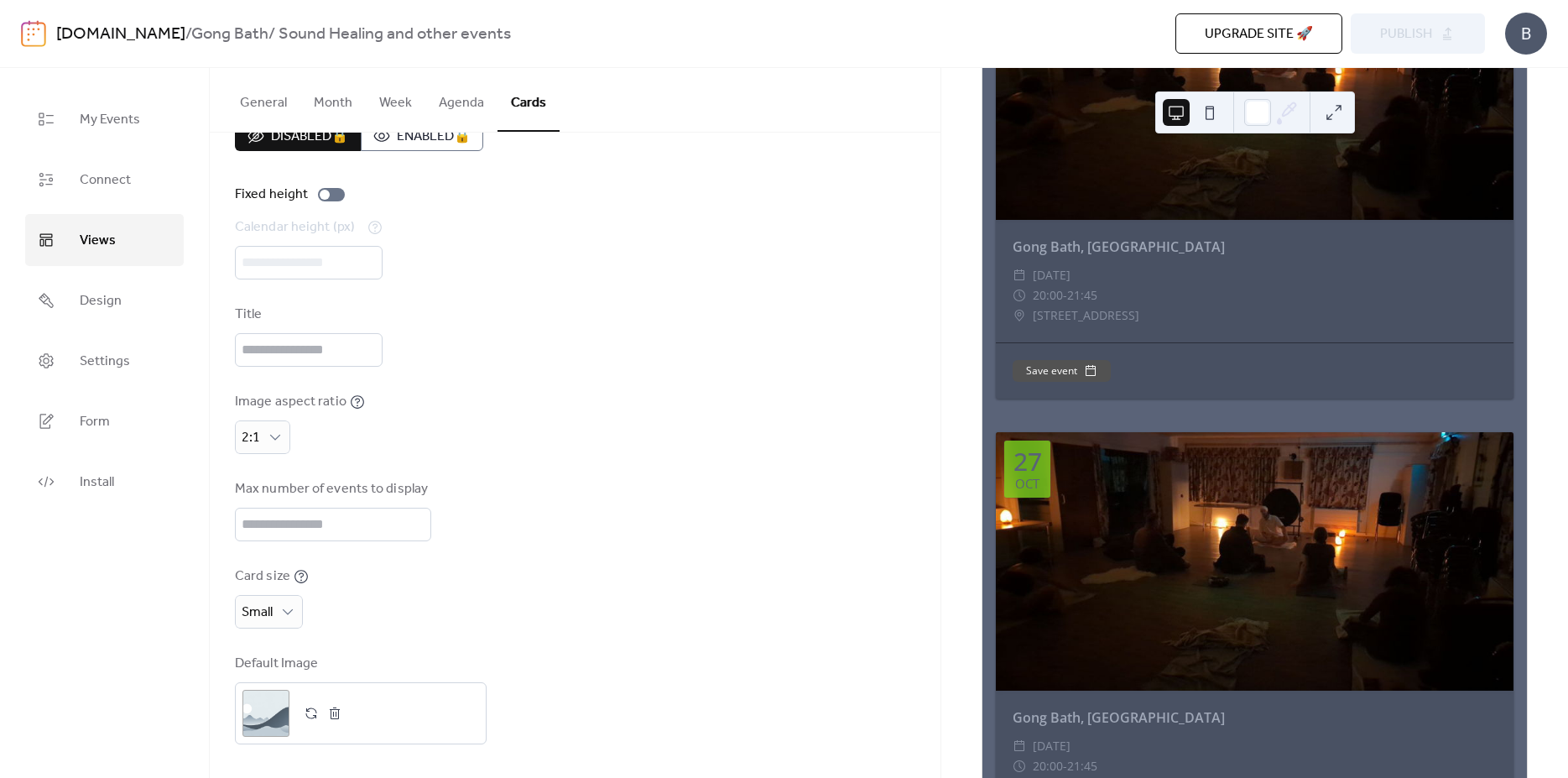
scroll to position [252, 0]
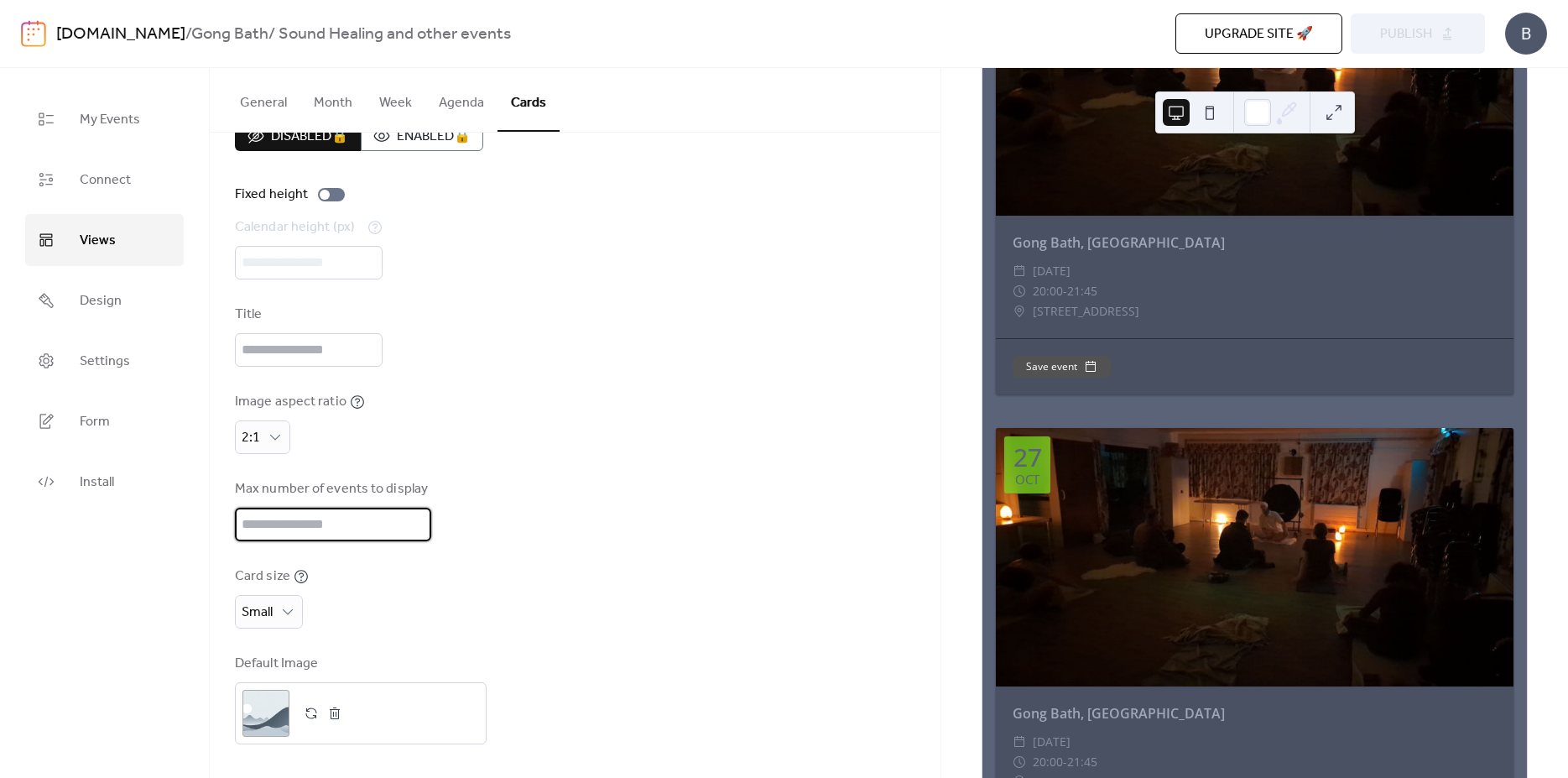
drag, startPoint x: 288, startPoint y: 517, endPoint x: 169, endPoint y: 509, distance: 119.3
click at [235, 509] on input "**" at bounding box center [333, 524] width 197 height 34
type input "*"
click at [505, 457] on div "Disabled 🔒 Enabled 🔒 Fixed height Calendar height (px) *** Title Image aspect r…" at bounding box center [574, 431] width 680 height 623
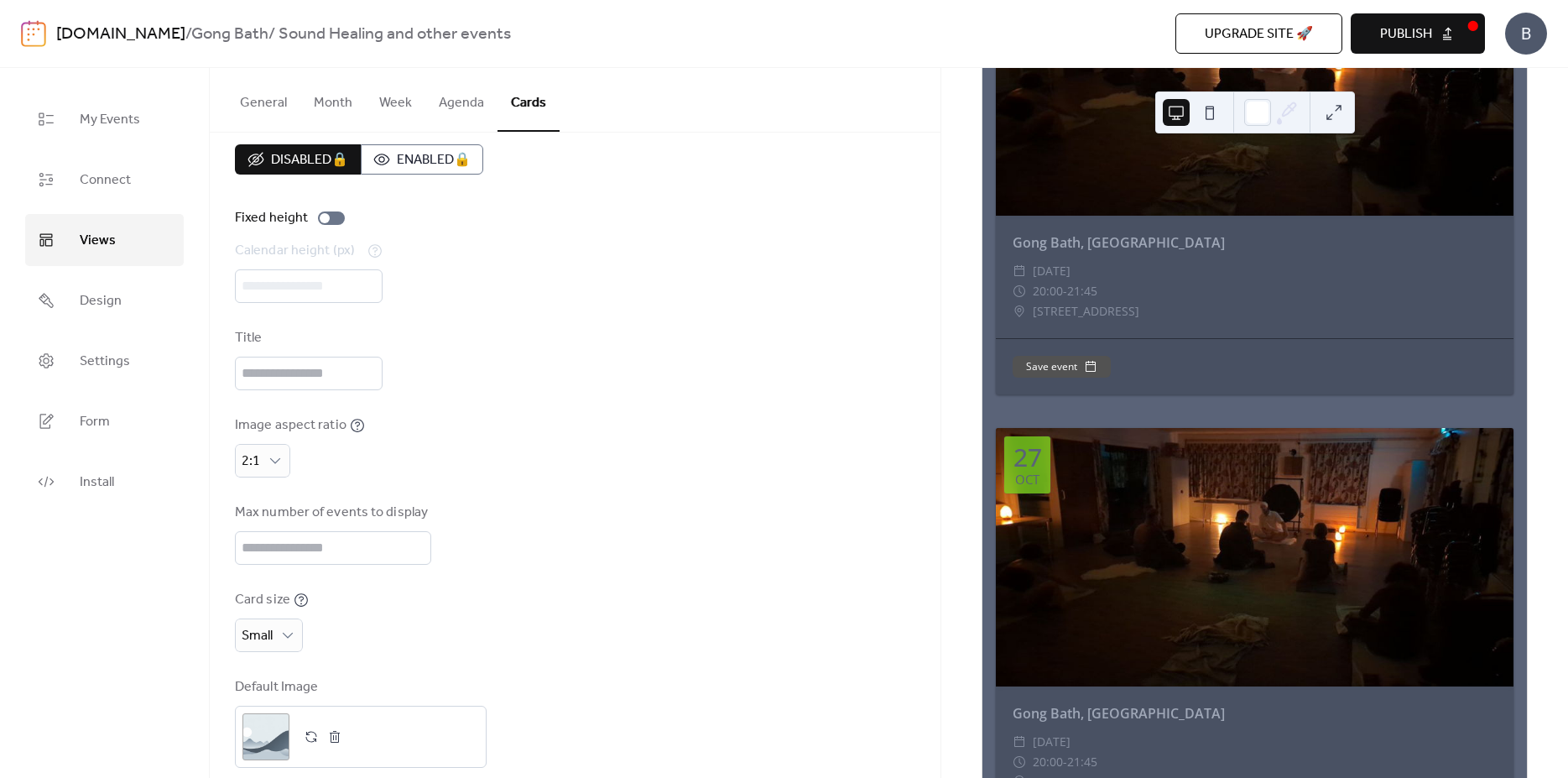
scroll to position [0, 0]
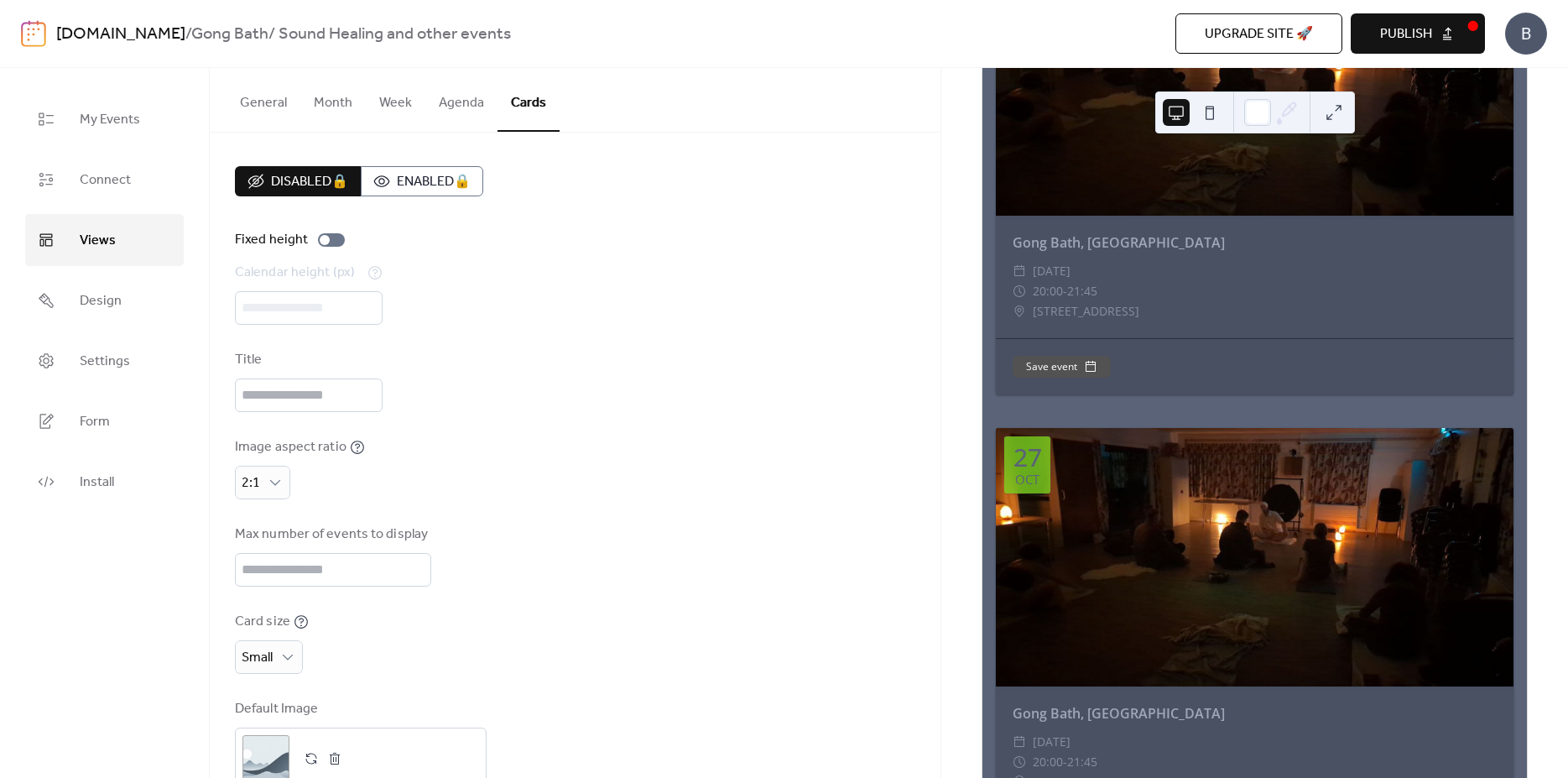
click at [262, 107] on button "General" at bounding box center [262, 99] width 74 height 62
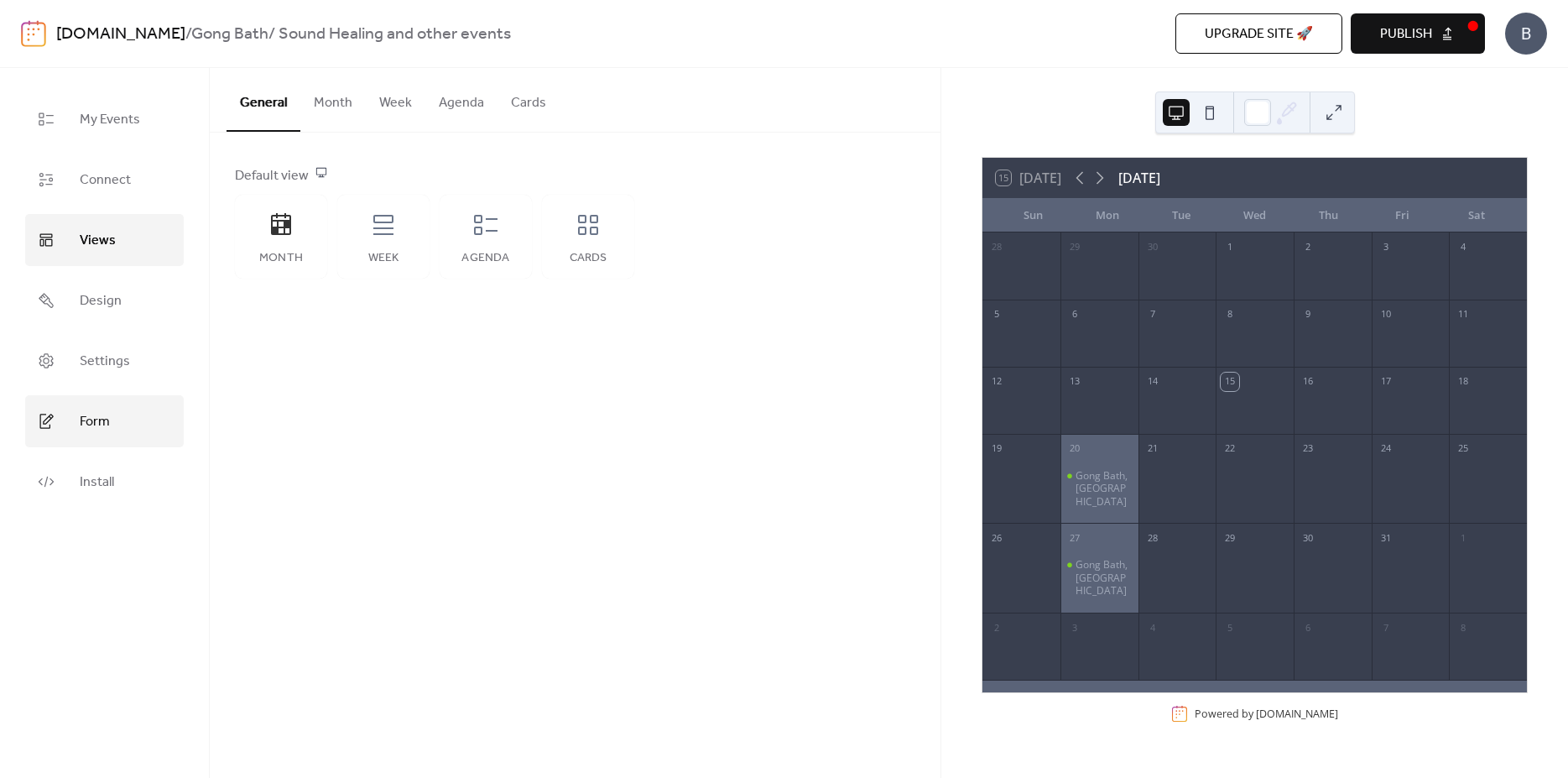
click at [104, 417] on span "Form" at bounding box center [94, 422] width 30 height 27
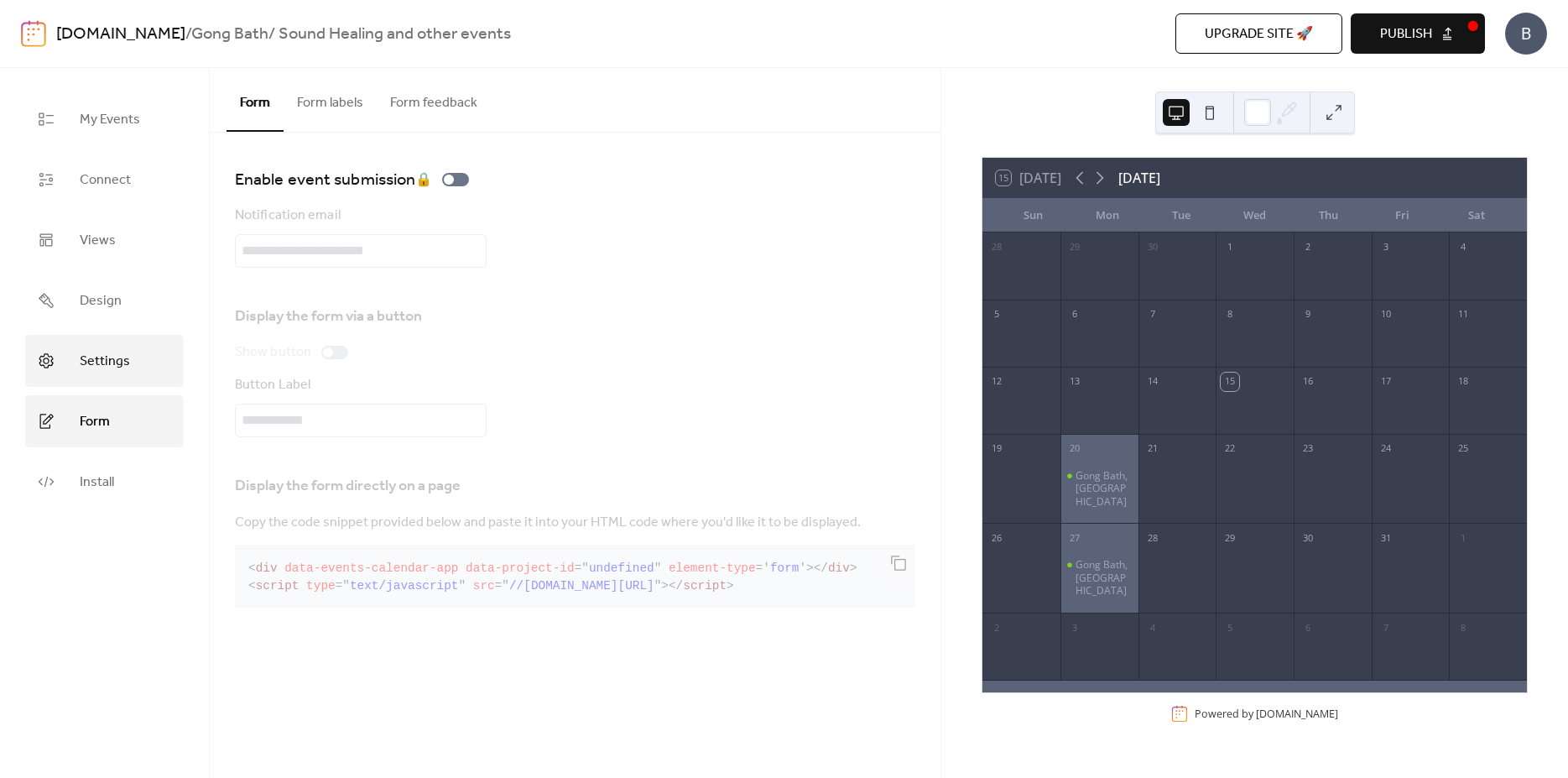
click at [105, 360] on span "Settings" at bounding box center [105, 361] width 50 height 27
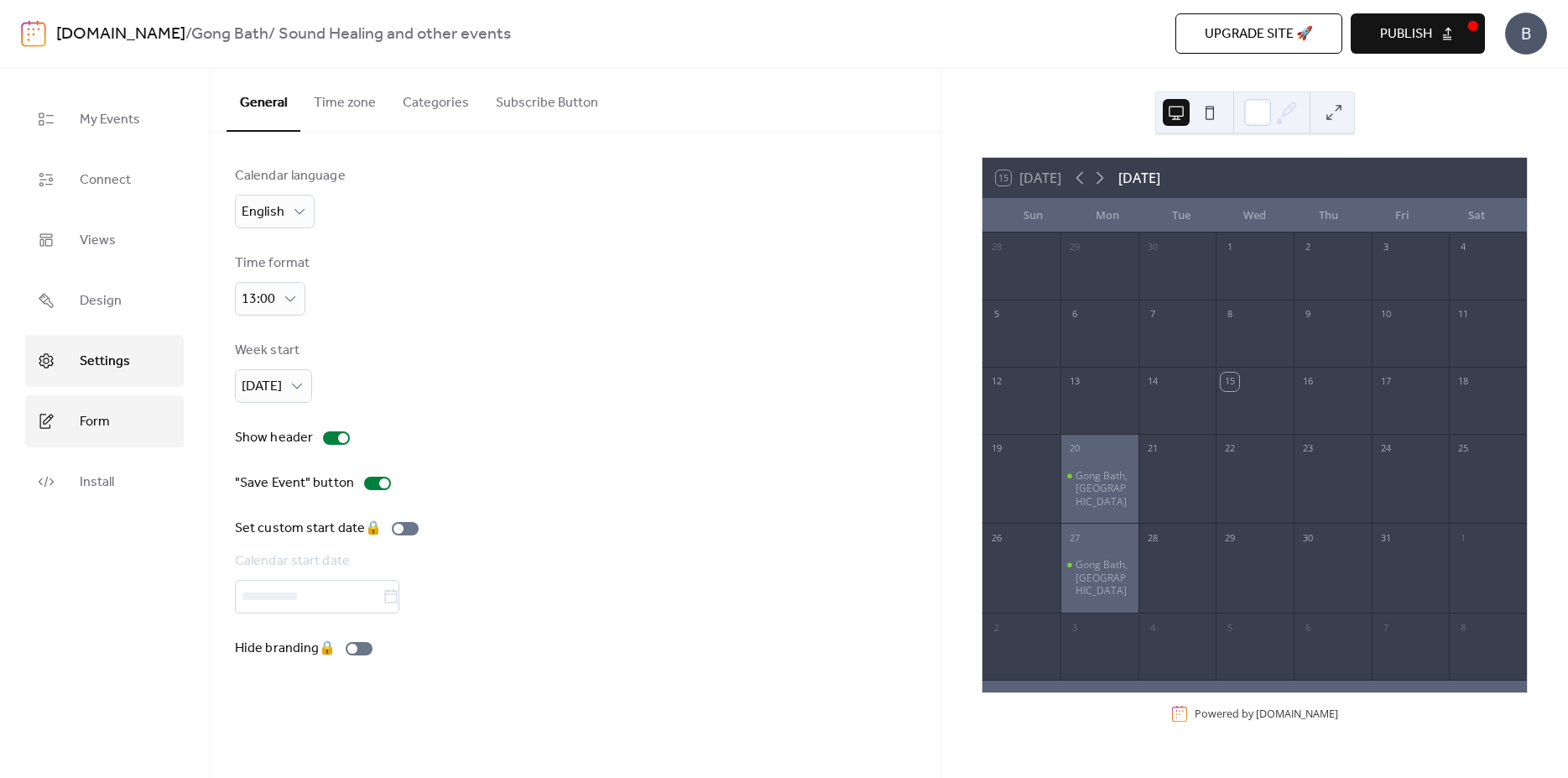
click at [110, 436] on link "Form" at bounding box center [104, 421] width 159 height 52
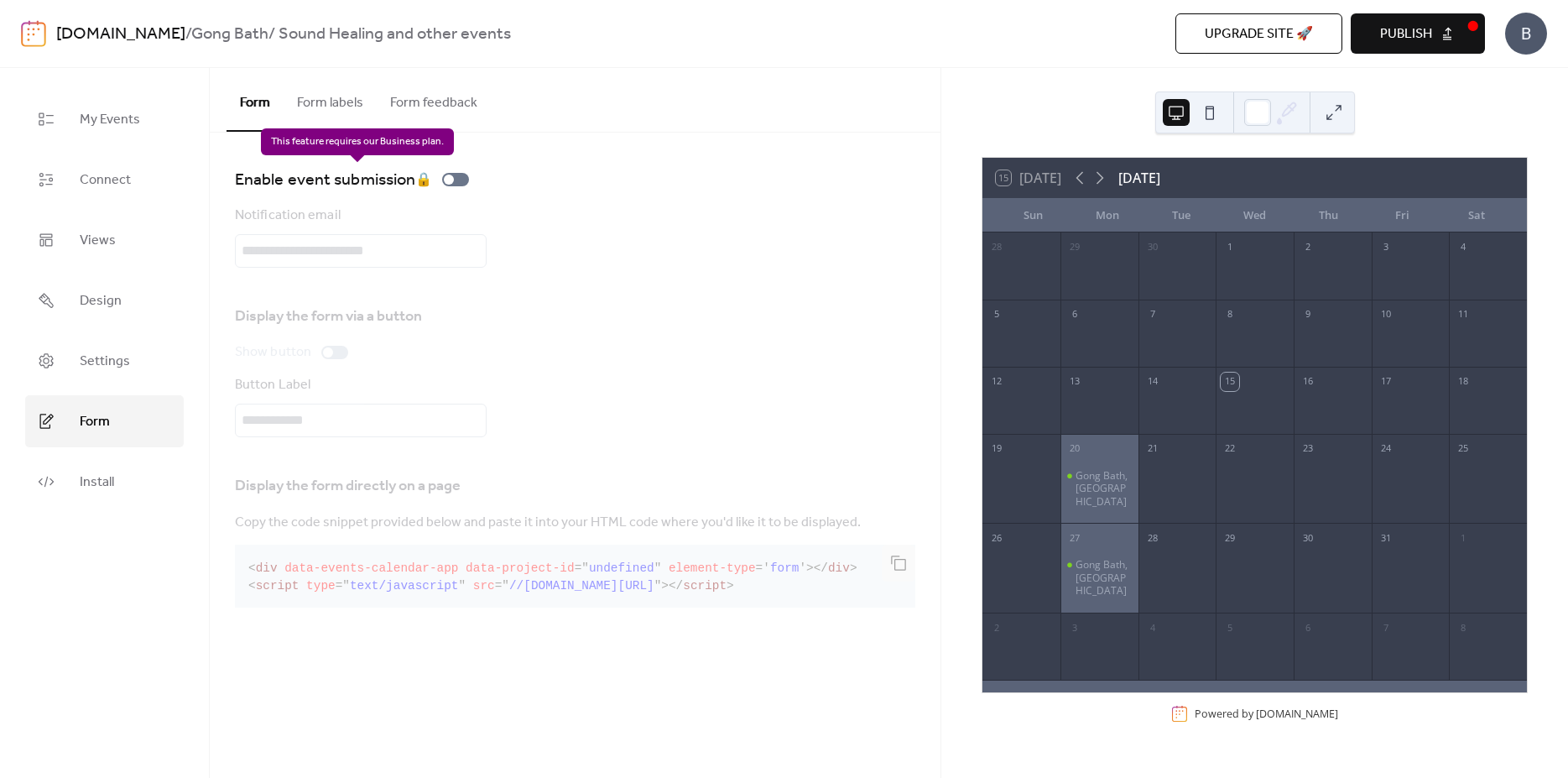
click at [463, 180] on div "Enable event submission 🔒" at bounding box center [355, 179] width 241 height 27
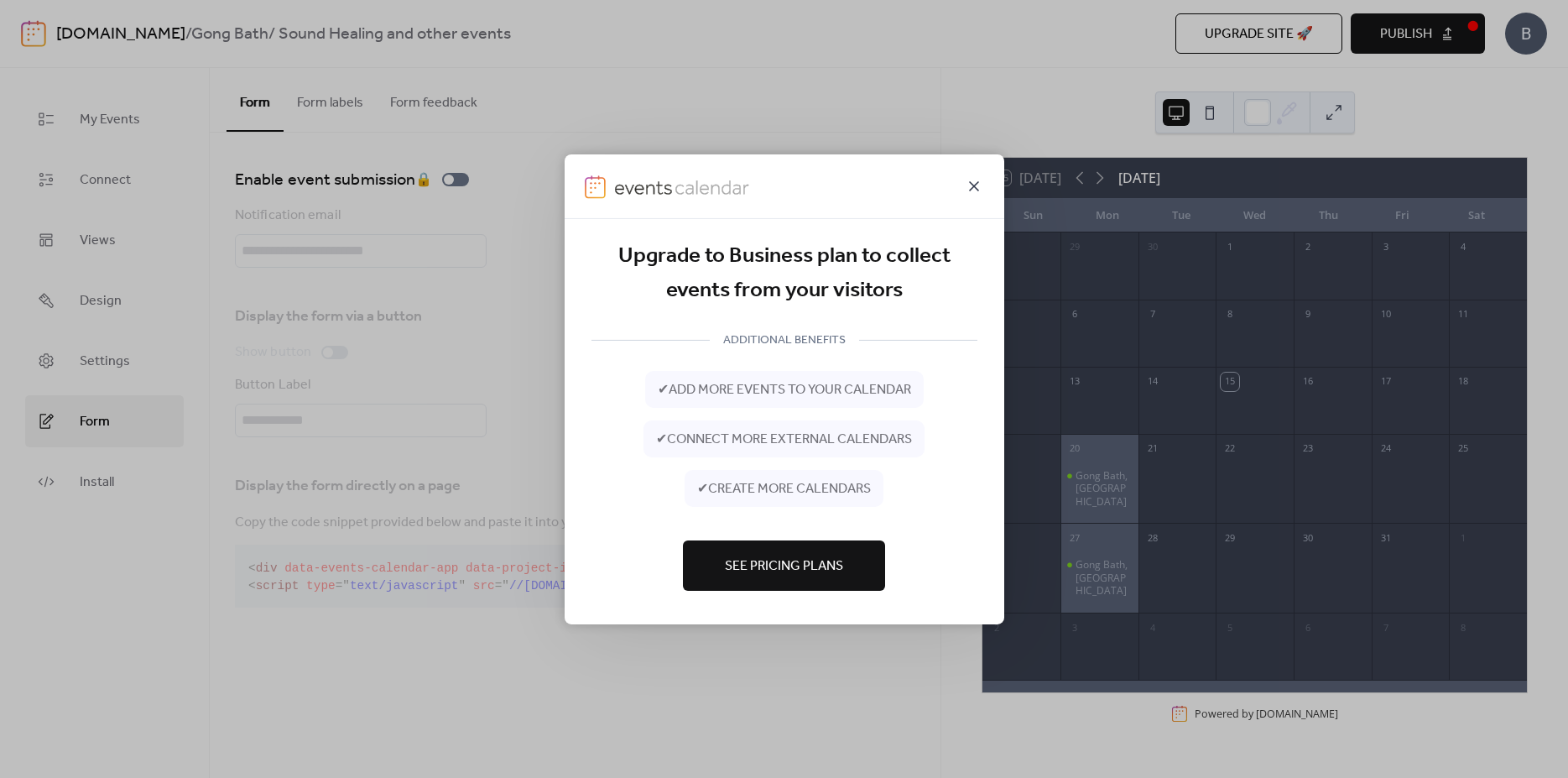
click at [970, 190] on icon at bounding box center [974, 185] width 10 height 10
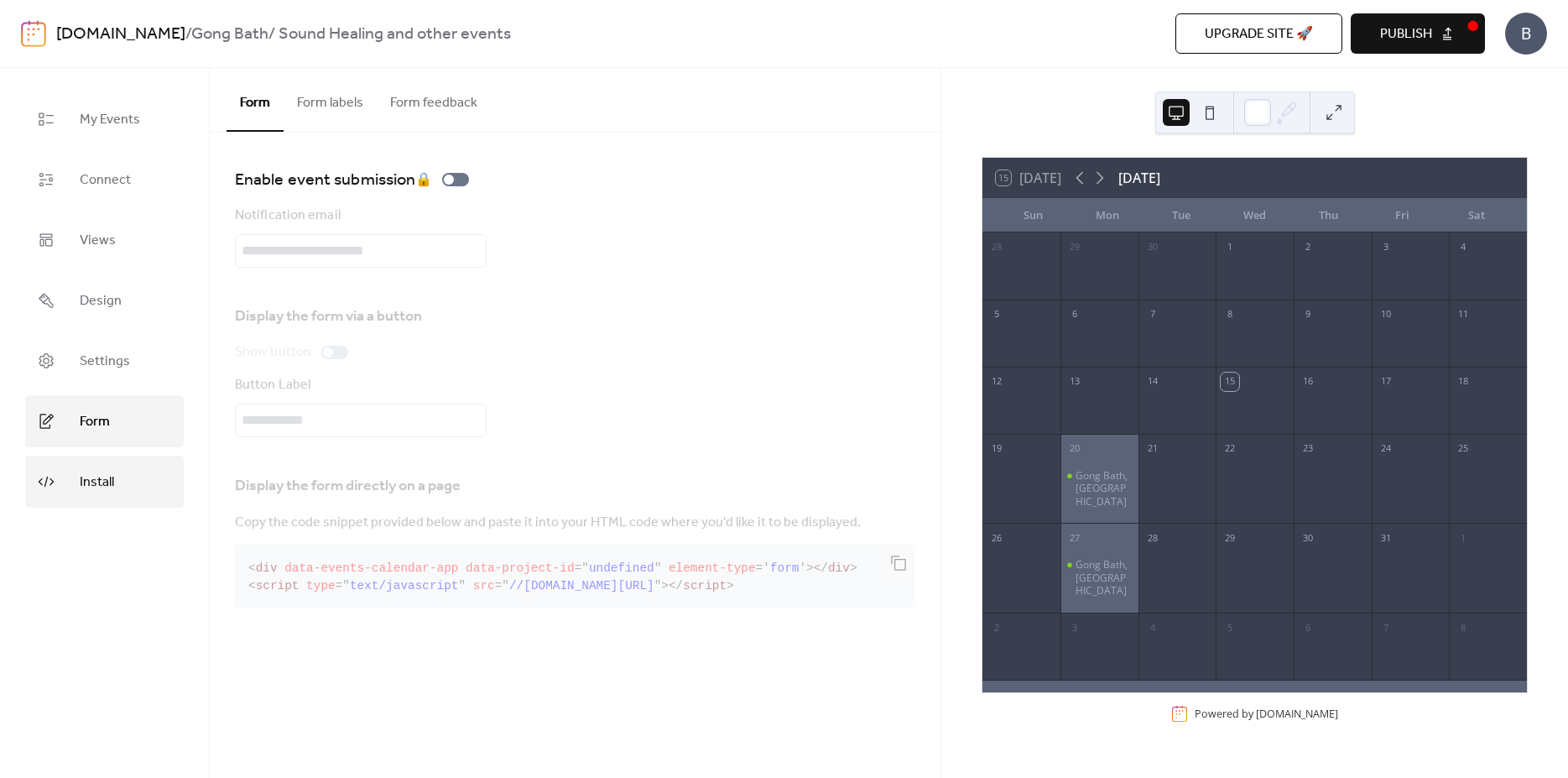
click at [93, 475] on span "Install" at bounding box center [97, 482] width 35 height 27
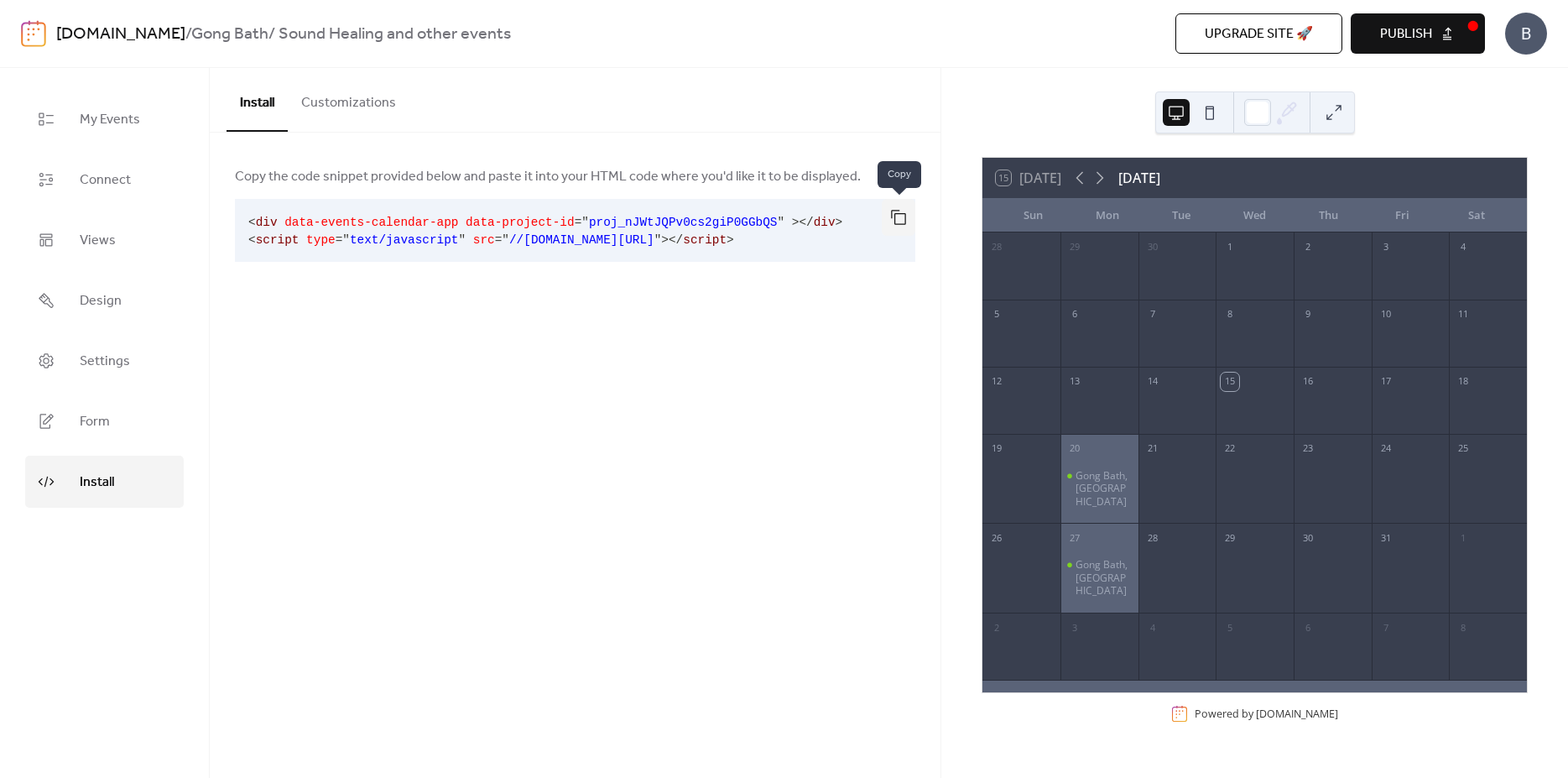
click at [902, 219] on button "button" at bounding box center [898, 217] width 34 height 37
click at [332, 116] on button "Customizations" at bounding box center [348, 99] width 121 height 62
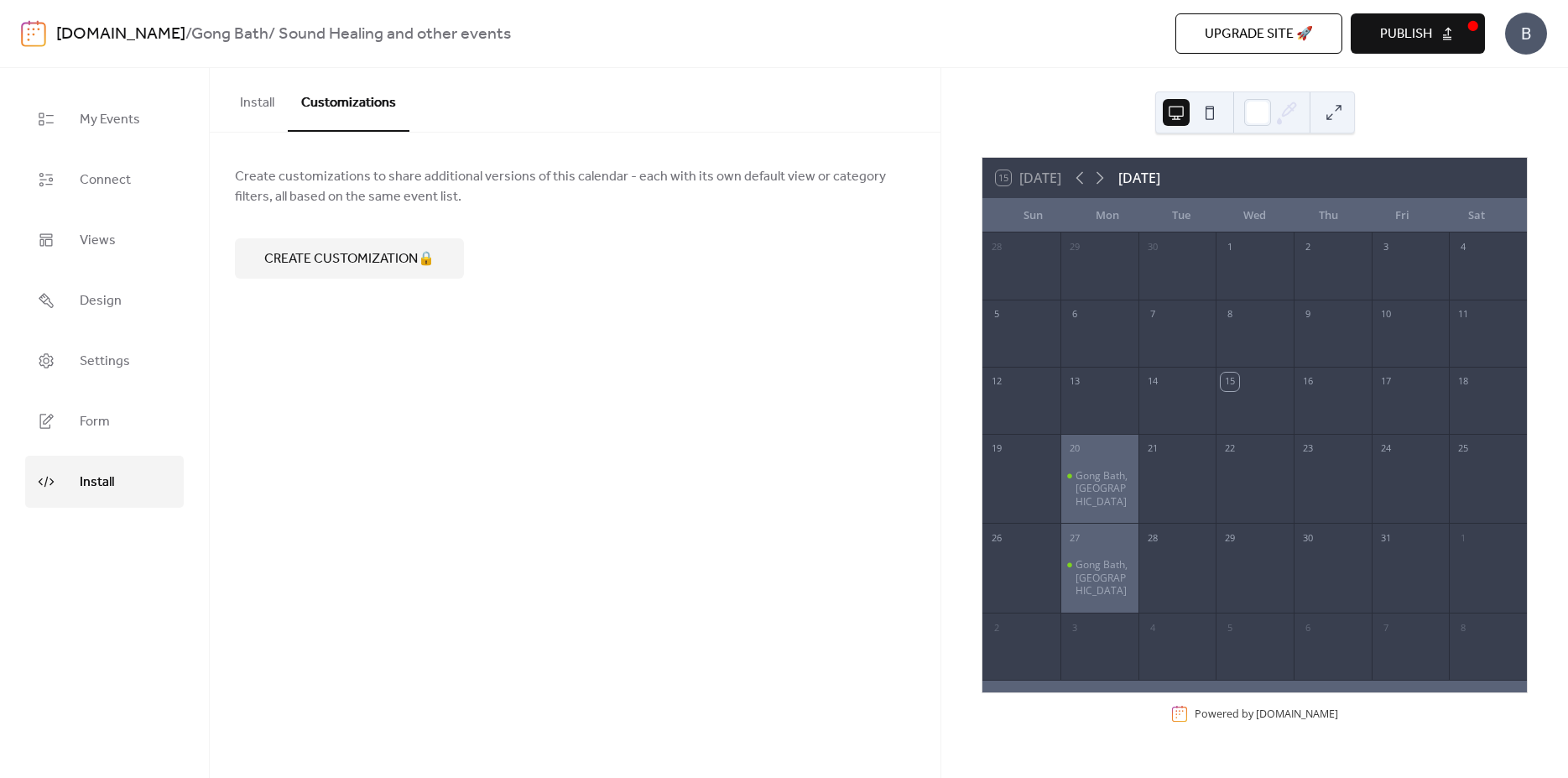
click at [1436, 37] on button "Publish" at bounding box center [1417, 33] width 134 height 40
click at [1215, 110] on button at bounding box center [1209, 112] width 27 height 27
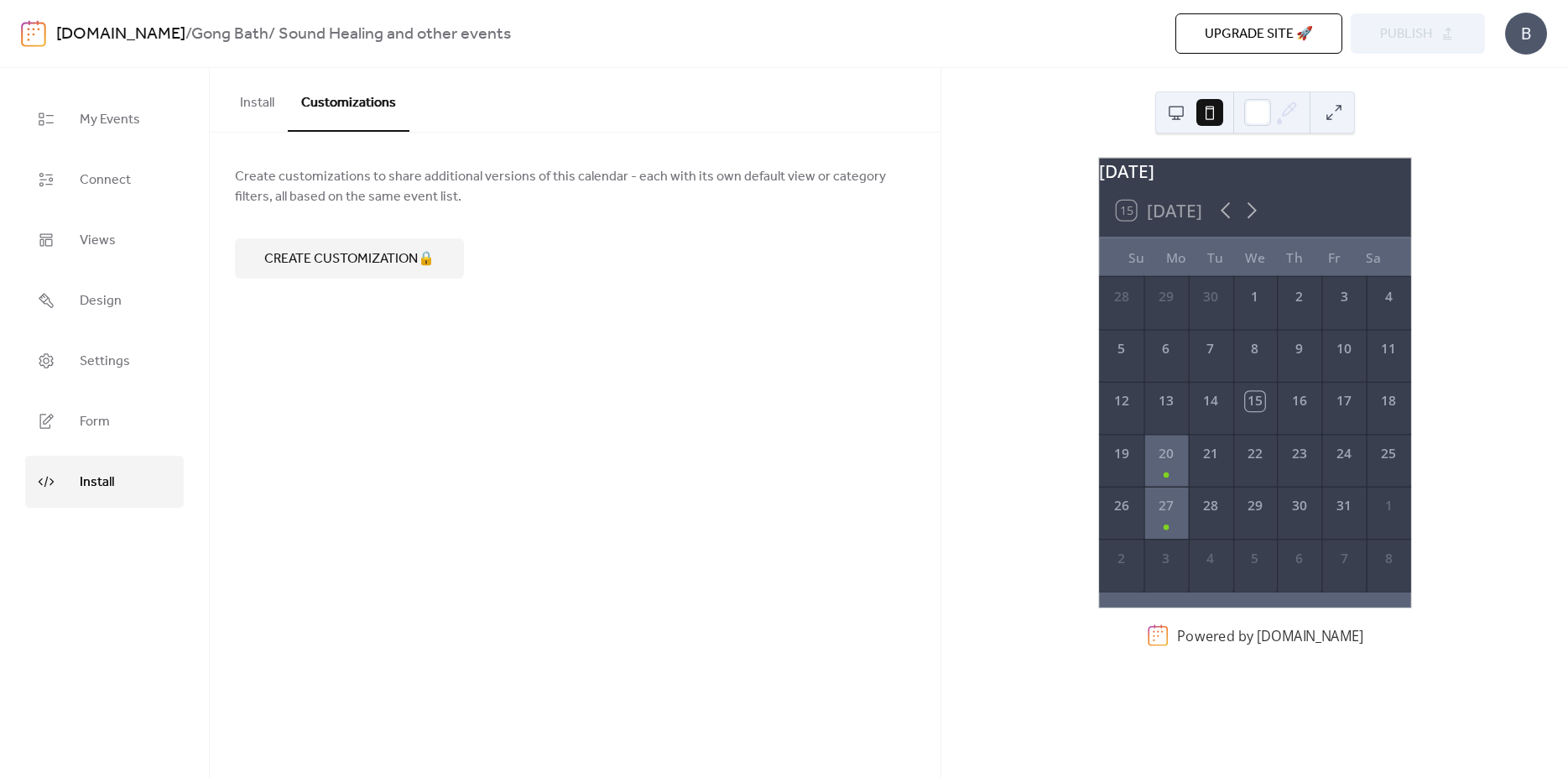
click at [98, 483] on span "Install" at bounding box center [97, 482] width 35 height 27
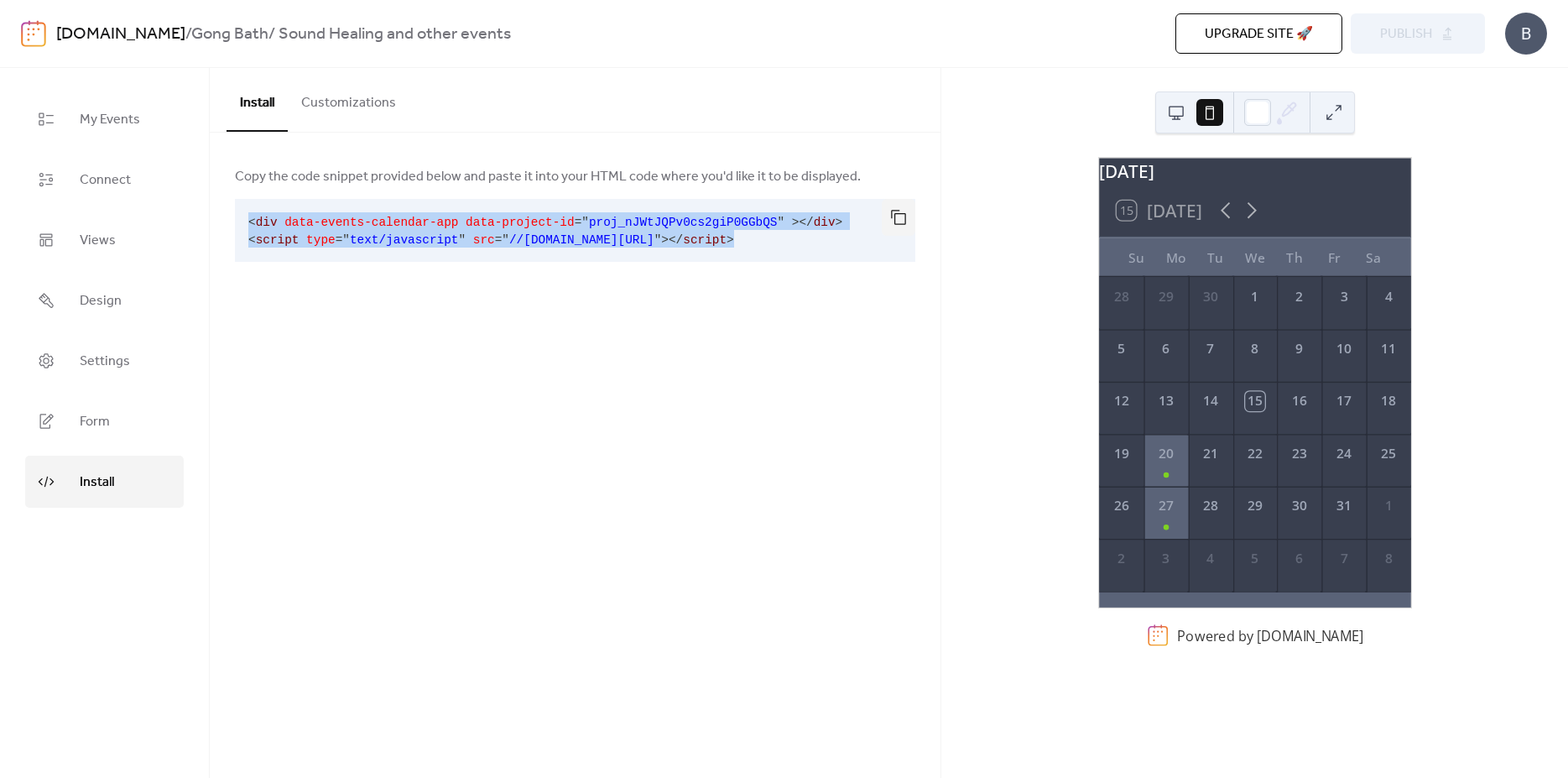
drag, startPoint x: 782, startPoint y: 237, endPoint x: 248, endPoint y: 224, distance: 534.2
click at [248, 224] on pre "< div data-events-calendar-app data-project-id = " proj_nJWtJQPv0cs2giP0GGbQS "…" at bounding box center [561, 230] width 653 height 63
copy code "< div data-events-calendar-app data-project-id = " proj_nJWtJQPv0cs2giP0GGbQS "…"
